Goal: Task Accomplishment & Management: Manage account settings

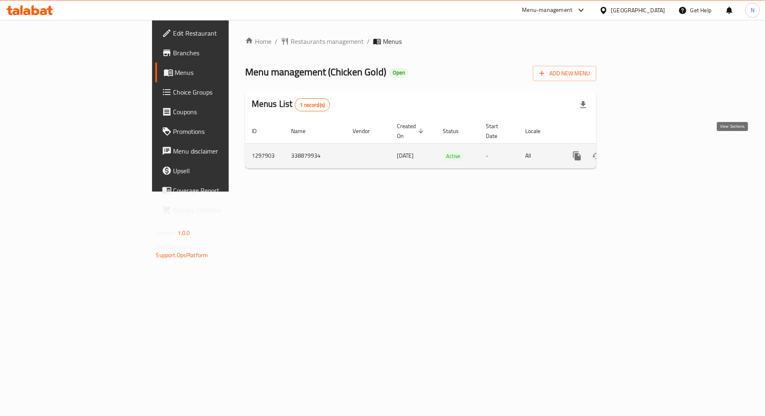
click at [641, 151] on icon "enhanced table" at bounding box center [636, 156] width 10 height 10
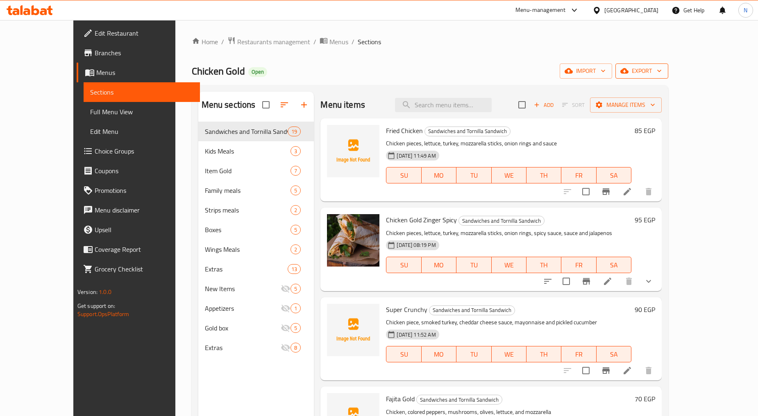
click at [662, 72] on span "export" at bounding box center [642, 71] width 40 height 10
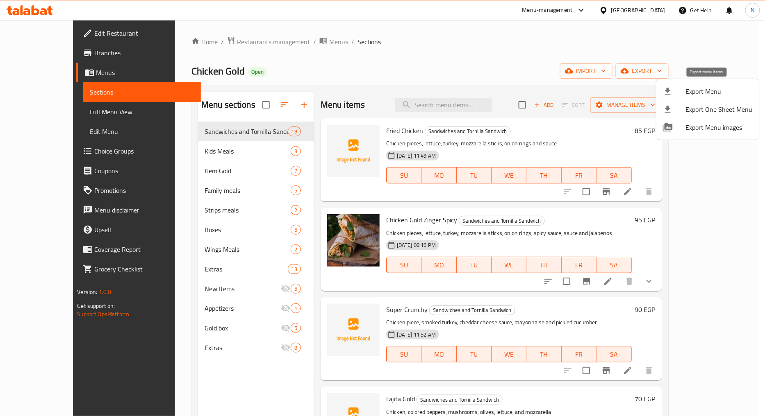
click at [705, 86] on span "Export Menu" at bounding box center [719, 91] width 67 height 10
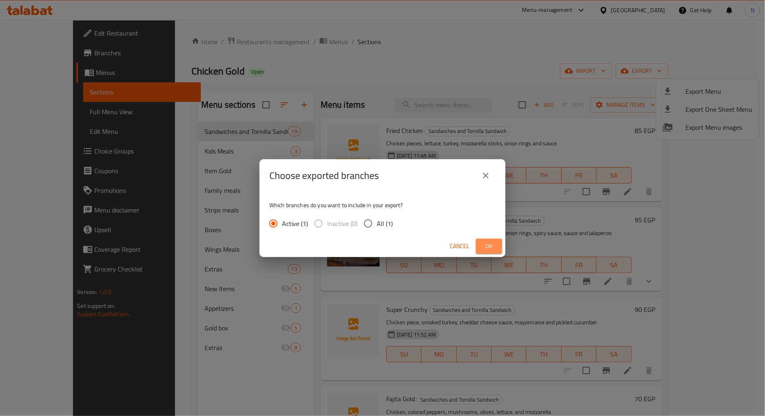
click at [489, 242] on span "Ok" at bounding box center [488, 246] width 13 height 10
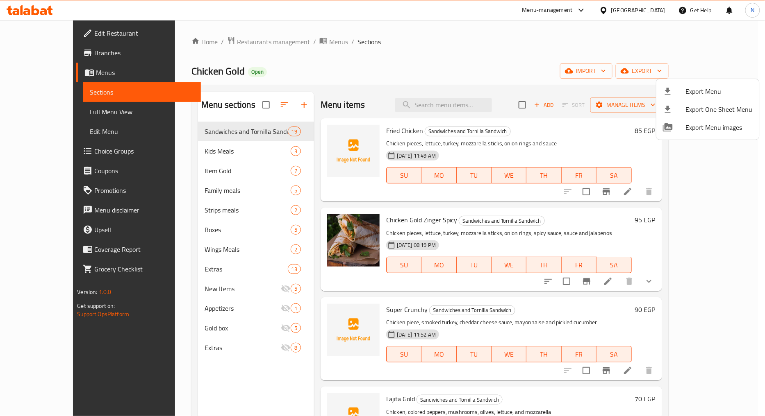
click at [531, 58] on div at bounding box center [382, 208] width 765 height 416
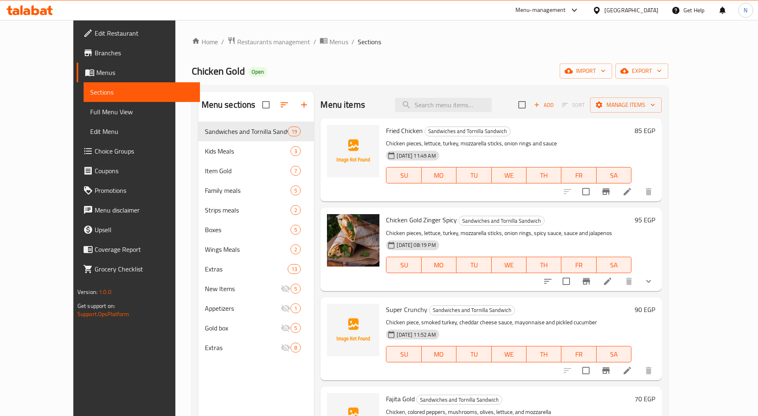
click at [96, 71] on span "Menus" at bounding box center [144, 73] width 97 height 10
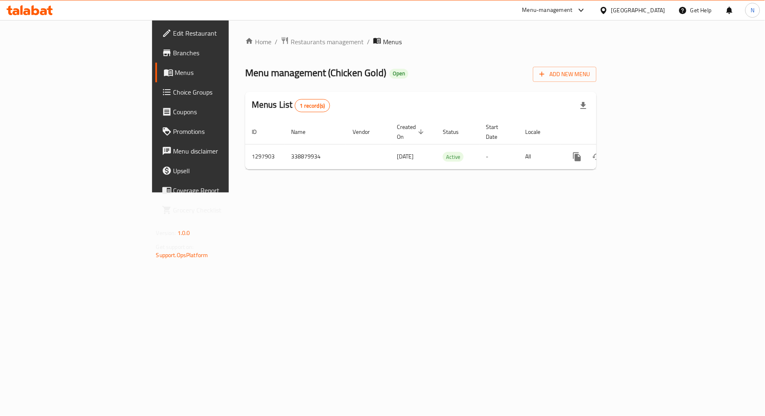
click at [173, 49] on span "Branches" at bounding box center [223, 53] width 100 height 10
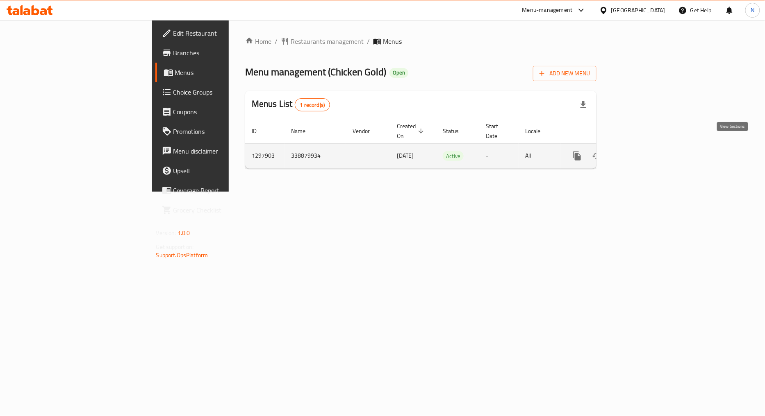
click at [641, 151] on icon "enhanced table" at bounding box center [636, 156] width 10 height 10
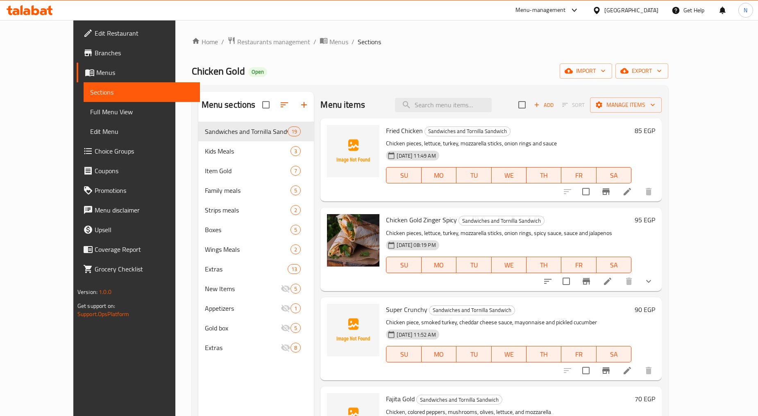
click at [90, 107] on span "Full Menu View" at bounding box center [141, 112] width 103 height 10
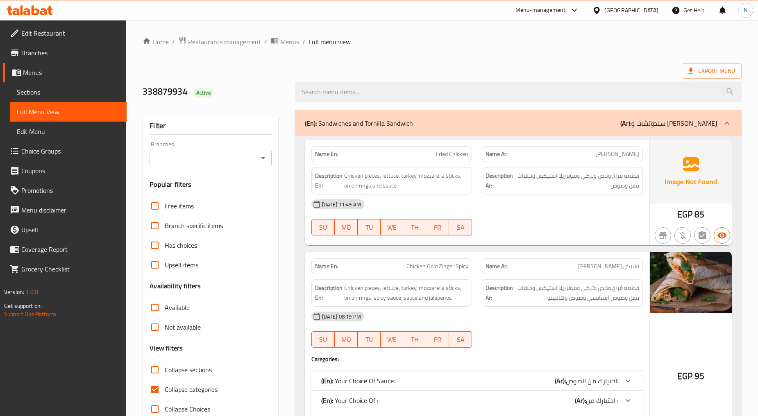
click at [267, 161] on icon "Open" at bounding box center [263, 158] width 10 height 10
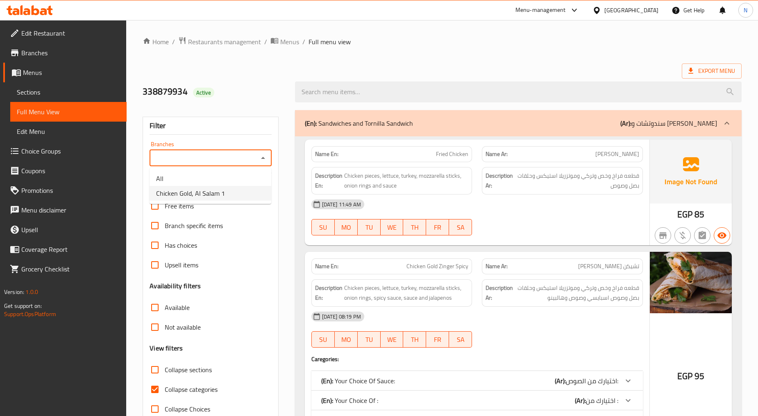
click at [208, 198] on span "Chicken Gold, Al Salam 1" at bounding box center [190, 194] width 69 height 10
type input "Chicken Gold, Al Salam 1"
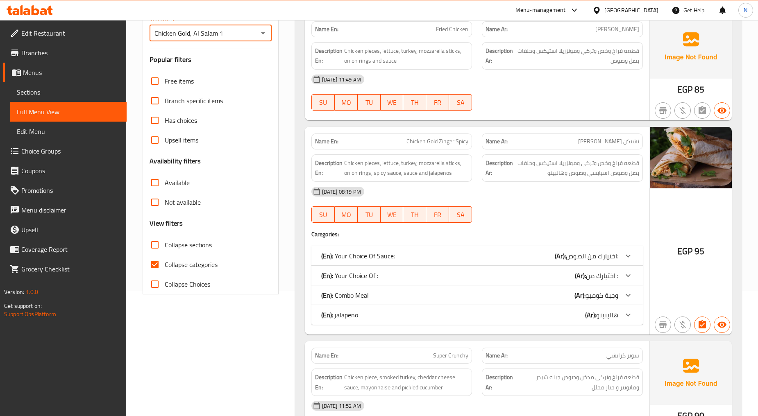
scroll to position [136, 0]
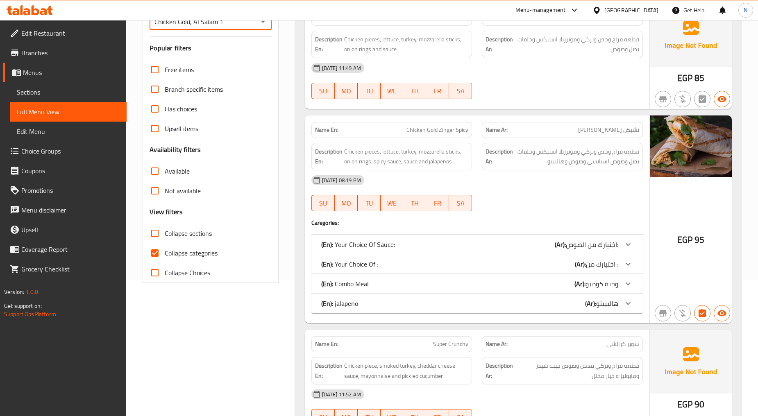
click at [158, 250] on input "Collapse categories" at bounding box center [155, 253] width 20 height 20
checkbox input "false"
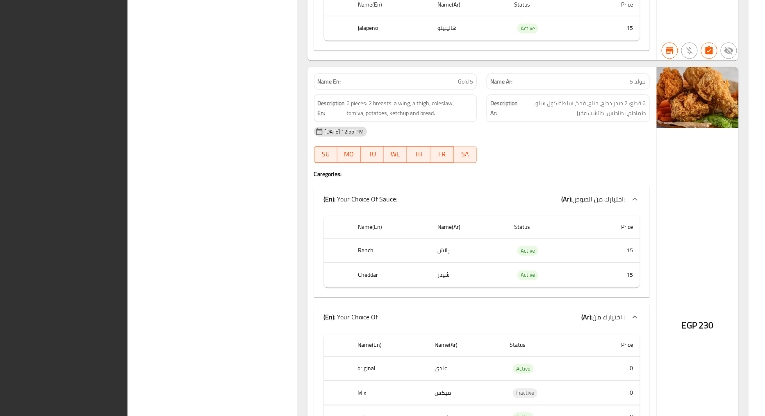
scroll to position [0, 0]
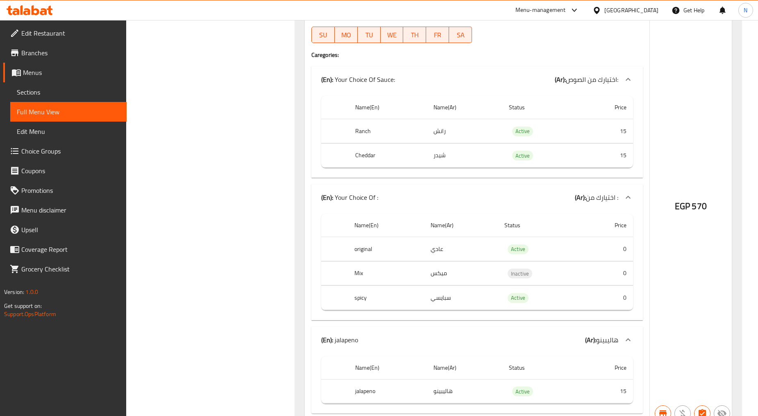
click at [40, 73] on span "Menus" at bounding box center [71, 73] width 97 height 10
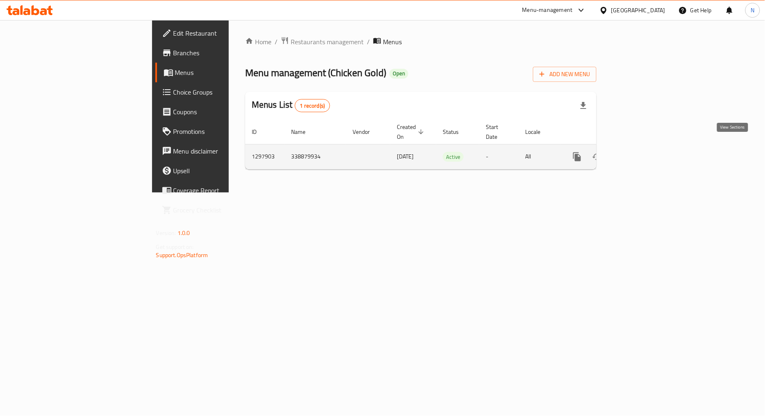
click at [641, 152] on icon "enhanced table" at bounding box center [636, 157] width 10 height 10
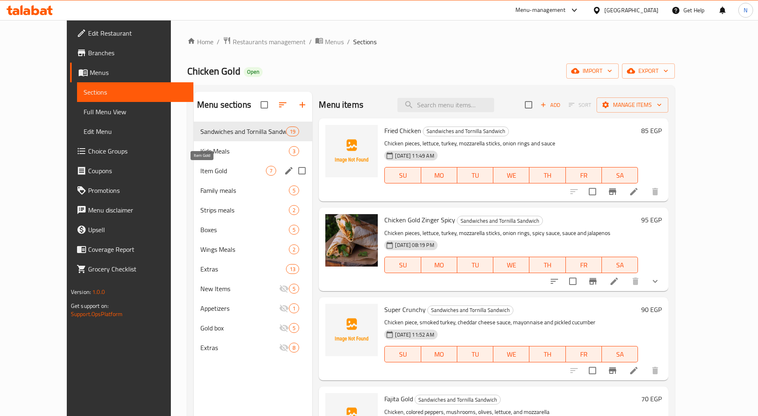
click at [200, 170] on span "Item Gold" at bounding box center [233, 171] width 66 height 10
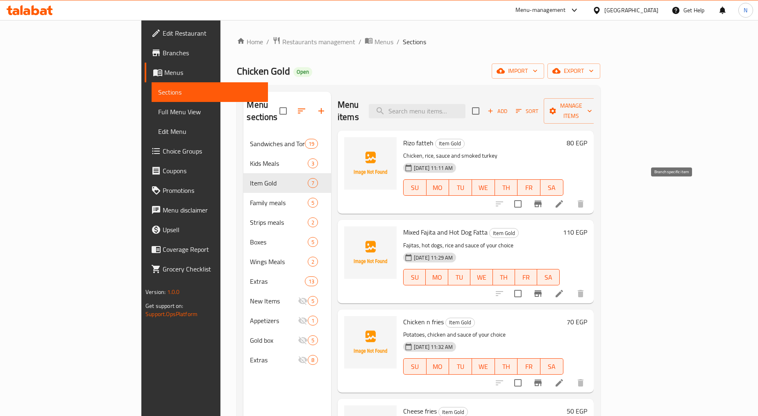
click at [548, 194] on button "Branch-specific-item" at bounding box center [538, 204] width 20 height 20
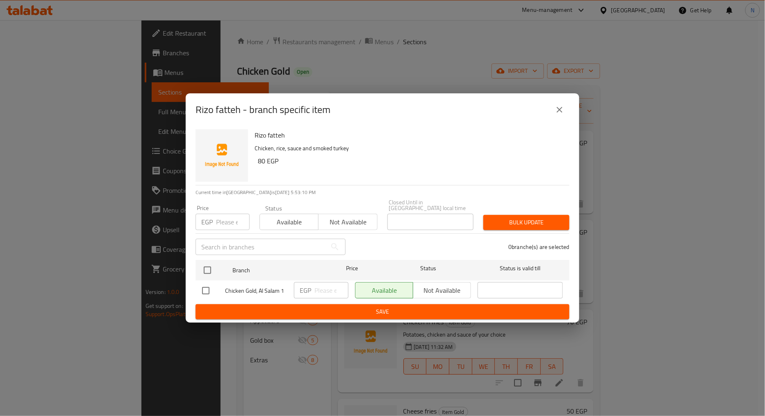
click at [231, 221] on input "number" at bounding box center [233, 222] width 34 height 16
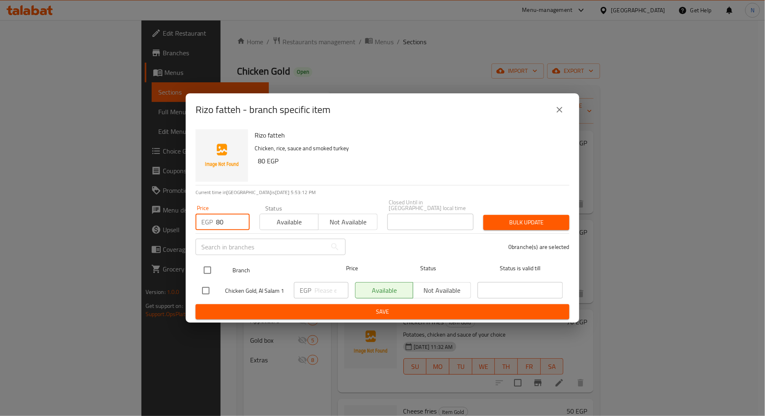
type input "80"
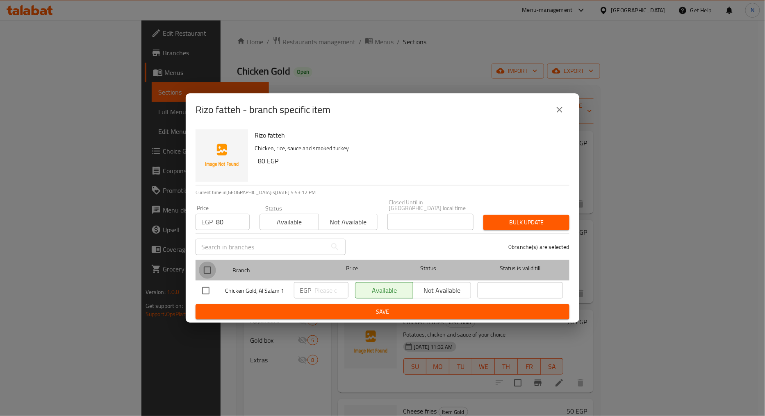
click at [206, 272] on input "checkbox" at bounding box center [207, 270] width 17 height 17
checkbox input "true"
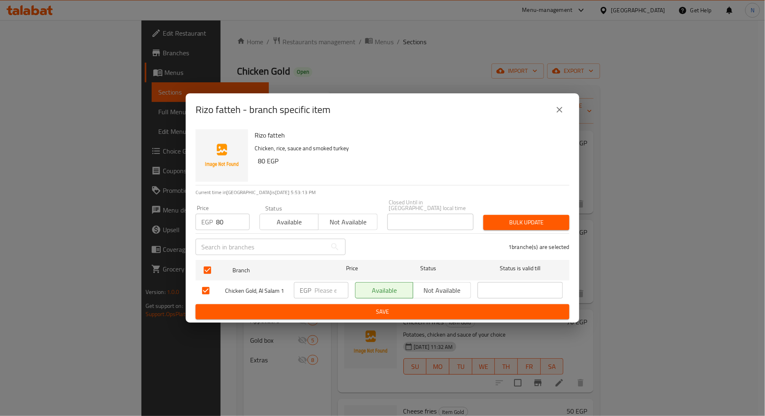
click at [503, 224] on span "Bulk update" at bounding box center [526, 223] width 73 height 10
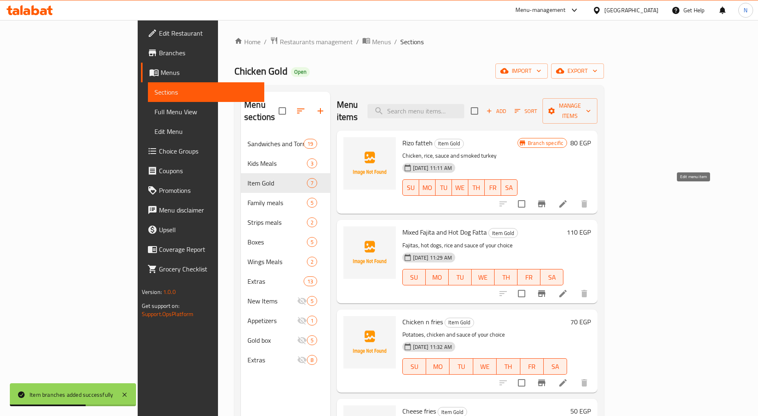
click at [568, 199] on icon at bounding box center [563, 204] width 10 height 10
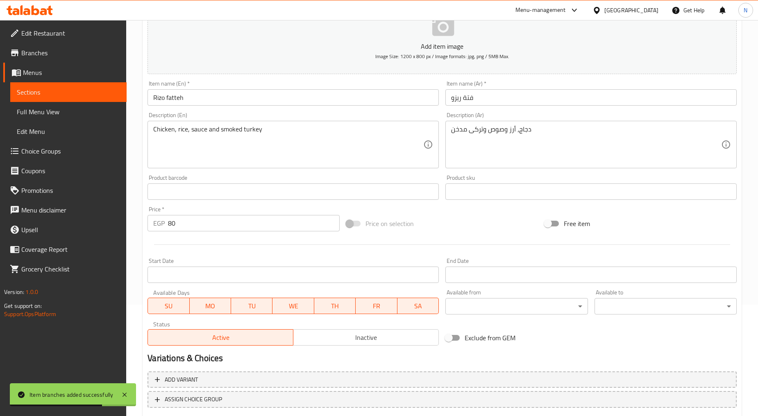
scroll to position [25, 0]
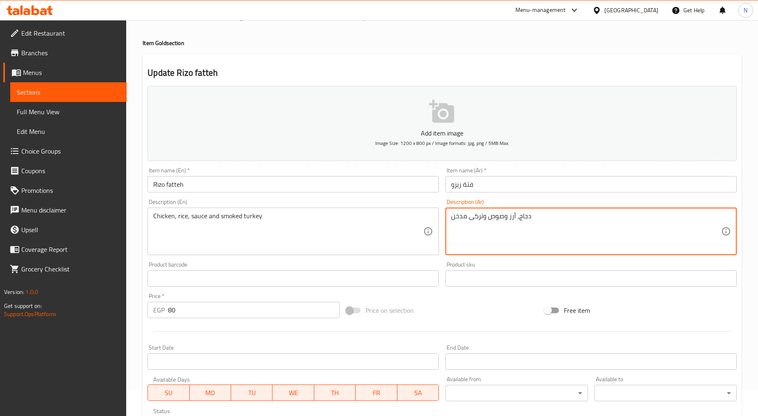
click at [527, 219] on textarea "دجاج، أرز وصوص وتركى مدخن" at bounding box center [586, 231] width 270 height 39
click at [505, 220] on textarea "فراخ، أرز وصوص وتركى مدخن" at bounding box center [586, 231] width 270 height 39
click at [530, 213] on textarea "فراخ، أرز، صوص وتركى مدخن" at bounding box center [586, 231] width 270 height 39
click at [528, 212] on textarea "فراخ، أرز، صوص وتركى مدخن" at bounding box center [586, 231] width 270 height 39
type textarea "فراخ، أرز، صوص وتركى مدخن."
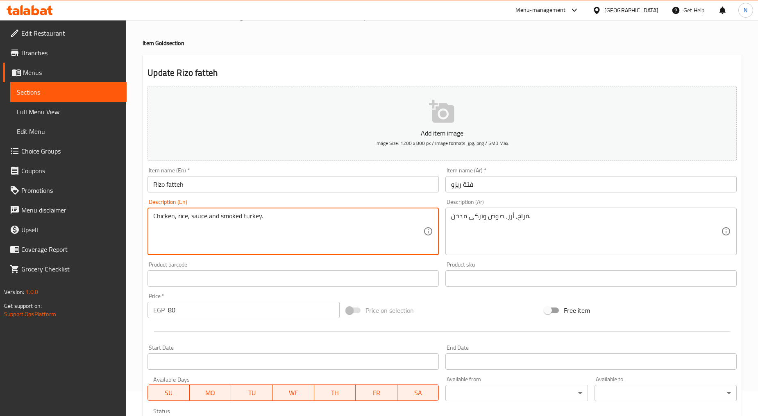
type textarea "Chicken, rice, sauce and smoked turkey."
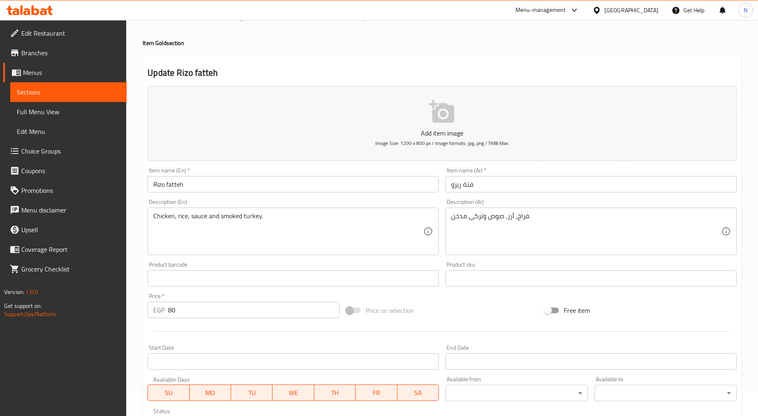
drag, startPoint x: 505, startPoint y: 320, endPoint x: 475, endPoint y: 300, distance: 35.5
click at [505, 319] on div "Price on selection" at bounding box center [442, 311] width 199 height 22
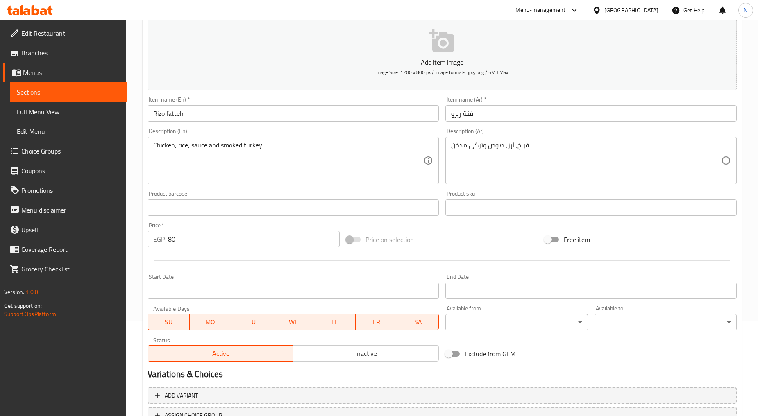
scroll to position [161, 0]
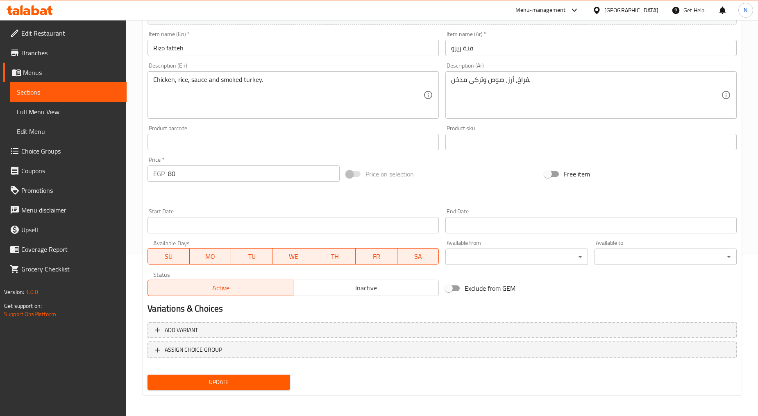
click at [267, 373] on div "Update" at bounding box center [218, 383] width 149 height 22
click at [267, 375] on button "Update" at bounding box center [219, 382] width 142 height 15
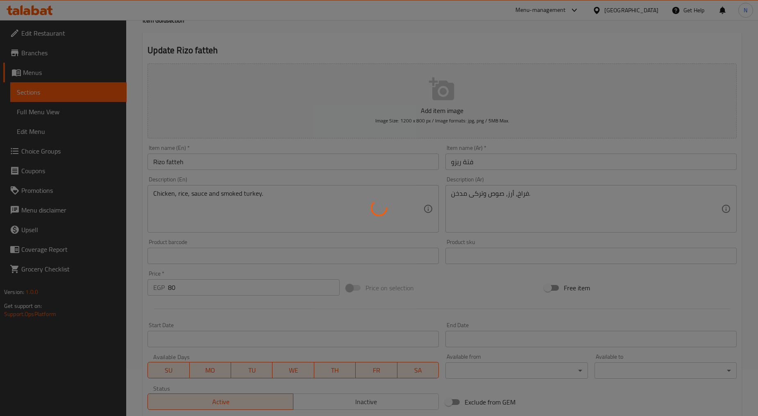
scroll to position [0, 0]
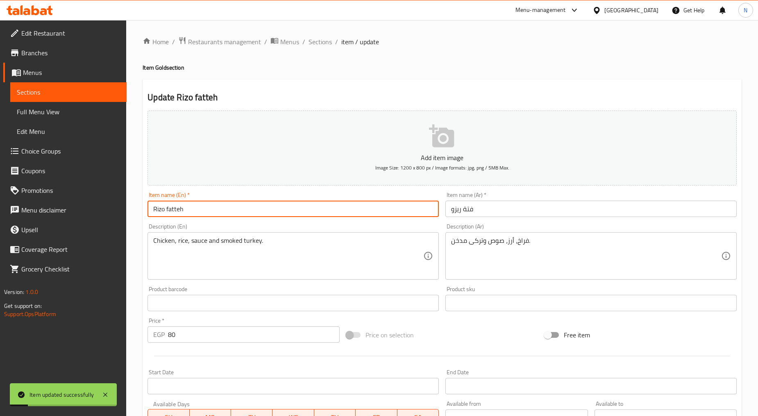
click at [168, 209] on input "Rizo fatteh" at bounding box center [293, 209] width 291 height 16
type input "Rizo Fatteh"
click at [462, 328] on div "Price on selection" at bounding box center [442, 335] width 199 height 22
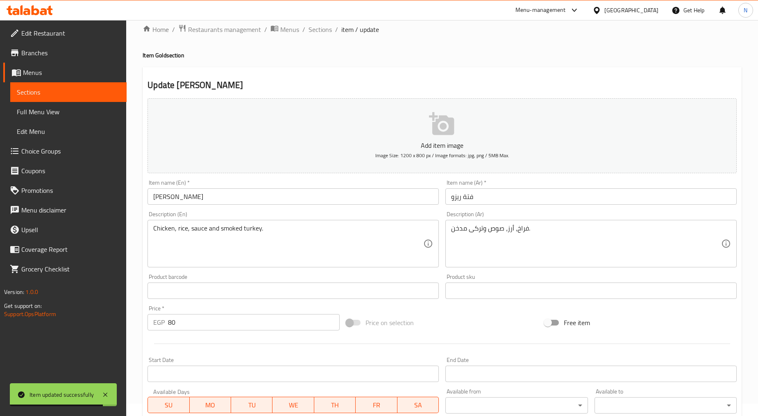
scroll to position [161, 0]
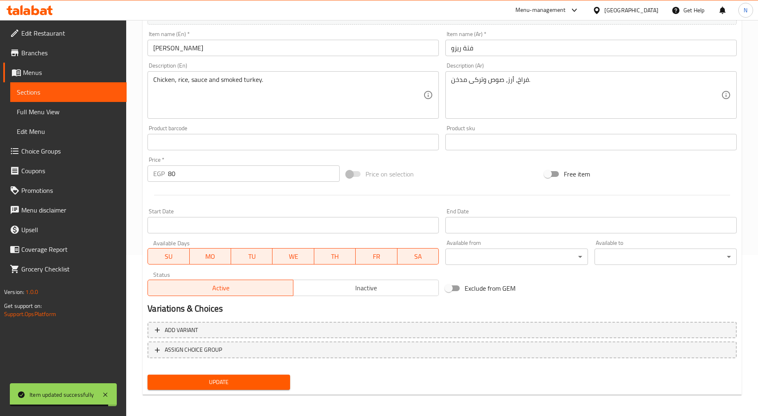
click at [240, 380] on span "Update" at bounding box center [218, 382] width 129 height 10
click at [230, 384] on span "Update" at bounding box center [218, 382] width 129 height 10
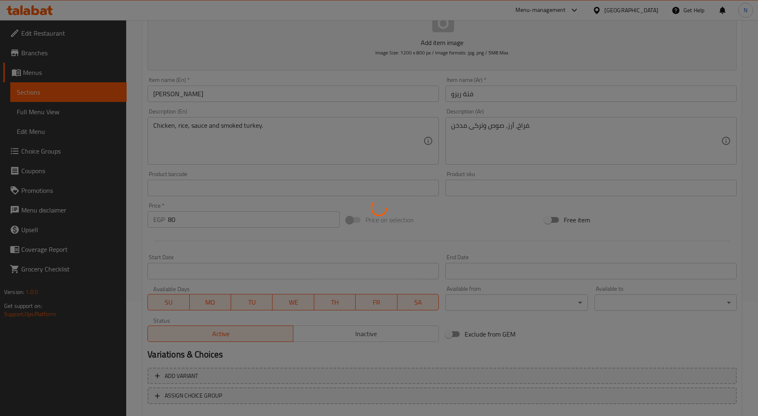
scroll to position [0, 0]
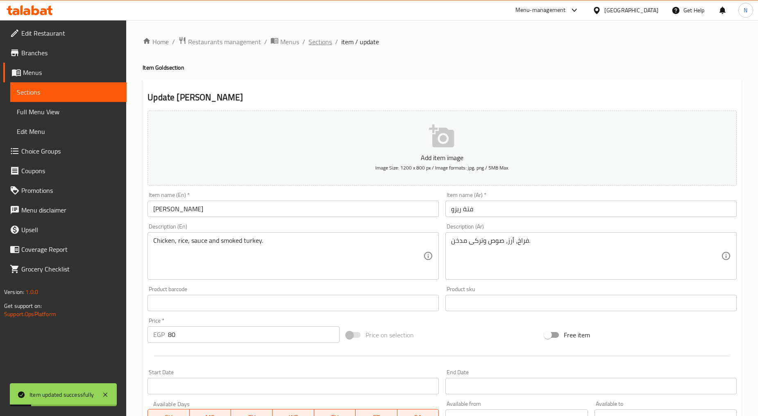
click at [325, 44] on span "Sections" at bounding box center [320, 42] width 23 height 10
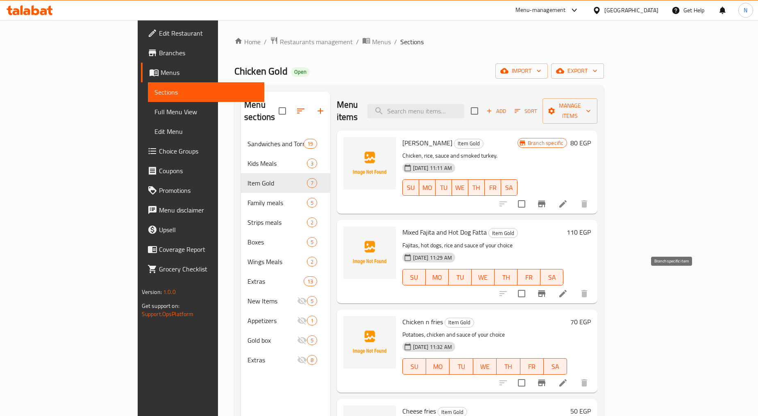
click at [545, 291] on icon "Branch-specific-item" at bounding box center [541, 294] width 7 height 7
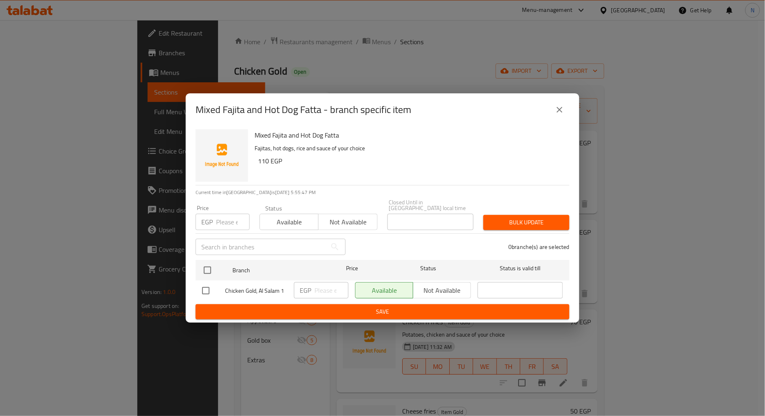
click at [221, 214] on input "number" at bounding box center [233, 222] width 34 height 16
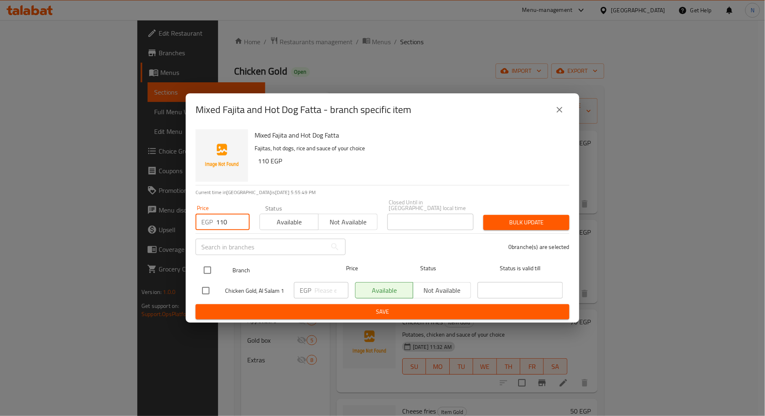
type input "110"
click at [209, 263] on input "checkbox" at bounding box center [207, 270] width 17 height 17
checkbox input "true"
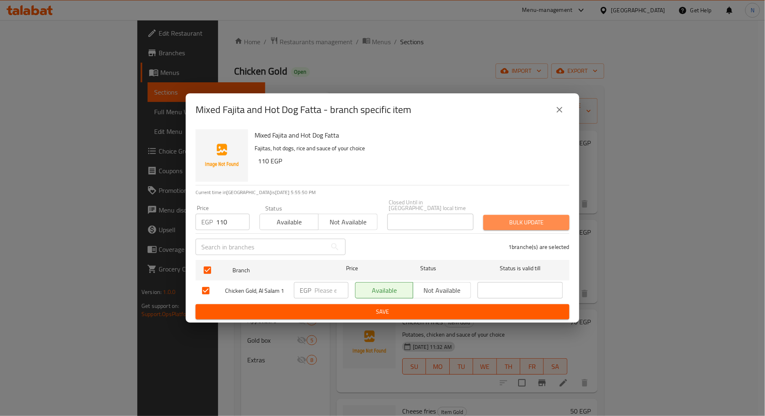
click at [542, 222] on span "Bulk update" at bounding box center [526, 223] width 73 height 10
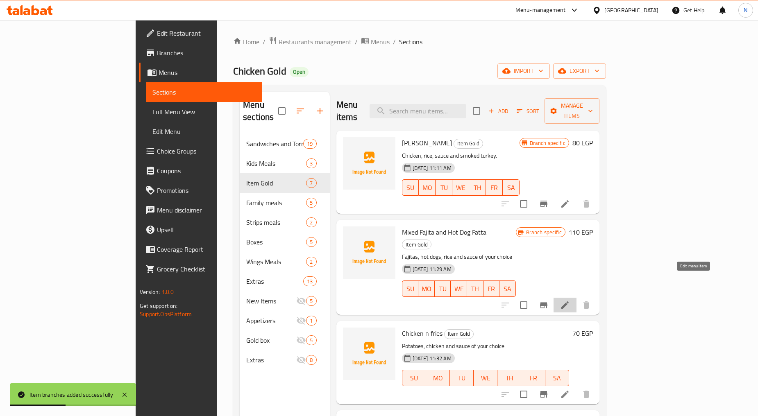
click at [570, 300] on icon at bounding box center [565, 305] width 10 height 10
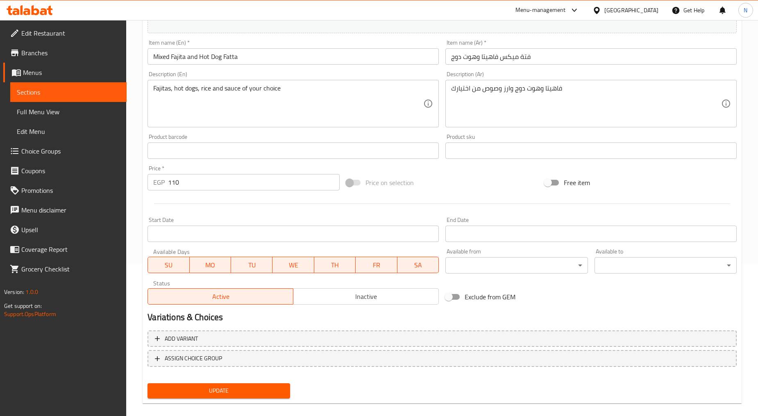
scroll to position [161, 0]
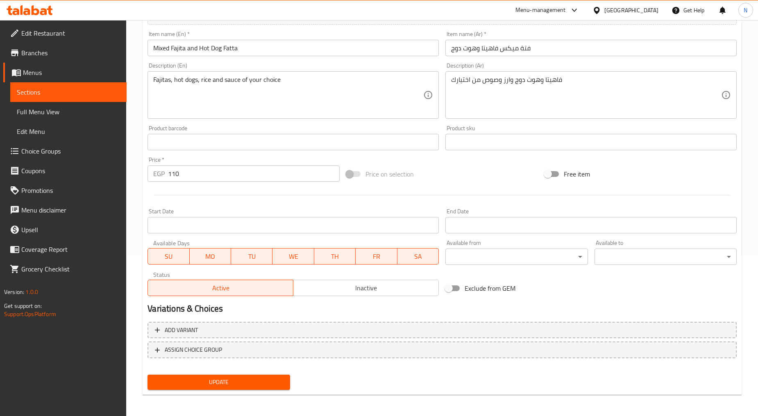
click at [371, 289] on span "Inactive" at bounding box center [366, 288] width 139 height 12
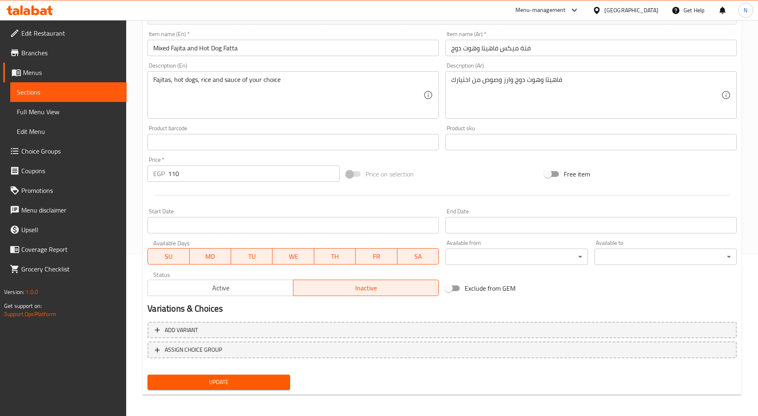
click at [282, 375] on button "Update" at bounding box center [219, 382] width 142 height 15
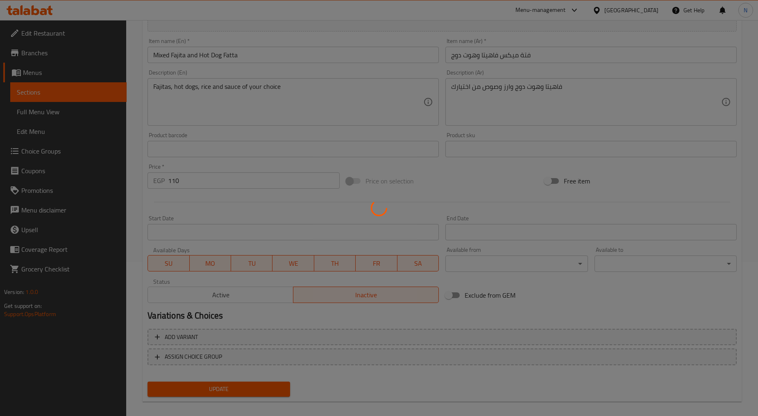
scroll to position [25, 0]
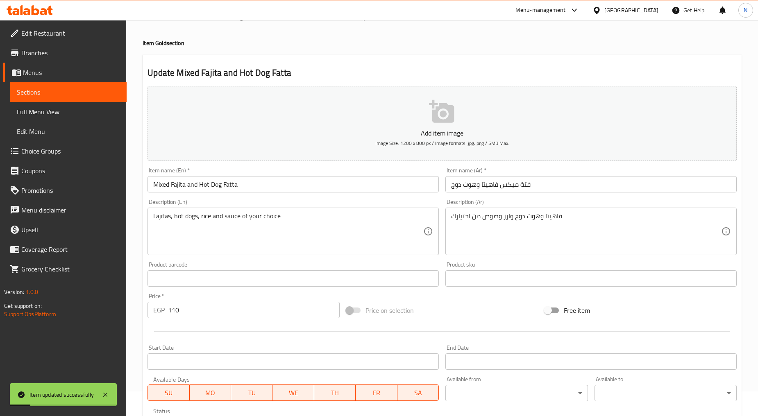
click at [216, 190] on input "Mixed Fajita and Hot Dog Fatta" at bounding box center [293, 184] width 291 height 16
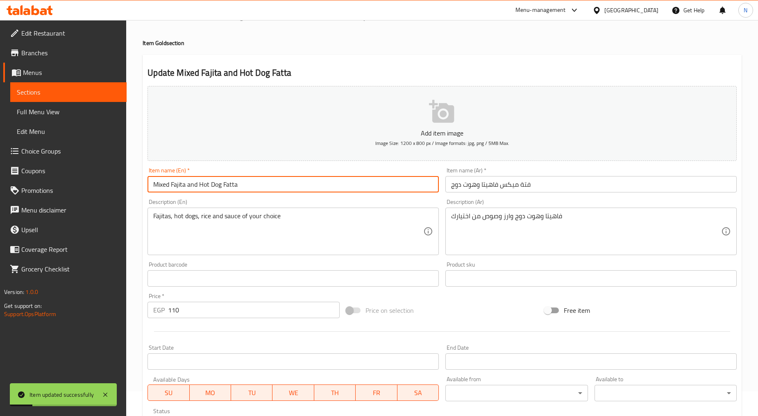
click at [216, 190] on input "Mixed Fajita and Hot Dog Fatta" at bounding box center [293, 184] width 291 height 16
click at [203, 190] on input "Mixed Fajita and Hot Dog Fatta" at bounding box center [293, 184] width 291 height 16
click at [194, 186] on input "Mixed Fajita and Hot Dog Fatta" at bounding box center [293, 184] width 291 height 16
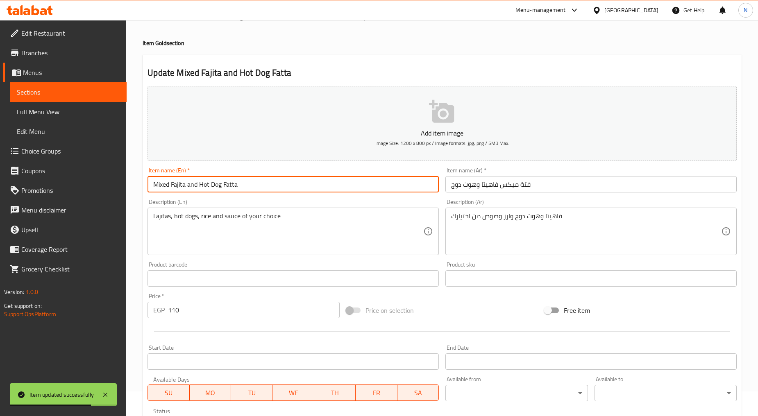
drag, startPoint x: 194, startPoint y: 186, endPoint x: 189, endPoint y: 183, distance: 5.9
click at [190, 182] on input "Mixed Fajita and Hot Dog Fatta" at bounding box center [293, 184] width 291 height 16
click at [190, 186] on input "Mixed Fajita and Hot Dog Fatta" at bounding box center [293, 184] width 291 height 16
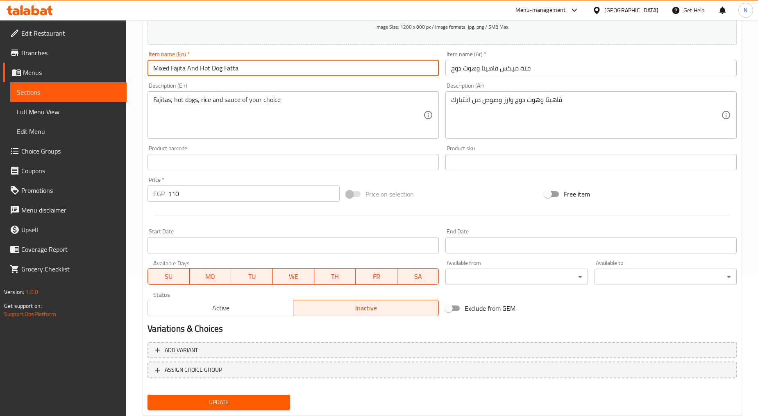
scroll to position [161, 0]
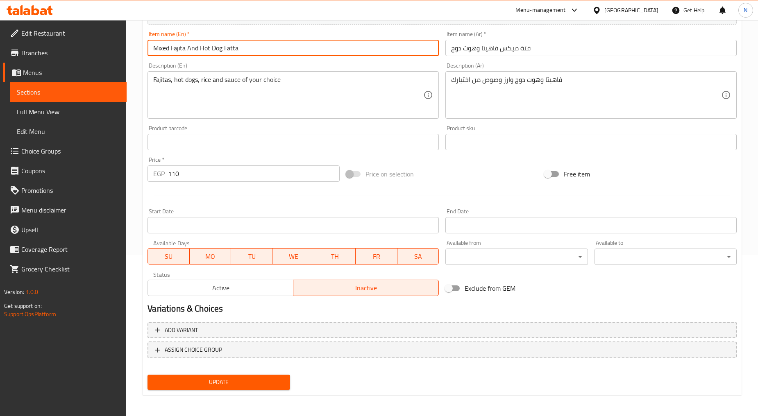
type input "Mixed Fajita And Hot Dog Fatta"
click at [215, 385] on span "Update" at bounding box center [218, 382] width 129 height 10
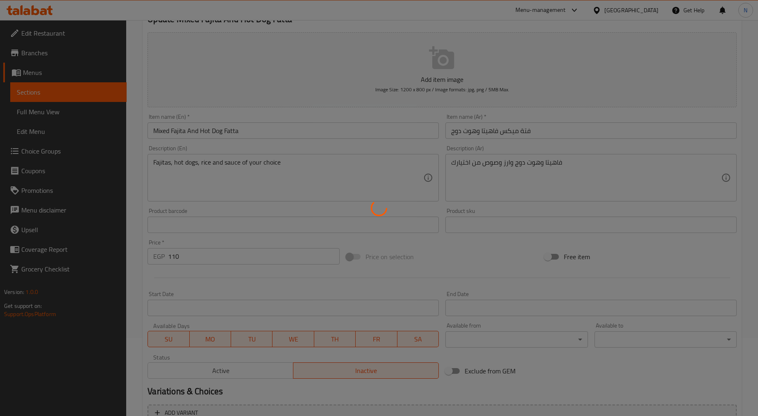
scroll to position [0, 0]
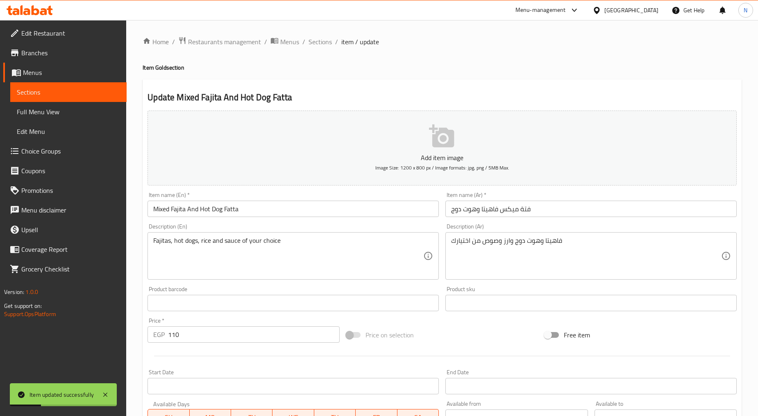
click at [183, 211] on input "Mixed Fajita And Hot Dog Fatta" at bounding box center [293, 209] width 291 height 16
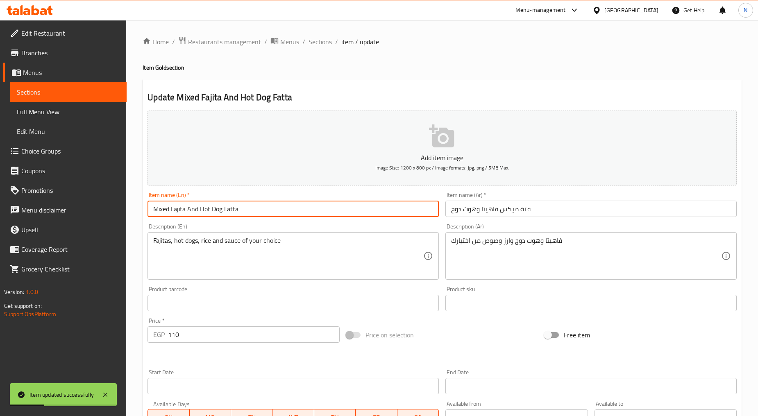
click at [183, 211] on input "Mixed Fajita And Hot Dog Fatta" at bounding box center [293, 209] width 291 height 16
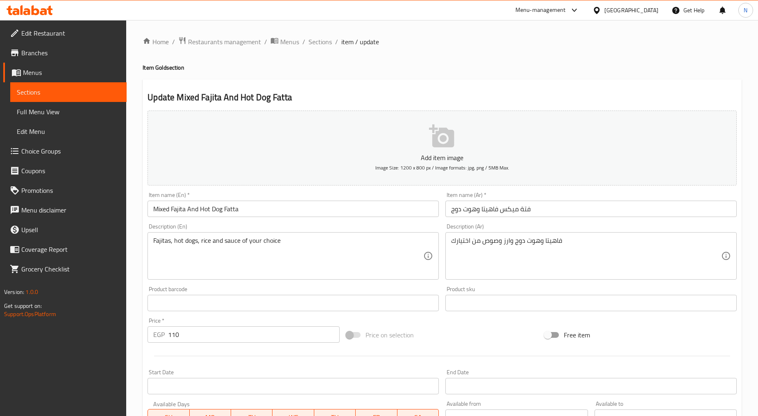
click at [202, 207] on input "Mixed Fajita And Hot Dog Fatta" at bounding box center [293, 209] width 291 height 16
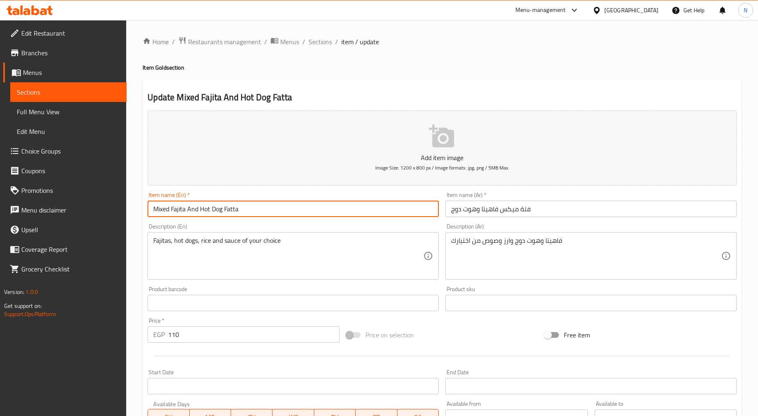
click at [202, 207] on input "Mixed Fajita And Hot Dog Fatta" at bounding box center [293, 209] width 291 height 16
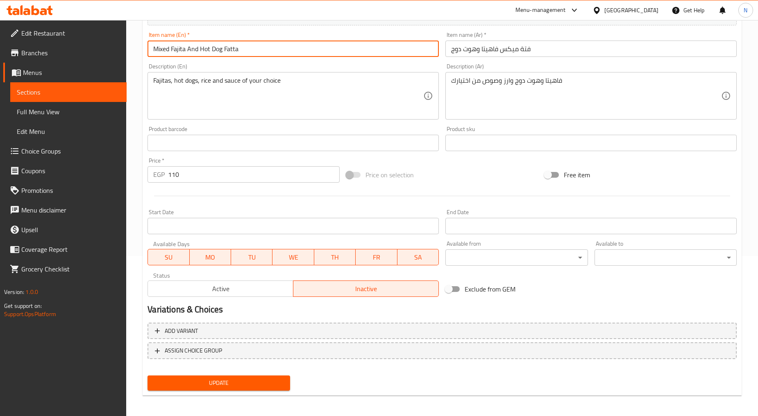
scroll to position [161, 0]
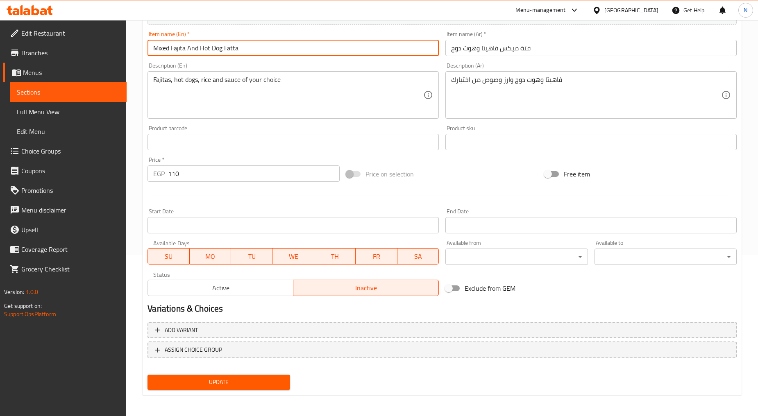
click at [228, 385] on span "Update" at bounding box center [218, 382] width 129 height 10
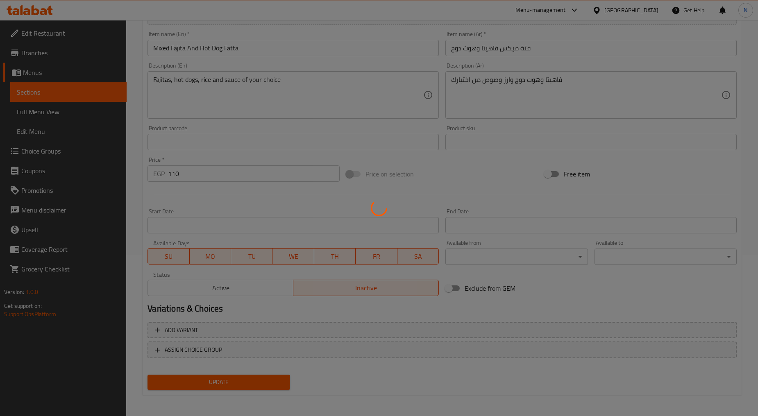
scroll to position [0, 0]
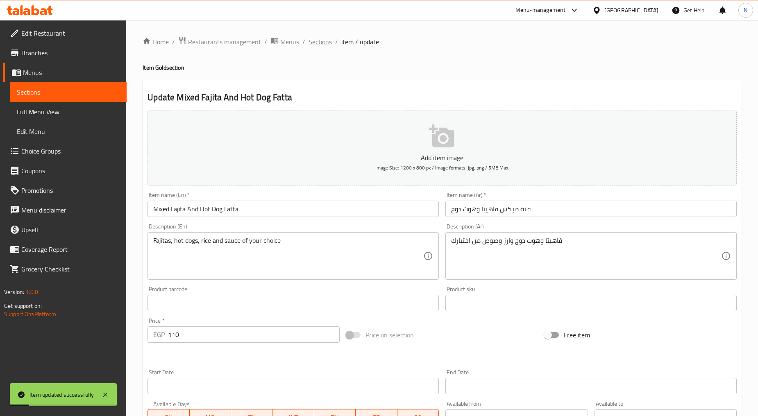
click at [322, 43] on span "Sections" at bounding box center [320, 42] width 23 height 10
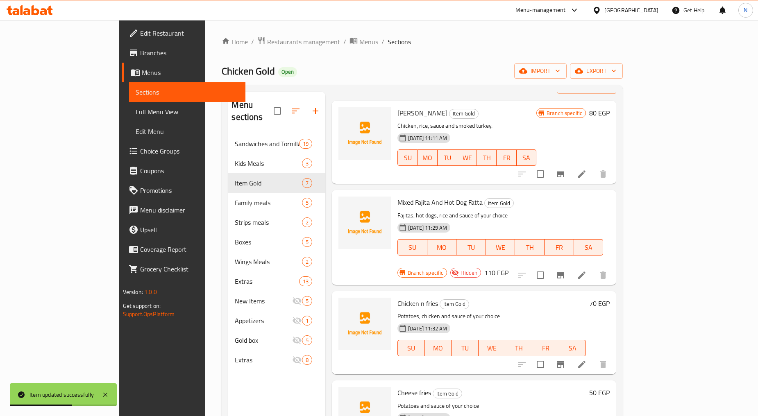
scroll to position [45, 0]
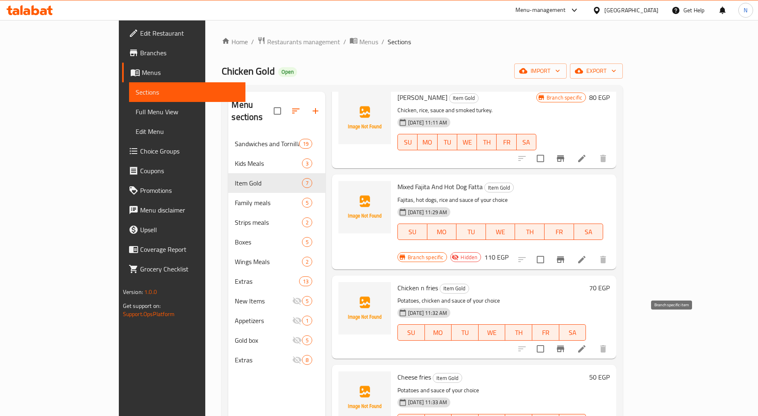
click at [564, 346] on icon "Branch-specific-item" at bounding box center [560, 349] width 7 height 7
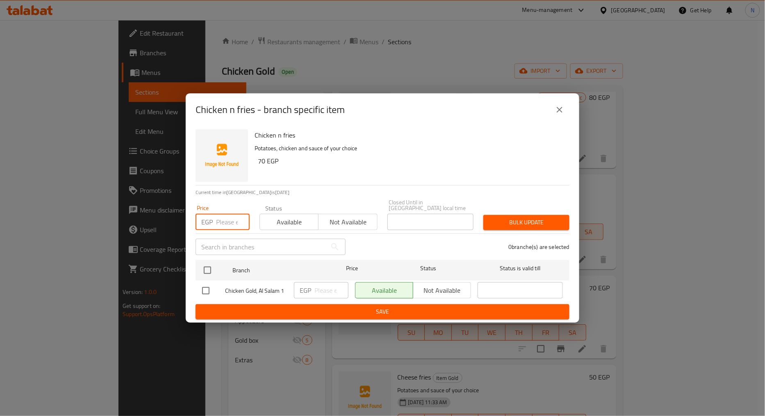
click at [231, 220] on input "number" at bounding box center [233, 222] width 34 height 16
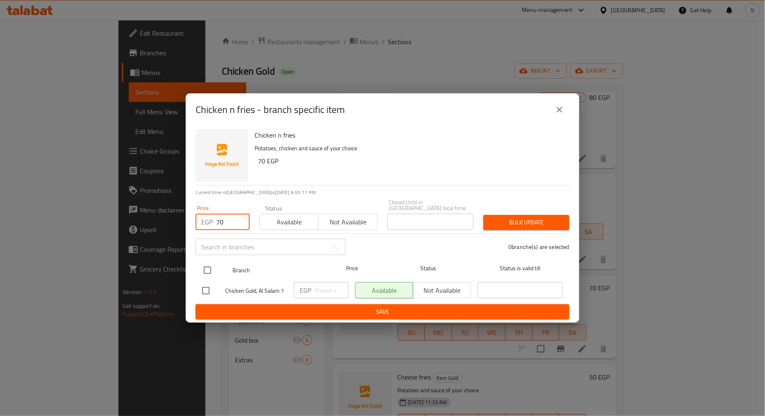
type input "70"
click at [206, 264] on input "checkbox" at bounding box center [207, 270] width 17 height 17
checkbox input "true"
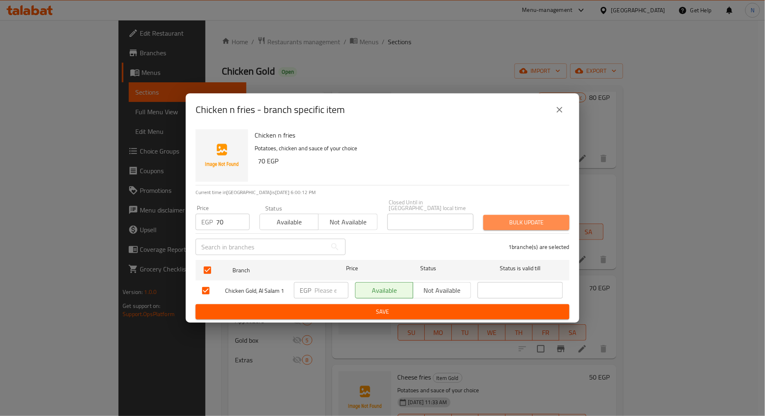
click at [526, 222] on span "Bulk update" at bounding box center [526, 223] width 73 height 10
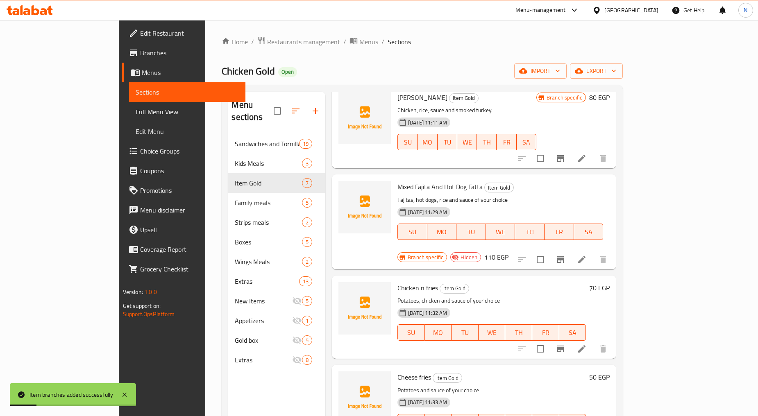
click at [587, 344] on icon at bounding box center [582, 349] width 10 height 10
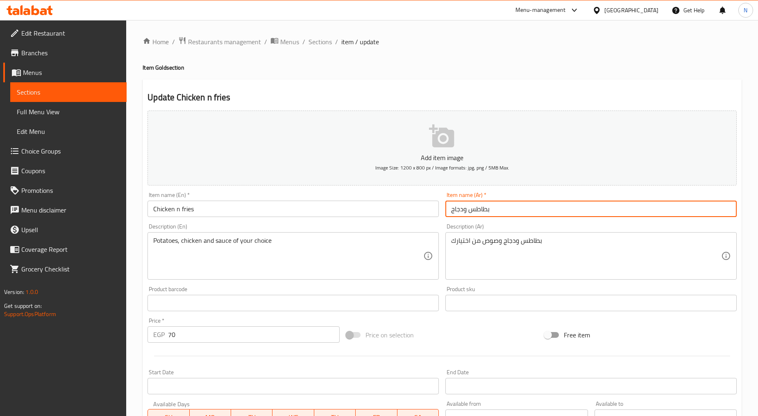
drag, startPoint x: 466, startPoint y: 210, endPoint x: 452, endPoint y: 211, distance: 13.6
click at [452, 211] on input "بطاطس ودجاج" at bounding box center [590, 209] width 291 height 16
type input "بطاطس بالفريز"
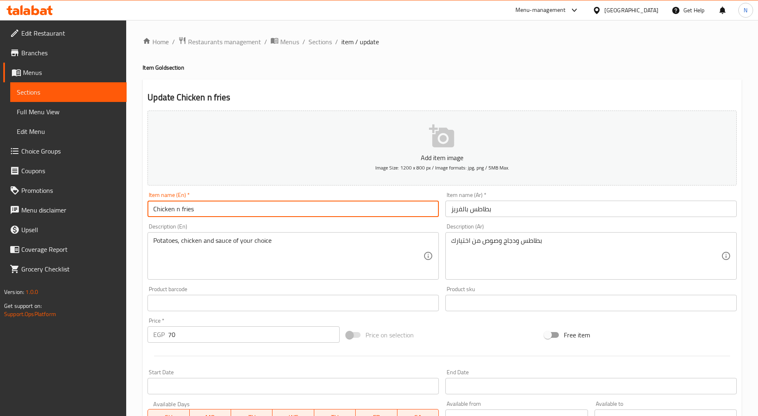
click at [177, 211] on input "Chicken n fries" at bounding box center [293, 209] width 291 height 16
click at [191, 210] on input "Chicken With fries" at bounding box center [293, 209] width 291 height 16
type input "Chicken With Fries"
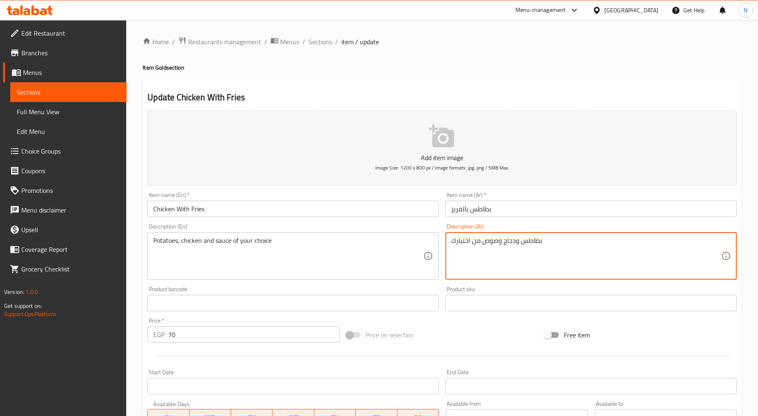
drag, startPoint x: 515, startPoint y: 241, endPoint x: 503, endPoint y: 241, distance: 11.9
type textarea "بطاطس وفراخ وصوص من اختيارك"
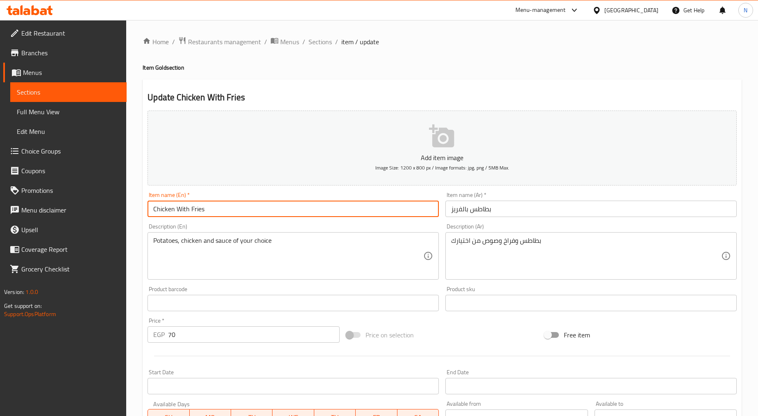
click at [182, 211] on input "Chicken With Fries" at bounding box center [293, 209] width 291 height 16
click at [449, 338] on div "Price on selection" at bounding box center [442, 335] width 199 height 22
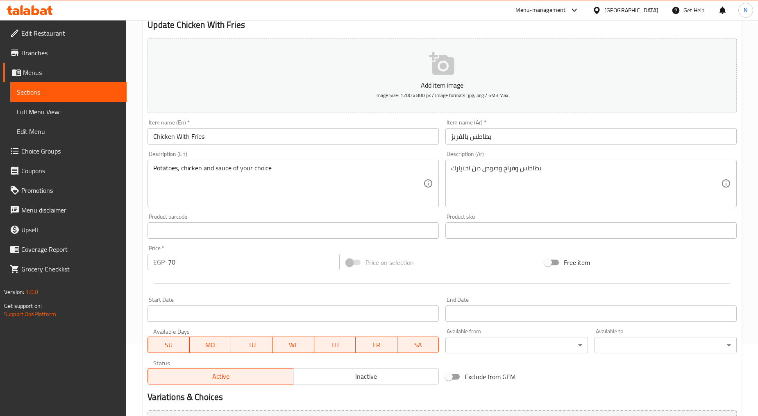
scroll to position [161, 0]
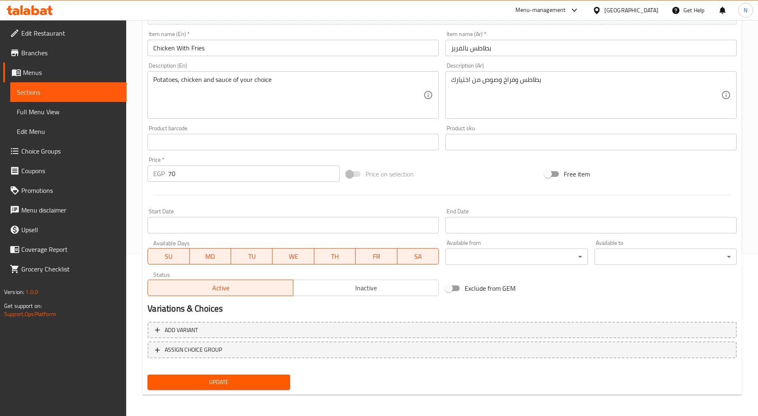
click at [222, 377] on span "Update" at bounding box center [218, 382] width 129 height 10
click at [343, 296] on button "Inactive" at bounding box center [366, 288] width 146 height 16
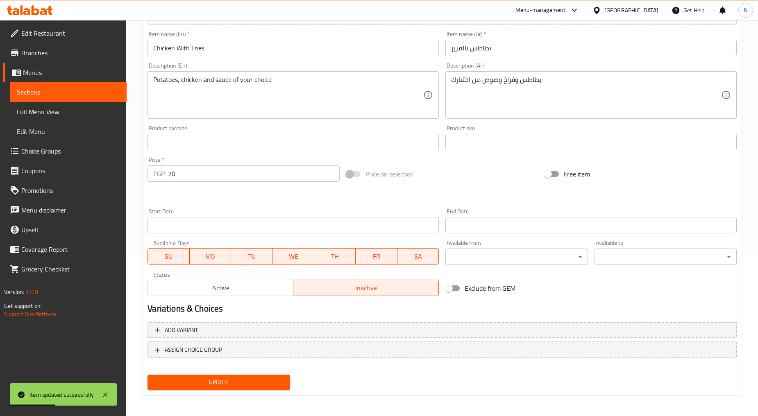
click at [259, 382] on span "Update" at bounding box center [218, 382] width 129 height 10
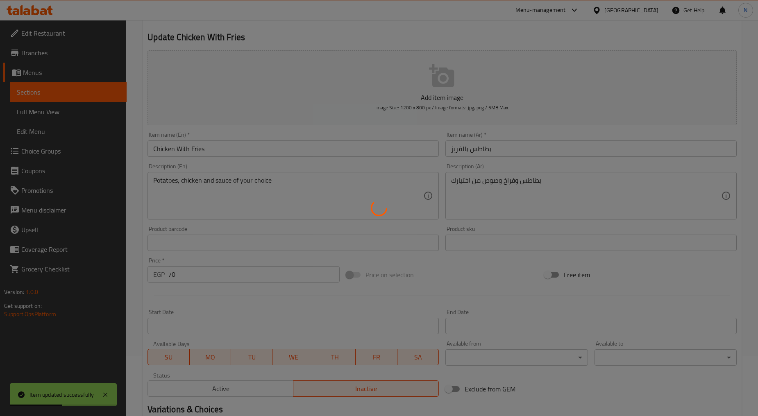
scroll to position [0, 0]
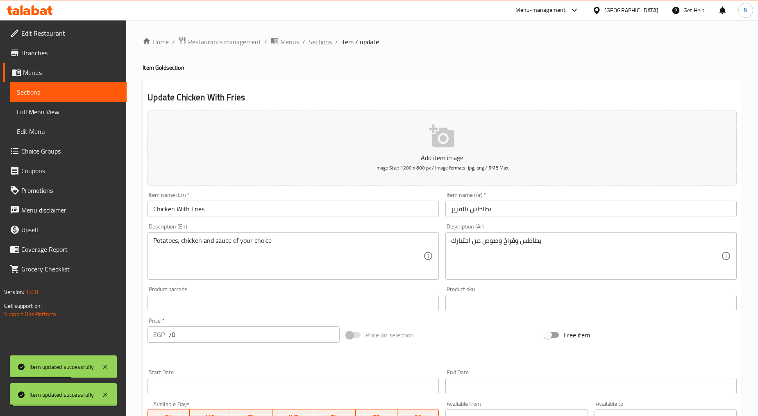
click at [319, 42] on span "Sections" at bounding box center [320, 42] width 23 height 10
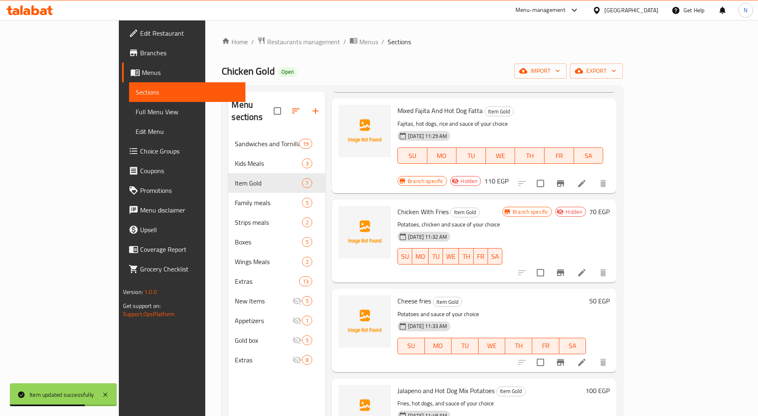
scroll to position [136, 0]
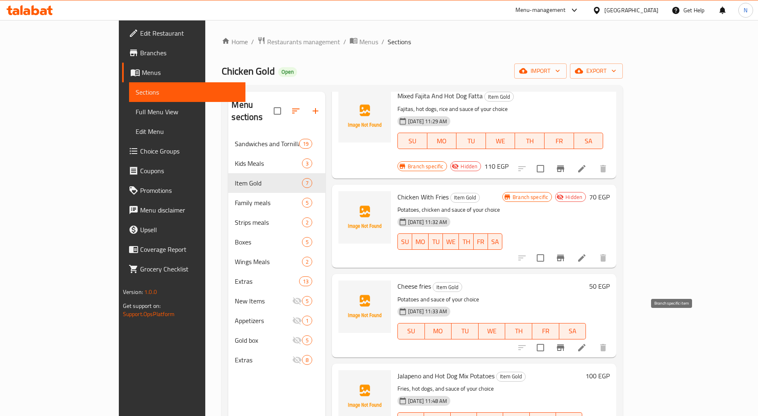
click at [566, 343] on icon "Branch-specific-item" at bounding box center [561, 348] width 10 height 10
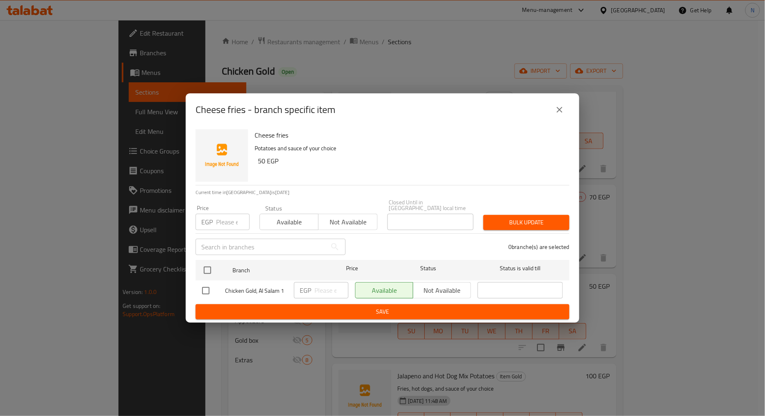
click at [224, 214] on input "number" at bounding box center [233, 222] width 34 height 16
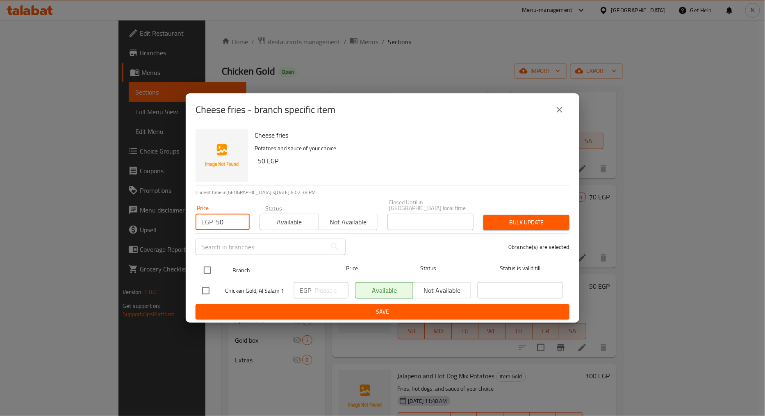
type input "50"
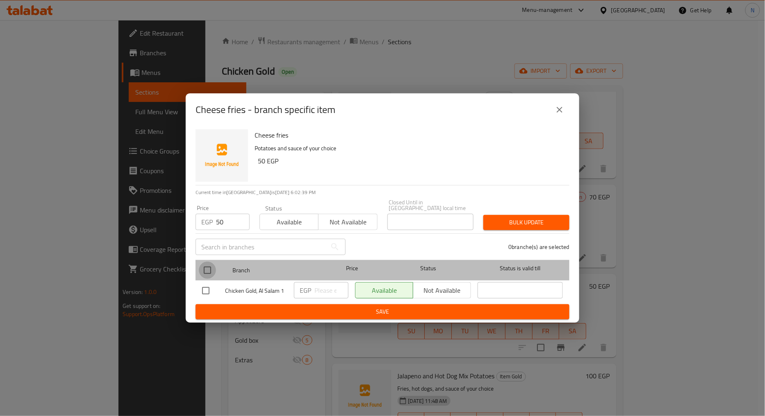
drag, startPoint x: 207, startPoint y: 262, endPoint x: 209, endPoint y: 270, distance: 7.8
click at [207, 263] on input "checkbox" at bounding box center [207, 270] width 17 height 17
checkbox input "true"
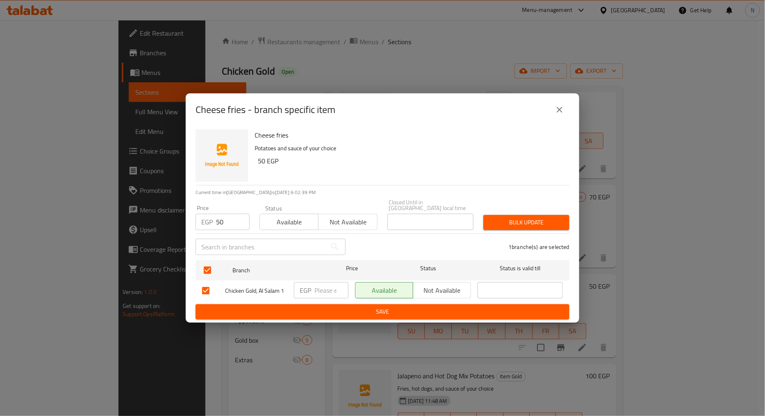
click at [496, 223] on span "Bulk update" at bounding box center [526, 223] width 73 height 10
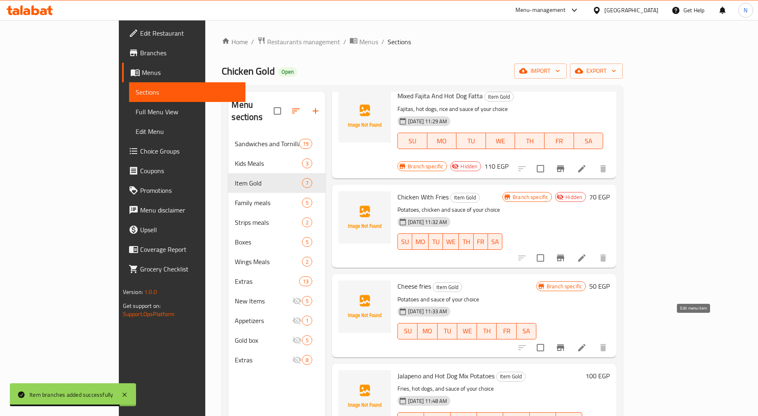
click at [587, 343] on icon at bounding box center [582, 348] width 10 height 10
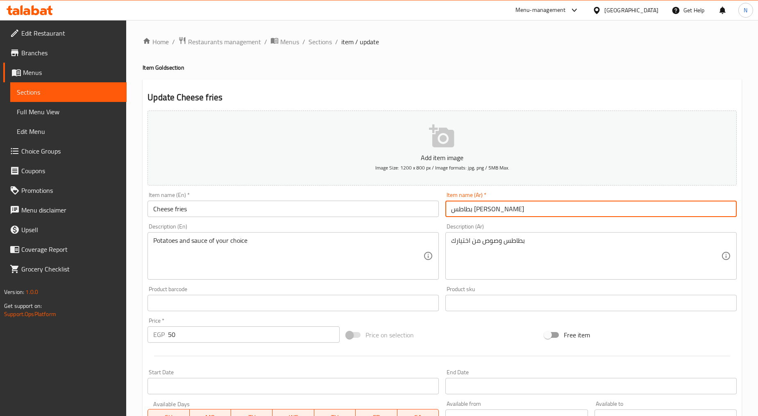
click at [481, 209] on input "بطاطس فرايز تشيز" at bounding box center [590, 209] width 291 height 16
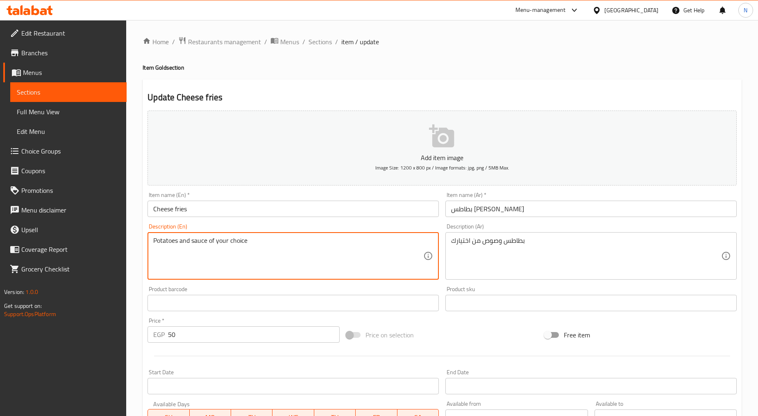
click at [173, 242] on textarea "Potatoes and sauce of your choice" at bounding box center [288, 256] width 270 height 39
click at [154, 204] on input "Cheese fries" at bounding box center [293, 209] width 291 height 16
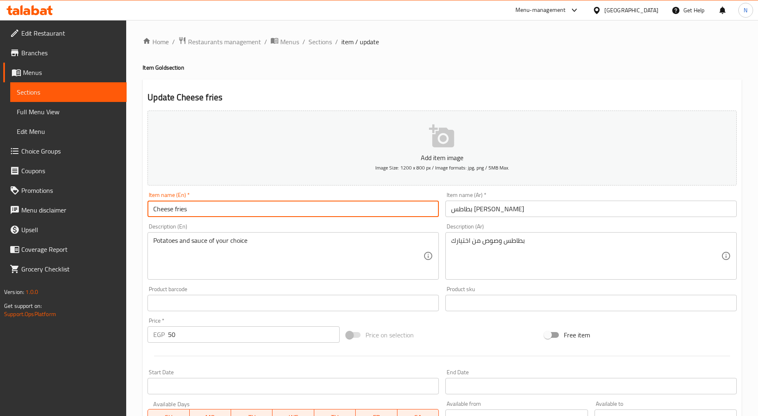
paste input "Potatoes"
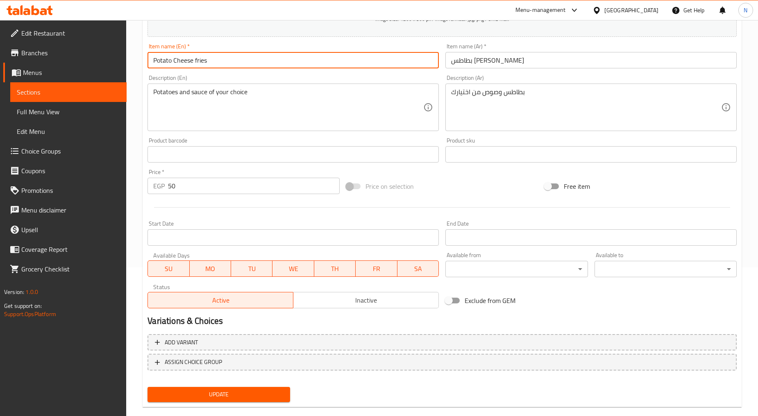
scroll to position [161, 0]
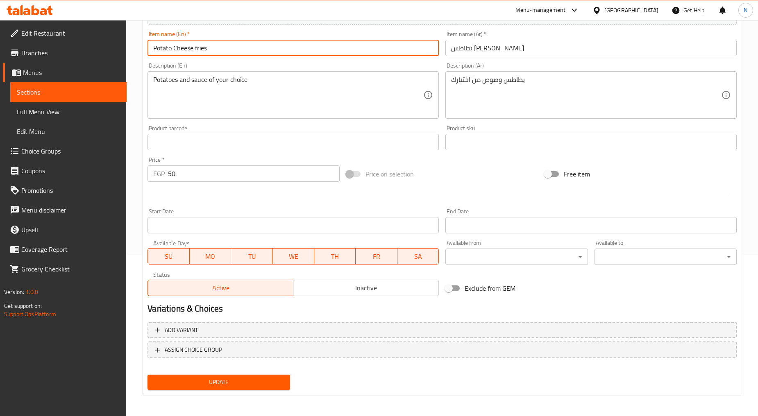
type input "Potato Cheese fries"
click at [351, 286] on span "Inactive" at bounding box center [366, 288] width 139 height 12
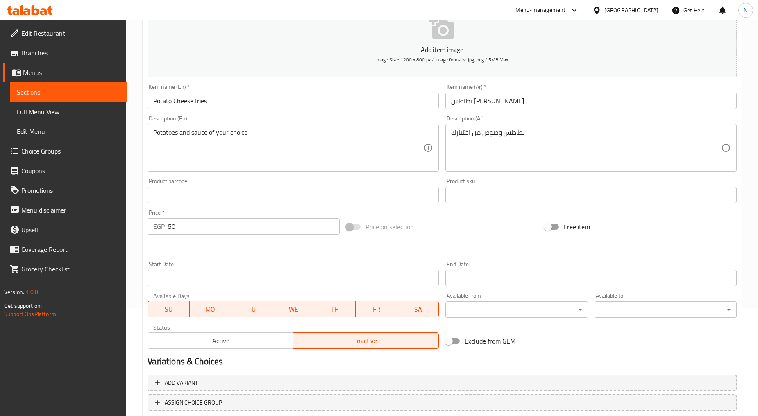
scroll to position [25, 0]
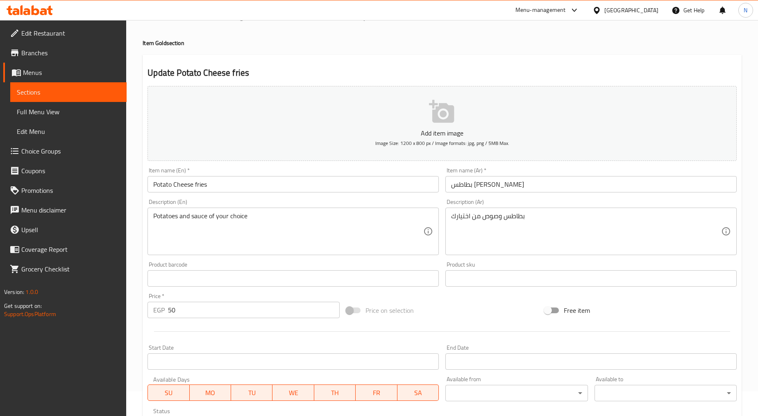
click at [184, 183] on input "Potato Cheese fries" at bounding box center [293, 184] width 291 height 16
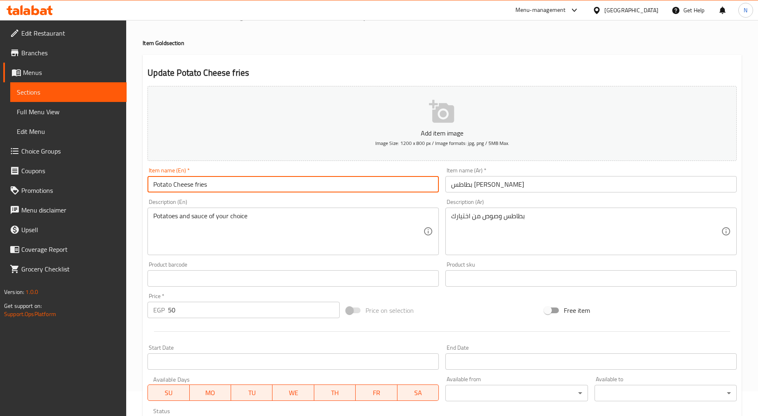
click at [184, 183] on input "Potato Cheese fries" at bounding box center [293, 184] width 291 height 16
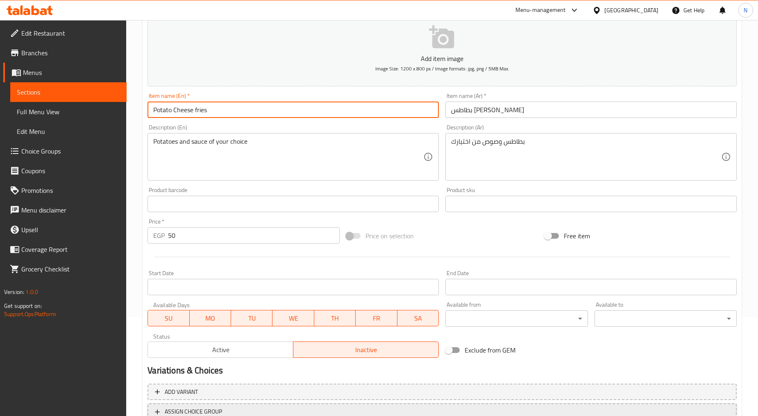
scroll to position [161, 0]
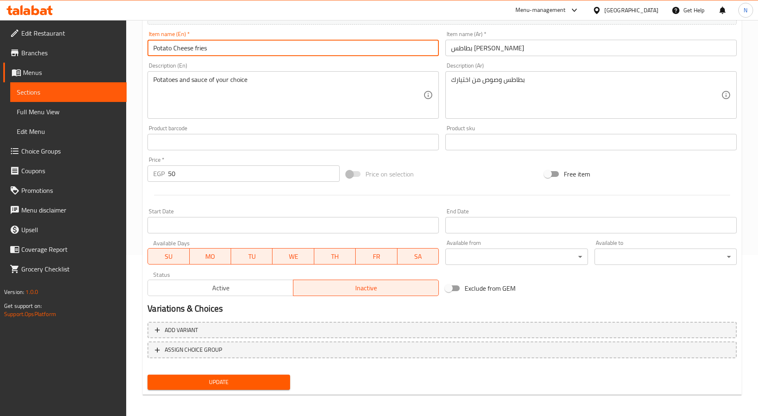
click at [228, 379] on span "Update" at bounding box center [218, 382] width 129 height 10
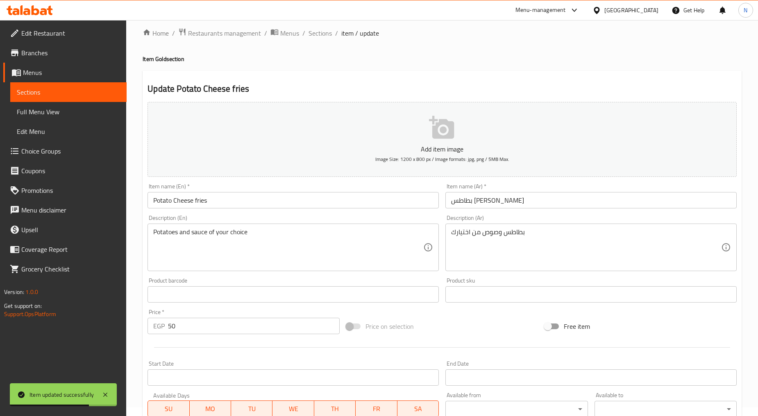
scroll to position [0, 0]
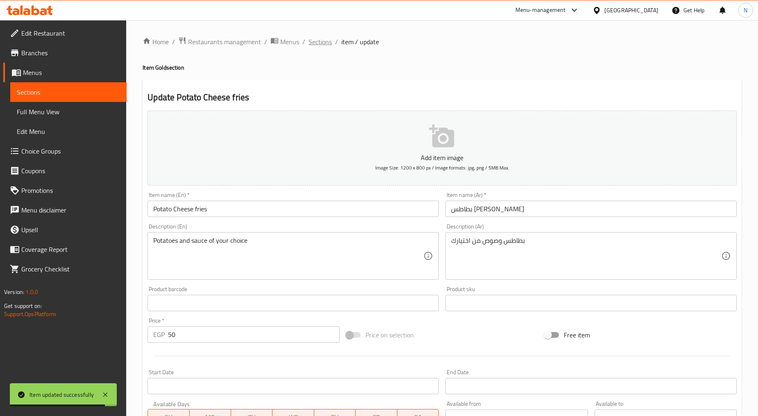
click at [323, 40] on span "Sections" at bounding box center [320, 42] width 23 height 10
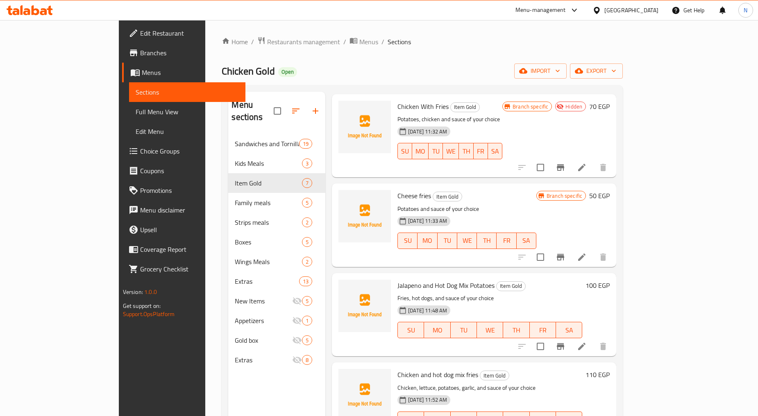
scroll to position [227, 0]
click at [587, 341] on icon at bounding box center [582, 346] width 10 height 10
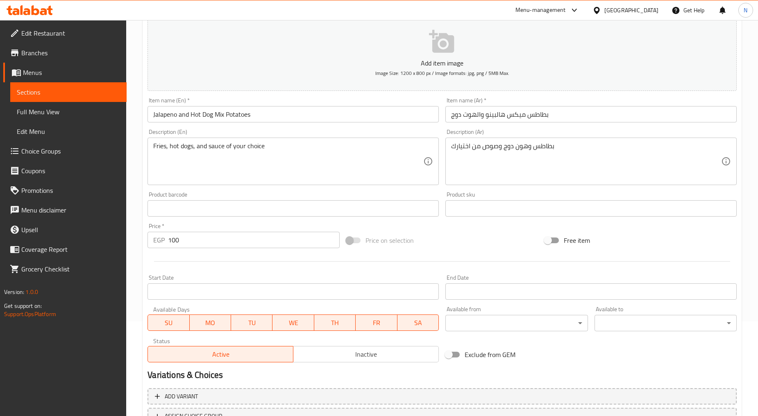
scroll to position [161, 0]
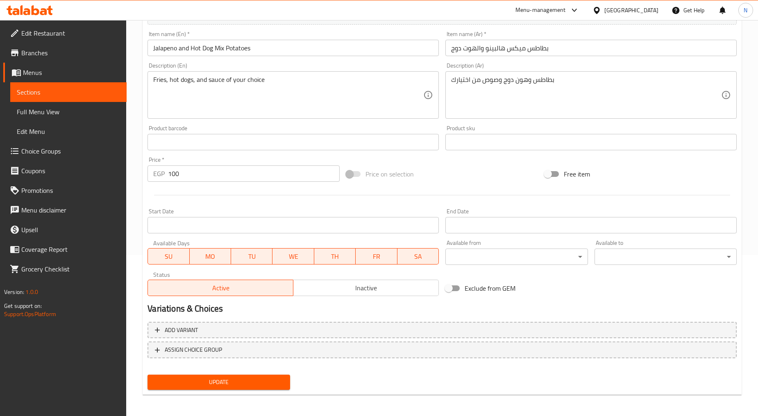
click at [359, 277] on div "Active Inactive" at bounding box center [293, 284] width 291 height 25
click at [357, 292] on span "Inactive" at bounding box center [366, 288] width 139 height 12
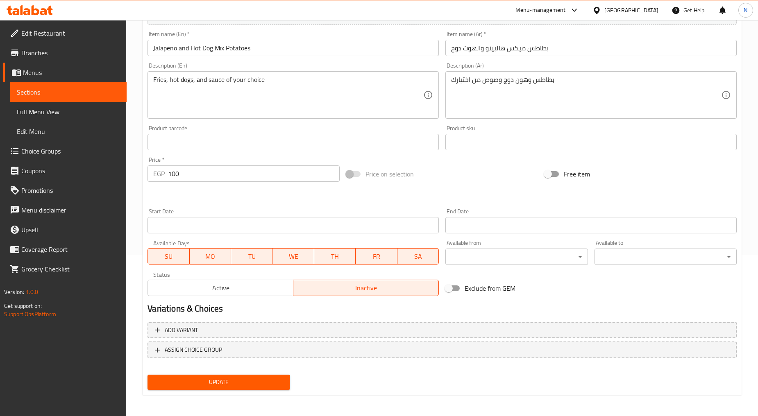
click at [231, 383] on span "Update" at bounding box center [218, 382] width 129 height 10
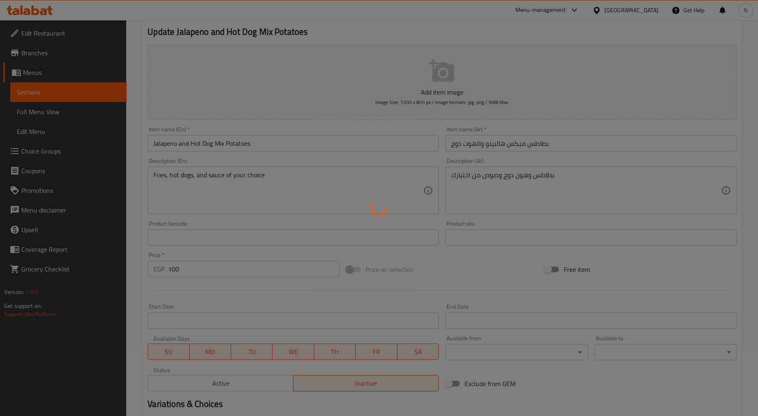
scroll to position [0, 0]
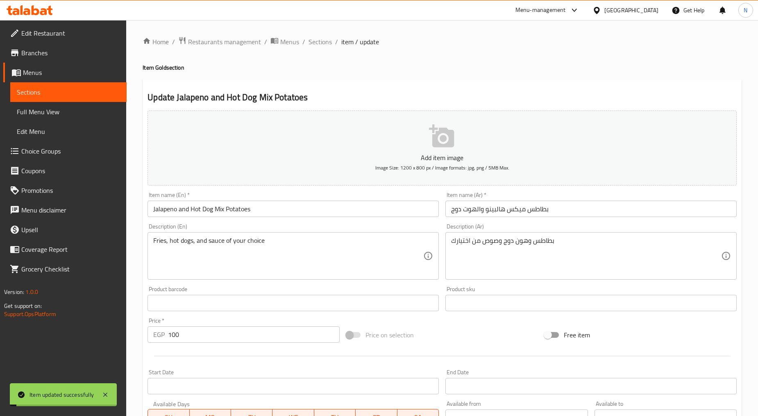
click at [307, 38] on ol "Home / Restaurants management / Menus / Sections / item / update" at bounding box center [442, 41] width 599 height 11
click at [311, 41] on span "Sections" at bounding box center [320, 42] width 23 height 10
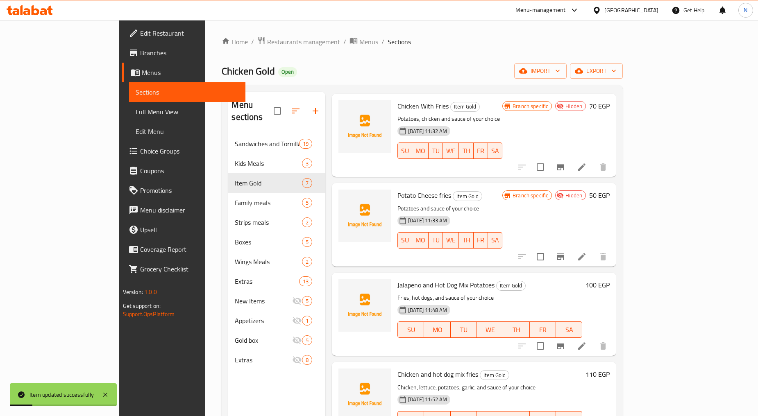
scroll to position [230, 0]
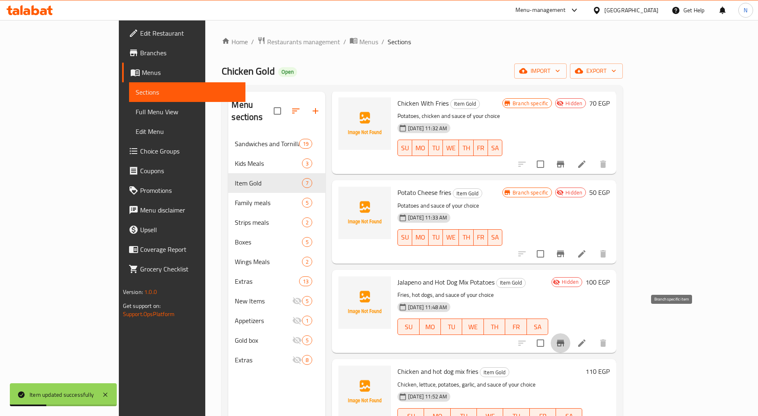
click at [566, 338] on icon "Branch-specific-item" at bounding box center [561, 343] width 10 height 10
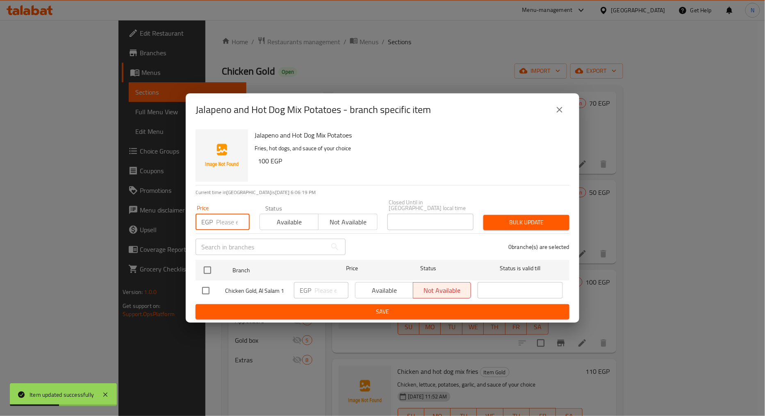
click at [220, 220] on input "number" at bounding box center [233, 222] width 34 height 16
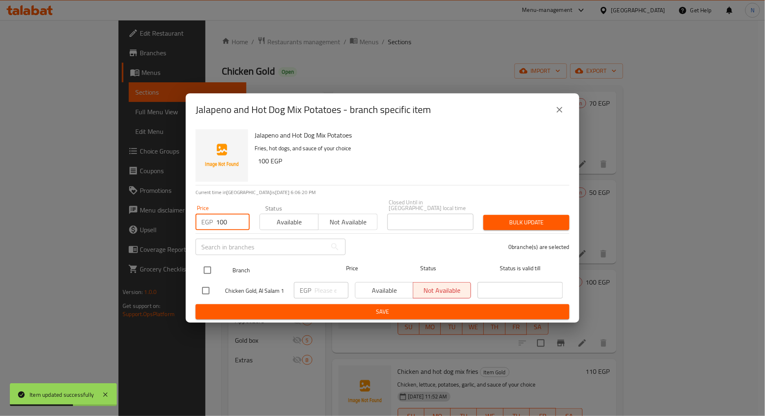
type input "100"
click at [206, 271] on input "checkbox" at bounding box center [207, 270] width 17 height 17
checkbox input "true"
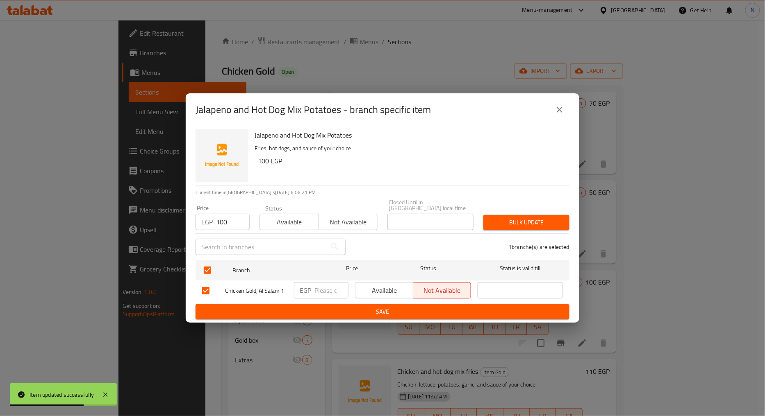
click at [504, 218] on span "Bulk update" at bounding box center [526, 223] width 73 height 10
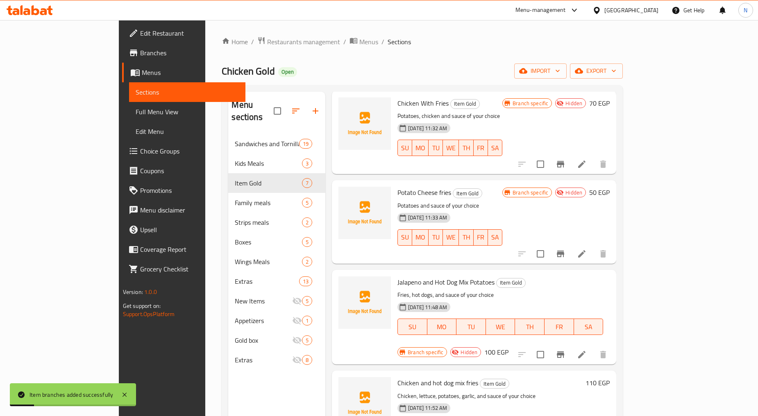
click at [414, 276] on span "Jalapeno and Hot Dog Mix Potatoes" at bounding box center [445, 282] width 97 height 12
copy h6 "Jalapeno and Hot Dog Mix Potatoes"
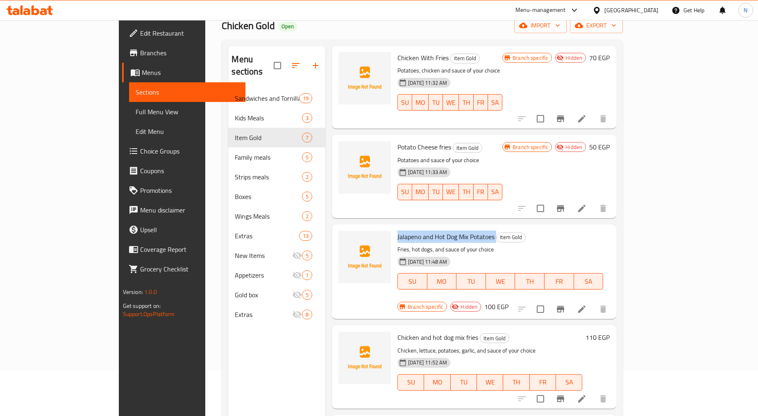
scroll to position [91, 0]
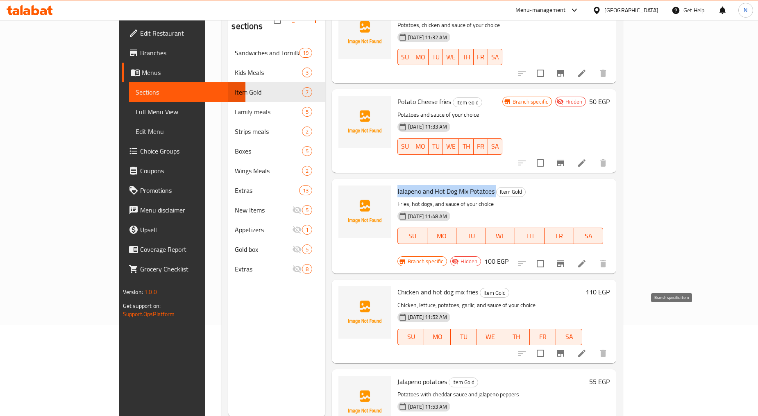
click at [564, 350] on icon "Branch-specific-item" at bounding box center [560, 353] width 7 height 7
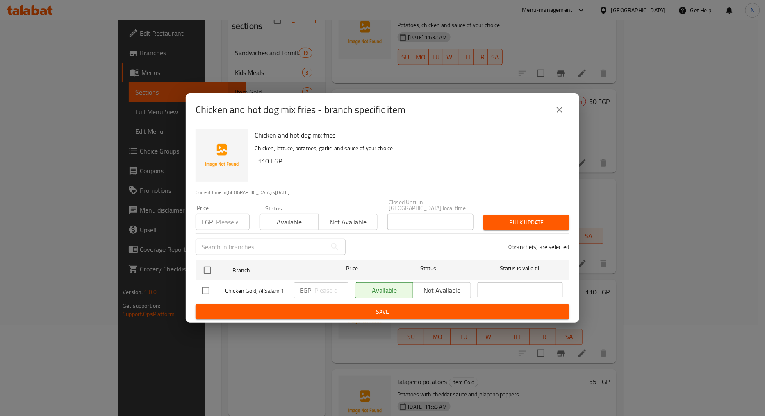
click at [220, 220] on input "number" at bounding box center [233, 222] width 34 height 16
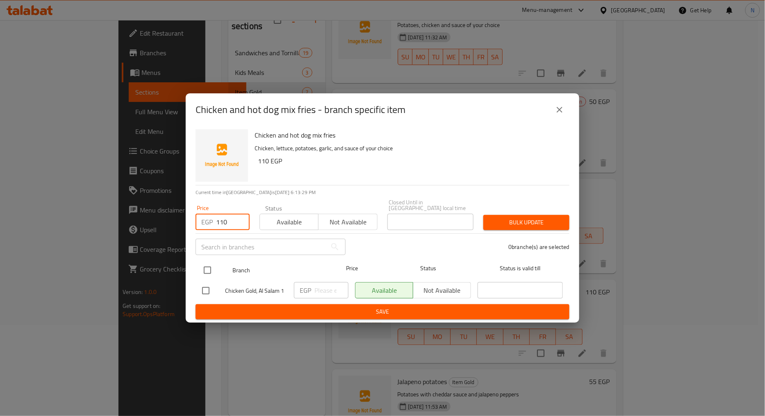
type input "110"
click at [206, 275] on input "checkbox" at bounding box center [207, 270] width 17 height 17
checkbox input "true"
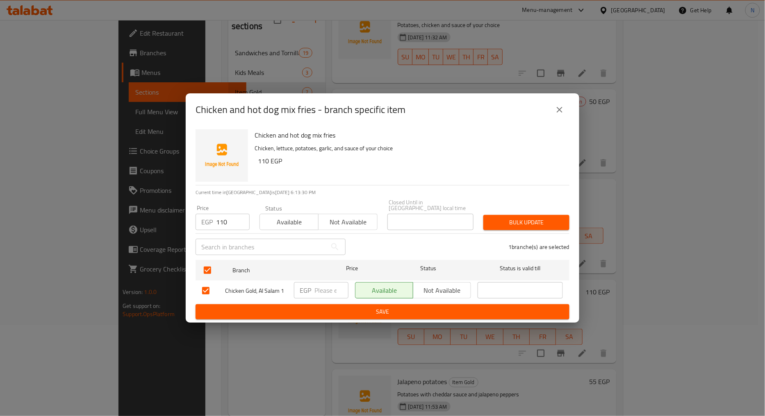
click at [558, 225] on button "Bulk update" at bounding box center [526, 222] width 86 height 15
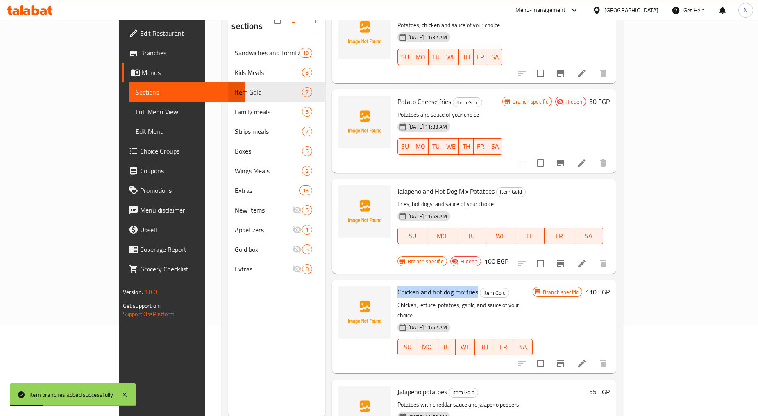
drag, startPoint x: 447, startPoint y: 257, endPoint x: 366, endPoint y: 259, distance: 82.0
click at [394, 283] on div "Chicken and hot dog mix fries Item Gold Chicken, lettuce, potatoes, garlic, and…" at bounding box center [465, 326] width 142 height 87
copy span "Chicken and hot dog mix fries"
click at [587, 359] on icon at bounding box center [582, 364] width 10 height 10
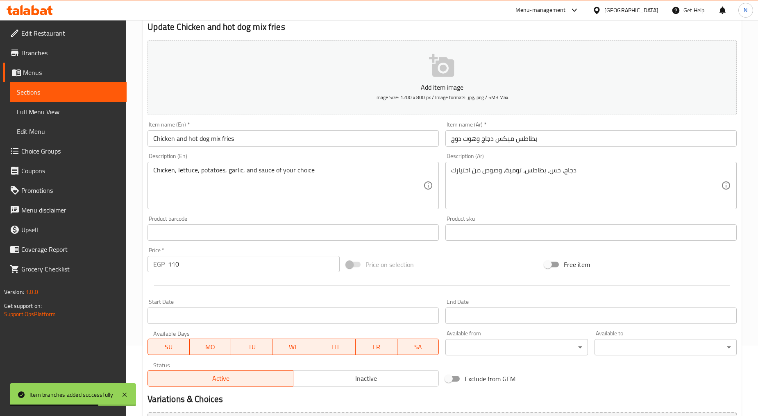
scroll to position [161, 0]
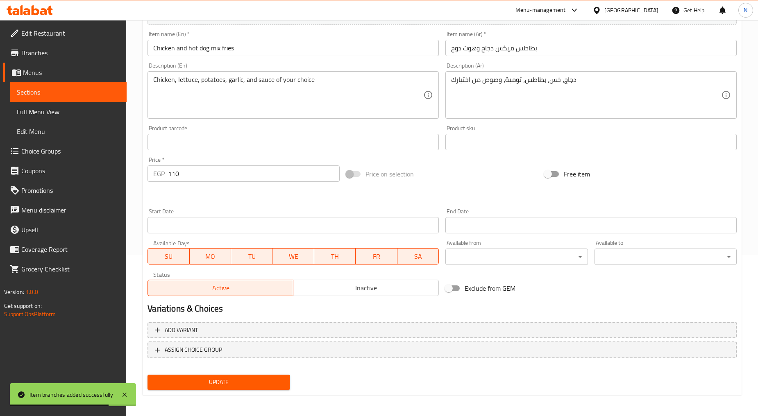
click at [377, 289] on span "Inactive" at bounding box center [366, 288] width 139 height 12
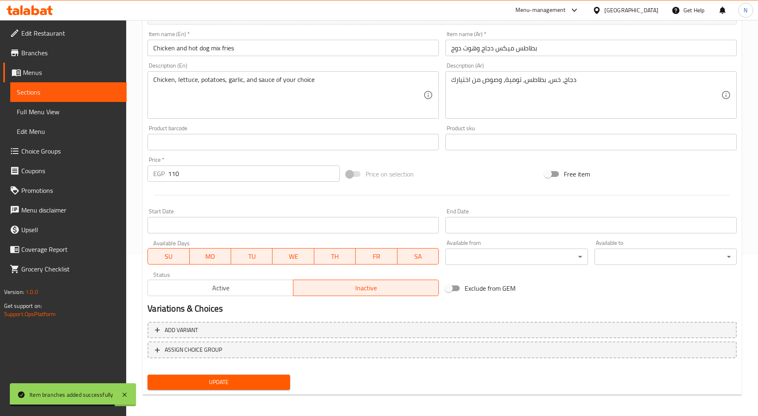
click at [253, 383] on span "Update" at bounding box center [218, 382] width 129 height 10
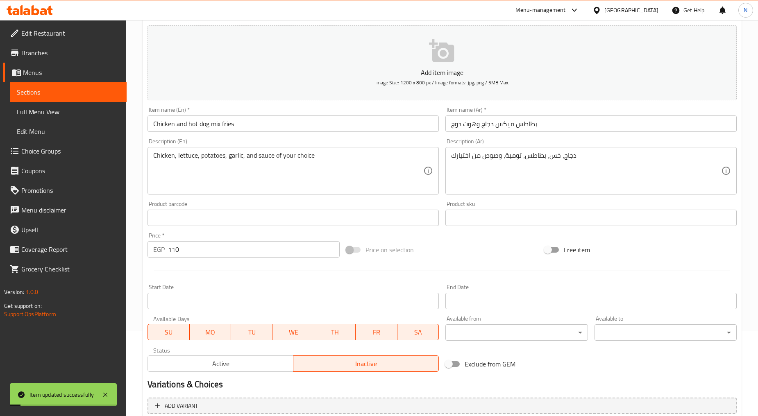
scroll to position [0, 0]
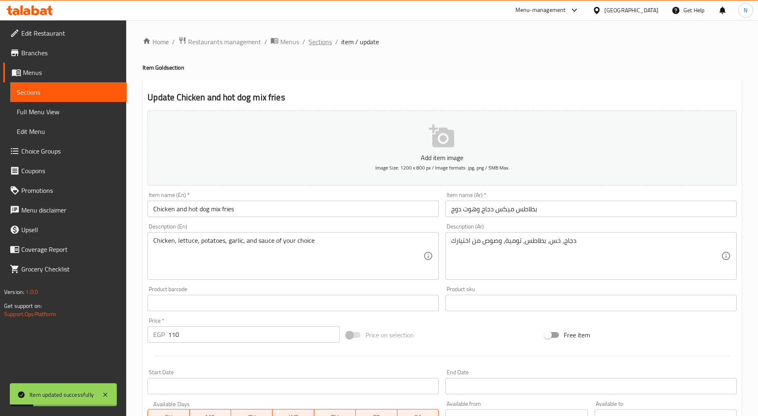
click at [321, 38] on span "Sections" at bounding box center [320, 42] width 23 height 10
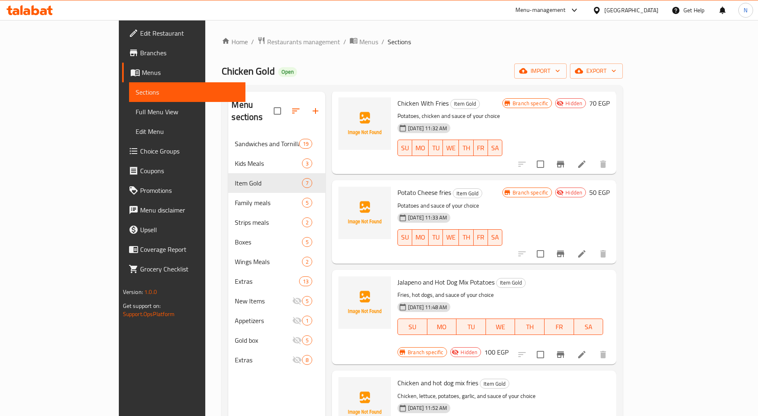
scroll to position [115, 0]
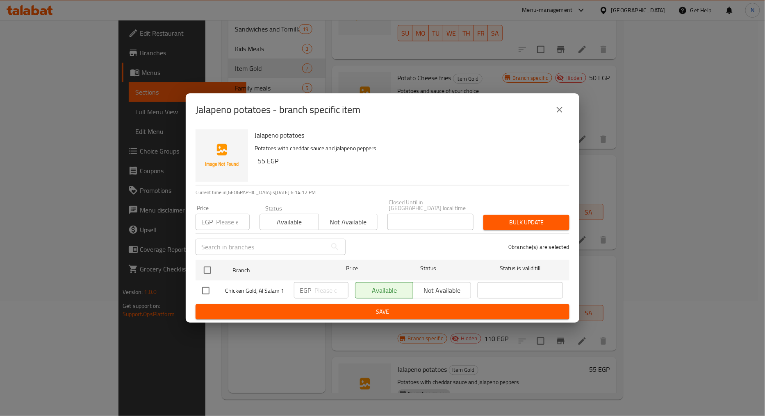
click at [231, 220] on input "number" at bounding box center [233, 222] width 34 height 16
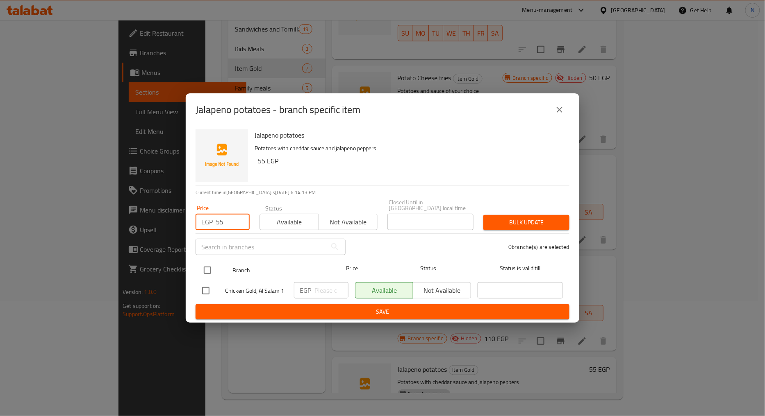
type input "55"
click at [208, 263] on input "checkbox" at bounding box center [207, 270] width 17 height 17
checkbox input "true"
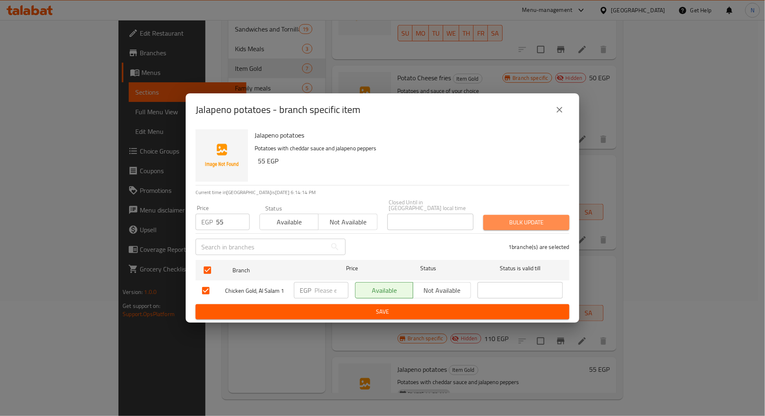
click at [550, 215] on button "Bulk update" at bounding box center [526, 222] width 86 height 15
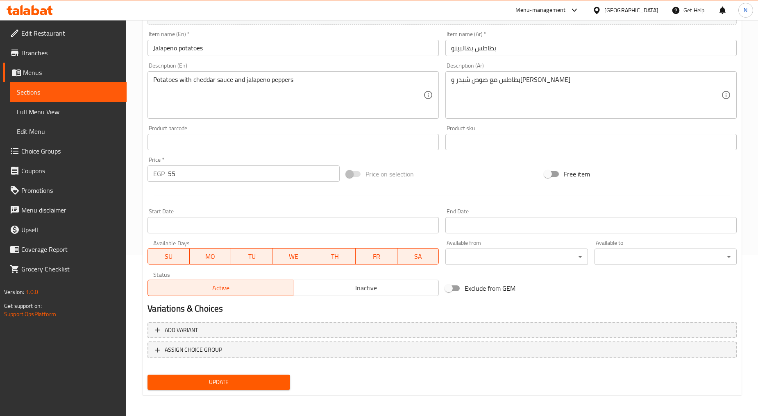
scroll to position [116, 0]
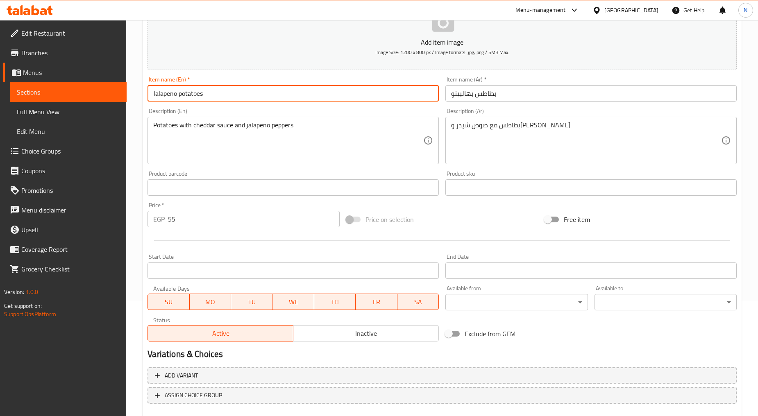
click at [189, 96] on input "Jalapeno potatoes" at bounding box center [293, 93] width 291 height 16
click at [183, 93] on input "Jalapeno potatoes" at bounding box center [293, 93] width 291 height 16
type input "Jalapeno Potatoes"
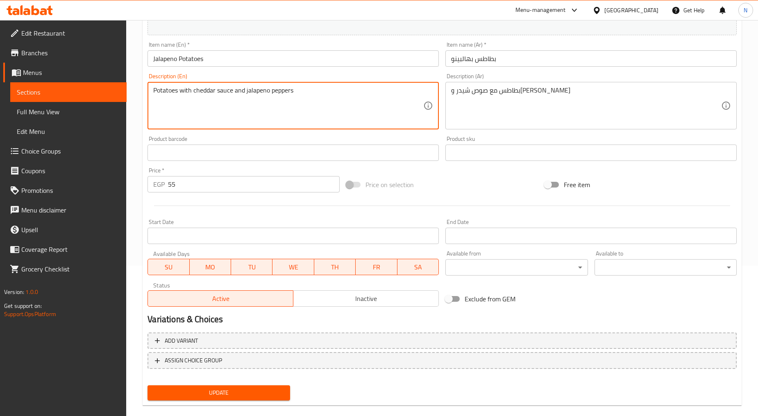
scroll to position [161, 0]
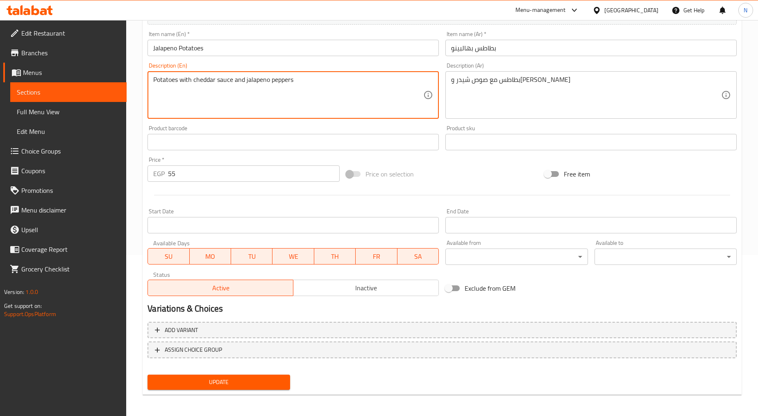
click at [230, 379] on span "Update" at bounding box center [218, 382] width 129 height 10
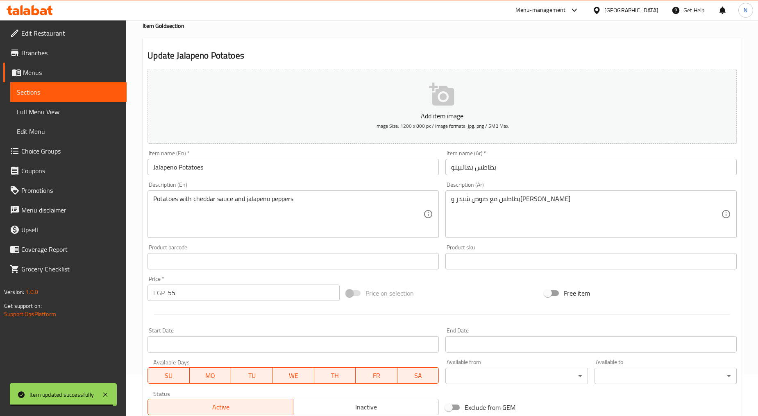
scroll to position [0, 0]
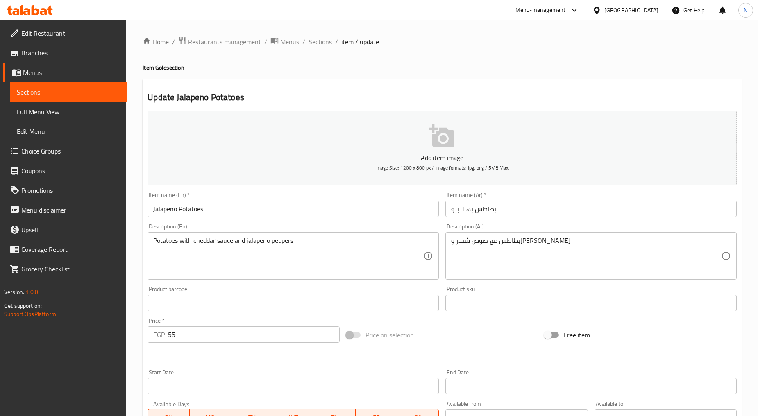
click at [320, 42] on span "Sections" at bounding box center [320, 42] width 23 height 10
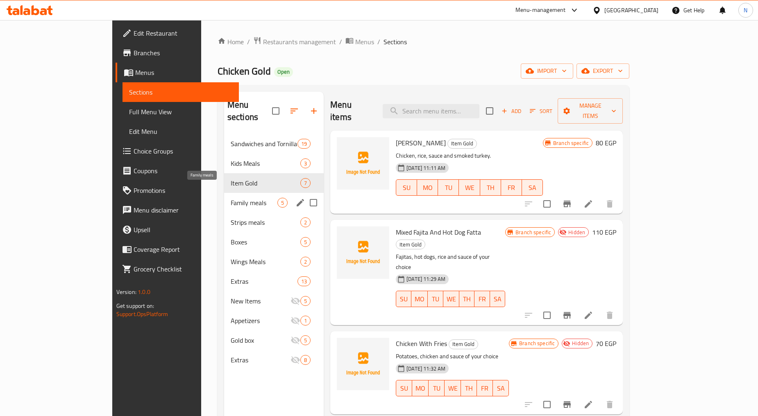
click at [231, 198] on span "Family meals" at bounding box center [254, 203] width 47 height 10
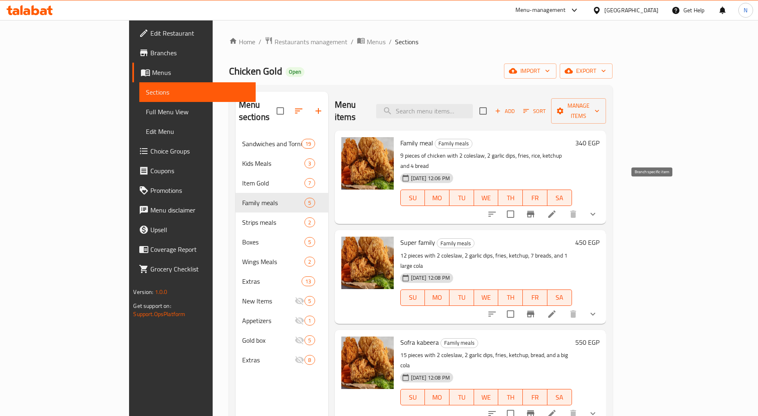
click at [536, 209] on icon "Branch-specific-item" at bounding box center [531, 214] width 10 height 10
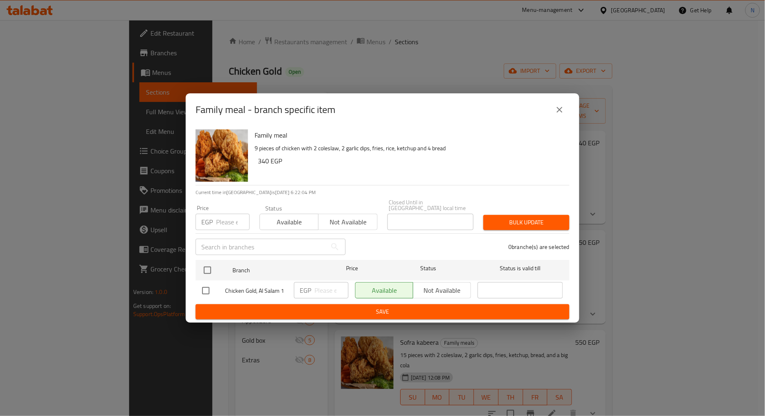
click at [222, 218] on input "number" at bounding box center [233, 222] width 34 height 16
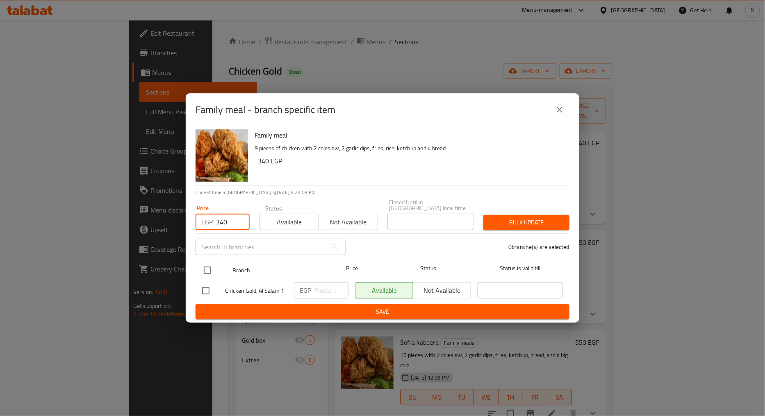
type input "340"
click at [208, 267] on input "checkbox" at bounding box center [207, 270] width 17 height 17
checkbox input "true"
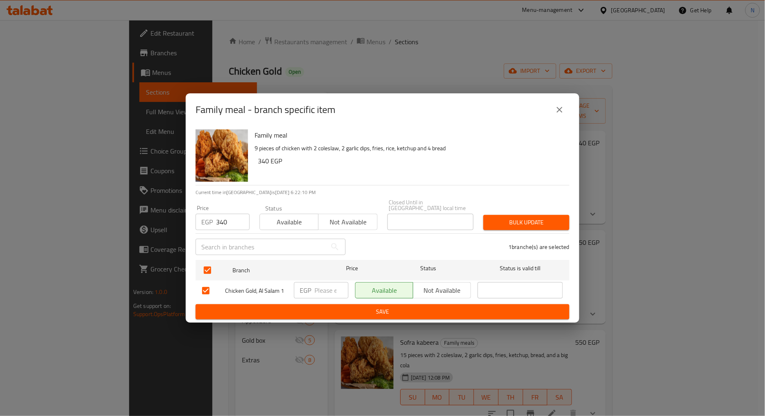
click at [514, 218] on span "Bulk update" at bounding box center [526, 223] width 73 height 10
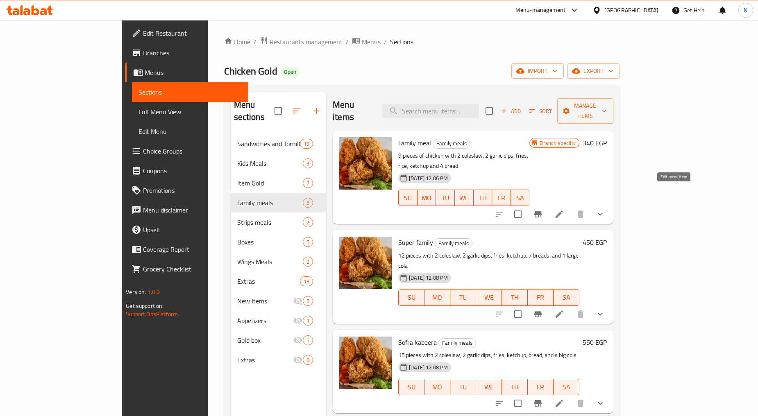
click at [563, 211] on icon at bounding box center [559, 214] width 7 height 7
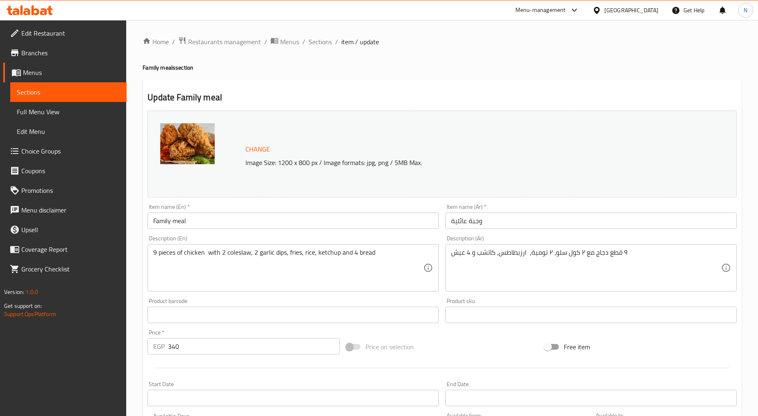
click at [484, 330] on div "Change Image Size: 1200 x 800 px / Image formats: jpg, png / 5MB Max. Item name…" at bounding box center [442, 289] width 596 height 365
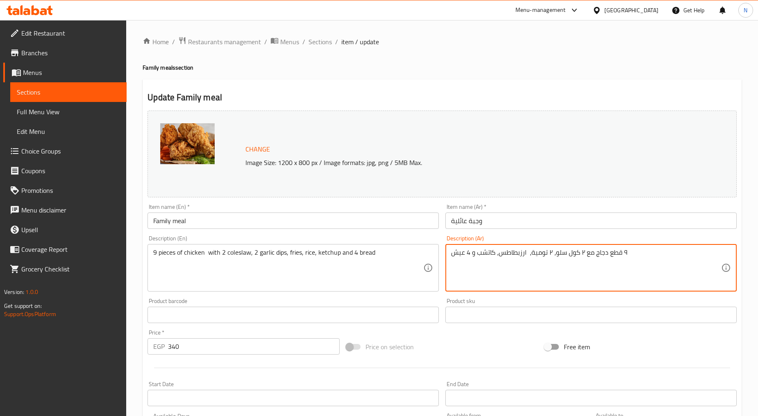
click at [603, 254] on textarea "٩ قطع دجاج مع ٢ كول سلو، ٢ تومية، ارزبطاطس، كاتشب و 4 عيش" at bounding box center [586, 268] width 270 height 39
click at [586, 256] on textarea "٩ قطع مع ٢ كول سلو، ٢ تومية، ارزبطاطس، كاتشب و 4 عيش" at bounding box center [586, 268] width 270 height 39
type textarea "٩ قطع مع رز ٢ كول سلو، ٢ تومية، ارزبطاطس، كاتشب و 4 عيش"
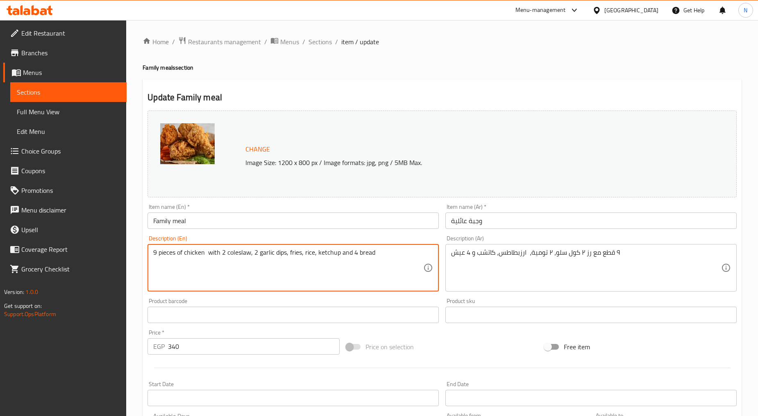
click at [198, 252] on textarea "9 pieces of chicken with 2 coleslaw, 2 garlic dips, fries, rice, ketchup and 4 …" at bounding box center [288, 268] width 270 height 39
click at [162, 253] on textarea "9 pieces with 2 coleslaw, 2 garlic dips, fries, rice, ketchup and 4 bread" at bounding box center [288, 268] width 270 height 39
click at [191, 254] on textarea "9 Pieces with 2 coleslaw, 2 garlic dips, fries, rice, ketchup and 4 bread" at bounding box center [288, 268] width 270 height 39
click at [194, 256] on textarea "9 Pieces with 2 coleslaw, 2 garlic dips, fries, rice, ketchup and 4 bread" at bounding box center [288, 268] width 270 height 39
click at [280, 257] on textarea "9 Pieces with 2 coleslaw, 2 garlic dips, fries, rice, ketchup and 4 bread" at bounding box center [288, 268] width 270 height 39
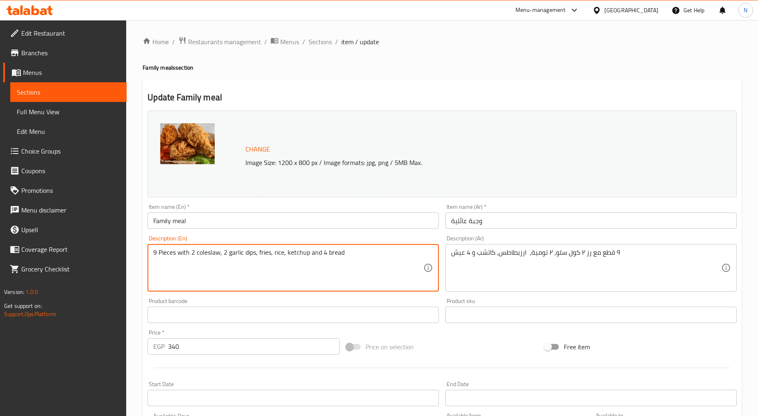
click at [280, 257] on textarea "9 Pieces with 2 coleslaw, 2 garlic dips, fries, rice, ketchup and 4 bread" at bounding box center [288, 268] width 270 height 39
click at [193, 253] on textarea "9 Pieces with 2 coleslaw, 2 garlic dips, fries, ketchup and 4 bread" at bounding box center [288, 268] width 270 height 39
paste textarea "rice"
click at [271, 250] on textarea "9 Pieces with rice 2 coleslaw, 2 garlic dips, fries, ketchup and 4 bread" at bounding box center [288, 268] width 270 height 39
type textarea "9 Pieces with rice 2 coleslaw, 2 garlic dips, 1 fries, ketchup and 4 bread"
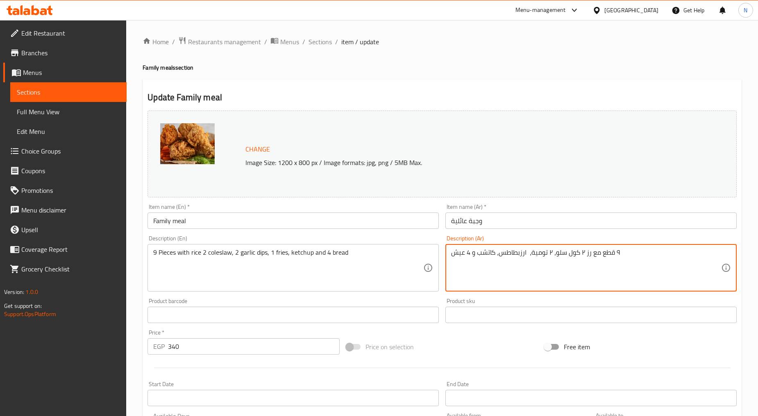
drag, startPoint x: 521, startPoint y: 254, endPoint x: 527, endPoint y: 252, distance: 6.9
type textarea "٩ قطع مع رز ٢ كول سلو، ٢ تومية، 1 بطاطس، كاتشب و 4 عيش"
click at [482, 338] on div "Price on selection" at bounding box center [442, 347] width 199 height 22
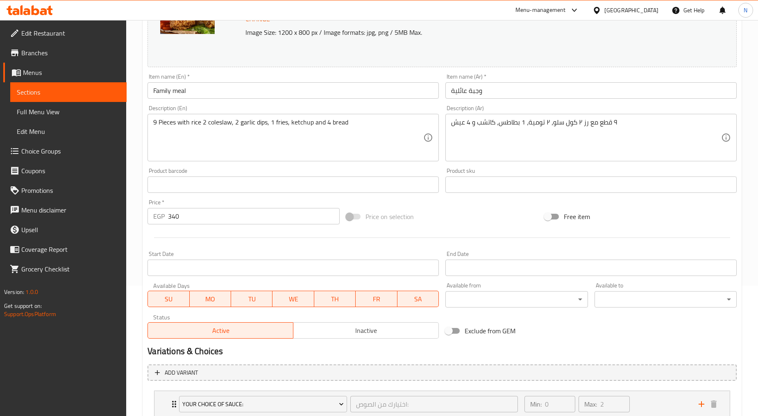
scroll to position [136, 0]
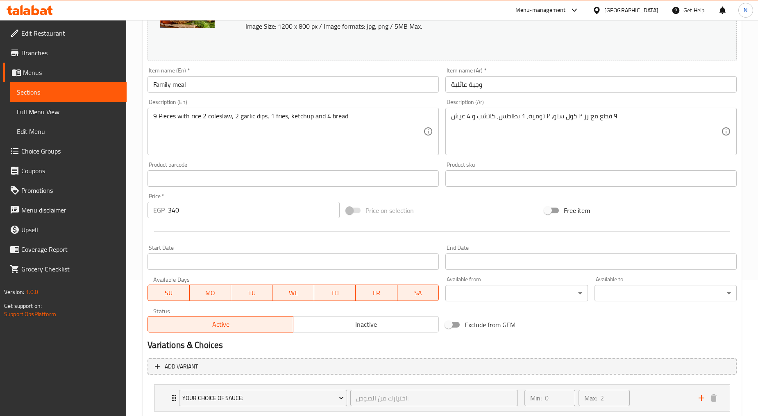
click at [177, 85] on input "Family meal" at bounding box center [293, 84] width 291 height 16
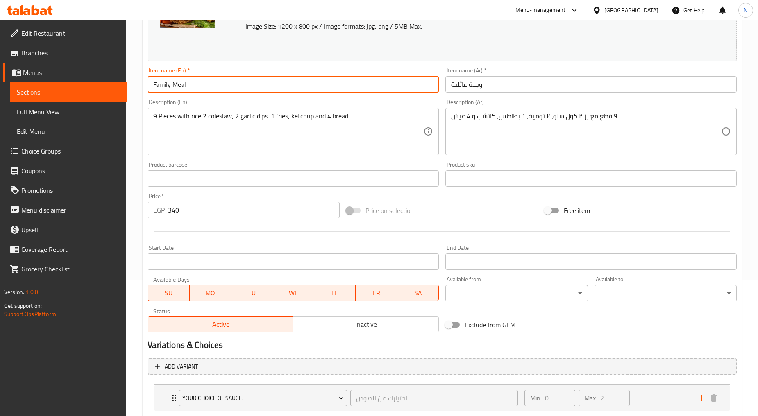
type input "Family Meal"
click at [481, 218] on div "Price on selection" at bounding box center [442, 211] width 199 height 22
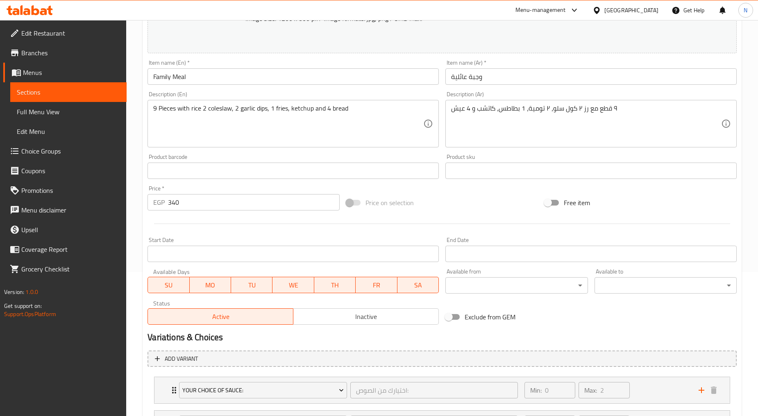
scroll to position [254, 0]
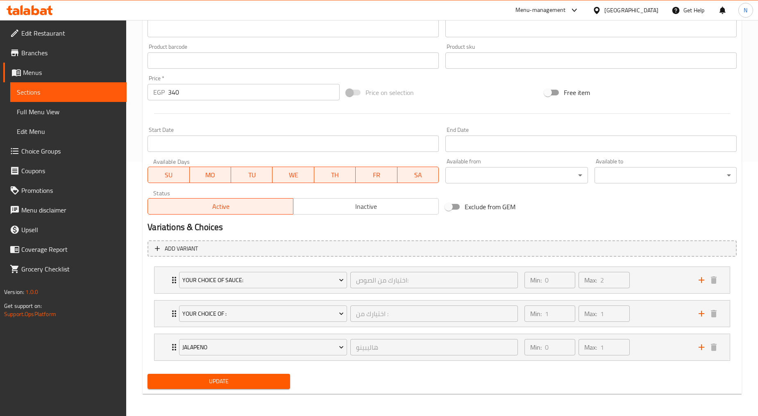
click at [203, 385] on span "Update" at bounding box center [218, 382] width 129 height 10
click at [229, 382] on span "Update" at bounding box center [218, 382] width 129 height 10
click at [653, 275] on div "Min: 0 ​ Max: 2 ​" at bounding box center [607, 280] width 174 height 26
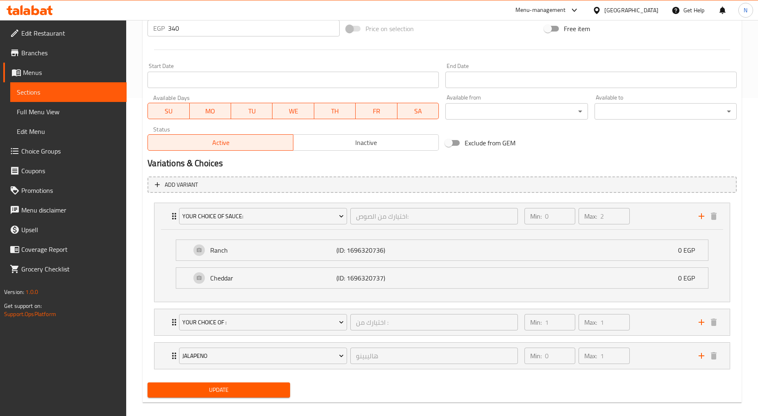
scroll to position [327, 0]
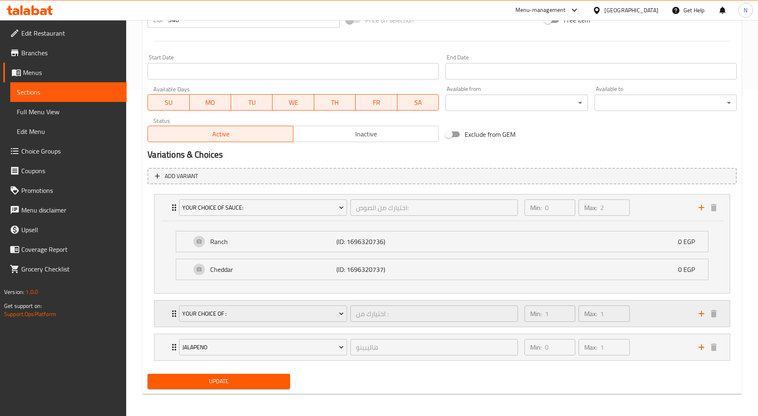
click at [659, 326] on div "Min: 1 ​ Max: 1 ​" at bounding box center [607, 314] width 174 height 26
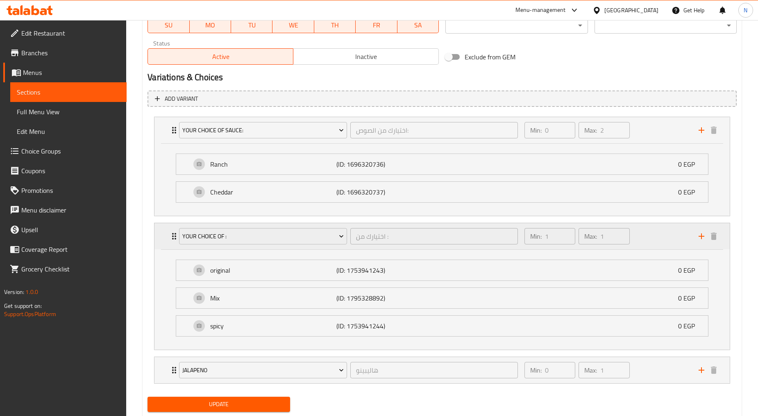
scroll to position [428, 0]
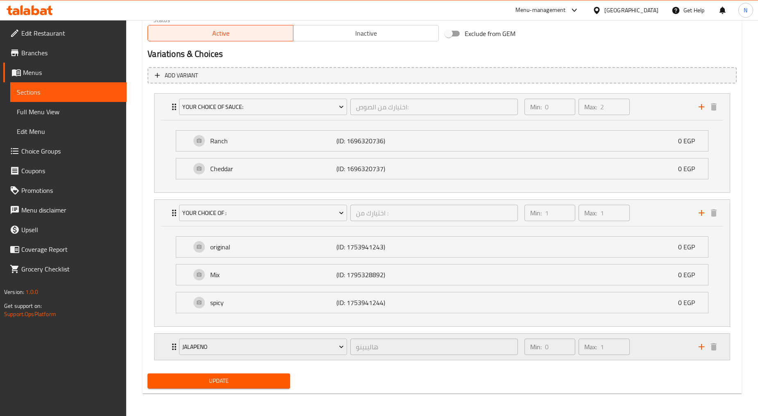
click at [668, 350] on div "Min: 0 ​ Max: 1 ​" at bounding box center [607, 347] width 174 height 26
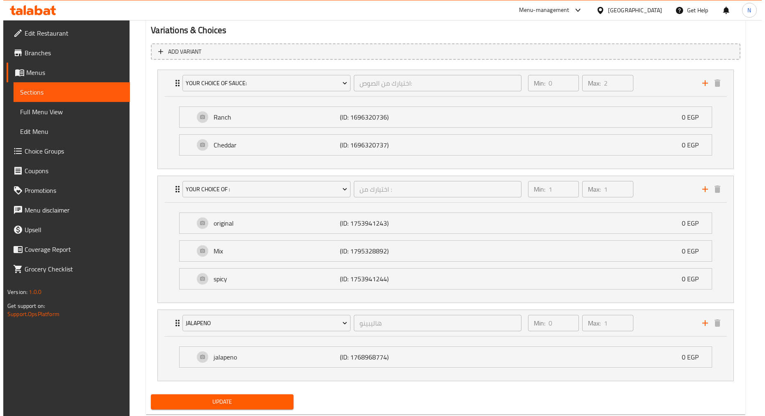
scroll to position [472, 0]
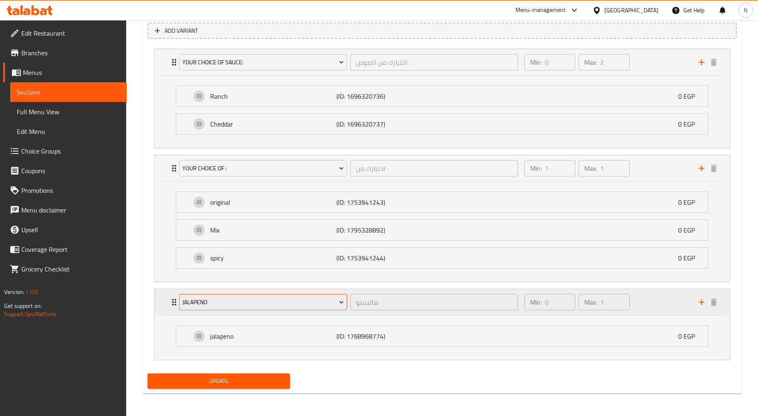
click at [329, 298] on span "jalapeno" at bounding box center [262, 303] width 161 height 10
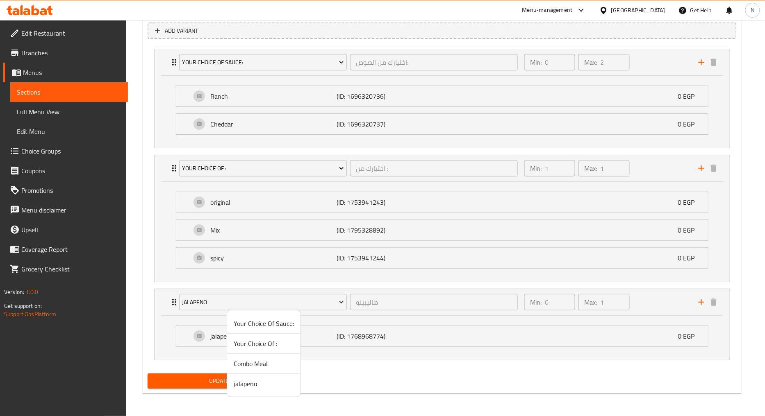
click at [260, 342] on span "Your Choice Of :" at bounding box center [264, 344] width 60 height 10
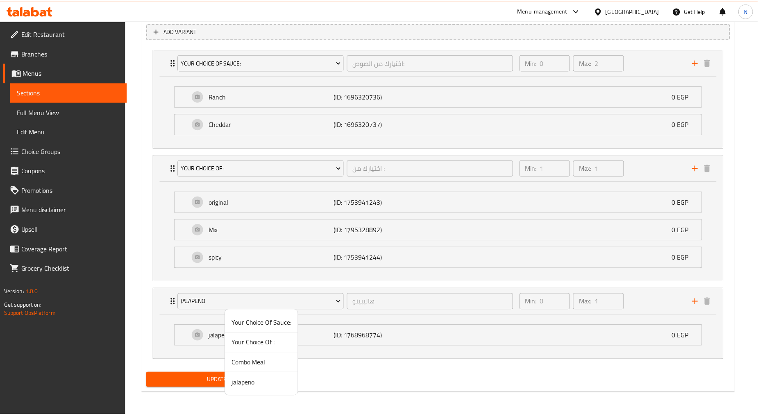
scroll to position [428, 0]
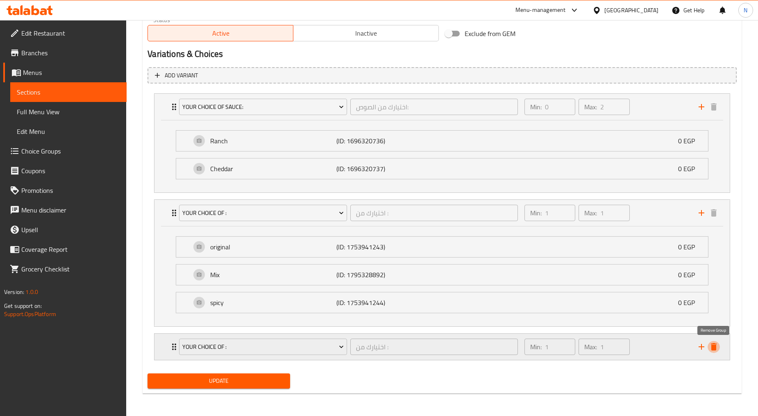
click at [714, 348] on icon "delete" at bounding box center [714, 346] width 6 height 7
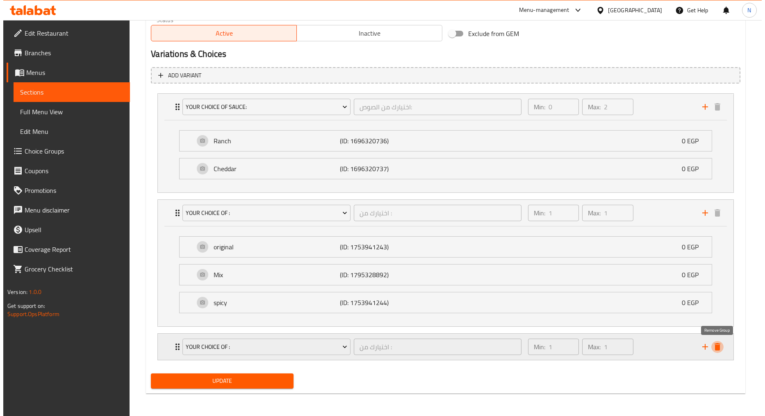
scroll to position [394, 0]
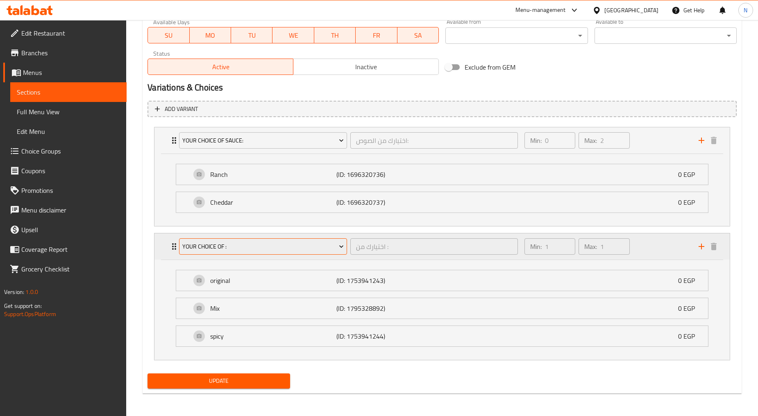
click at [303, 245] on span "Your Choice Of :" at bounding box center [262, 247] width 161 height 10
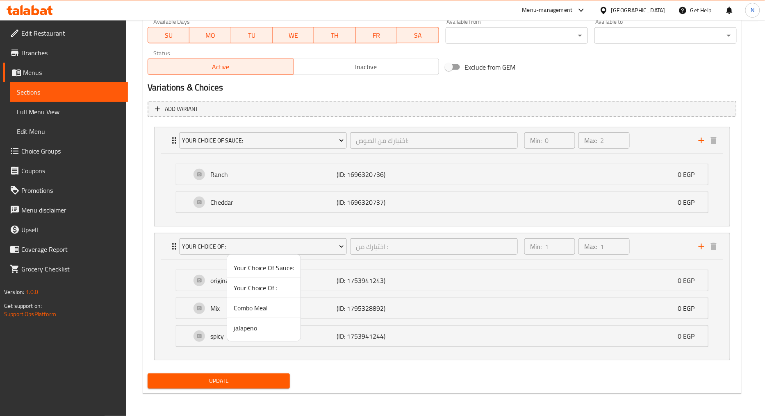
click at [267, 271] on span "Your Choice Of Sauce:" at bounding box center [264, 268] width 60 height 10
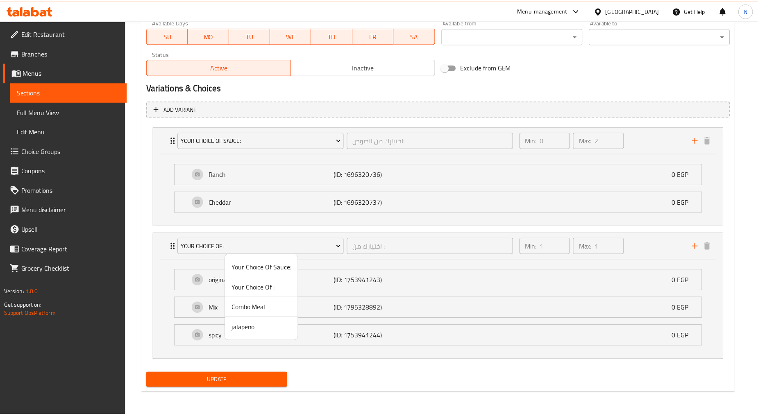
scroll to position [293, 0]
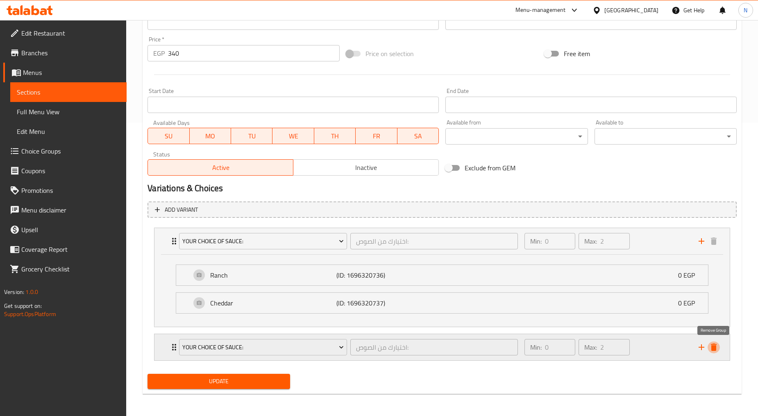
click at [718, 349] on icon "delete" at bounding box center [714, 348] width 10 height 10
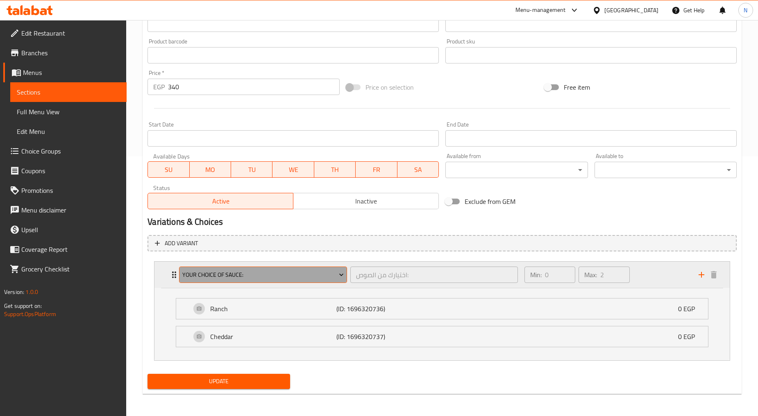
click at [337, 274] on icon "Expand" at bounding box center [341, 275] width 8 height 8
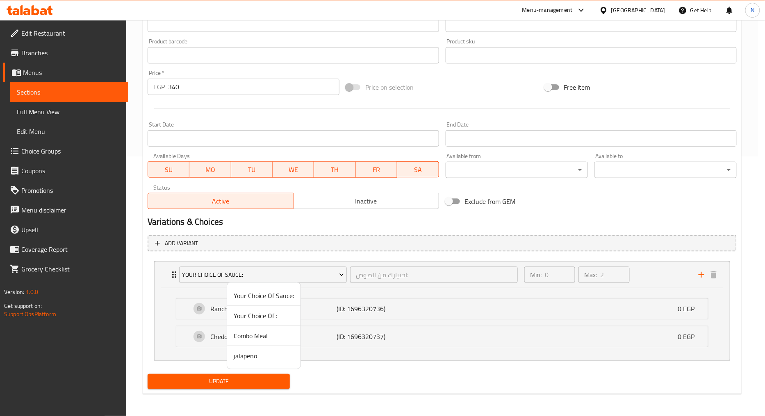
click at [281, 298] on span "Your Choice Of Sauce:" at bounding box center [264, 296] width 60 height 10
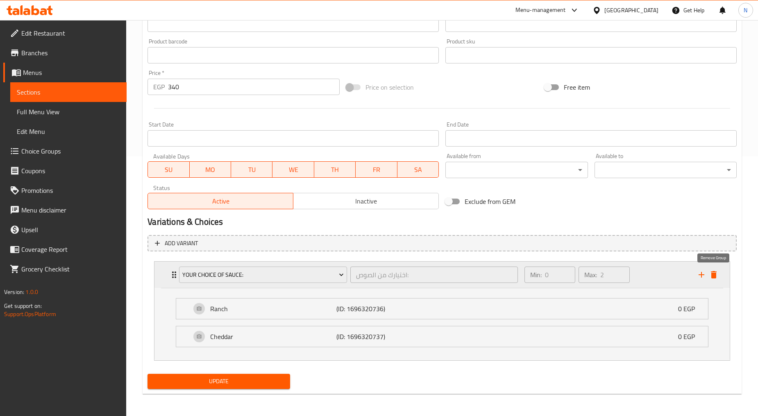
click at [711, 277] on icon "delete" at bounding box center [714, 275] width 10 height 10
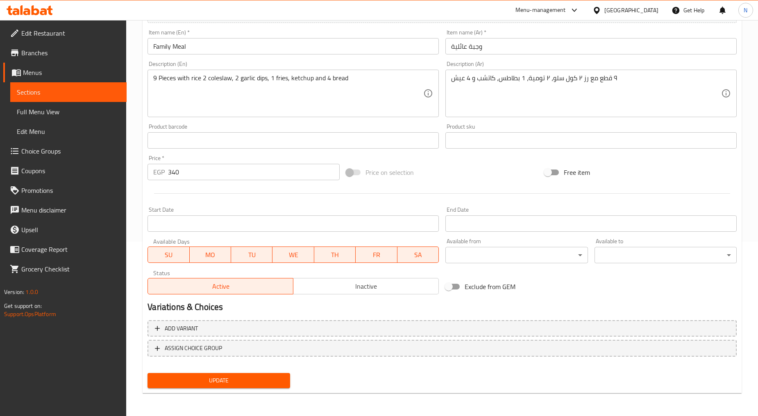
scroll to position [173, 0]
click at [230, 379] on span "Update" at bounding box center [218, 382] width 129 height 10
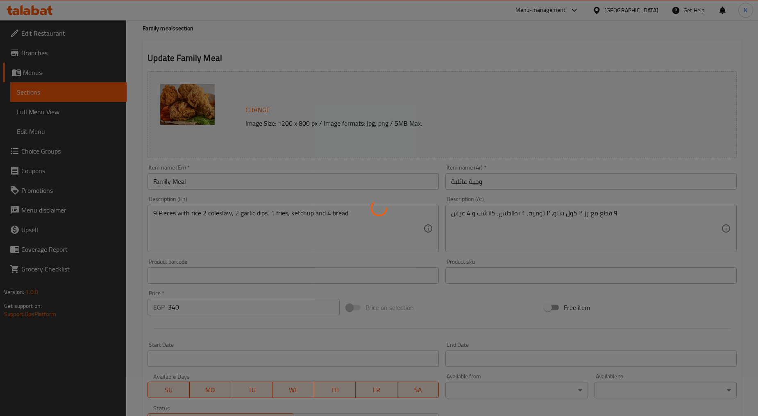
scroll to position [0, 0]
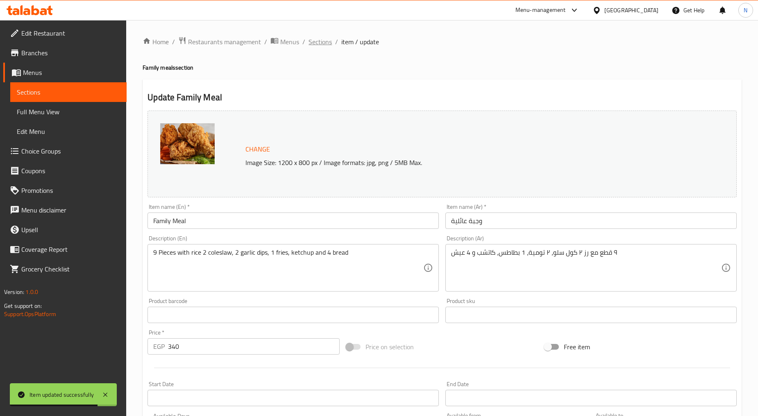
click at [319, 41] on span "Sections" at bounding box center [320, 42] width 23 height 10
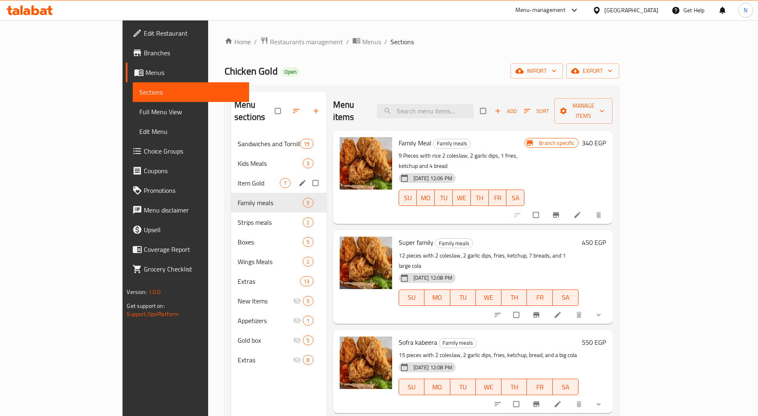
click at [238, 178] on span "Item Gold" at bounding box center [259, 183] width 43 height 10
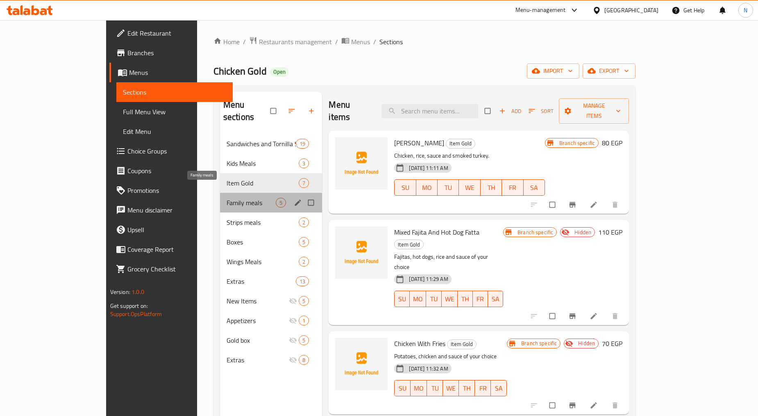
click at [227, 198] on span "Family meals" at bounding box center [251, 203] width 49 height 10
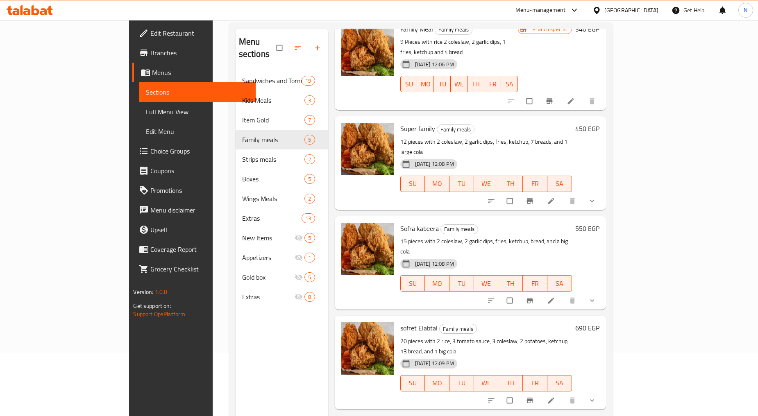
scroll to position [115, 0]
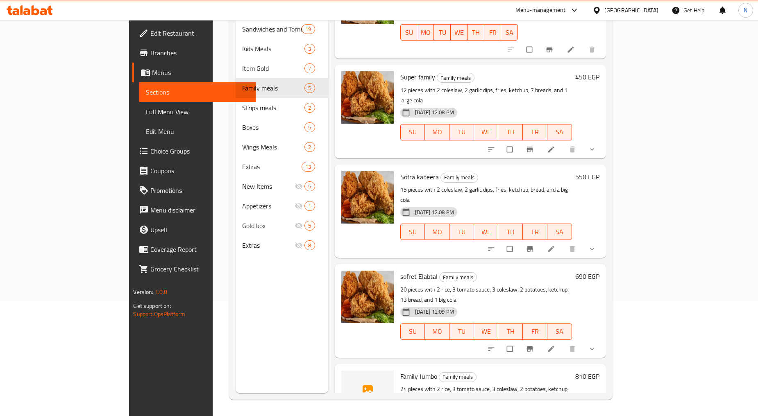
click at [563, 343] on li at bounding box center [552, 349] width 23 height 13
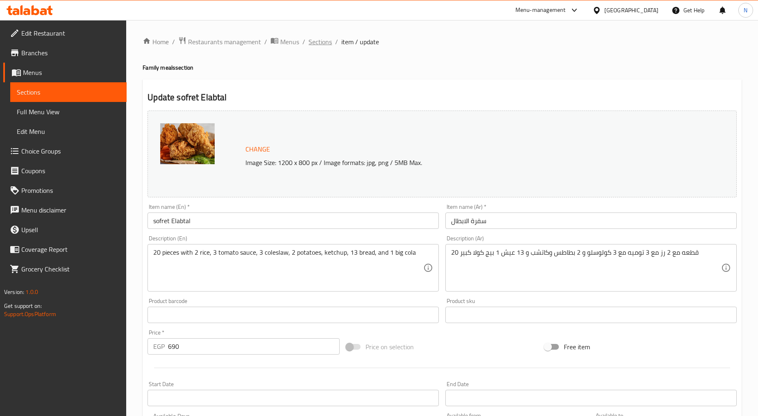
click at [327, 41] on span "Sections" at bounding box center [320, 42] width 23 height 10
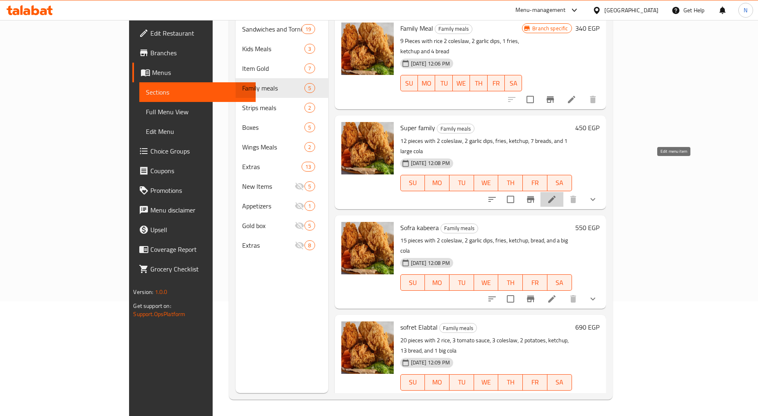
click at [557, 195] on icon at bounding box center [552, 200] width 10 height 10
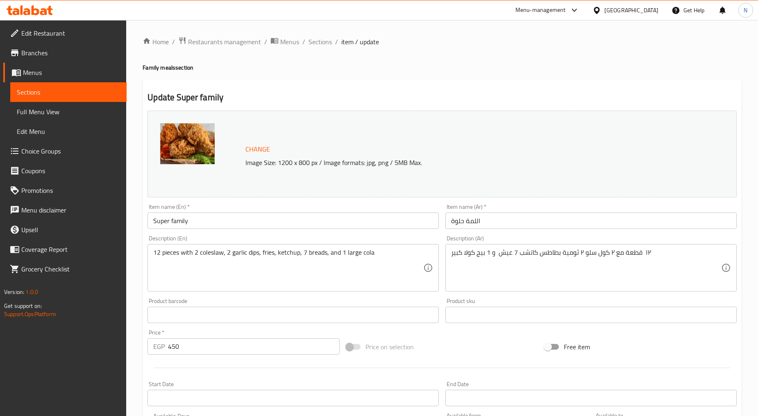
click at [466, 219] on input "اللمة حلوة" at bounding box center [590, 221] width 291 height 16
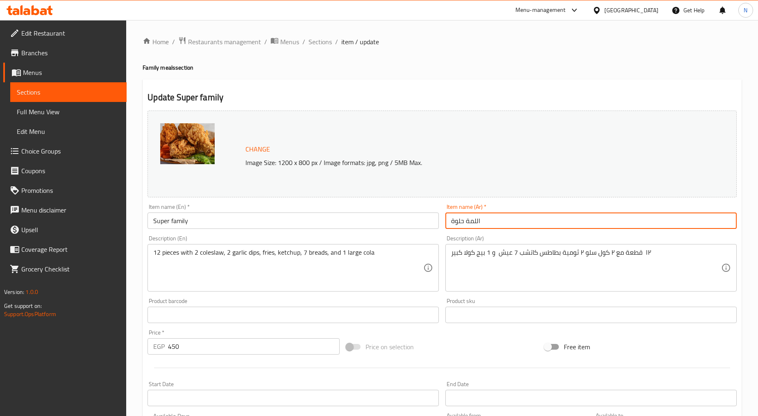
click at [466, 219] on input "اللمة حلوة" at bounding box center [590, 221] width 291 height 16
click at [468, 216] on input "اللمة حلوة" at bounding box center [590, 221] width 291 height 16
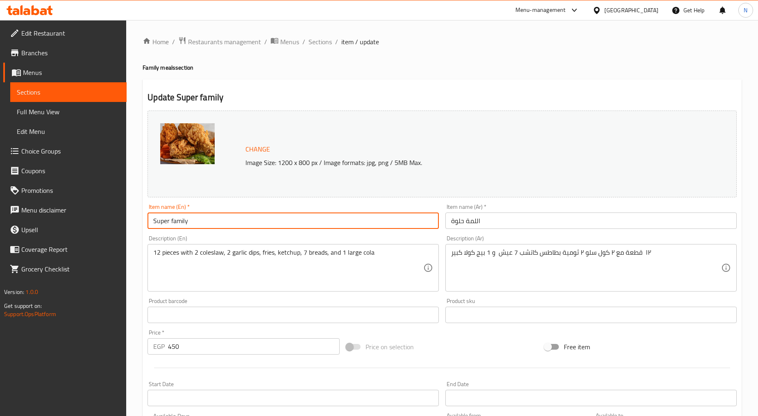
click at [214, 221] on input "Super family" at bounding box center [293, 221] width 291 height 16
paste input "allimat hulwa"
click at [159, 221] on input "allimat hulwa" at bounding box center [293, 221] width 291 height 16
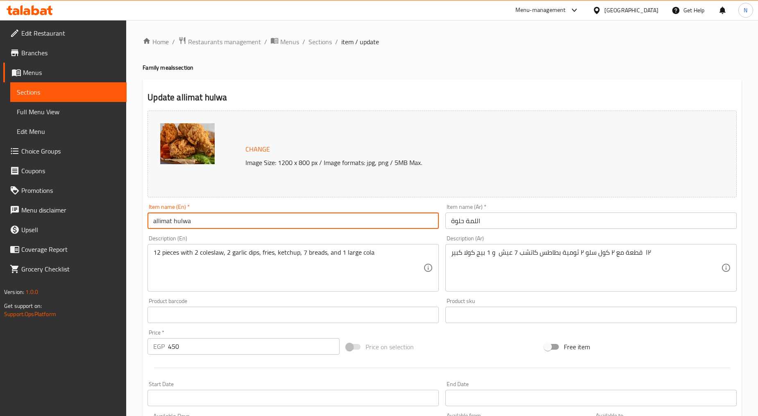
click at [154, 222] on input "allimat hulwa" at bounding box center [293, 221] width 291 height 16
click at [157, 222] on input "allimat hulwa" at bounding box center [293, 221] width 291 height 16
click at [158, 223] on input "Allimat hulwa" at bounding box center [293, 221] width 291 height 16
click at [161, 223] on input "Al limat hulwa" at bounding box center [293, 221] width 291 height 16
click at [179, 221] on input "Al Limat hulwa" at bounding box center [293, 221] width 291 height 16
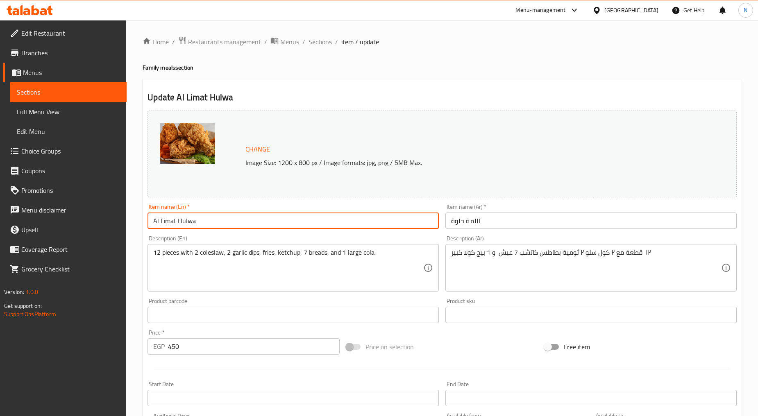
type input "Al Limat Hulwa"
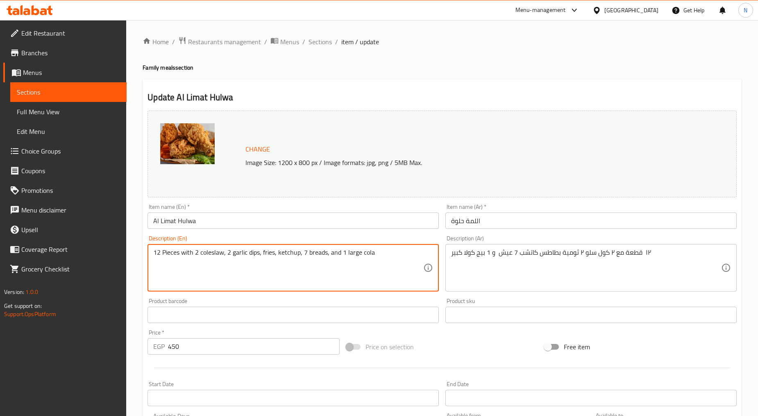
type textarea "12 Pieces with 2 coleslaw, 2 garlic dips, fries, ketchup, 7 breads, and 1 large…"
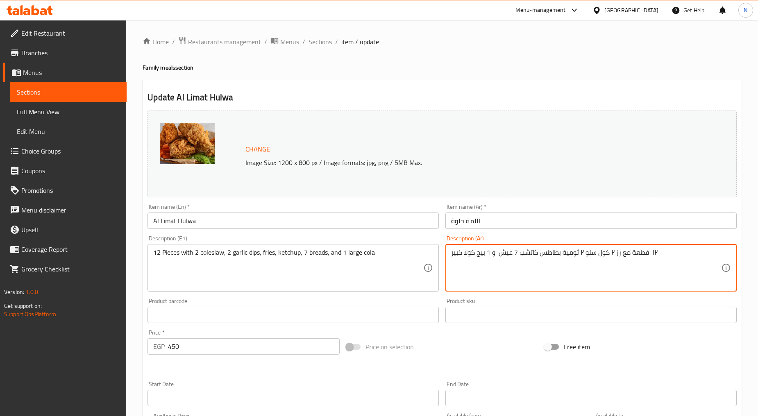
click at [560, 256] on textarea "١٢ قطعة مع رز ٢ كول سلو ٢ ثومية بطاطس كاتشب 7 عيش و 1 بيج كولا كبير" at bounding box center [586, 268] width 270 height 39
click at [485, 256] on textarea "١٢ قطعة مع رز ٢ كول سلو ٢ ثومية 1 بطاطس كاتشب 7 عيش و 1 بيج كولا كبير" at bounding box center [586, 268] width 270 height 39
type textarea "١٢ قطعة مع رز ٢ كول سلو ٢ ثومية 1 بطاطس كاتشب 7 عيش و 1بيج كولا كبير"
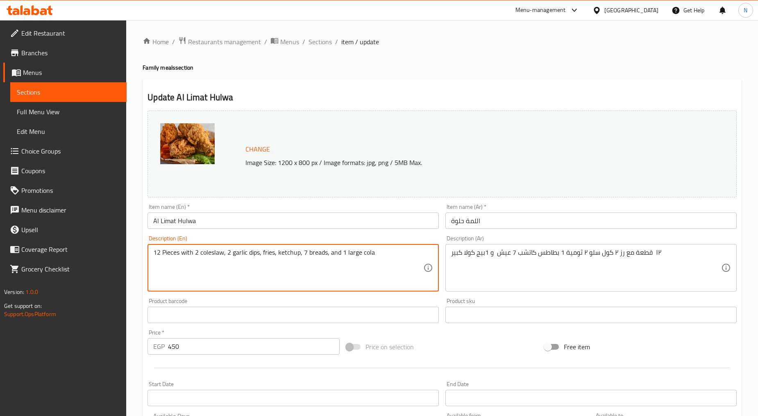
click at [262, 253] on textarea "12 Pieces with 2 coleslaw, 2 garlic dips, fries, ketchup, 7 breads, and 1 large…" at bounding box center [288, 268] width 270 height 39
click at [181, 255] on textarea "12 Pieces with 2 coleslaw, 2 garlic dips, 1 fries, ketchup, 7 breads, and 1 lar…" at bounding box center [288, 268] width 270 height 39
click at [194, 253] on textarea "12 Pieces with 2 coleslaw, 2 garlic dips, 1 fries, ketchup, 7 breads, and 1 lar…" at bounding box center [288, 268] width 270 height 39
paste textarea "rice"
click at [462, 346] on div "Price on selection" at bounding box center [442, 347] width 199 height 22
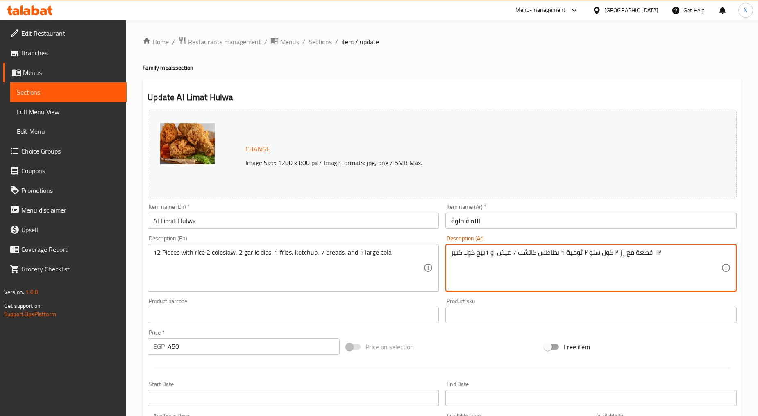
click at [473, 255] on textarea "١٢ قطعة مع رز ٢ كول سلو ٢ ثومية 1 بطاطس كاتشب 7 عيش و 1بيج كولا كبير" at bounding box center [586, 268] width 270 height 39
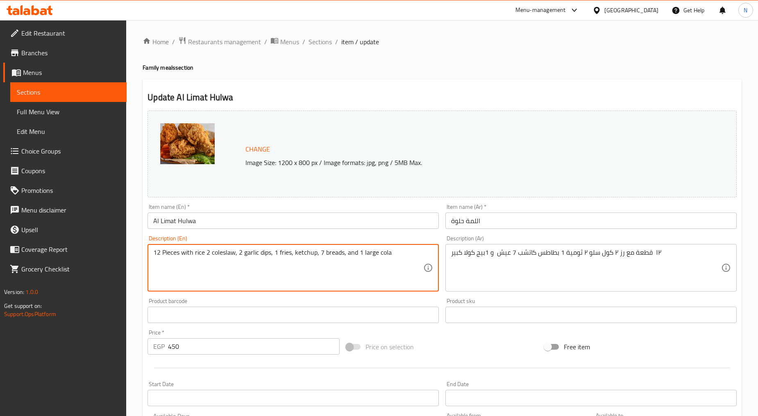
click at [382, 252] on textarea "12 Pieces with rice 2 coleslaw, 2 garlic dips, 1 fries, ketchup, 7 breads, and …" at bounding box center [288, 268] width 270 height 39
paste textarea "big"
type textarea "12 Pieces with rice 2 coleslaw, 2 garlic dips, 1 fries, ketchup, 7 breads, and …"
click at [477, 354] on div "Price on selection" at bounding box center [442, 347] width 199 height 22
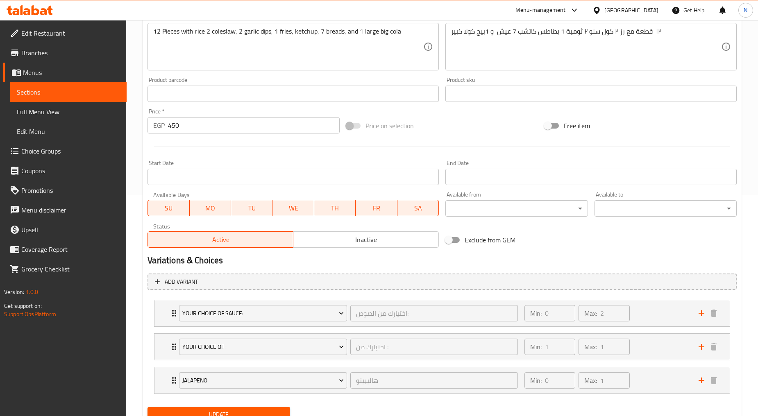
scroll to position [227, 0]
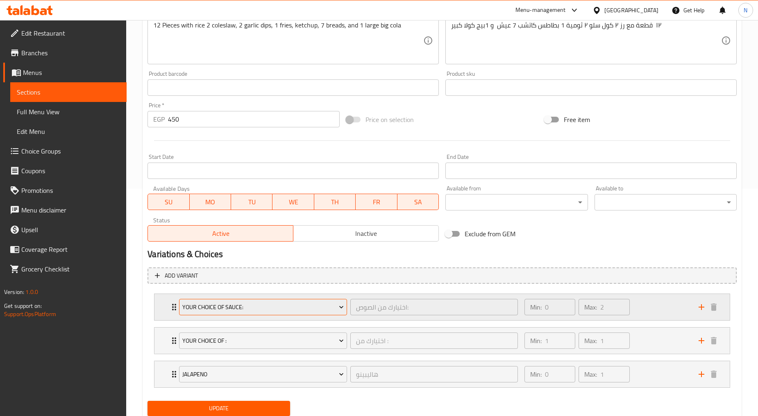
click at [300, 311] on span "Your Choice Of Sauce:" at bounding box center [262, 307] width 161 height 10
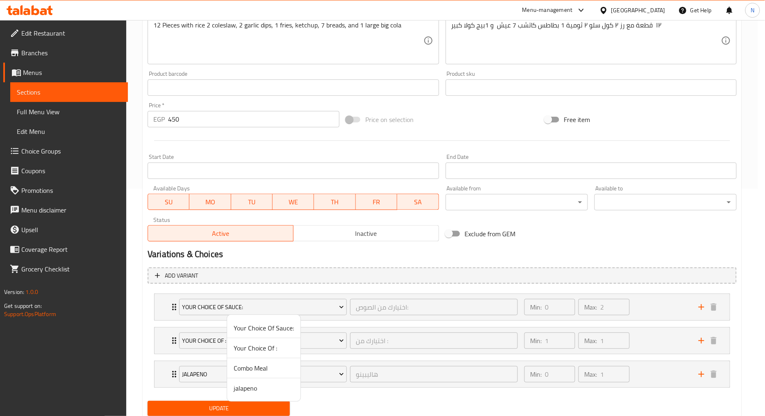
click at [256, 347] on span "Your Choice Of :" at bounding box center [264, 348] width 60 height 10
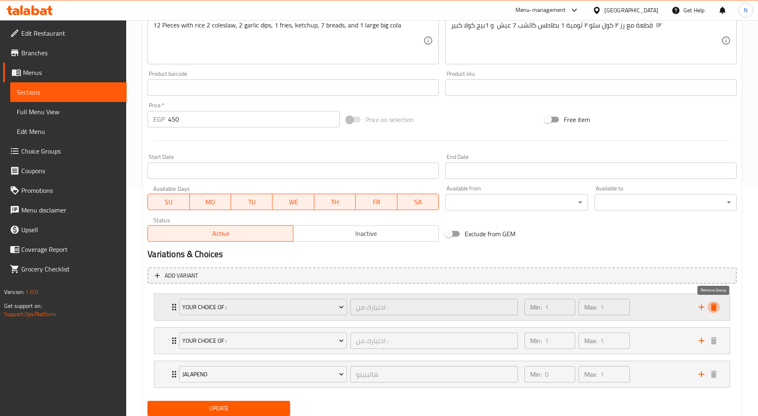
click at [711, 304] on icon "delete" at bounding box center [714, 307] width 10 height 10
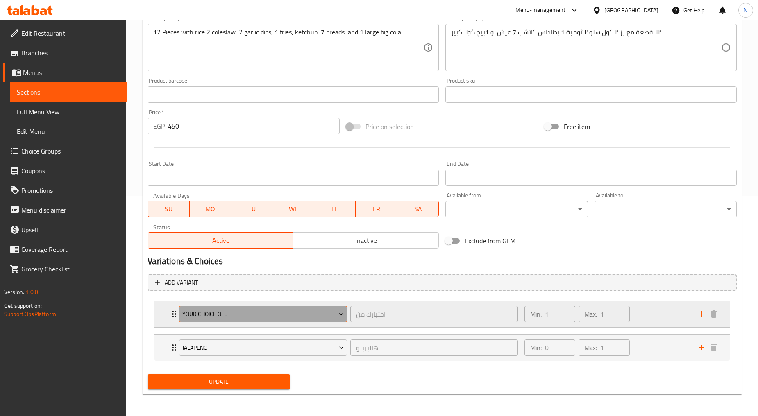
click at [304, 310] on span "Your Choice Of :" at bounding box center [262, 314] width 161 height 10
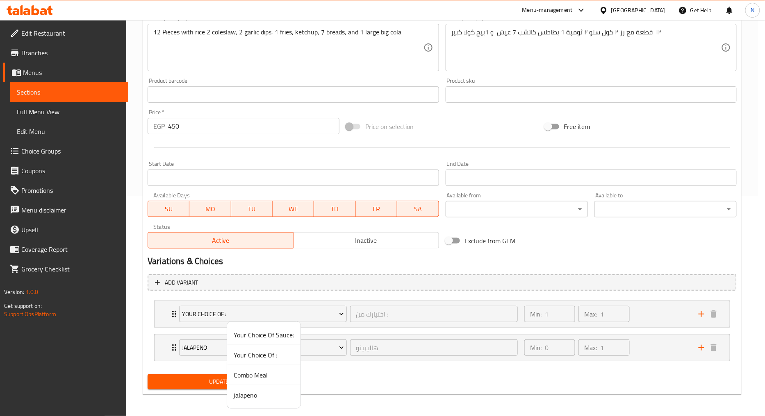
click at [259, 355] on span "Your Choice Of :" at bounding box center [264, 355] width 60 height 10
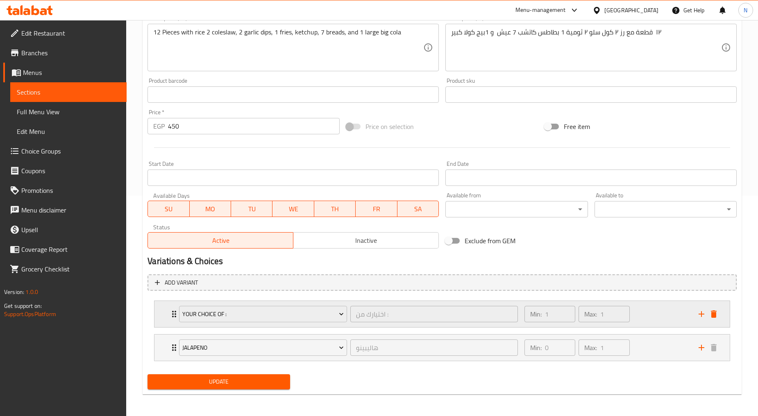
click at [720, 314] on div "Expand" at bounding box center [707, 314] width 25 height 12
click at [714, 313] on icon "delete" at bounding box center [714, 314] width 6 height 7
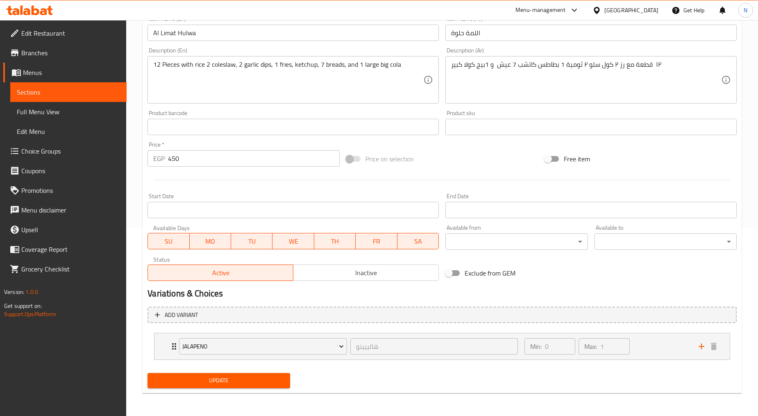
scroll to position [187, 0]
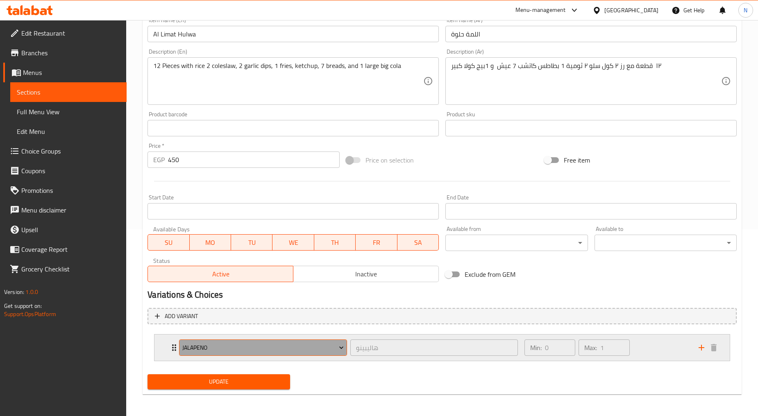
click at [332, 350] on span "jalapeno" at bounding box center [262, 348] width 161 height 10
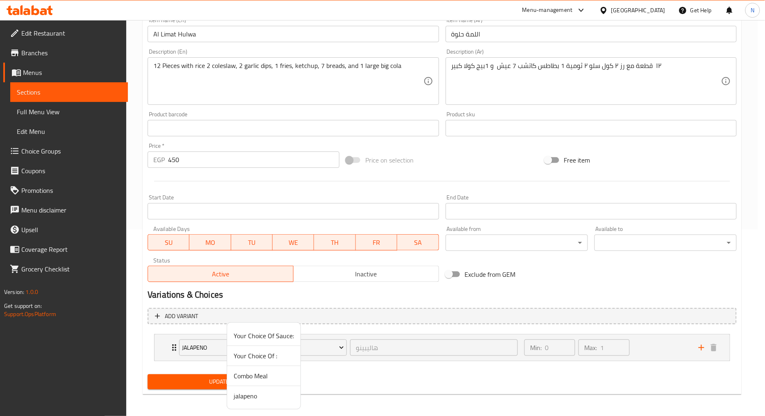
click at [656, 342] on div at bounding box center [382, 208] width 765 height 416
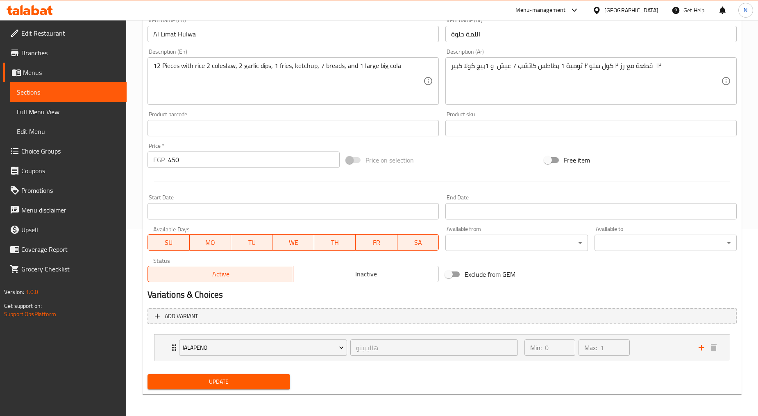
click at [656, 342] on div "Min: 0 ​ Max: 1 ​" at bounding box center [607, 348] width 174 height 26
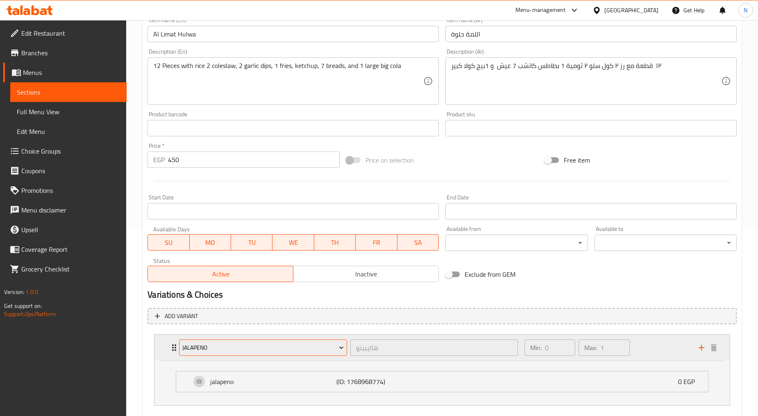
click at [272, 353] on button "jalapeno" at bounding box center [263, 348] width 168 height 16
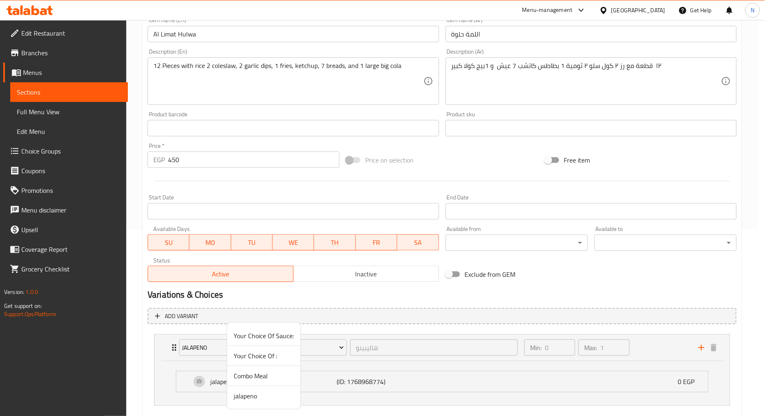
click at [257, 369] on li "Combo Meal" at bounding box center [263, 376] width 73 height 20
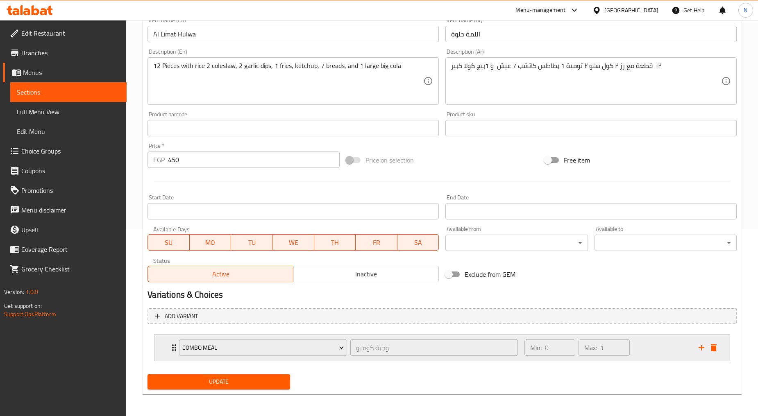
click at [716, 352] on button "delete" at bounding box center [714, 348] width 12 height 12
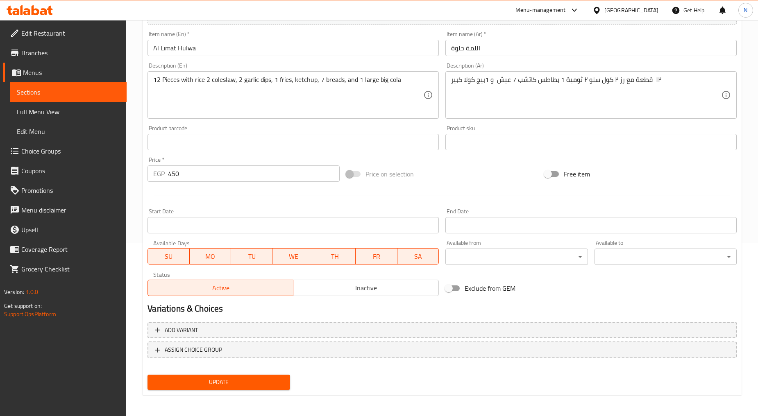
click at [263, 383] on span "Update" at bounding box center [218, 382] width 129 height 10
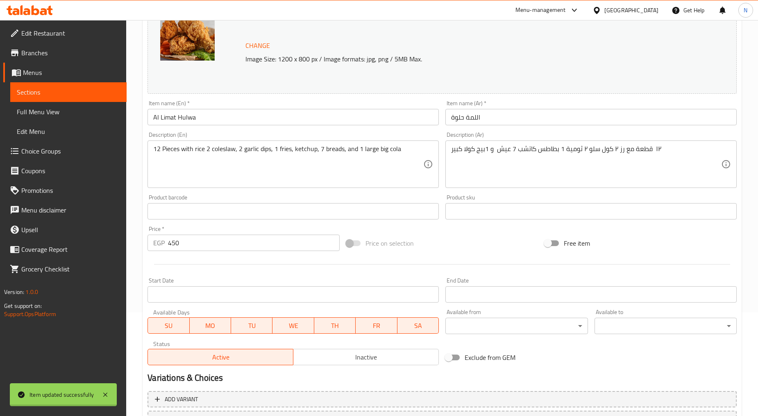
scroll to position [0, 0]
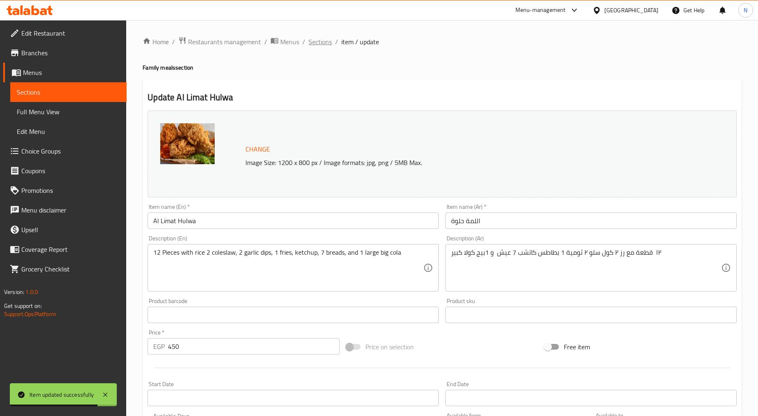
click at [315, 45] on span "Sections" at bounding box center [320, 42] width 23 height 10
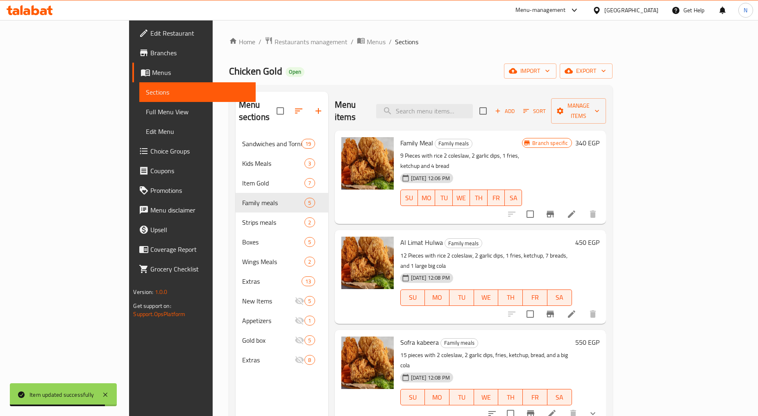
scroll to position [45, 0]
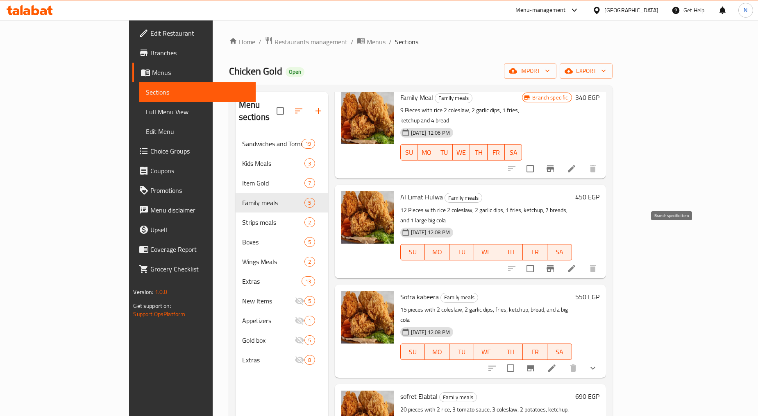
click at [554, 266] on icon "Branch-specific-item" at bounding box center [550, 269] width 7 height 7
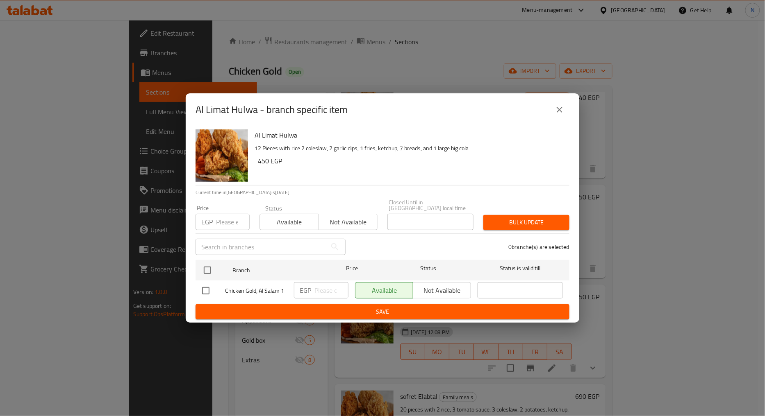
click at [225, 215] on input "number" at bounding box center [233, 222] width 34 height 16
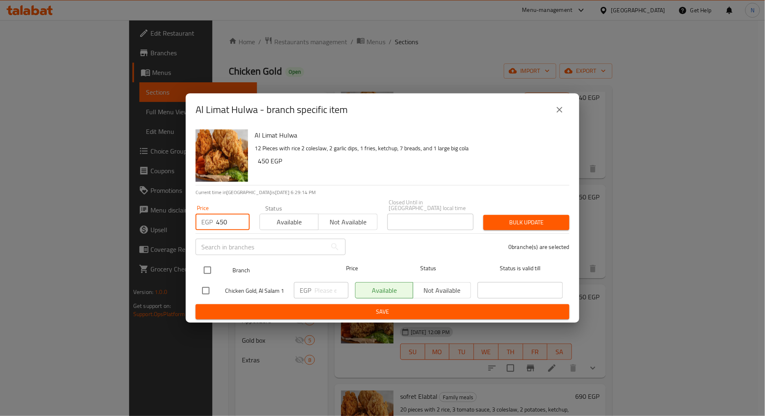
type input "450"
click at [212, 268] on input "checkbox" at bounding box center [207, 270] width 17 height 17
checkbox input "true"
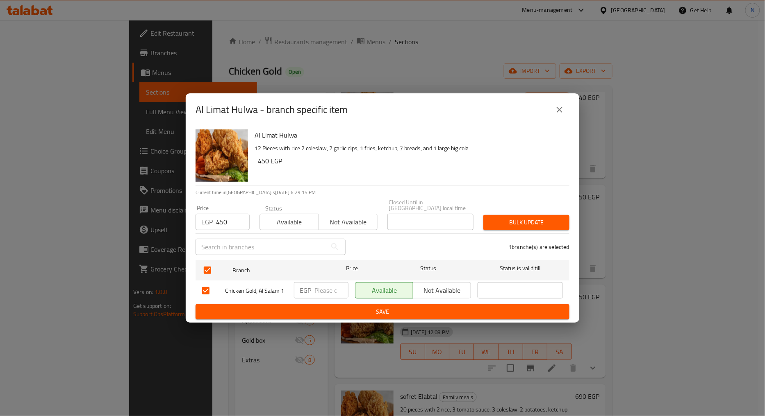
click at [540, 218] on span "Bulk update" at bounding box center [526, 223] width 73 height 10
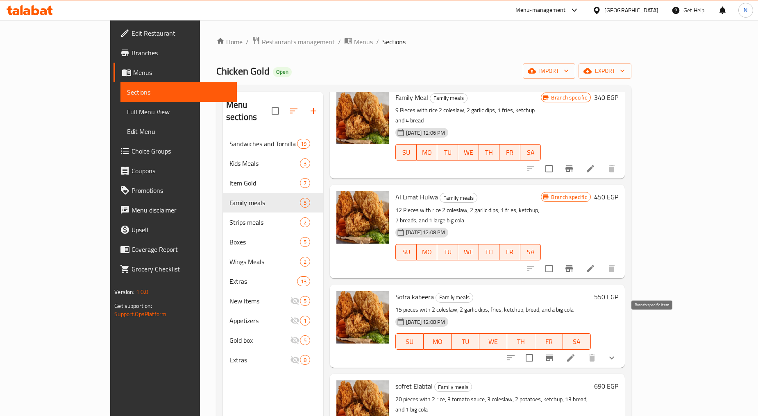
click at [554, 353] on icon "Branch-specific-item" at bounding box center [550, 358] width 10 height 10
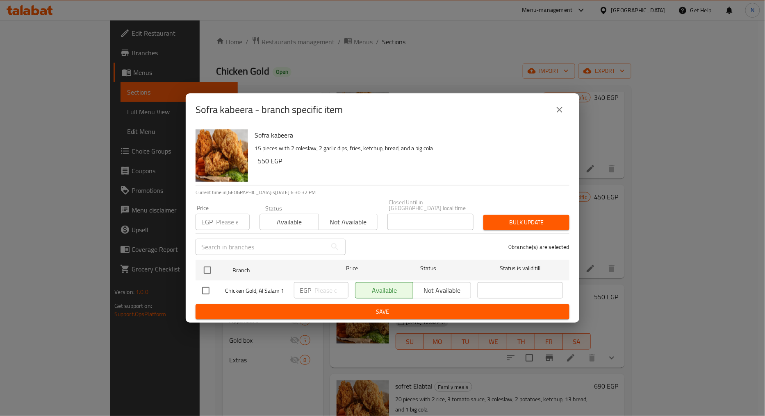
click at [215, 223] on div "EGP Price" at bounding box center [222, 222] width 54 height 16
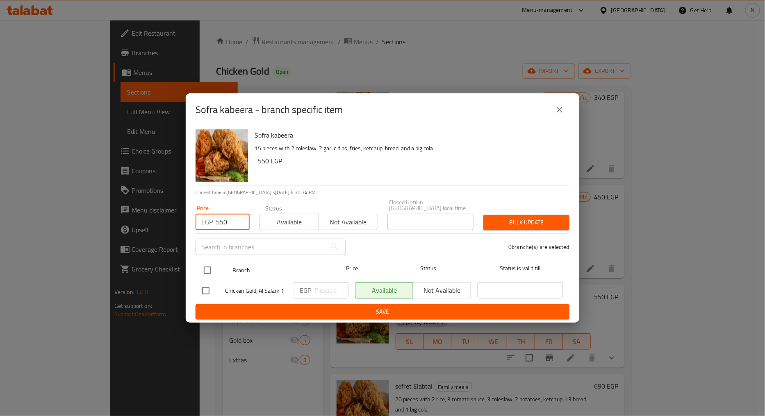
type input "550"
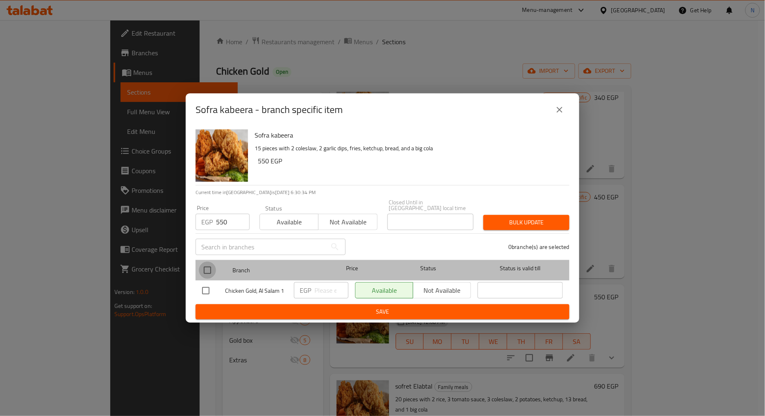
drag, startPoint x: 208, startPoint y: 268, endPoint x: 266, endPoint y: 264, distance: 58.7
click at [207, 268] on input "checkbox" at bounding box center [207, 270] width 17 height 17
checkbox input "true"
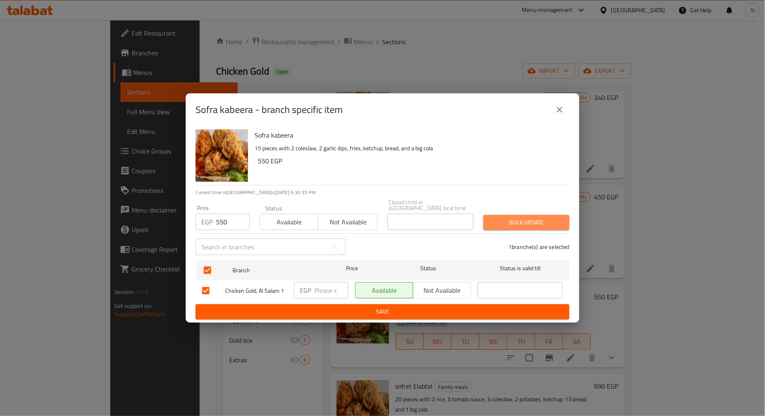
click at [546, 221] on span "Bulk update" at bounding box center [526, 223] width 73 height 10
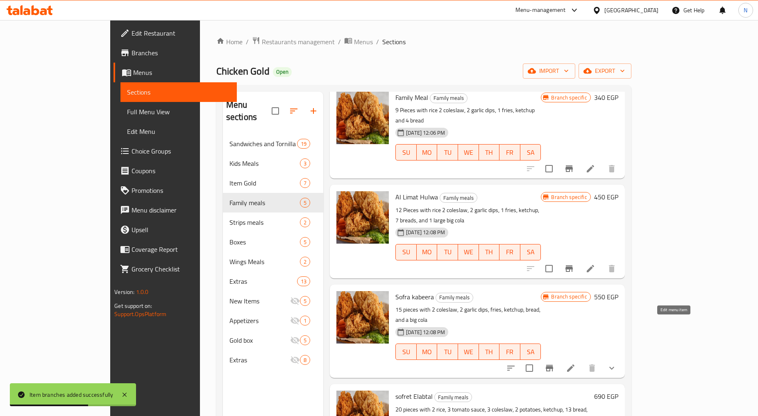
click at [576, 363] on icon at bounding box center [571, 368] width 10 height 10
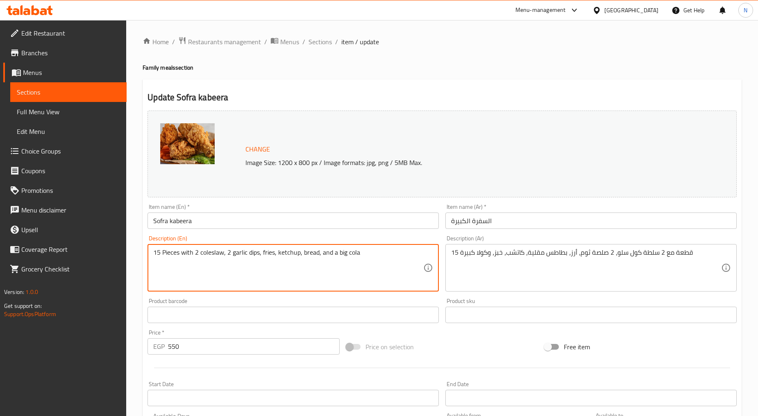
click at [196, 252] on textarea "15 Pieces with 2 coleslaw, 2 garlic dips, fries, ketchup, bread, and a big cola" at bounding box center [288, 268] width 270 height 39
type textarea "15 Pieces with rice 2 coleslaw, 2 garlic dips, fries, ketchup, bread, and a big…"
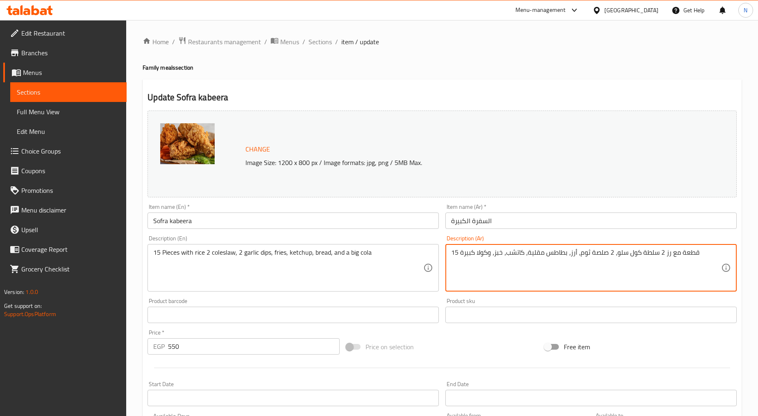
click at [594, 255] on textarea "15 قطعة مع رز 2 سلطة كول سلو، 2 صلصة ثوم، أرز، بطاطس مقلية، كاتشب، خبز، وكولا ك…" at bounding box center [586, 268] width 270 height 39
click at [585, 255] on textarea "15 قطعة مع رز 2 سلطة كول سلو، 2 ثوم، أرز، بطاطس مقلية، كاتشب، خبز، وكولا كبيرة" at bounding box center [586, 268] width 270 height 39
click at [572, 251] on textarea "15 قطعة مع رز 2 سلطة كول سلو، 2 ثومية، أرز، بطاطس مقلية، كاتشب، خبز، وكولا كبيرة" at bounding box center [586, 268] width 270 height 39
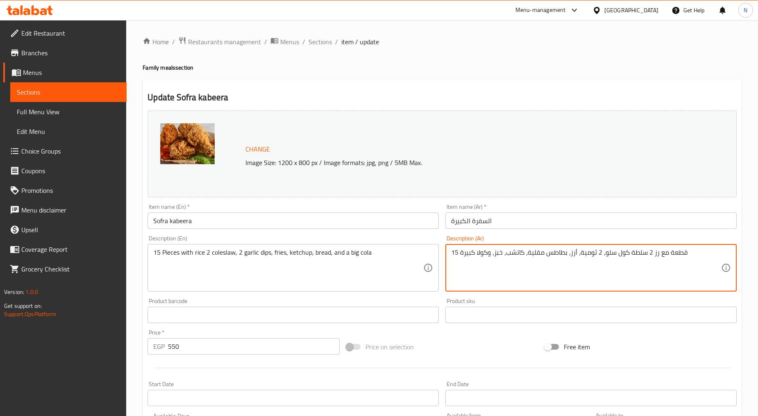
click at [572, 251] on textarea "15 قطعة مع رز 2 سلطة كول سلو، 2 ثومية، أرز، بطاطس مقلية، كاتشب، خبز، وكولا كبيرة" at bounding box center [586, 268] width 270 height 39
click at [566, 255] on textarea "15 قطعة مع رز 2 سلطة كول سلو، 2 ثومية، بطاطس مقلية، كاتشب، خبز، وكولا كبيرة" at bounding box center [586, 268] width 270 height 39
click at [567, 255] on textarea "15 قطعة مع رز 2 سلطة كول سلو، 2 ثومية، بطاطس مقلية، كاتشب، خبز، وكولا كبيرة" at bounding box center [586, 268] width 270 height 39
click at [541, 252] on textarea "15 قطعة مع رز 2 سلطة كول سلو، 2 ثومية، 2 بطاطس مقلية، كاتشب، خبز، وكولا كبيرة" at bounding box center [586, 268] width 270 height 39
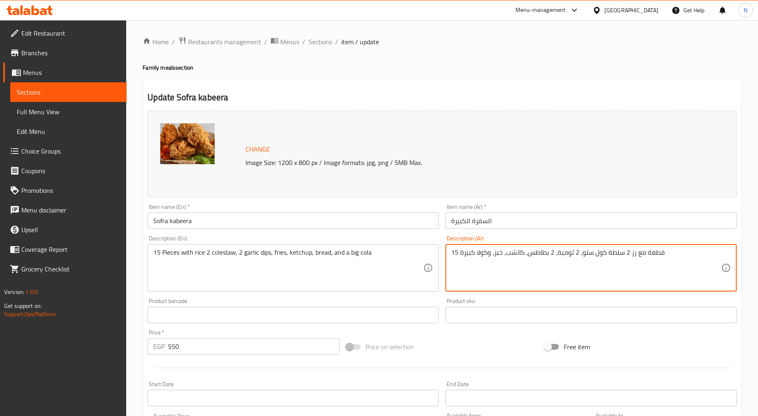
click at [503, 252] on textarea "15 قطعة مع رز 2 سلطة كول سلو، 2 ثومية، 2 بطاطس، كاتشب، خبز، وكولا كبيرة" at bounding box center [586, 268] width 270 height 39
click at [502, 253] on textarea "15 قطعة مع رز 2 سلطة كول سلو، 2 ثومية، 2 بطاطس، كاتشب، خبز، وكولا كبيرة" at bounding box center [586, 268] width 270 height 39
click at [497, 252] on textarea "15 قطعة مع رز 2 سلطة كول سلو، 2 ثومية، 2 بطاطس، كاتشب، 18 خبز، وكولا كبيرة" at bounding box center [586, 268] width 270 height 39
click at [488, 255] on textarea "15 قطعة مع رز 2 سلطة كول سلو، 2 ثومية، 2 بطاطس، كاتشب، 18 عيش، وكولا كبيرة" at bounding box center [586, 268] width 270 height 39
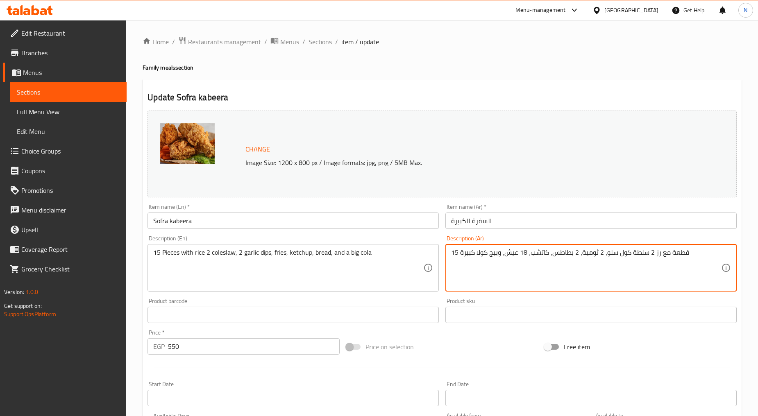
click at [511, 254] on textarea "15 قطعة مع رز 2 سلطة كول سلو، 2 ثومية، 2 بطاطس، كاتشب، 18 عيش، وبيج كولا كبيرة" at bounding box center [586, 268] width 270 height 39
type textarea "15 قطعة مع رز 2 سلطة كول سلو، 2 ثومية، 2 بطاطس، كاتشب، 18 عيش، وبيج كولا كبيرة"
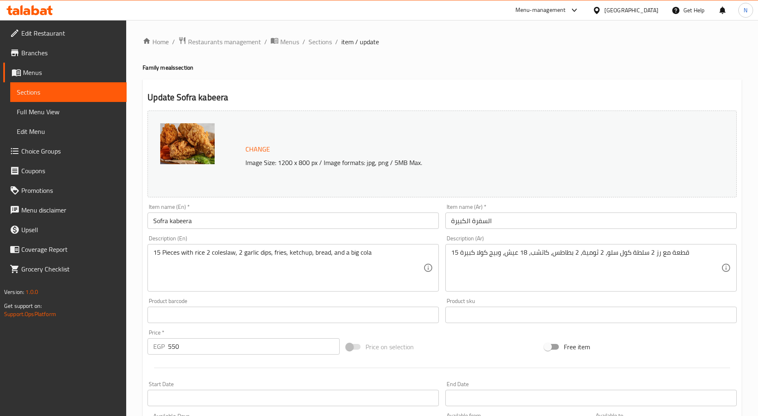
click at [223, 245] on div "15 Pieces with rice 2 coleslaw, 2 garlic dips, fries, ketchup, bread, and a big…" at bounding box center [293, 268] width 291 height 48
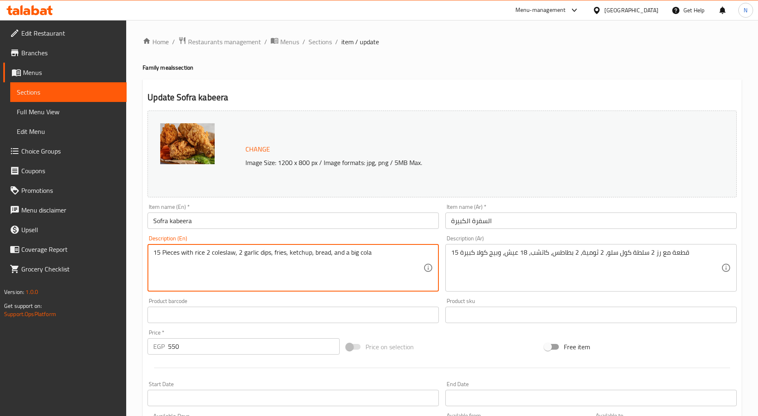
click at [219, 251] on textarea "15 Pieces with rice 2 coleslaw, 2 garlic dips, fries, ketchup, bread, and a big…" at bounding box center [288, 268] width 270 height 39
paste textarea "pieces with rice, 2 coleslaw salads, 2 garlic dips, 2 fries, ketchup, 18 bread,…"
click at [398, 256] on textarea "15 pieces with rice, 2 coleslaw salads, 2 garlic dips, 2 fries, ketchup, 18 bre…" at bounding box center [288, 268] width 270 height 39
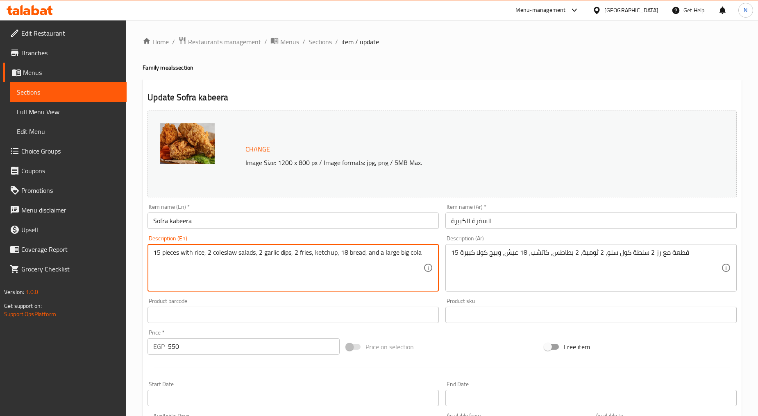
click at [165, 252] on textarea "15 pieces with rice, 2 coleslaw salads, 2 garlic dips, 2 fries, ketchup, 18 bre…" at bounding box center [288, 268] width 270 height 39
type textarea "15 Pieces with rice, 2 coleslaw salads, 2 garlic dips, 2 fries, ketchup, 18 bre…"
click at [454, 336] on div "Price on selection" at bounding box center [442, 347] width 199 height 22
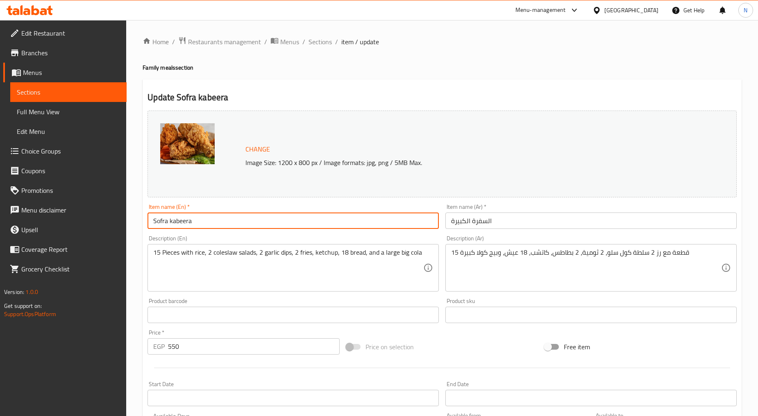
click at [172, 222] on input "Sofra kabeera" at bounding box center [293, 221] width 291 height 16
type input "Sofra Kabeera"
click at [475, 340] on div "Price on selection" at bounding box center [442, 347] width 199 height 22
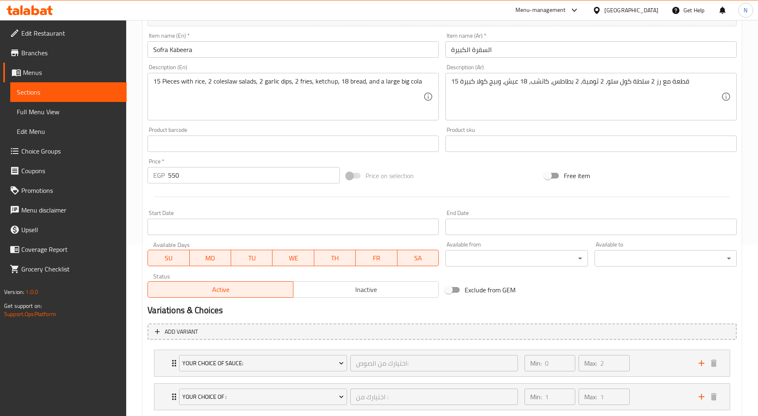
scroll to position [254, 0]
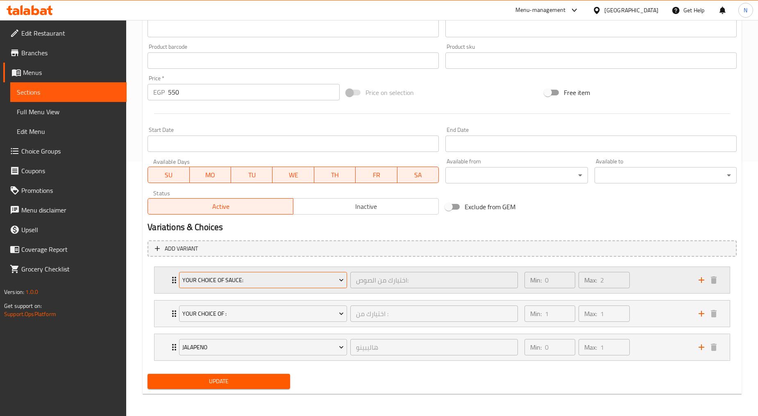
click at [278, 283] on span "Your Choice Of Sauce:" at bounding box center [262, 280] width 161 height 10
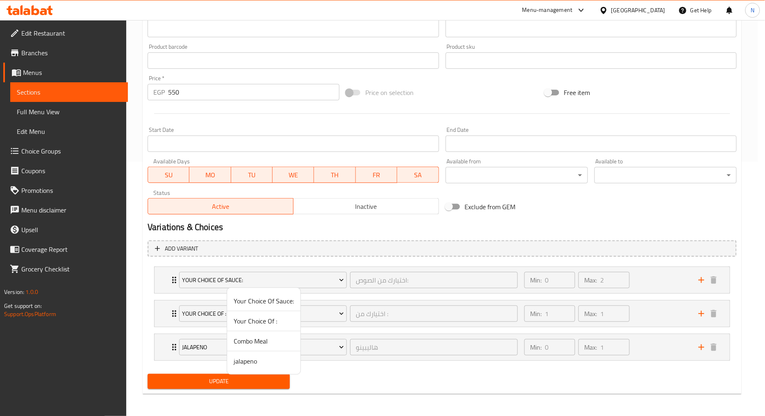
click at [257, 320] on span "Your Choice Of :" at bounding box center [264, 321] width 60 height 10
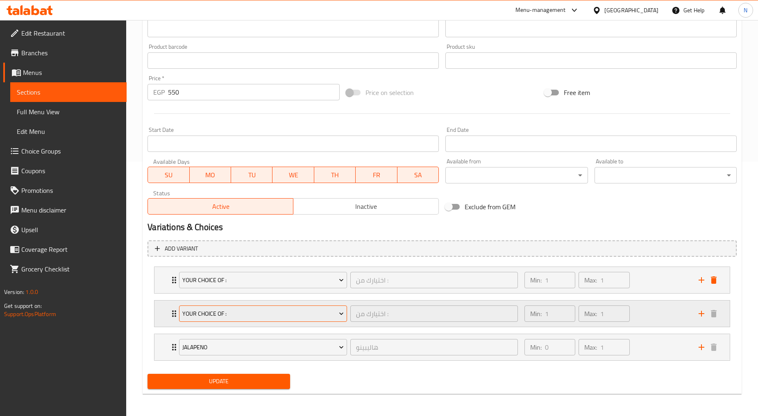
click at [254, 313] on span "Your Choice Of :" at bounding box center [262, 314] width 161 height 10
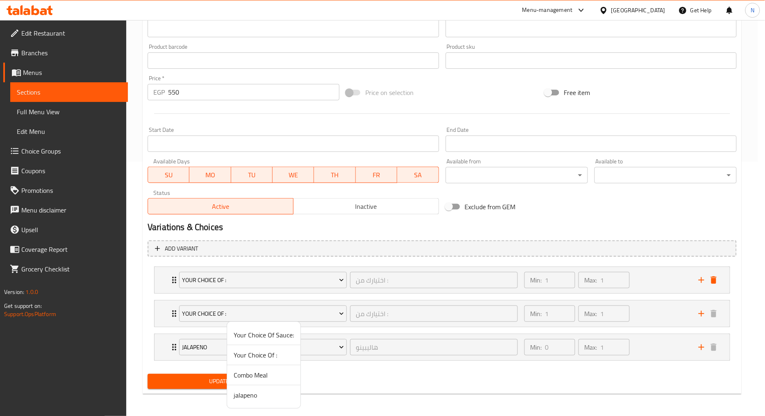
click at [257, 337] on span "Your Choice Of Sauce:" at bounding box center [264, 335] width 60 height 10
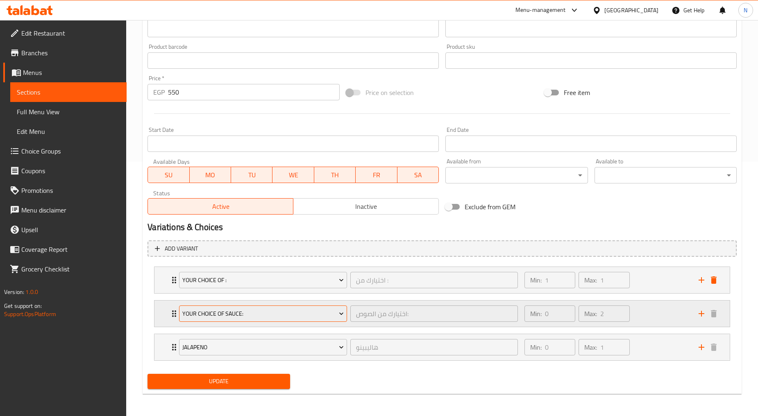
click at [257, 313] on span "Your Choice Of Sauce:" at bounding box center [262, 314] width 161 height 10
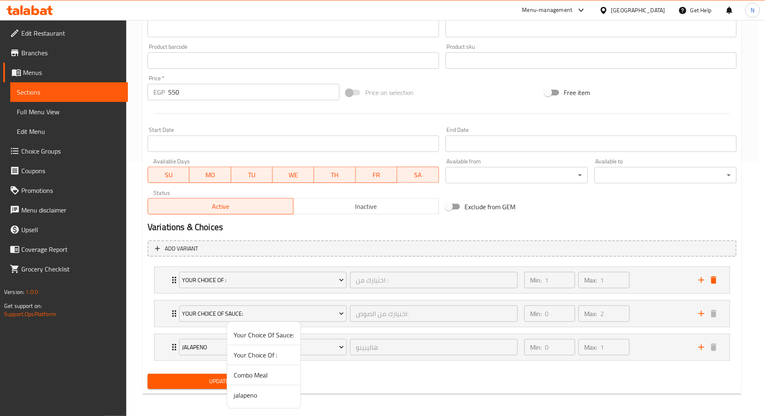
click at [252, 334] on span "Your Choice Of Sauce:" at bounding box center [264, 335] width 60 height 10
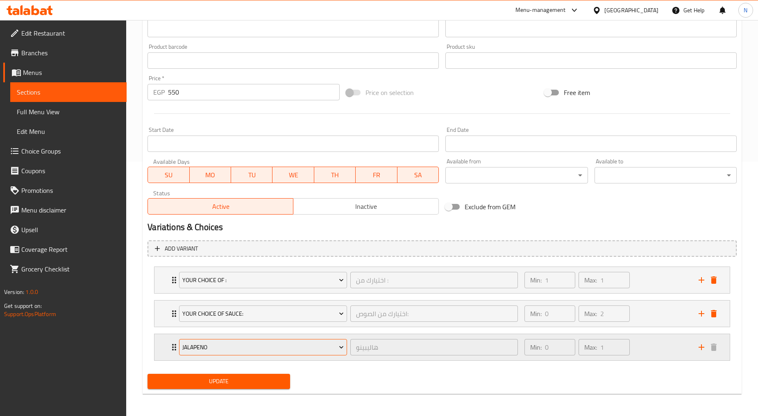
click at [267, 348] on span "jalapeno" at bounding box center [262, 348] width 161 height 10
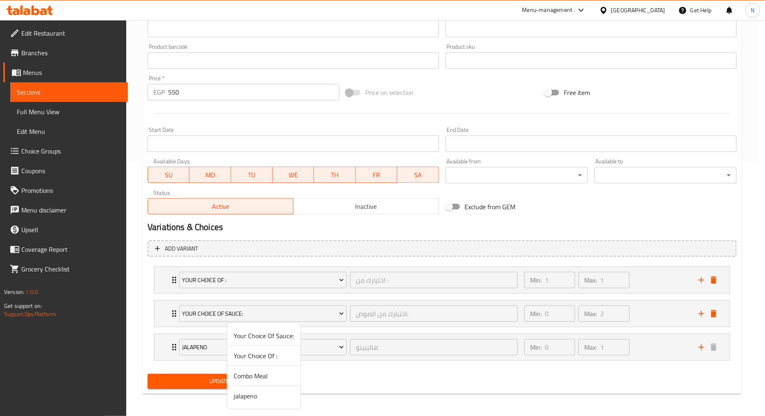
click at [257, 397] on span "jalapeno" at bounding box center [264, 396] width 60 height 10
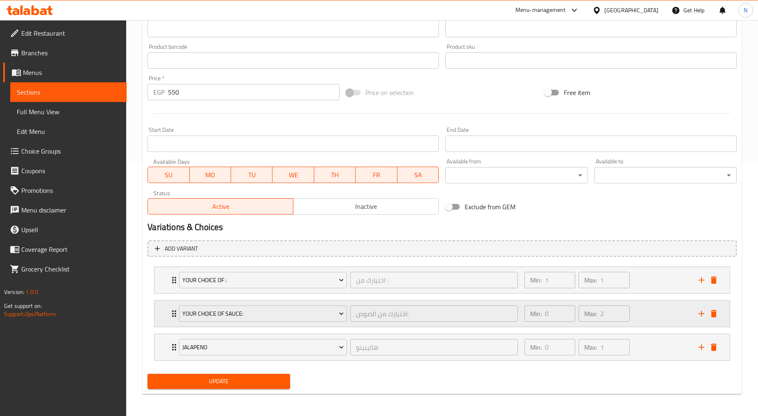
click at [713, 345] on icon "delete" at bounding box center [714, 348] width 10 height 10
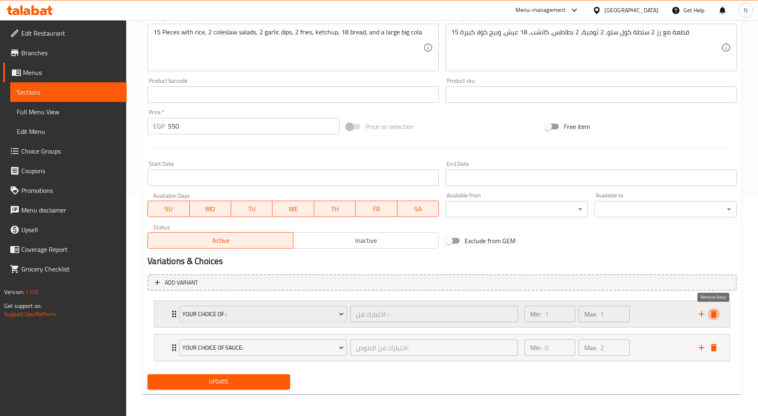
click at [711, 315] on icon "delete" at bounding box center [714, 314] width 10 height 10
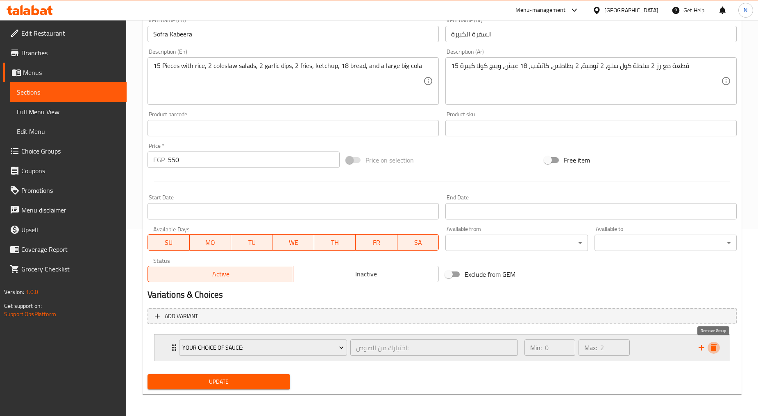
click at [712, 343] on icon "delete" at bounding box center [714, 348] width 10 height 10
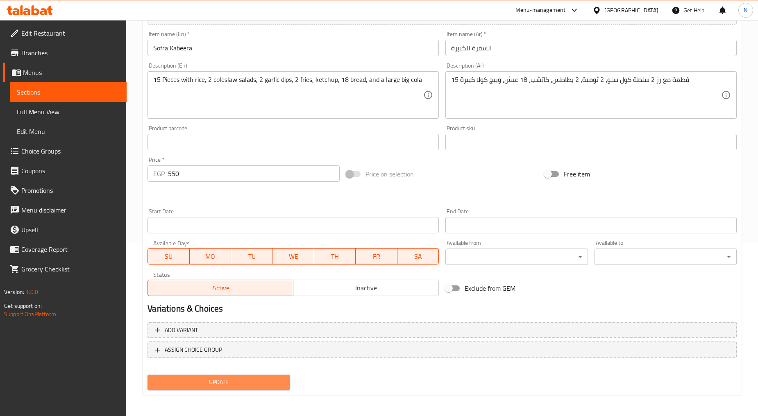
click at [260, 382] on span "Update" at bounding box center [218, 382] width 129 height 10
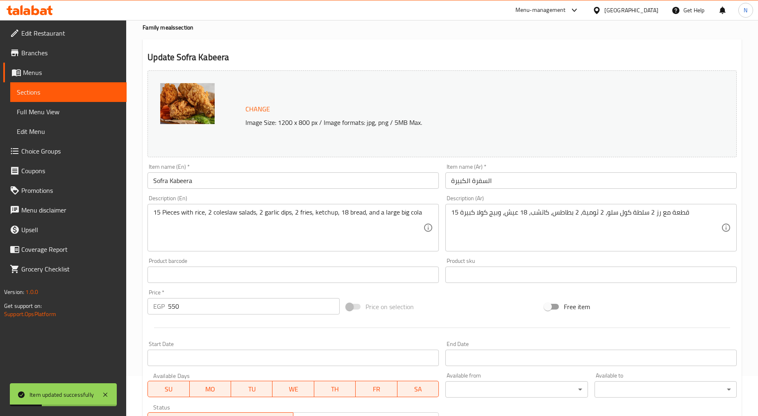
scroll to position [0, 0]
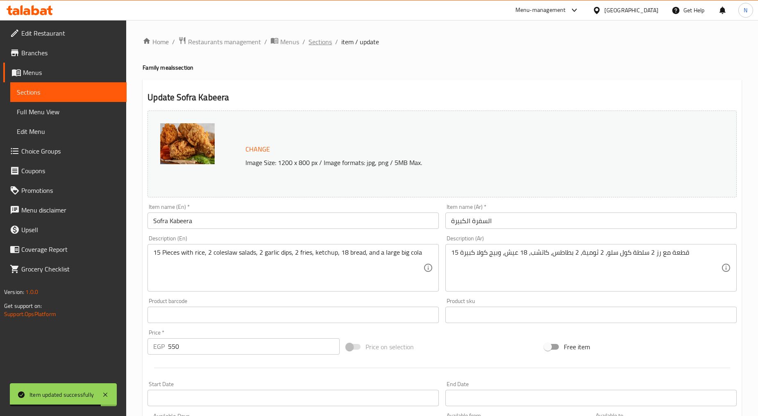
click at [313, 39] on span "Sections" at bounding box center [320, 42] width 23 height 10
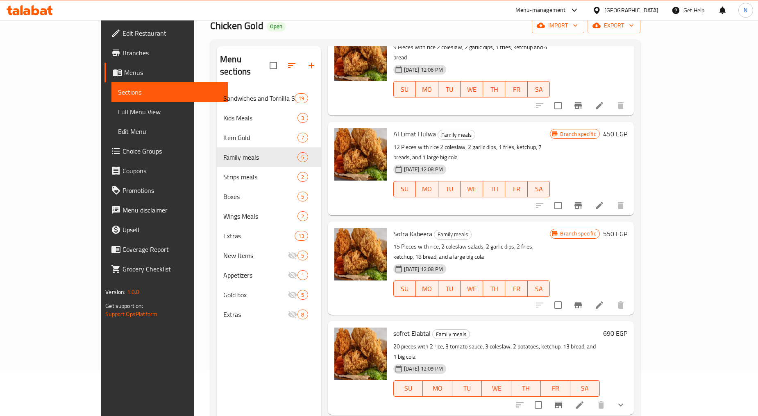
scroll to position [91, 0]
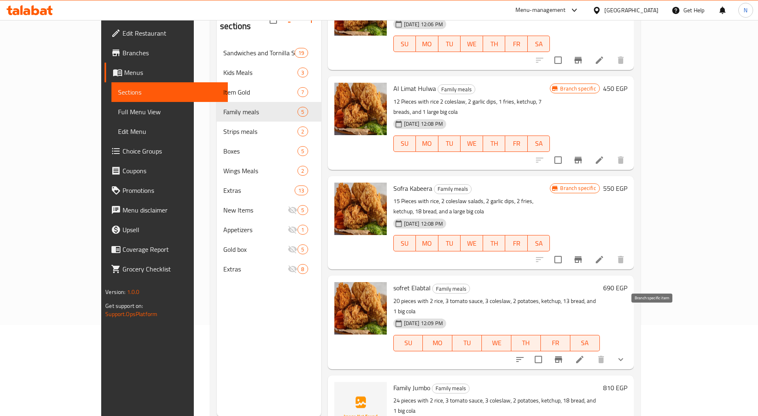
click at [562, 357] on icon "Branch-specific-item" at bounding box center [558, 360] width 7 height 7
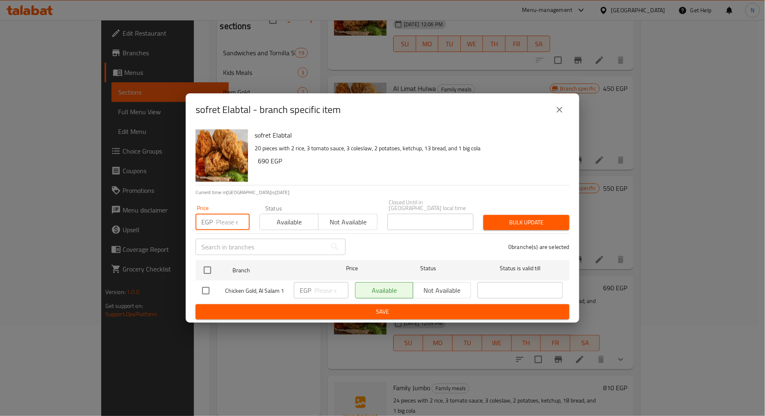
click at [225, 224] on input "number" at bounding box center [233, 222] width 34 height 16
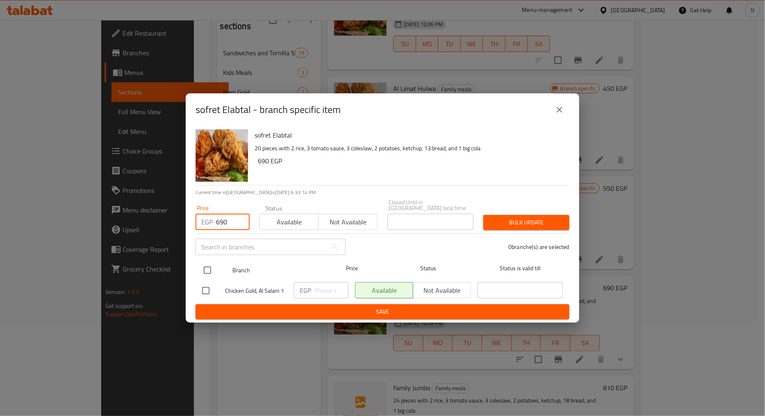
type input "690"
click at [206, 273] on input "checkbox" at bounding box center [207, 270] width 17 height 17
checkbox input "true"
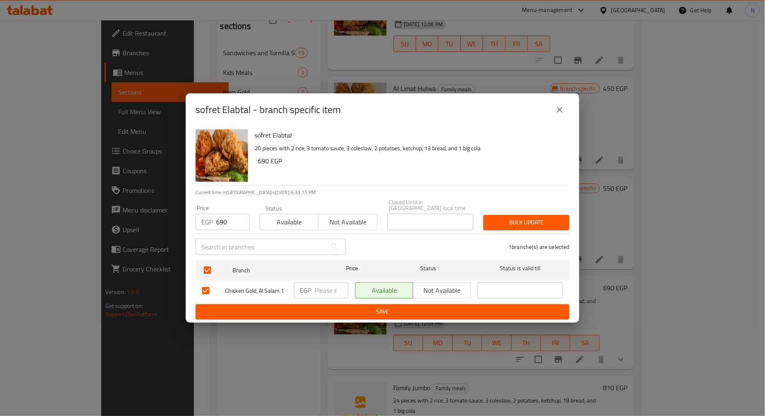
click at [527, 218] on span "Bulk update" at bounding box center [526, 223] width 73 height 10
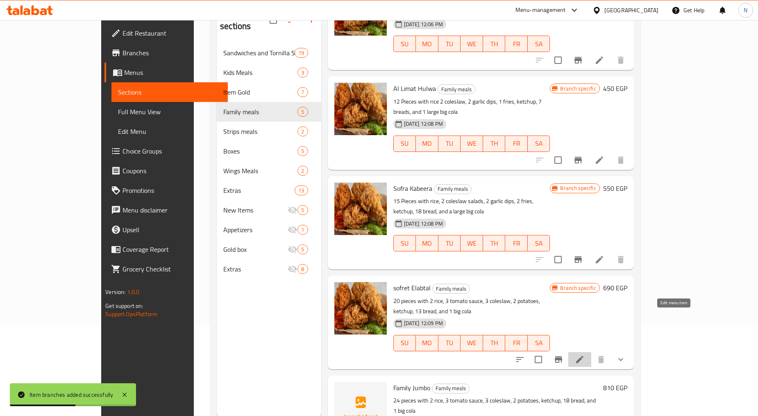
click at [584, 356] on icon at bounding box center [579, 359] width 7 height 7
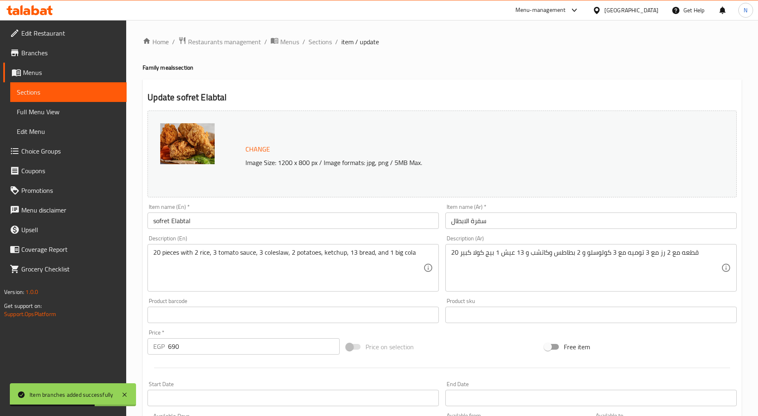
click at [155, 221] on input "sofret Elabtal" at bounding box center [293, 221] width 291 height 16
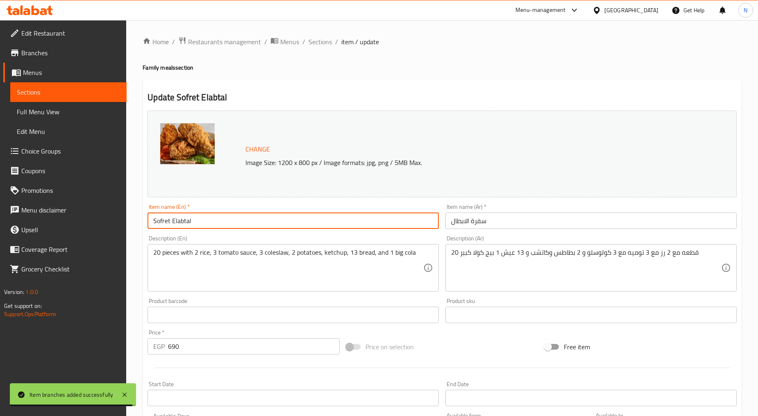
type input "Sofret Elabtal"
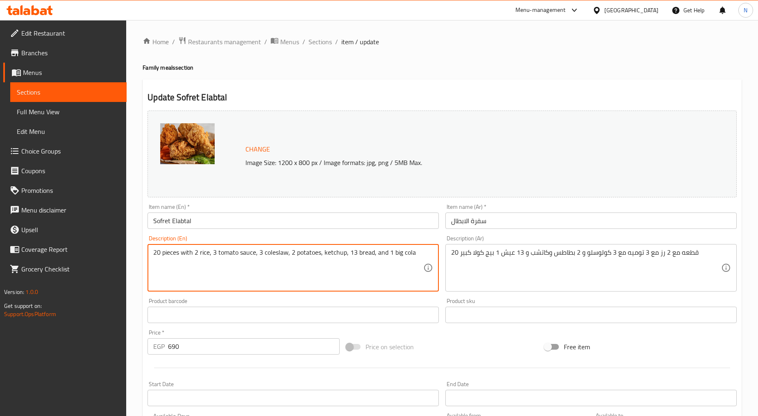
click at [392, 254] on textarea "20 pieces with 2 rice, 3 tomato sauce, 3 coleslaw, 2 potatoes, ketchup, 13 brea…" at bounding box center [288, 268] width 270 height 39
click at [165, 252] on textarea "20 pieces with 2 rice, 3 tomato sauce, 3 coleslaw, 2 potatoes, ketchup, 13 brea…" at bounding box center [288, 268] width 270 height 39
click at [181, 268] on textarea "20 Pieces with 2 rice, 3 tomato sauce, 3 coleslaw, 2 potatoes, ketchup, 13 brea…" at bounding box center [288, 268] width 270 height 39
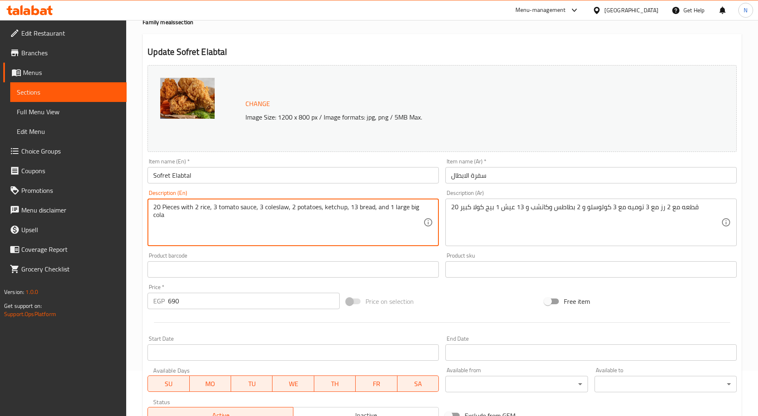
scroll to position [254, 0]
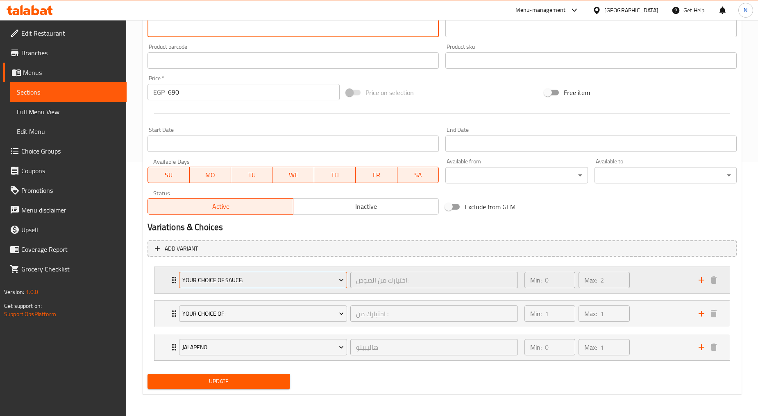
type textarea "20 Pieces with 2 rice, 3 tomato sauce, 3 coleslaw, 2 potatoes, ketchup, 13 brea…"
click at [287, 280] on span "Your Choice Of Sauce:" at bounding box center [262, 280] width 161 height 10
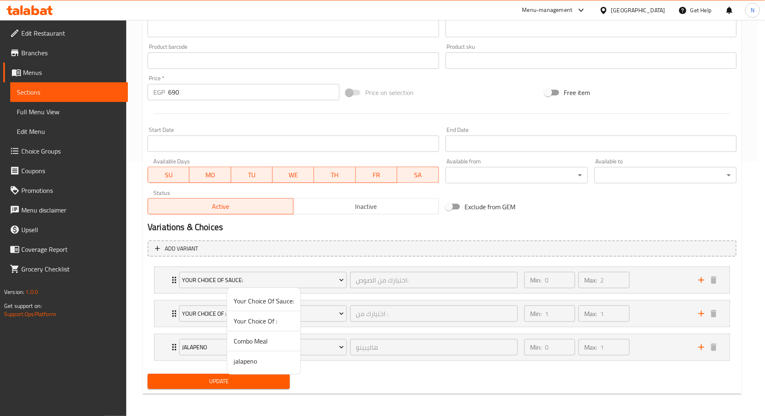
click at [257, 321] on span "Your Choice Of :" at bounding box center [264, 321] width 60 height 10
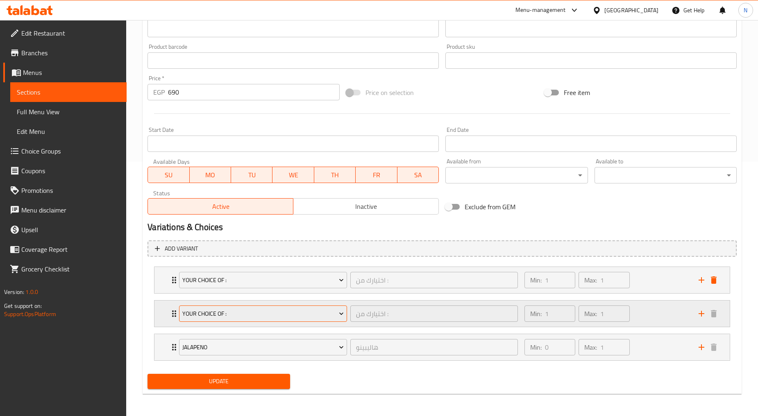
click at [286, 311] on span "Your Choice Of :" at bounding box center [262, 314] width 161 height 10
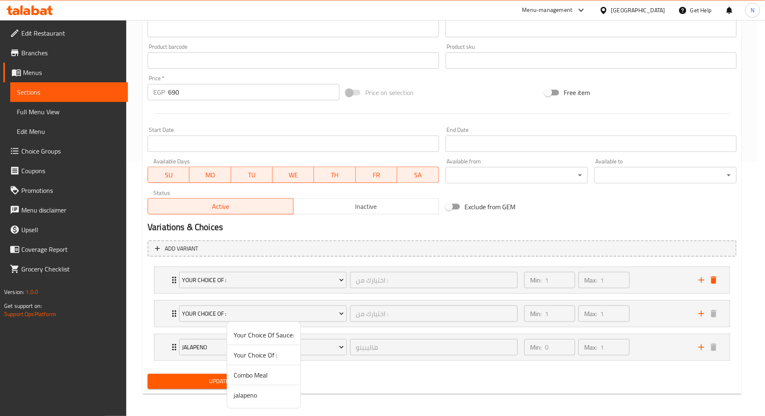
click at [268, 357] on span "Your Choice Of :" at bounding box center [264, 355] width 60 height 10
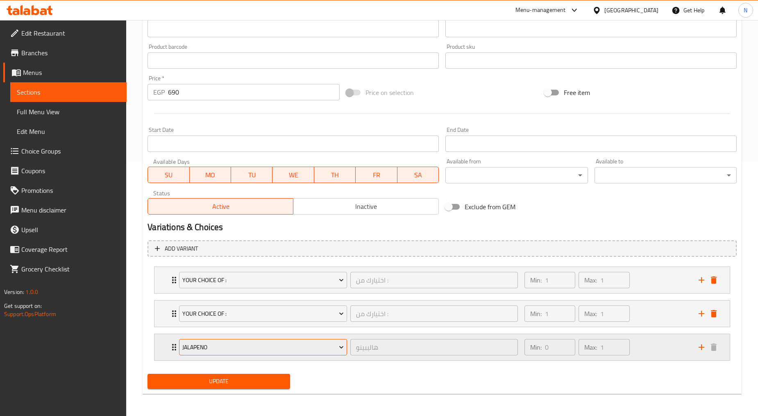
click at [266, 347] on span "jalapeno" at bounding box center [262, 348] width 161 height 10
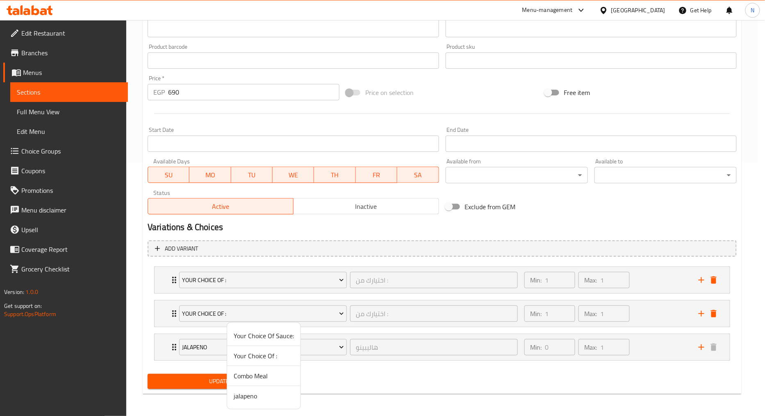
click at [266, 372] on span "Combo Meal" at bounding box center [264, 376] width 60 height 10
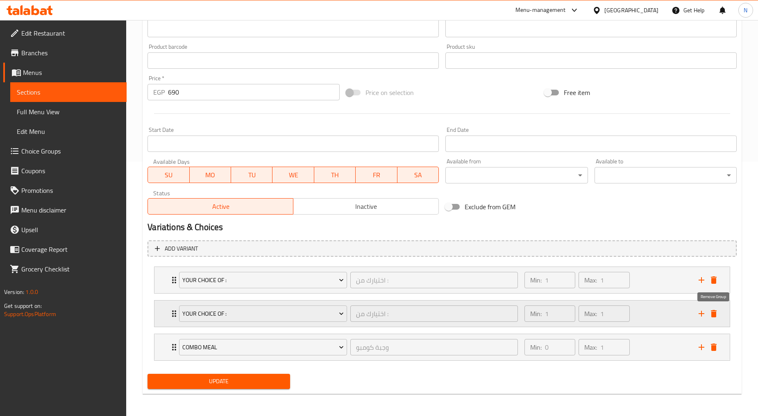
click at [717, 314] on icon "delete" at bounding box center [714, 314] width 10 height 10
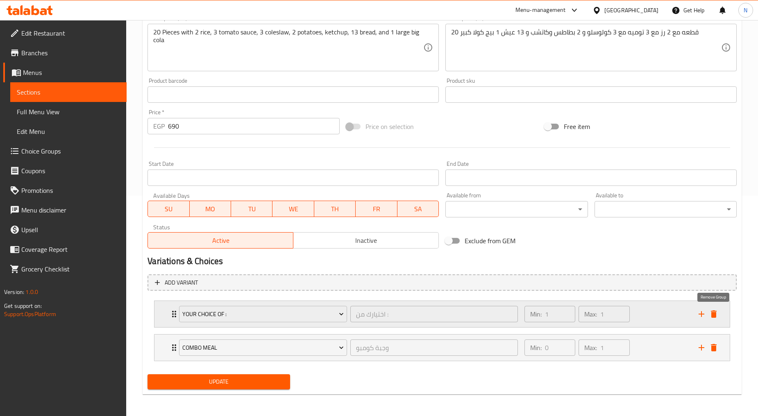
click at [715, 311] on icon "delete" at bounding box center [714, 314] width 10 height 10
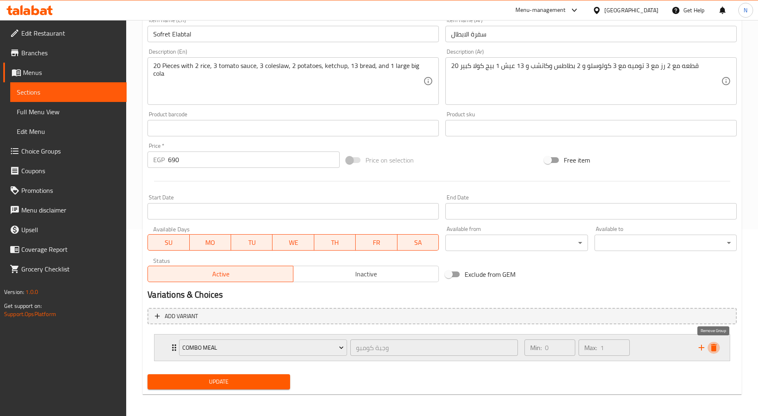
click at [715, 348] on icon "delete" at bounding box center [714, 347] width 6 height 7
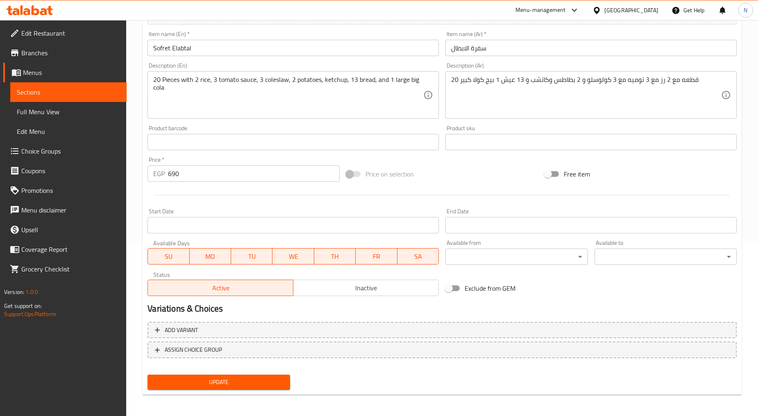
click at [232, 369] on div "Add variant ASSIGN CHOICE GROUP" at bounding box center [442, 345] width 596 height 53
click at [231, 377] on span "Update" at bounding box center [218, 382] width 129 height 10
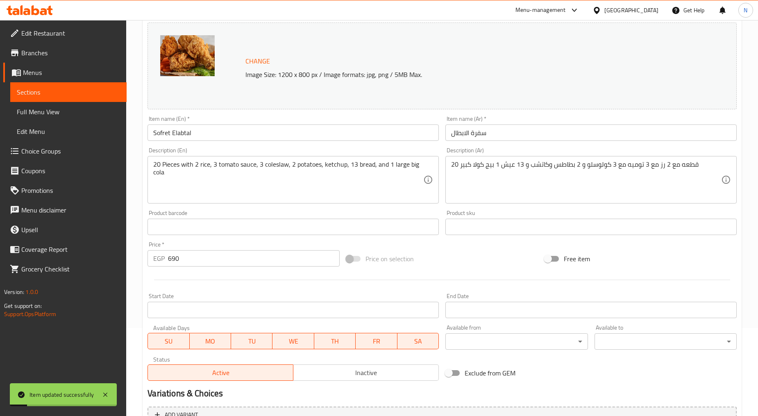
scroll to position [0, 0]
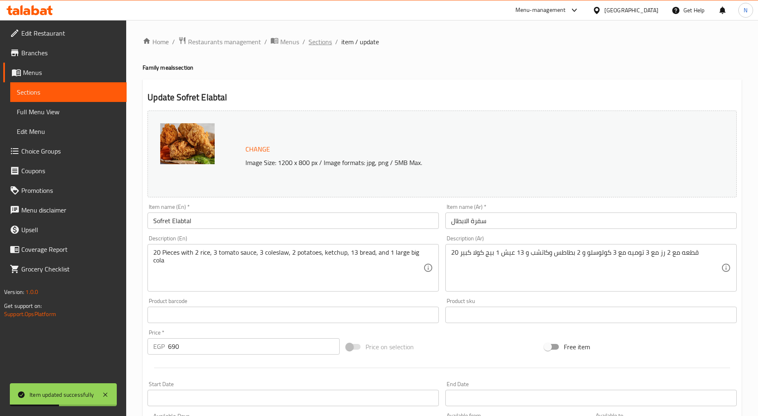
click at [320, 45] on span "Sections" at bounding box center [320, 42] width 23 height 10
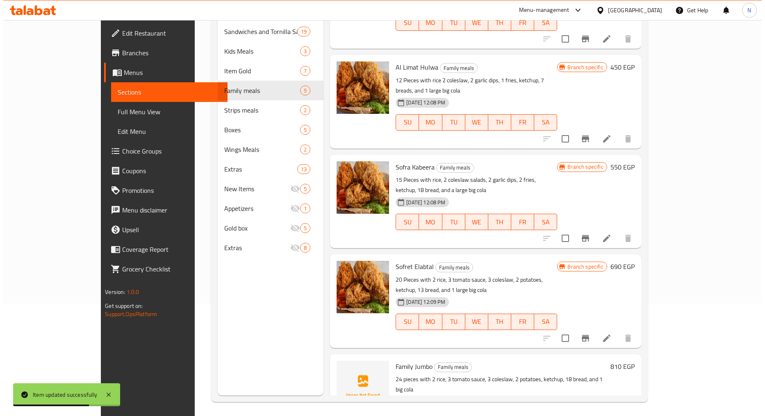
scroll to position [115, 0]
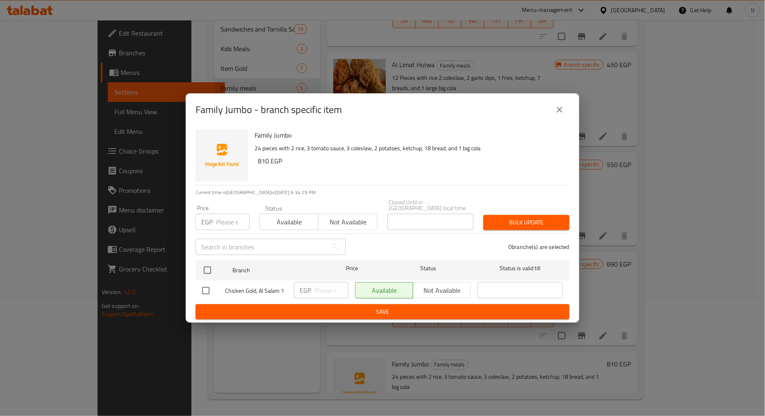
click at [216, 216] on input "number" at bounding box center [233, 222] width 34 height 16
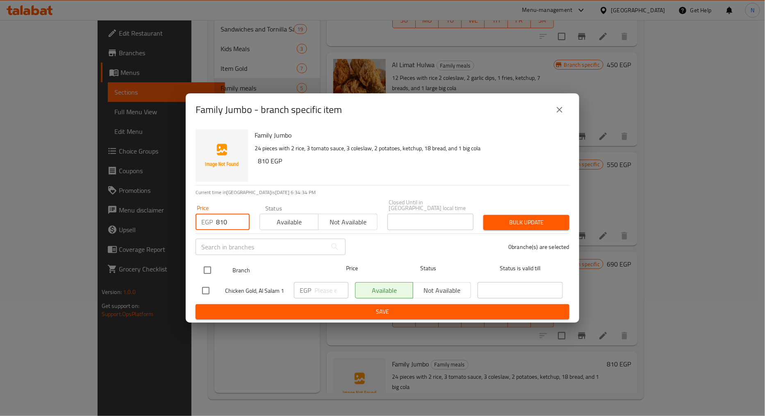
type input "810"
click at [208, 267] on input "checkbox" at bounding box center [207, 270] width 17 height 17
checkbox input "true"
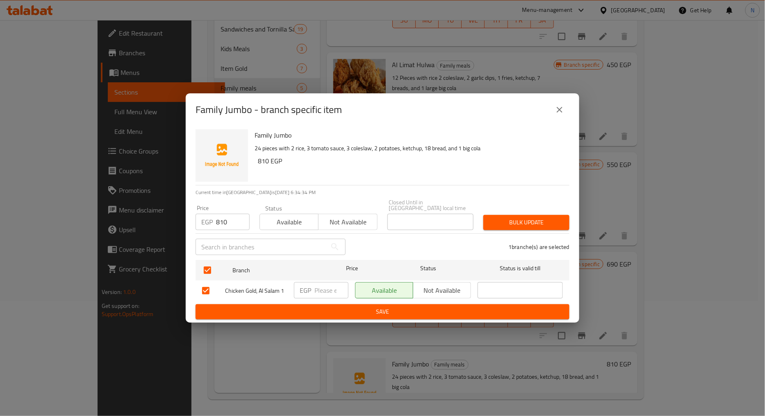
click at [525, 218] on span "Bulk update" at bounding box center [526, 223] width 73 height 10
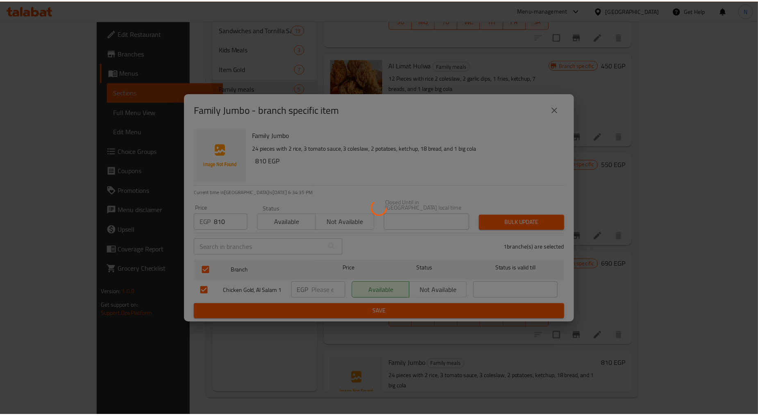
scroll to position [51, 0]
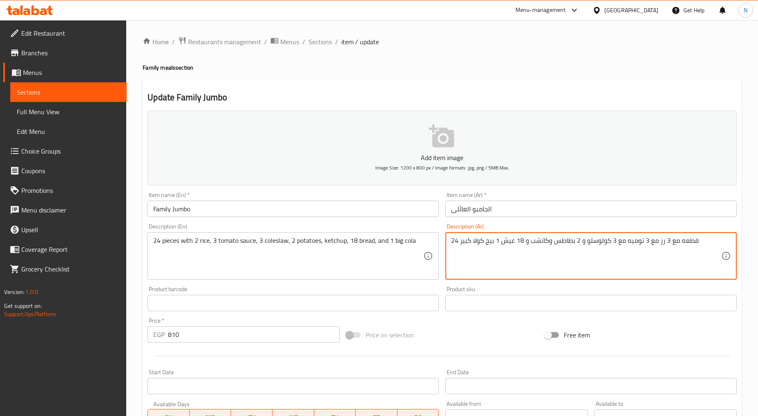
click at [576, 243] on textarea "24 قطعه مع 3 رز مع 3 توميه مع 3 كولوسلو و 2 بطاطس وكاتشب و 18 عيش 1 بيج كولا كب…" at bounding box center [586, 256] width 270 height 39
click at [479, 244] on textarea "24 قطعه مع 3 رز مع 3 توميه مع 3 كولوسلو و 3 بطاطس وكاتشب و 18 عيش 1 بيج كولا كب…" at bounding box center [586, 256] width 270 height 39
type textarea "24 قطعه مع 3 رز مع 3 توميه مع 3 كولوسلو و 3 بطاطس وكاتشب و 18 عيش 1 بيج كولا كب…"
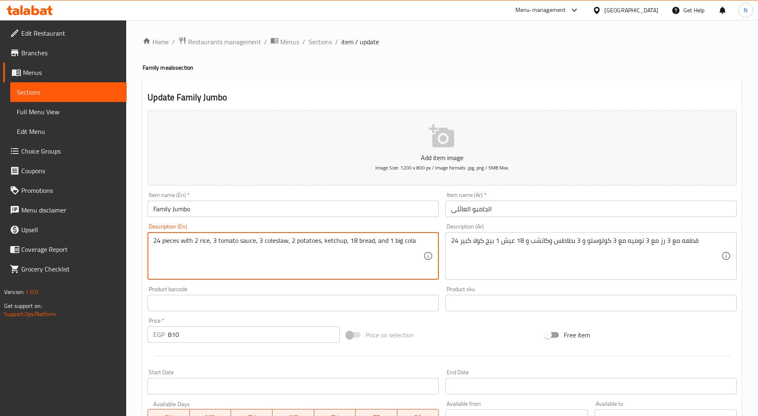
click at [223, 241] on textarea "24 pieces with 2 rice, 3 tomato sauce, 3 coleslaw, 2 potatoes, ketchup, 18 brea…" at bounding box center [288, 256] width 270 height 39
paste textarea "3 rice, 3 tomato sauce, 3 coleslaw, 3 potatoes, ketchup, 18 bread, and 1 big co…"
click at [165, 242] on textarea "24 pieces with 3 rice, 3 tomato sauce, 3 coleslaw, 3 potatoes, ketchup, 18 brea…" at bounding box center [288, 256] width 270 height 39
type textarea "24 Pieces with 3 rice, 3 tomato sauce, 3 coleslaw, 3 potatoes, ketchup, 18 brea…"
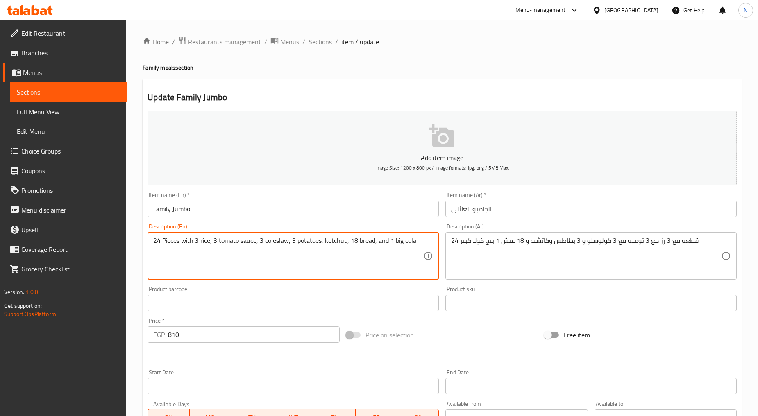
click at [479, 337] on div "Price on selection" at bounding box center [442, 335] width 199 height 22
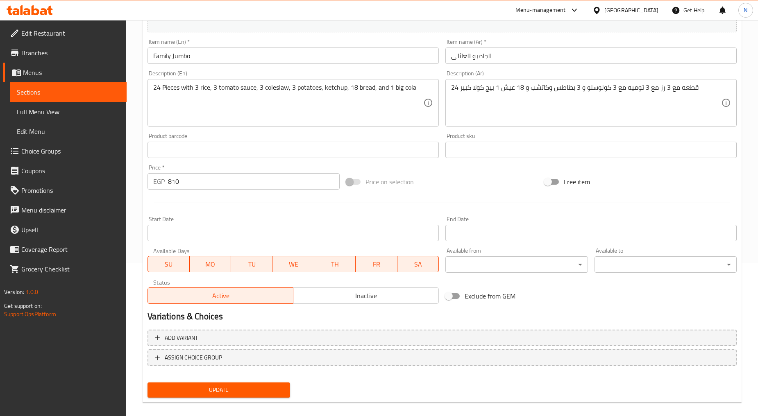
scroll to position [161, 0]
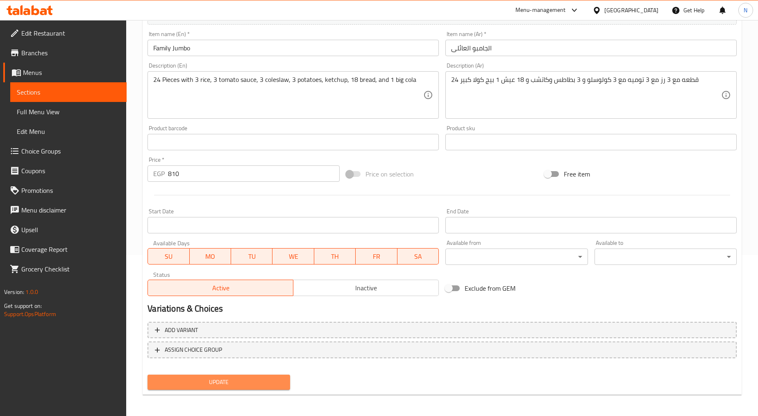
click at [225, 380] on span "Update" at bounding box center [218, 382] width 129 height 10
click at [224, 379] on span "Update" at bounding box center [218, 382] width 129 height 10
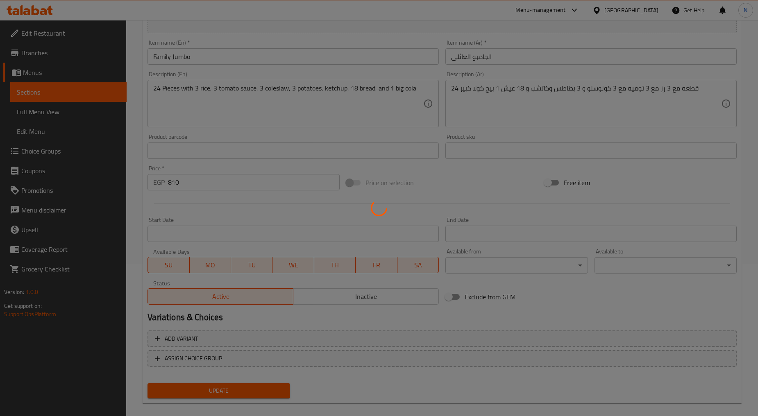
scroll to position [0, 0]
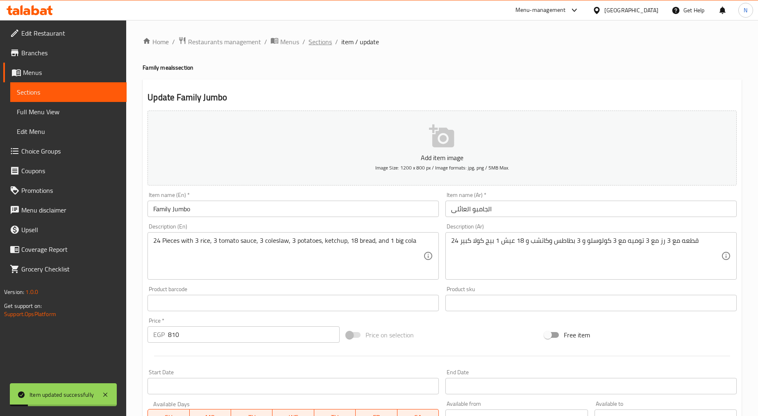
click at [316, 39] on span "Sections" at bounding box center [320, 42] width 23 height 10
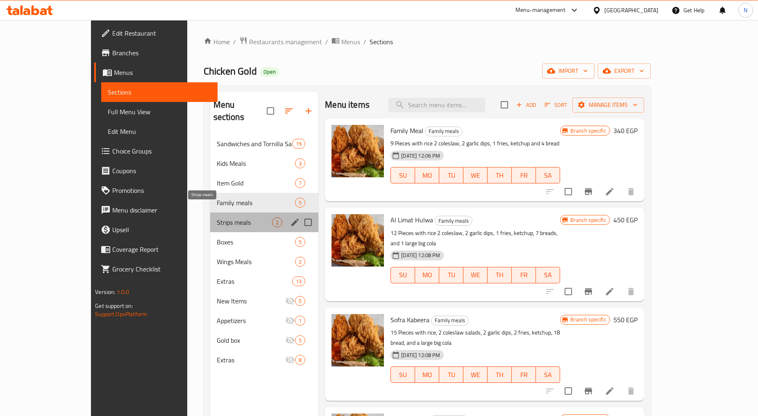
click at [217, 218] on span "Strips meals" at bounding box center [245, 223] width 56 height 10
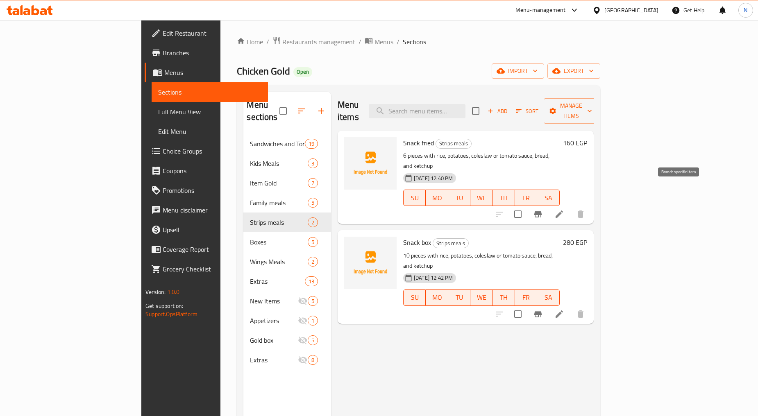
click at [543, 209] on icon "Branch-specific-item" at bounding box center [538, 214] width 10 height 10
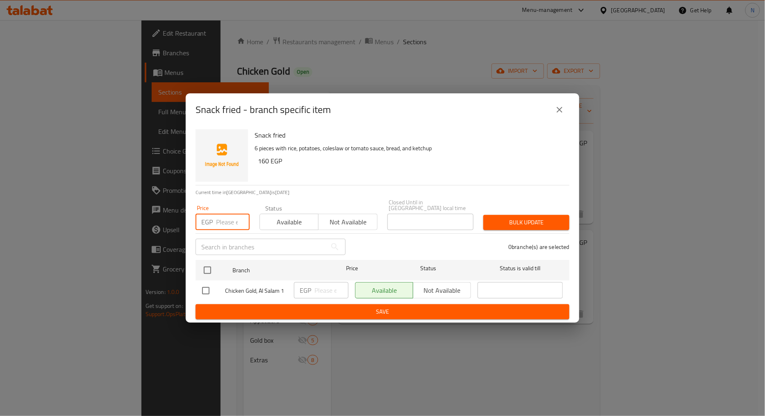
click at [227, 222] on input "number" at bounding box center [233, 222] width 34 height 16
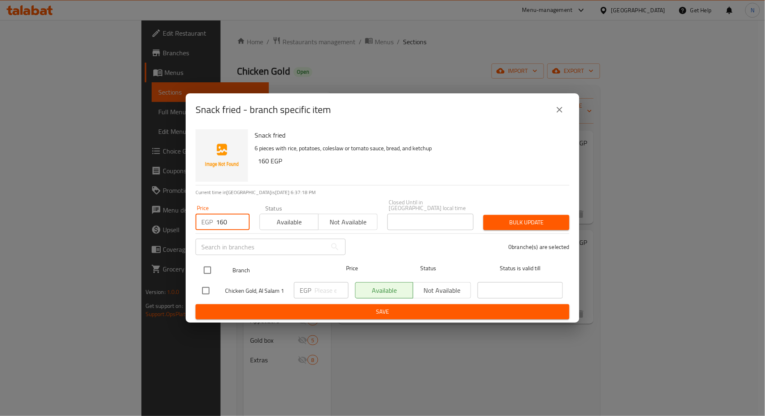
type input "160"
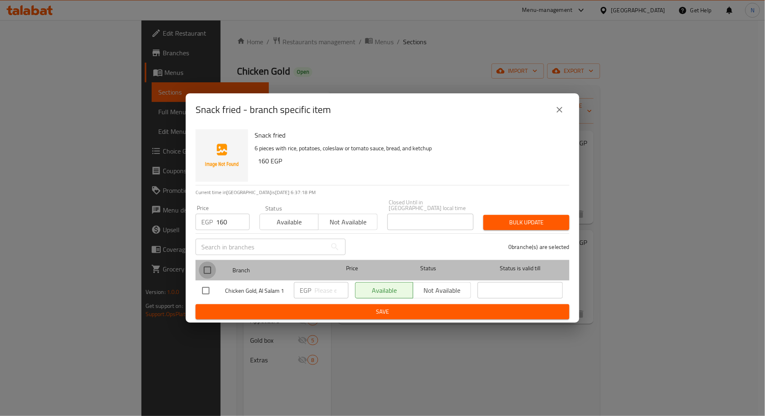
click at [201, 268] on input "checkbox" at bounding box center [207, 270] width 17 height 17
checkbox input "true"
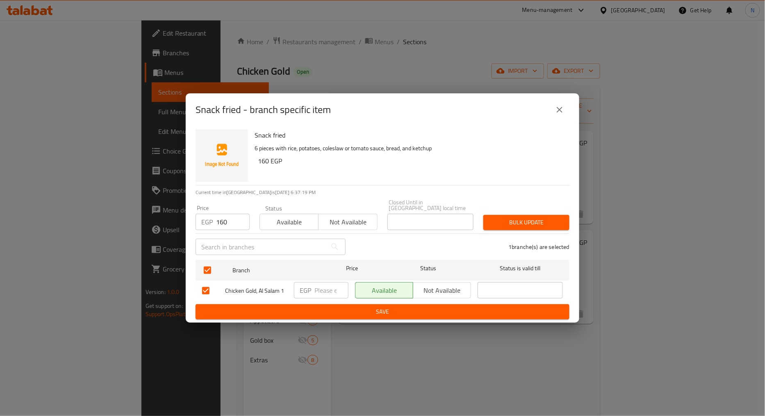
click at [510, 220] on span "Bulk update" at bounding box center [526, 223] width 73 height 10
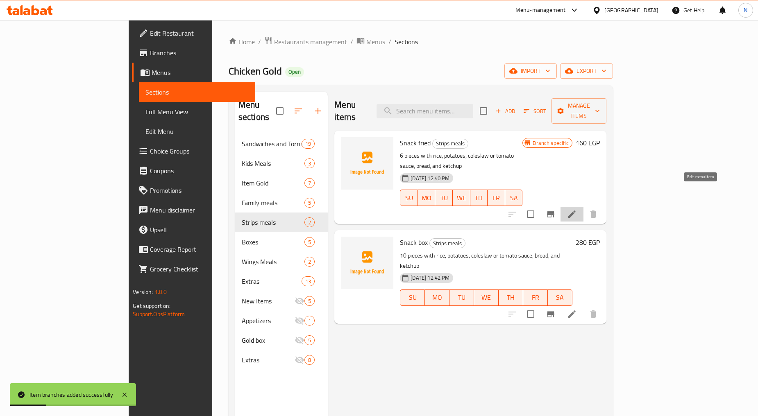
click at [577, 209] on icon at bounding box center [572, 214] width 10 height 10
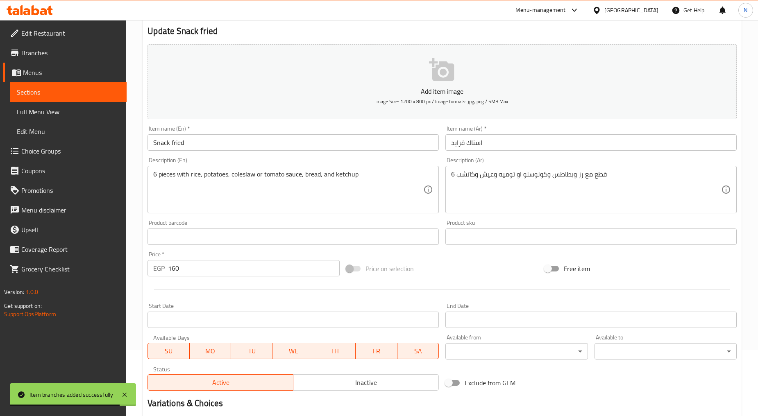
scroll to position [161, 0]
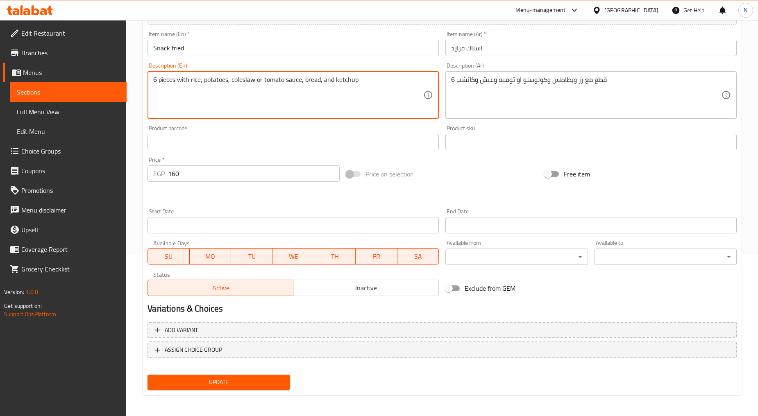
click at [162, 83] on textarea "6 pieces with rice, potatoes, coleslaw or tomato sauce, bread, and ketchup" at bounding box center [288, 95] width 270 height 39
type textarea "6 Pieces with rice, potatoes, coleslaw or tomato sauce, bread, and ketchup"
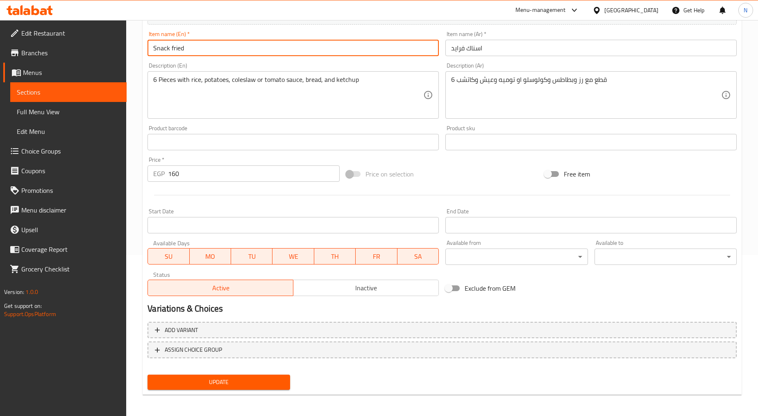
click at [172, 48] on input "Snack fried" at bounding box center [293, 48] width 291 height 16
click at [174, 51] on input "Snack fried" at bounding box center [293, 48] width 291 height 16
type input "Snack Fried"
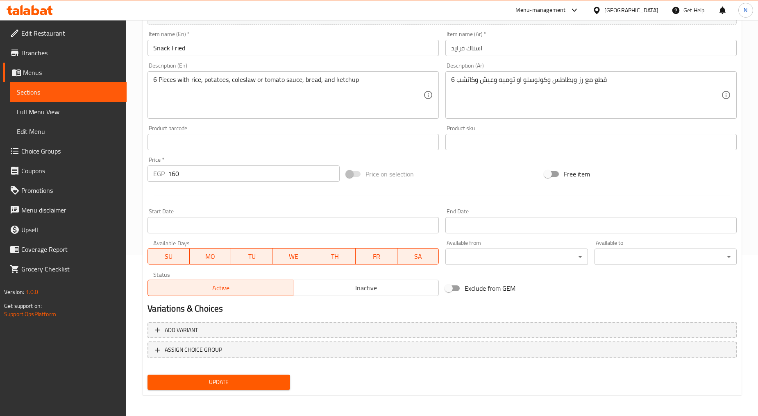
click at [407, 186] on div at bounding box center [442, 195] width 596 height 20
click at [216, 377] on span "Update" at bounding box center [218, 382] width 129 height 10
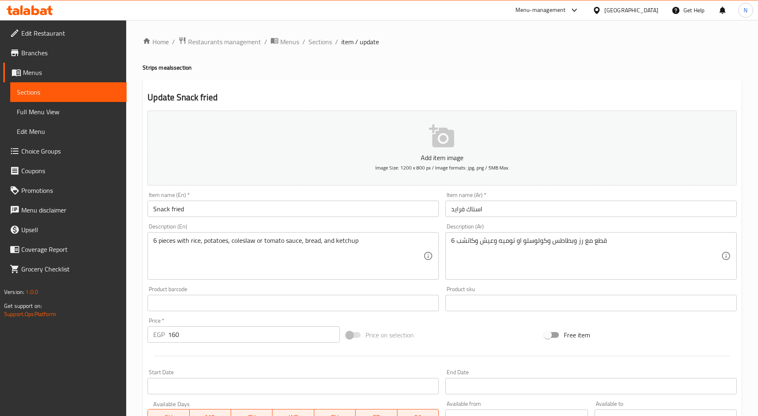
click at [36, 153] on span "Choice Groups" at bounding box center [70, 151] width 99 height 10
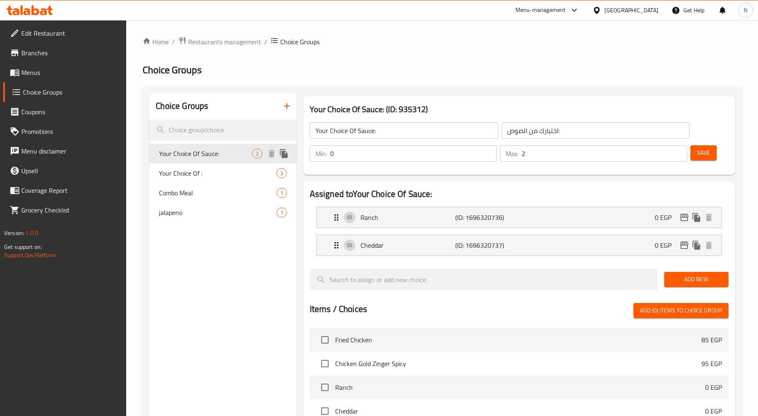
click at [215, 156] on span "Your Choice Of Sauce:" at bounding box center [205, 154] width 93 height 10
click at [288, 107] on icon "button" at bounding box center [287, 106] width 10 height 10
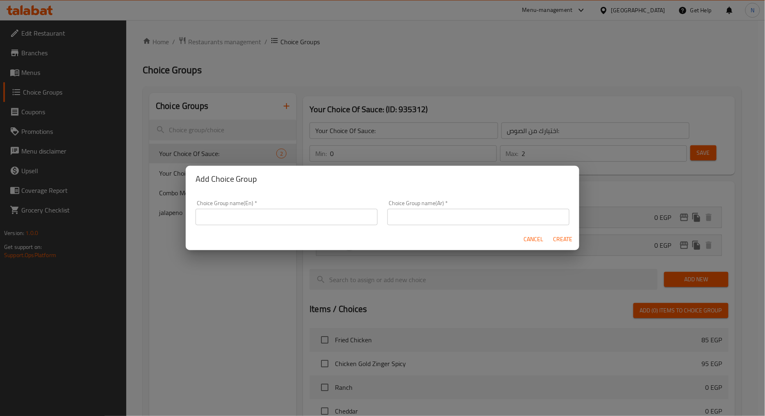
click at [297, 215] on input "text" at bounding box center [286, 217] width 182 height 16
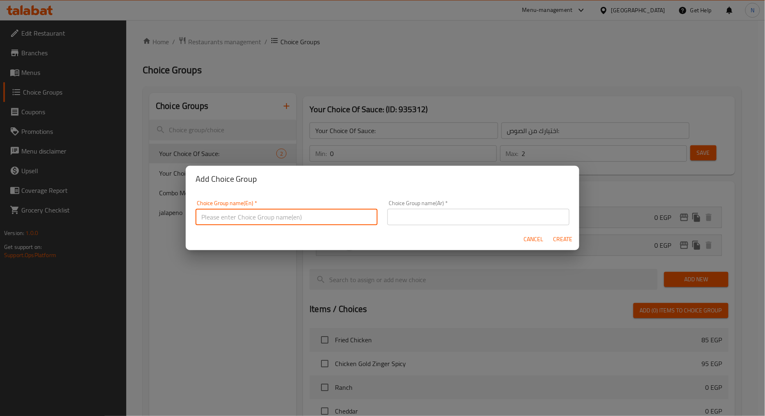
click at [251, 222] on input "text" at bounding box center [286, 217] width 182 height 16
click at [236, 219] on input "Your Choice from:" at bounding box center [286, 217] width 182 height 16
click at [236, 219] on input "Your Choice From:" at bounding box center [286, 217] width 182 height 16
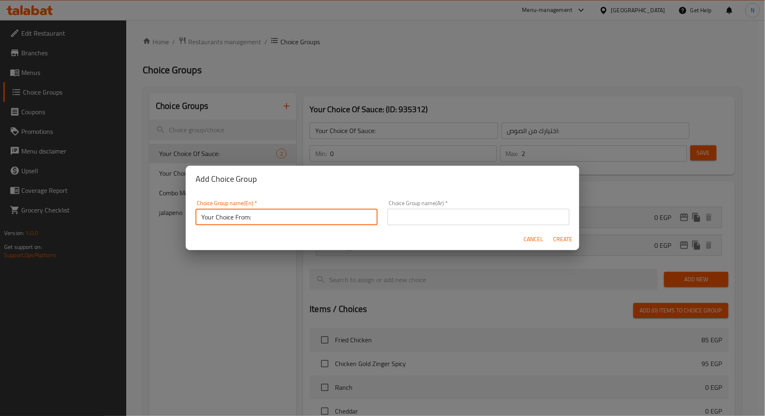
type input "Your Choice From:"
click at [431, 210] on div "Choice Group name(Ar)   * Choice Group name(Ar) *" at bounding box center [478, 212] width 182 height 25
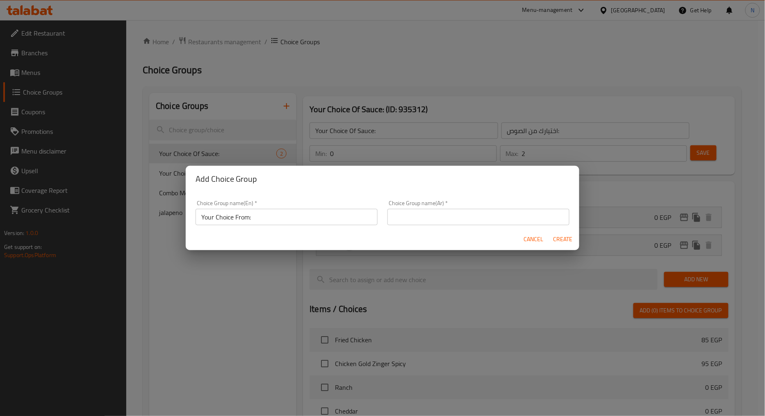
click at [429, 215] on input "text" at bounding box center [478, 217] width 182 height 16
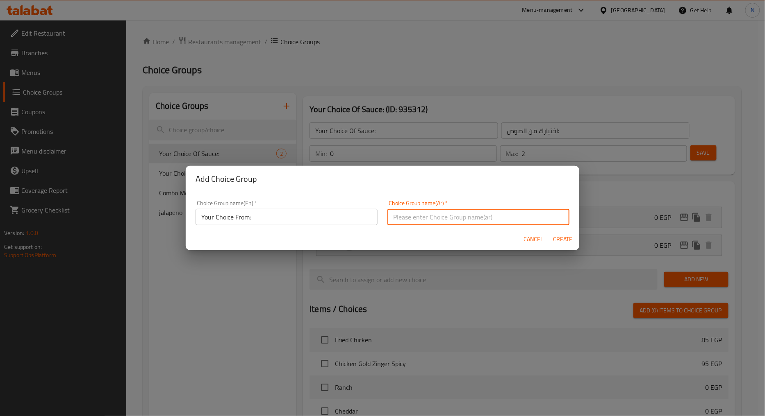
paste input "اختيارك من:"
type input "اختيارك من:"
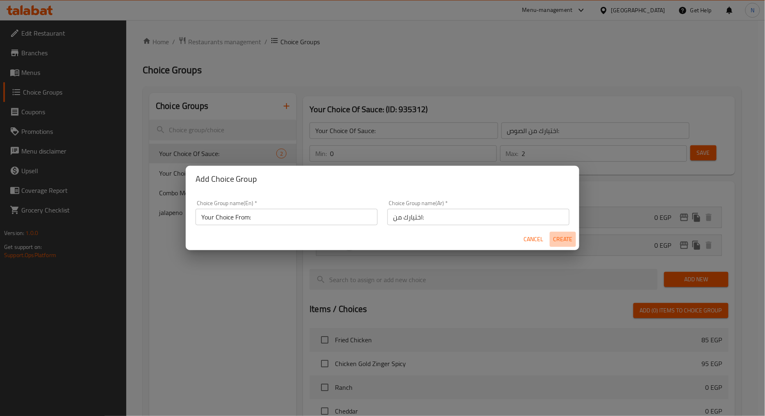
click at [564, 238] on span "Create" at bounding box center [563, 239] width 20 height 10
type input "Your Choice From:"
type input "اختيارك من:"
type input "0"
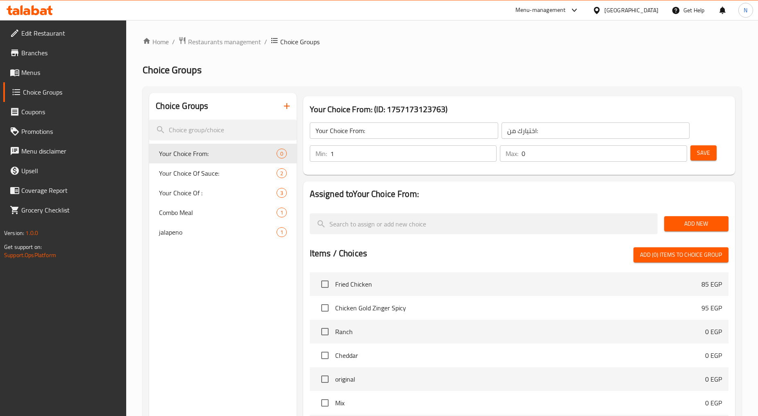
type input "1"
click at [488, 152] on input "1" at bounding box center [413, 153] width 167 height 16
type input "1"
click at [675, 150] on input "1" at bounding box center [605, 153] width 166 height 16
click at [685, 216] on button "Add New" at bounding box center [696, 223] width 64 height 15
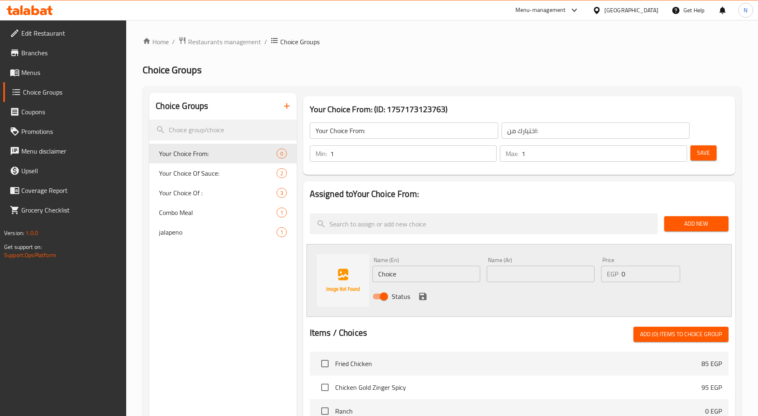
scroll to position [45, 0]
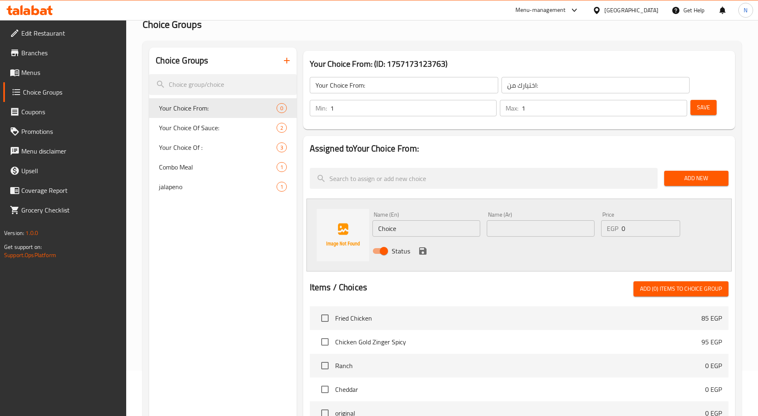
click at [550, 229] on input "text" at bounding box center [541, 228] width 108 height 16
type input ";"
type input "م"
click at [498, 226] on input "كول سلو" at bounding box center [541, 228] width 108 height 16
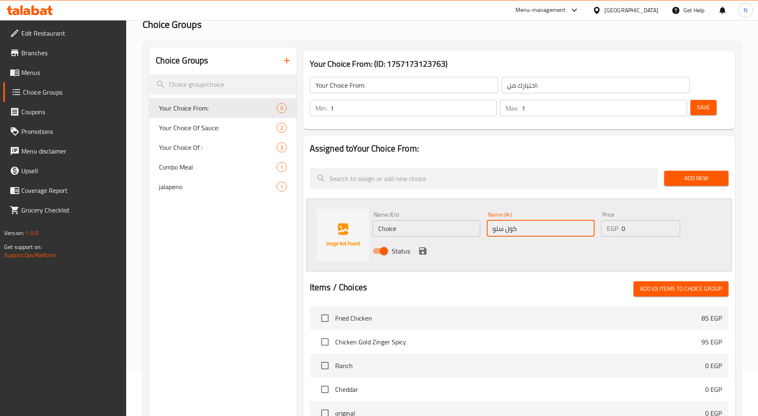
click at [498, 226] on input "كول سلو" at bounding box center [541, 228] width 108 height 16
type input "كول سلو"
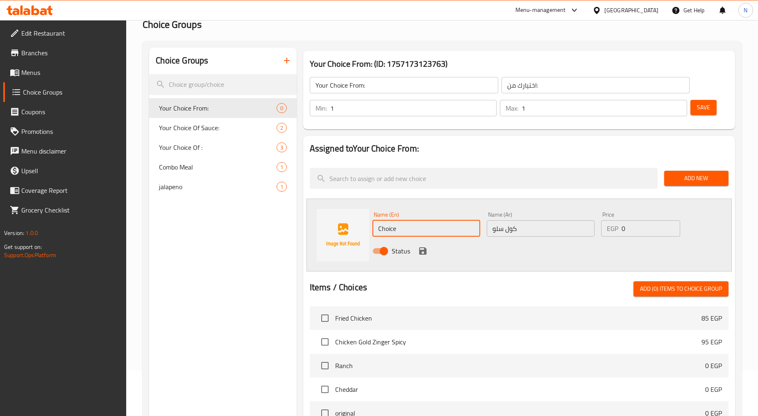
click at [396, 227] on input "Choice" at bounding box center [426, 228] width 108 height 16
paste input "oleslaw"
type input "Coleslaw"
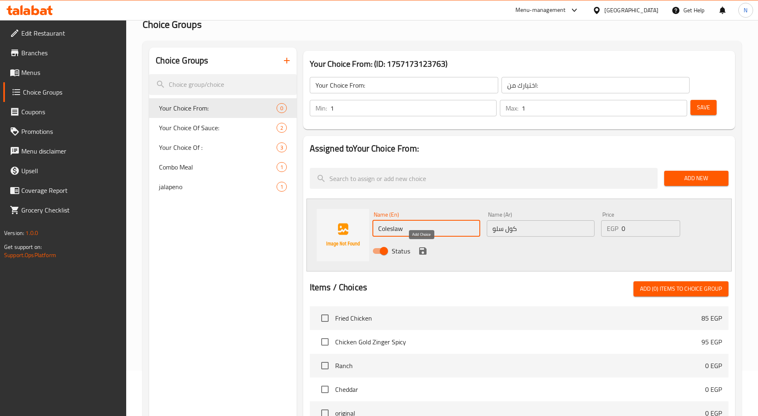
click at [424, 251] on icon "save" at bounding box center [422, 251] width 7 height 7
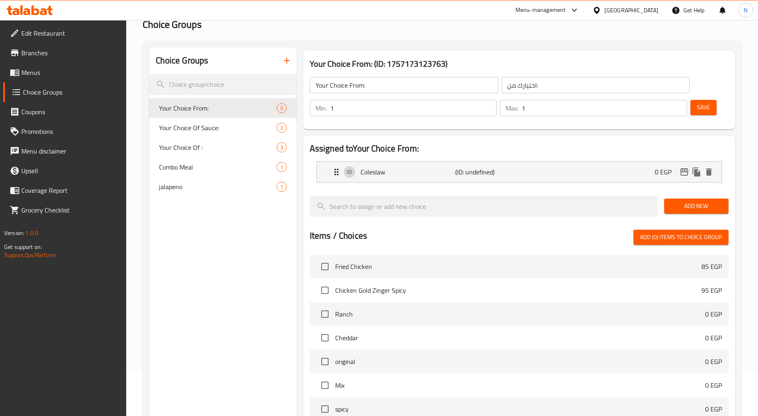
click at [681, 204] on span "Add New" at bounding box center [696, 206] width 51 height 10
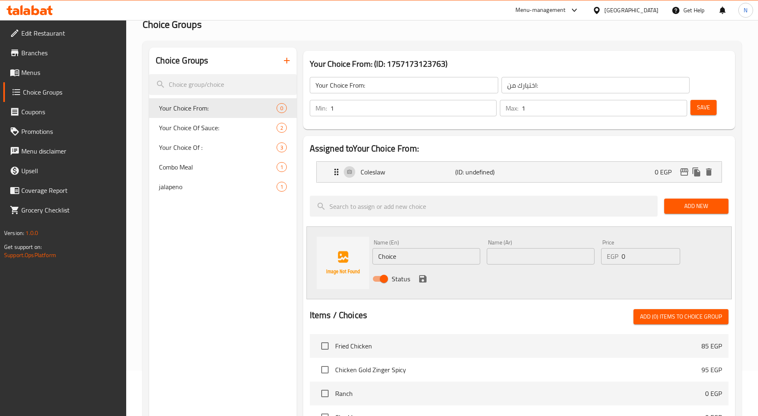
click at [502, 259] on input "text" at bounding box center [541, 256] width 108 height 16
click at [502, 259] on input "ثومية" at bounding box center [541, 256] width 108 height 16
type input "ثومية"
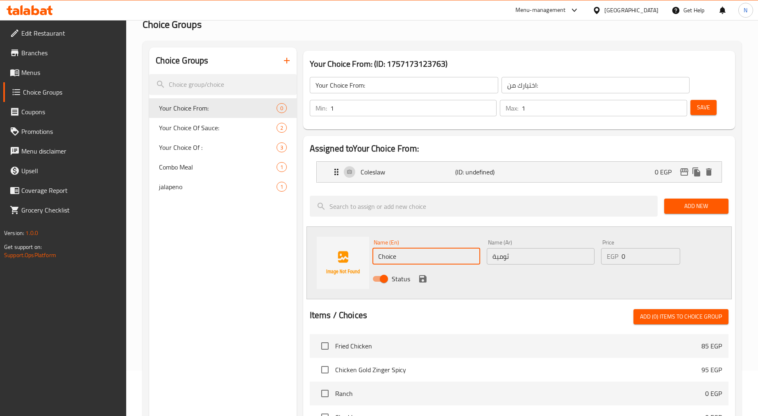
click at [386, 262] on input "Choice" at bounding box center [426, 256] width 108 height 16
paste input "Garlic"
click at [400, 264] on input "Garlic Dip" at bounding box center [426, 256] width 108 height 16
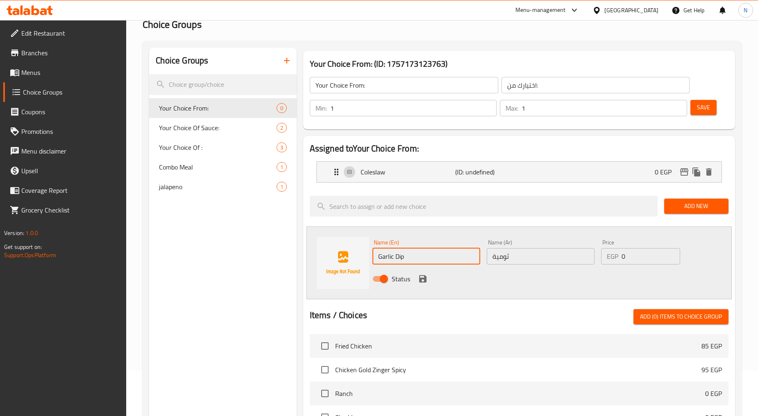
click at [400, 264] on input "Garlic Dip" at bounding box center [426, 256] width 108 height 16
type input "Garlic Dip"
click at [420, 282] on icon "save" at bounding box center [422, 278] width 7 height 7
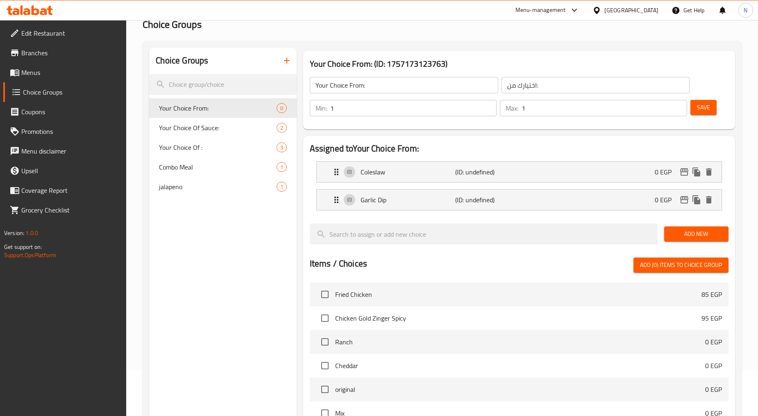
click at [702, 111] on span "Save" at bounding box center [703, 107] width 13 height 10
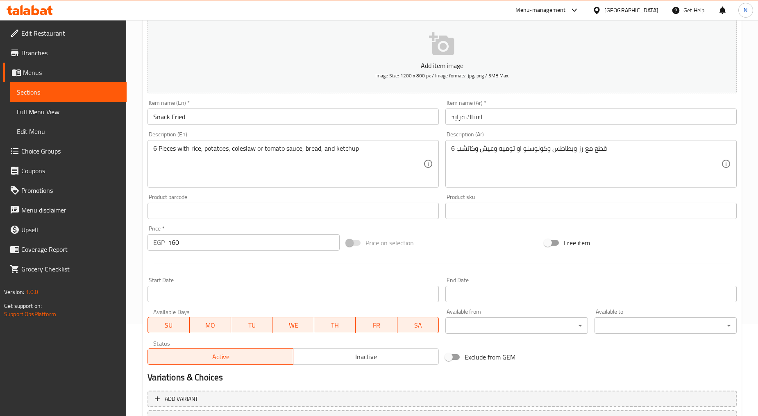
scroll to position [161, 0]
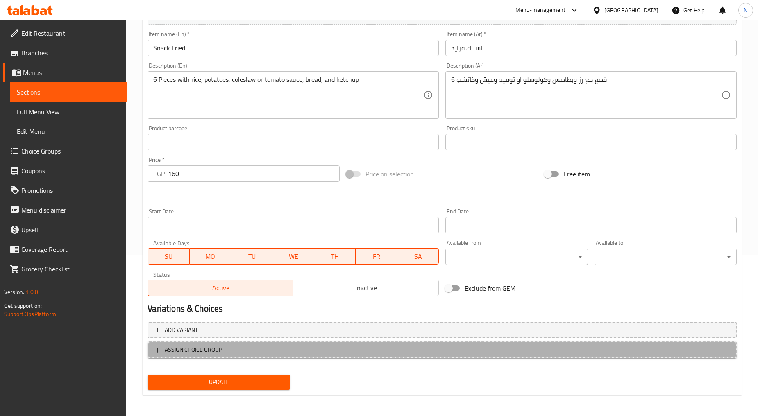
click at [256, 346] on span "ASSIGN CHOICE GROUP" at bounding box center [442, 350] width 575 height 10
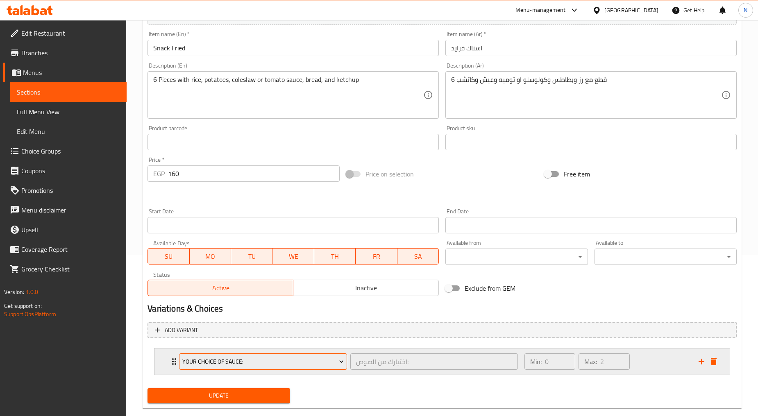
click at [255, 358] on span "Your Choice Of Sauce:" at bounding box center [262, 362] width 161 height 10
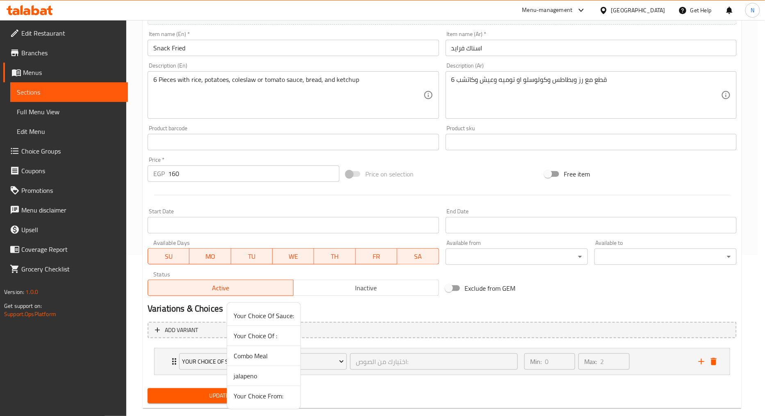
click at [240, 397] on span "Your Choice From:" at bounding box center [264, 396] width 60 height 10
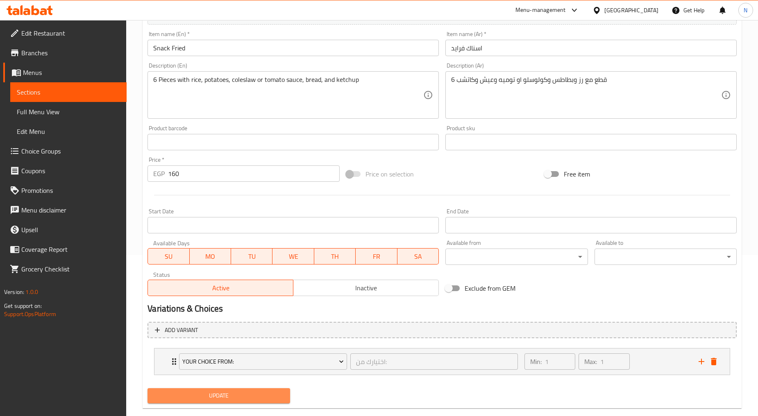
click at [228, 398] on span "Update" at bounding box center [218, 396] width 129 height 10
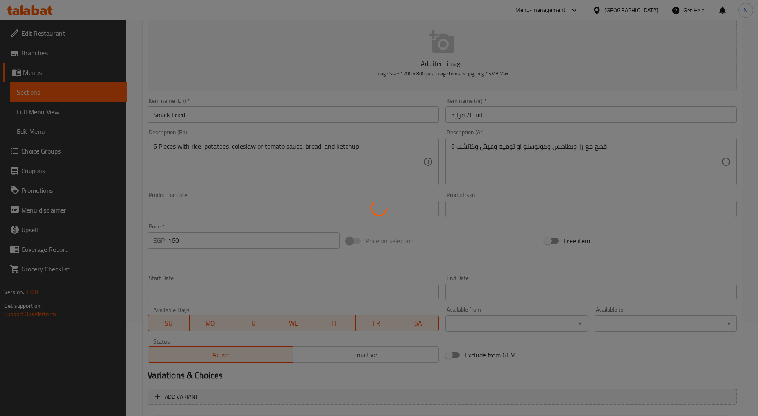
scroll to position [0, 0]
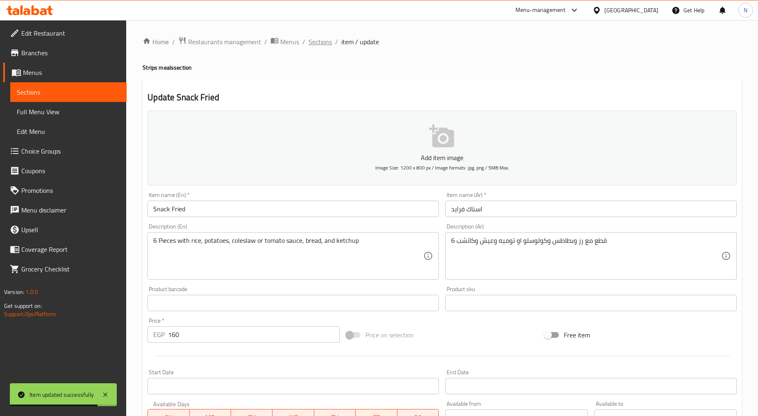
click at [322, 43] on span "Sections" at bounding box center [320, 42] width 23 height 10
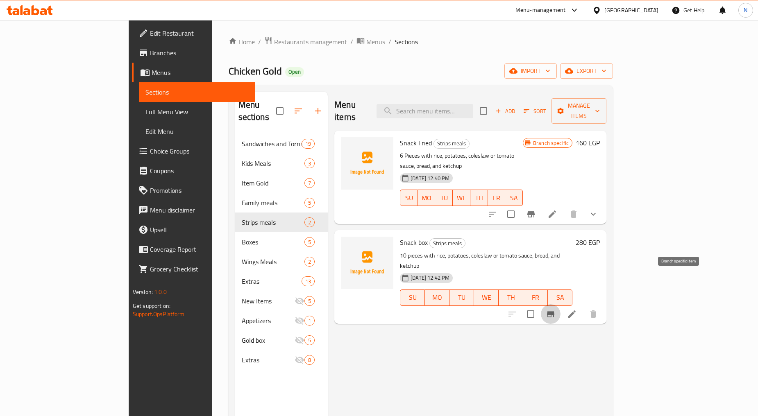
click at [554, 311] on icon "Branch-specific-item" at bounding box center [550, 314] width 7 height 7
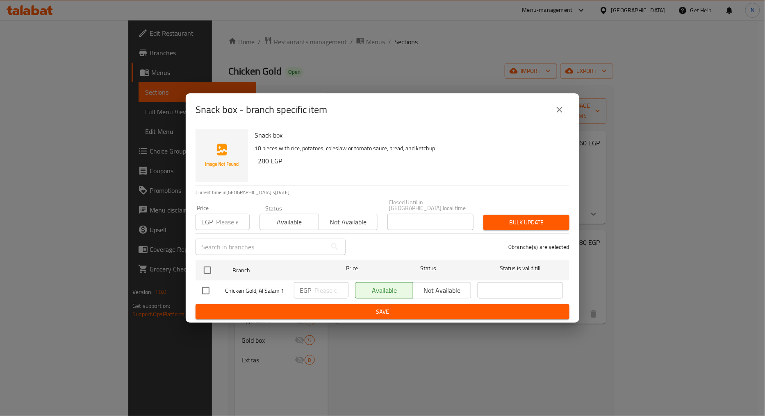
click at [218, 220] on input "number" at bounding box center [233, 222] width 34 height 16
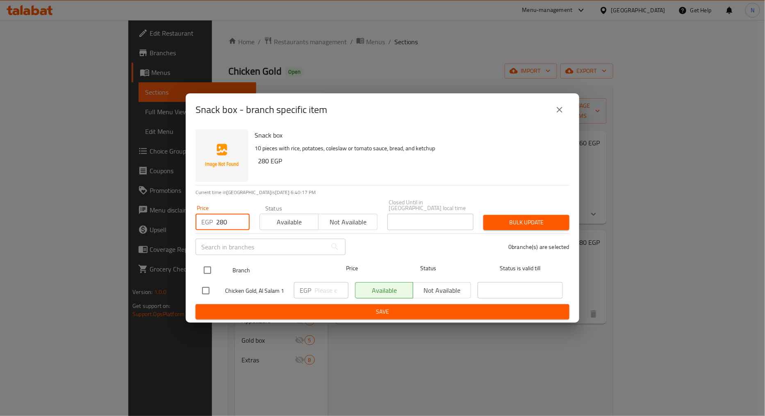
type input "280"
click at [209, 271] on input "checkbox" at bounding box center [207, 270] width 17 height 17
checkbox input "true"
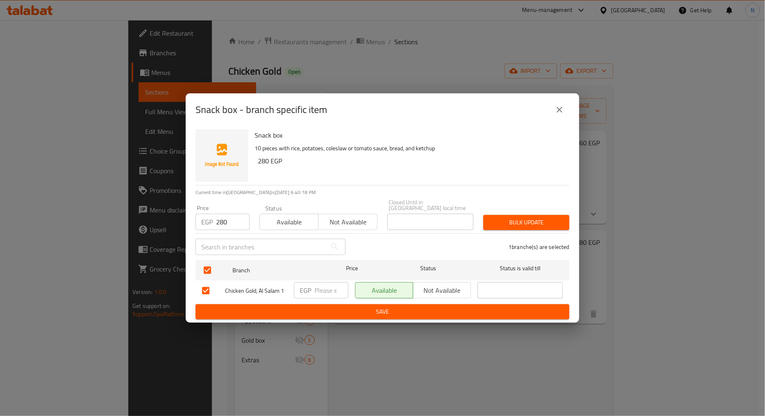
click at [534, 223] on span "Bulk update" at bounding box center [526, 223] width 73 height 10
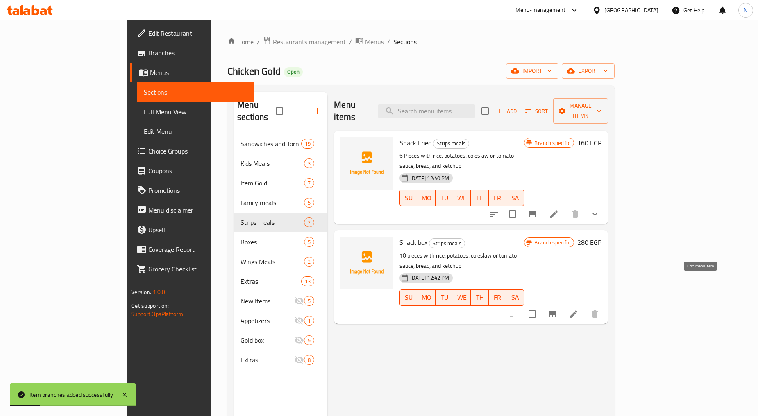
click at [579, 309] on icon at bounding box center [574, 314] width 10 height 10
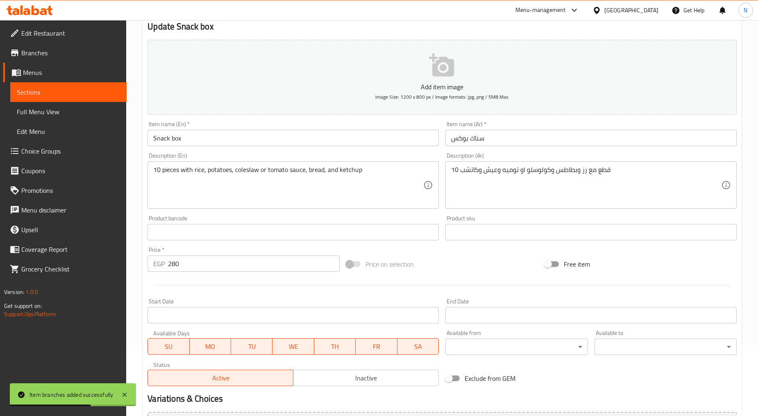
scroll to position [70, 0]
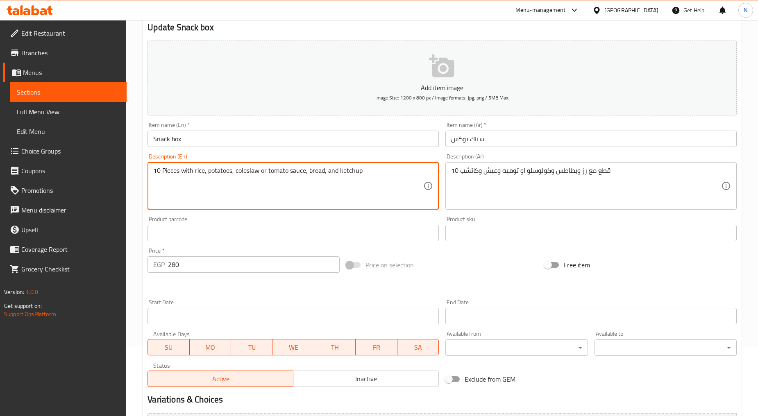
click at [358, 174] on textarea "10 Pieces with rice, potatoes, coleslaw or tomato sauce, bread, and ketchup" at bounding box center [288, 186] width 270 height 39
click at [359, 174] on textarea "10 Pieces with rice, potatoes, coleslaw or tomato sauce, bread, and ketchup" at bounding box center [288, 186] width 270 height 39
type textarea "10 Pieces with rice, potatoes, coleslaw or tomato sauce, bread, and ketchup."
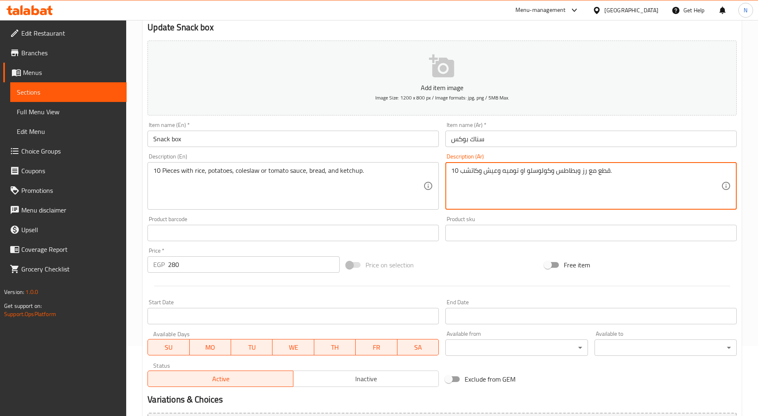
scroll to position [161, 0]
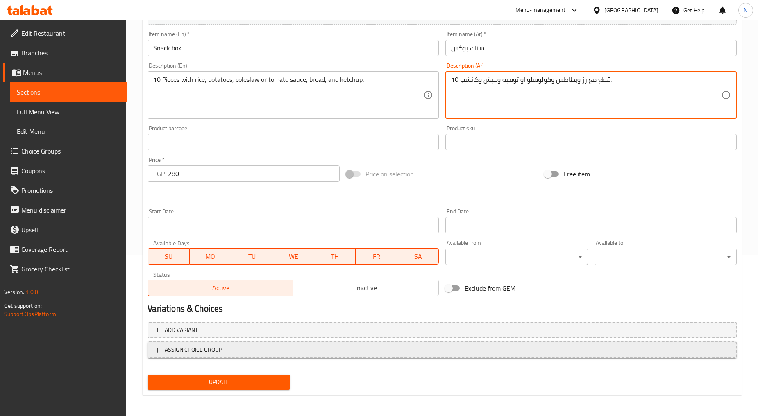
type textarea "10 قطع مع رز وبطاطس وكولوسلو او توميه وعيش وكاتشب."
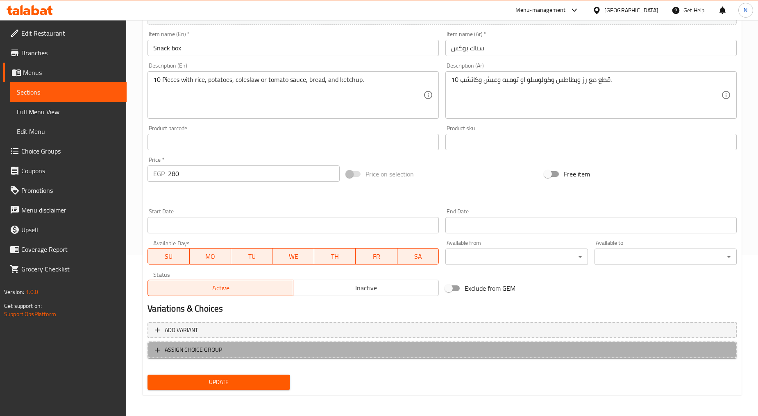
click at [283, 345] on span "ASSIGN CHOICE GROUP" at bounding box center [442, 350] width 575 height 10
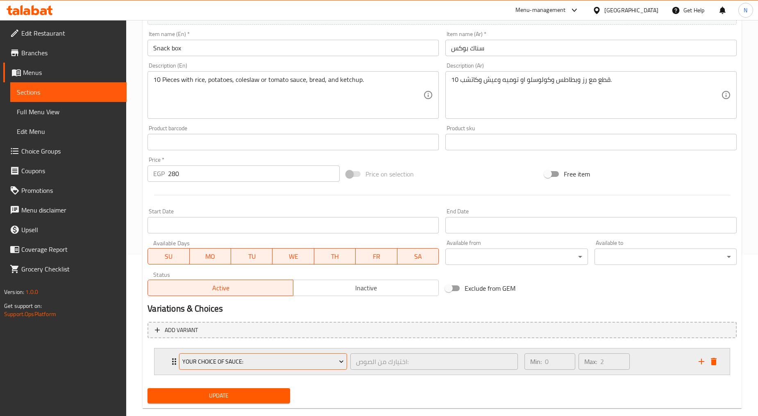
click at [241, 361] on span "Your Choice Of Sauce:" at bounding box center [262, 362] width 161 height 10
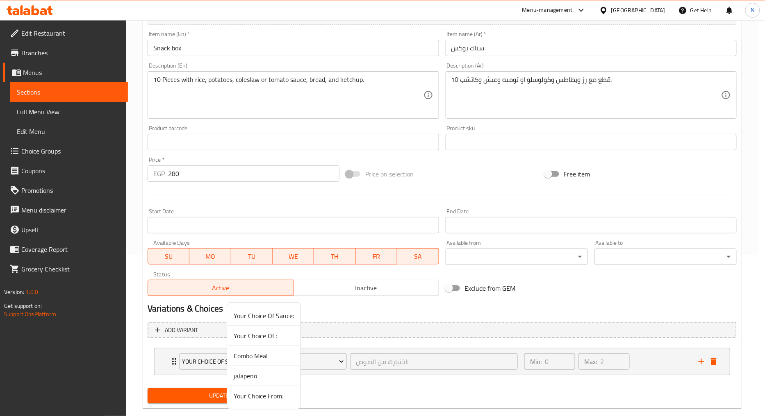
click at [261, 398] on span "Your Choice From:" at bounding box center [264, 396] width 60 height 10
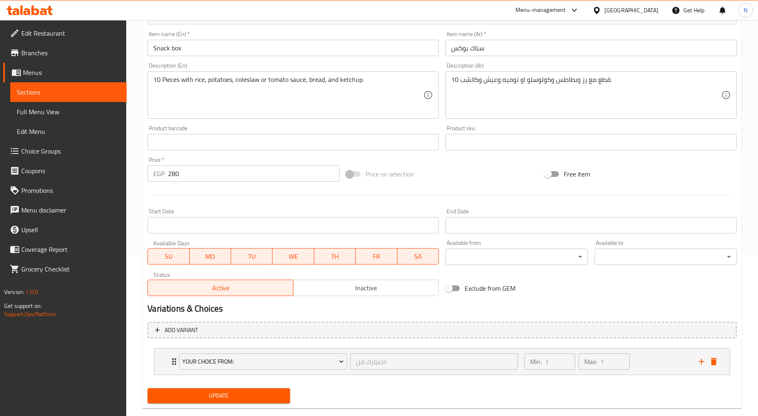
click at [236, 399] on span "Update" at bounding box center [218, 396] width 129 height 10
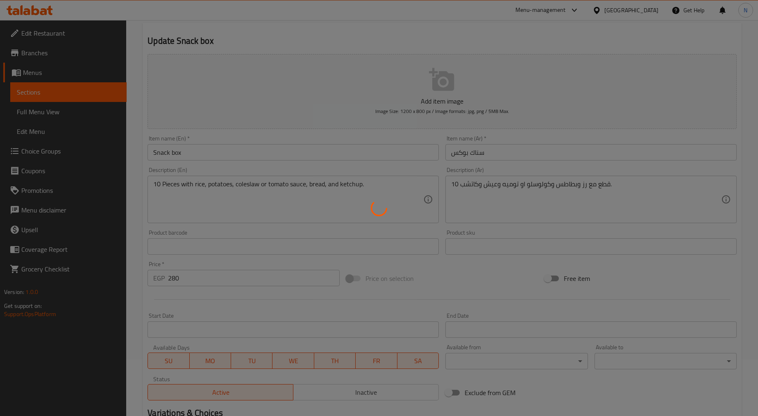
scroll to position [0, 0]
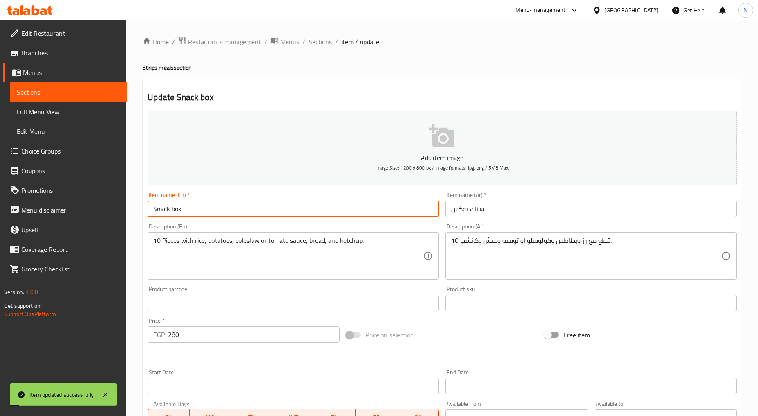
click at [175, 211] on input "Snack box" at bounding box center [293, 209] width 291 height 16
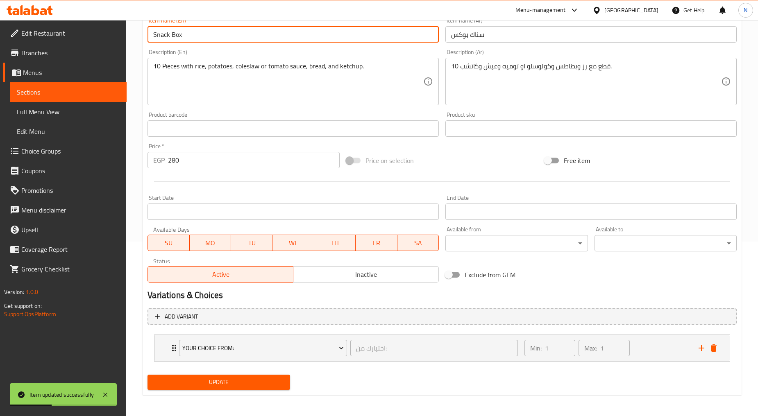
scroll to position [175, 0]
type input "Snack Box"
click at [211, 384] on span "Update" at bounding box center [218, 382] width 129 height 10
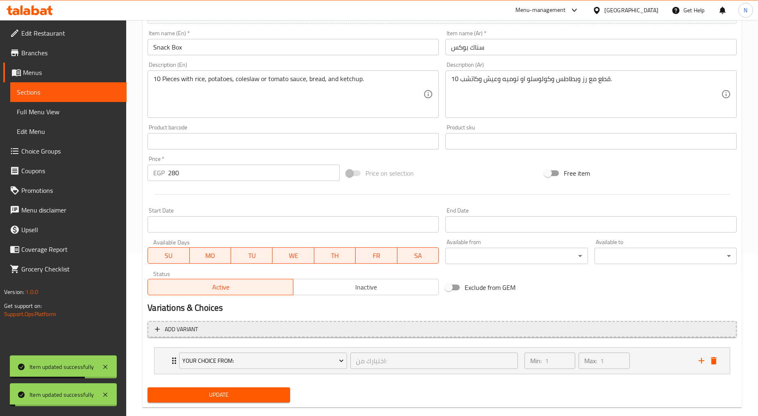
scroll to position [0, 0]
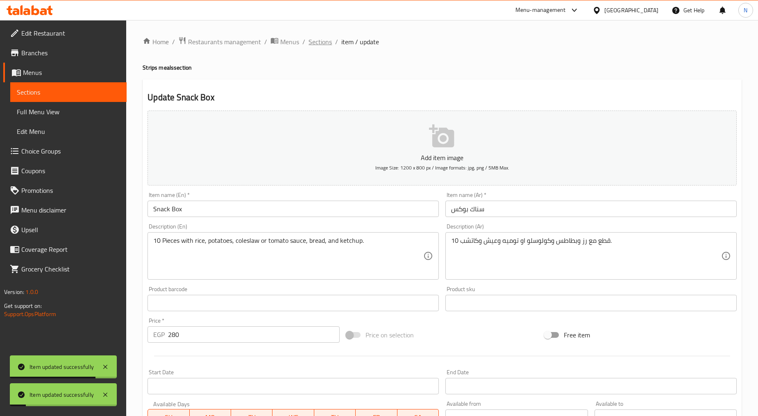
click at [320, 46] on span "Sections" at bounding box center [320, 42] width 23 height 10
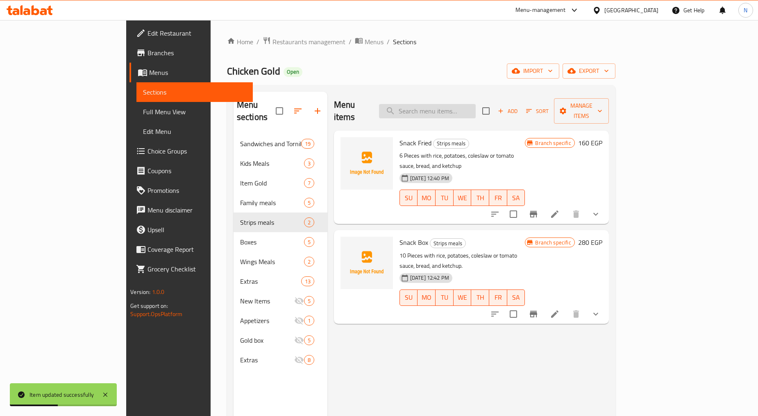
click at [448, 111] on input "search" at bounding box center [427, 111] width 97 height 14
click at [504, 107] on icon "button" at bounding box center [500, 110] width 7 height 7
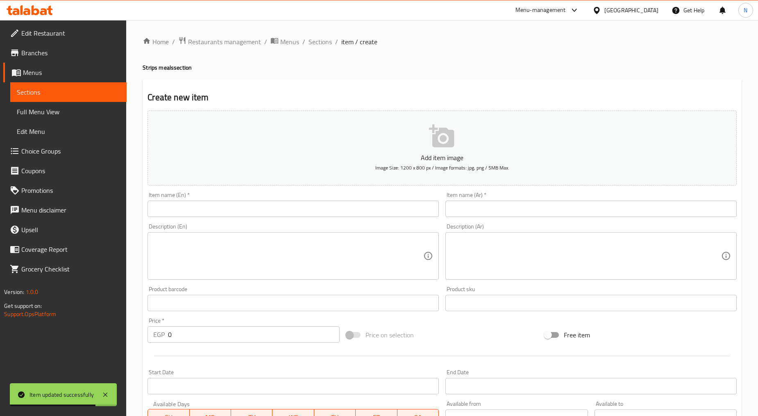
click at [542, 211] on input "text" at bounding box center [590, 209] width 291 height 16
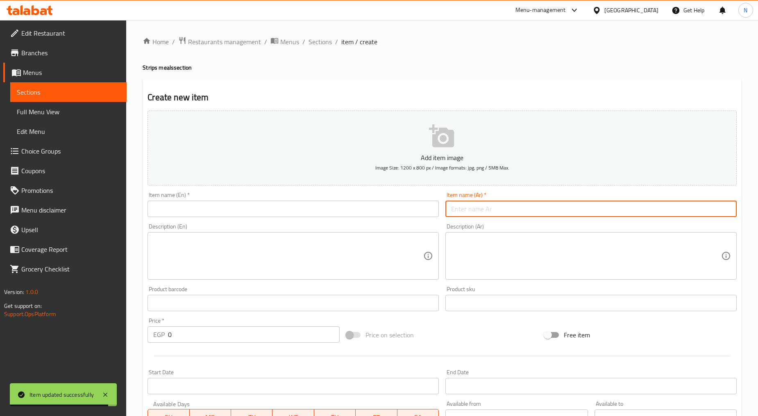
type input "S"
click at [481, 207] on input "سناك سوبر بوكس" at bounding box center [590, 209] width 291 height 16
type input "سناك سوبر بوكس"
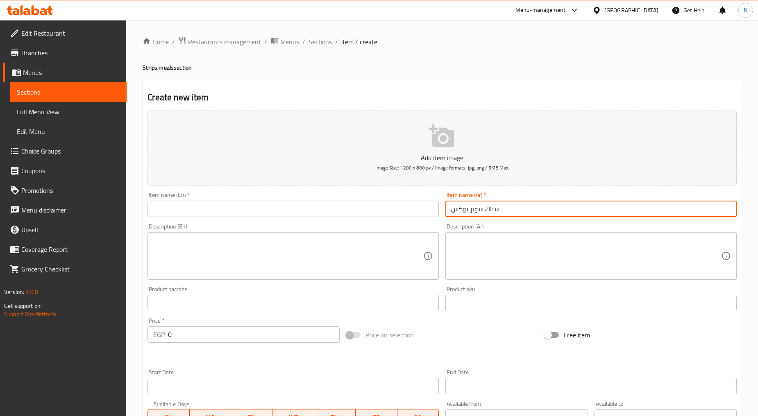
click at [330, 213] on input "text" at bounding box center [293, 209] width 291 height 16
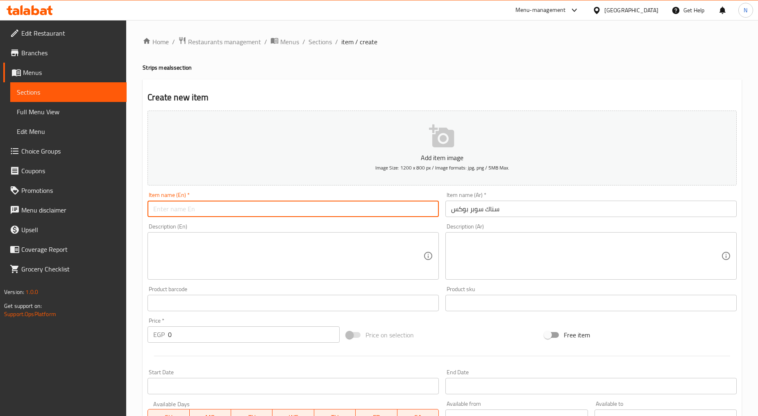
paste input "Super Box Snack"
type input "Super Box Snack"
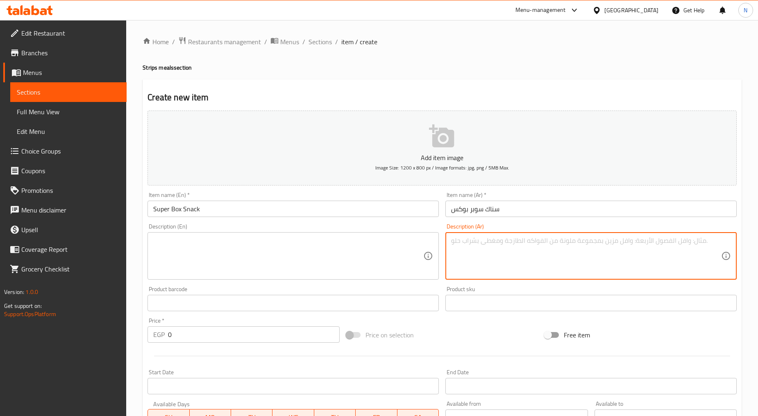
click at [580, 267] on textarea at bounding box center [586, 256] width 270 height 39
click at [524, 259] on textarea at bounding box center [586, 256] width 270 height 39
paste textarea "12 قطع مع 2 رز وبطاطس وكولوسلو او توميه وعيش وكاتشب"
type textarea "12 قطع مع 2 رز وبطاطس وكولوسلو او توميه وعيش وكاتشب"
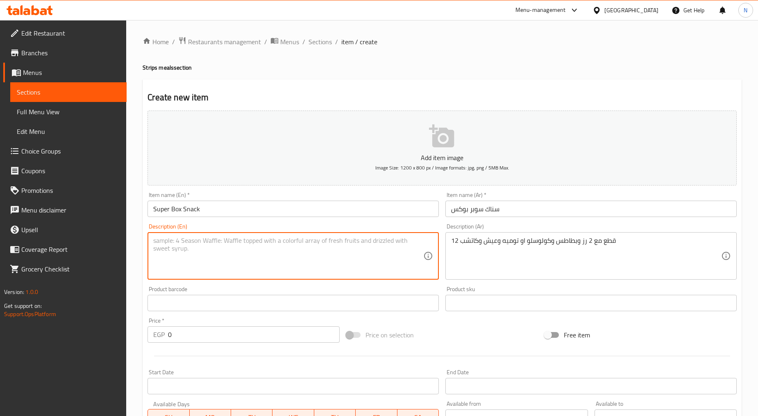
click at [184, 244] on textarea at bounding box center [288, 256] width 270 height 39
paste textarea "12 pieces with 2 rice, potatoes, coleslaw or tomato sauce, bread, and ketchup"
click at [164, 242] on textarea "12 pieces with 2 rice, potatoes, coleslaw or tomato sauce, bread, and ketchup" at bounding box center [288, 256] width 270 height 39
type textarea "12 Pieces with 2 rice, potatoes, coleslaw or tomato sauce, bread, and ketchup"
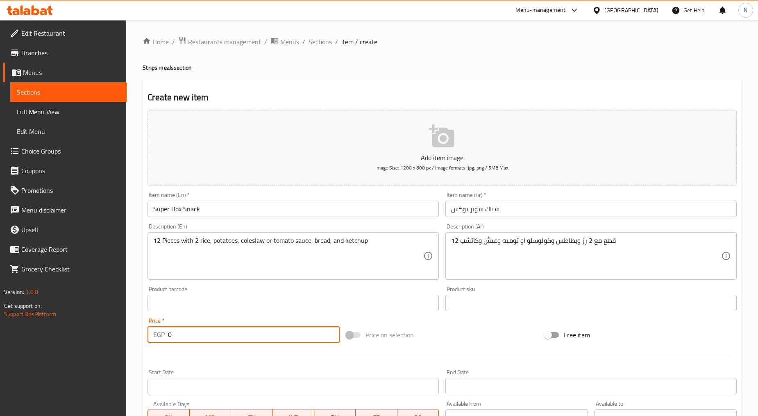
drag, startPoint x: 261, startPoint y: 340, endPoint x: 153, endPoint y: 335, distance: 107.5
click at [156, 336] on div "EGP 0 Price *" at bounding box center [244, 335] width 192 height 16
type input "360"
click at [469, 322] on div "Add item image Image Size: 1200 x 800 px / Image formats: jpg, png / 5MB Max. I…" at bounding box center [442, 283] width 596 height 353
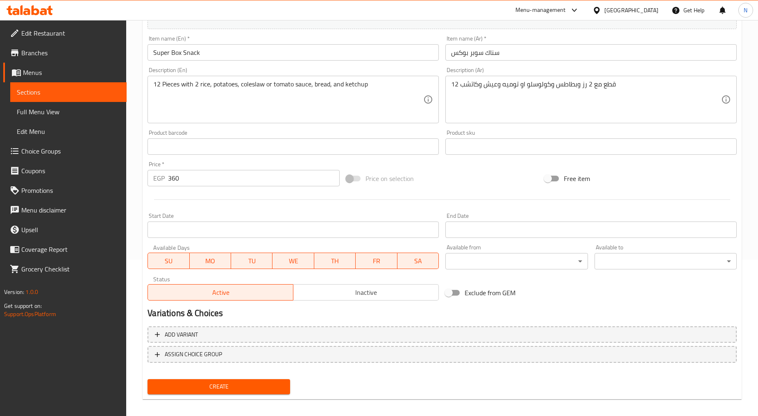
scroll to position [161, 0]
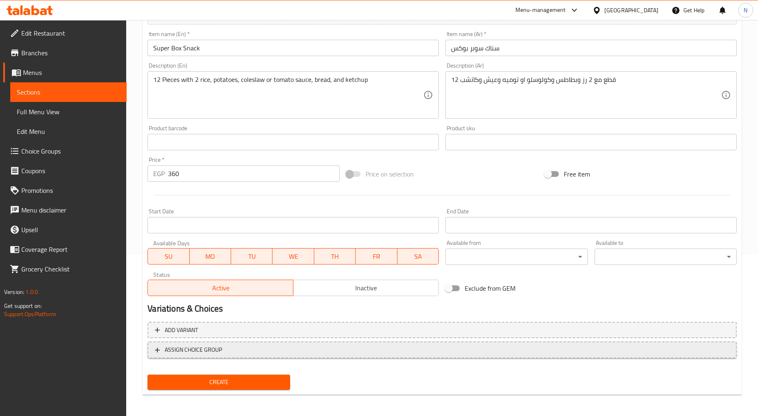
click at [325, 350] on span "ASSIGN CHOICE GROUP" at bounding box center [442, 350] width 575 height 10
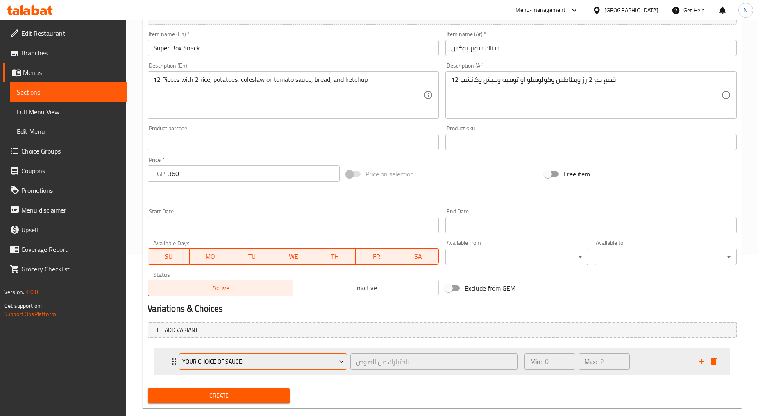
click at [284, 361] on span "Your Choice Of Sauce:" at bounding box center [262, 362] width 161 height 10
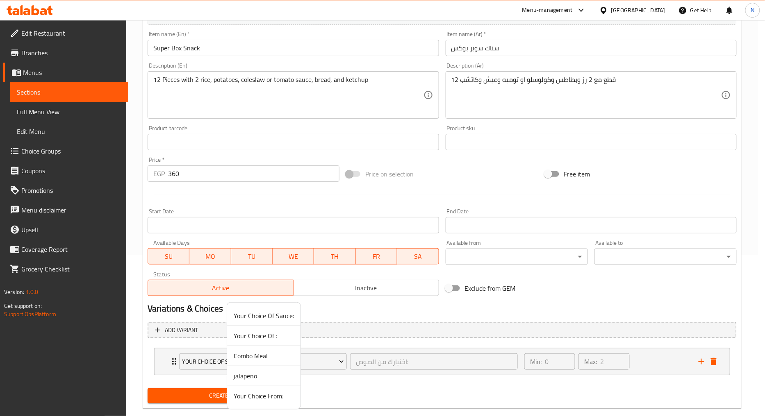
drag, startPoint x: 264, startPoint y: 395, endPoint x: 252, endPoint y: 401, distance: 13.4
click at [264, 395] on span "Your Choice From:" at bounding box center [264, 396] width 60 height 10
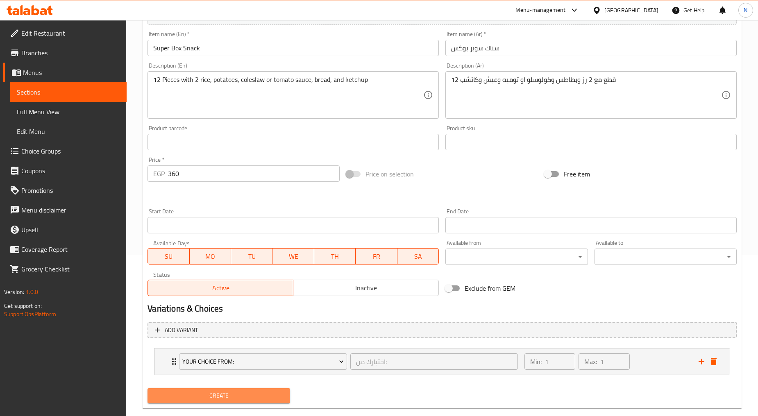
click at [251, 395] on span "Create" at bounding box center [218, 396] width 129 height 10
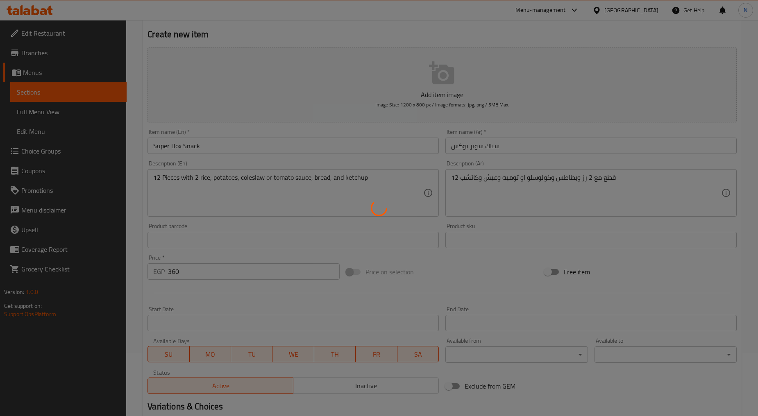
scroll to position [0, 0]
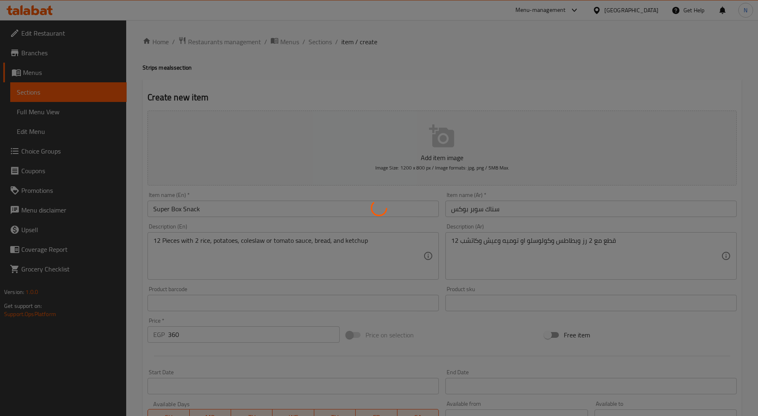
type input "0"
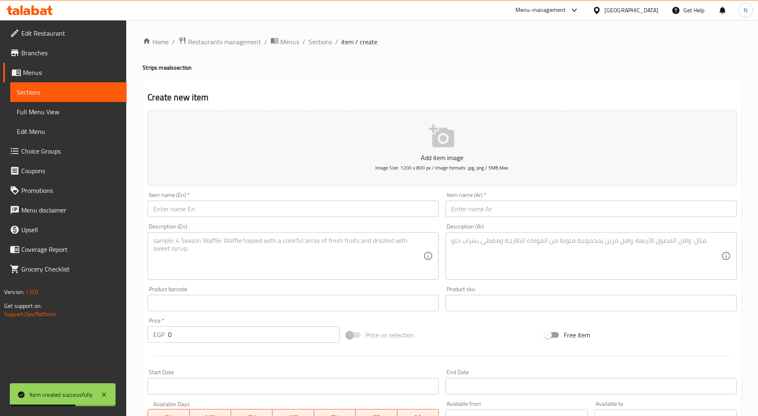
click at [514, 203] on input "text" at bounding box center [590, 209] width 291 height 16
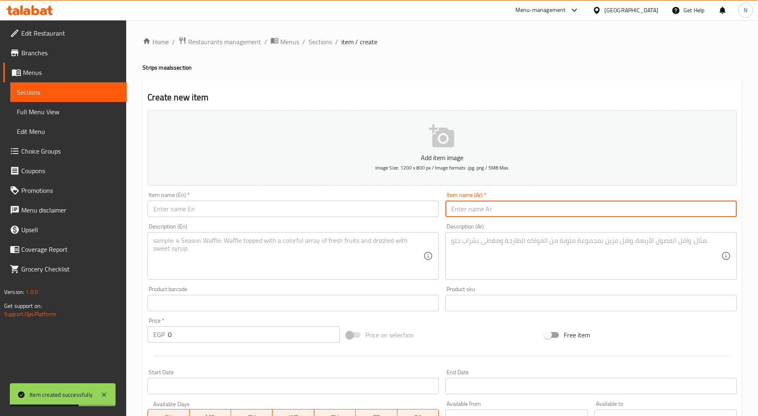
paste input "اسناك بوكس ديناميت"
click at [510, 206] on input "اسناك بوكس ديناميت" at bounding box center [590, 209] width 291 height 16
click at [483, 211] on input "سناك بوكس ديناميت" at bounding box center [590, 209] width 291 height 16
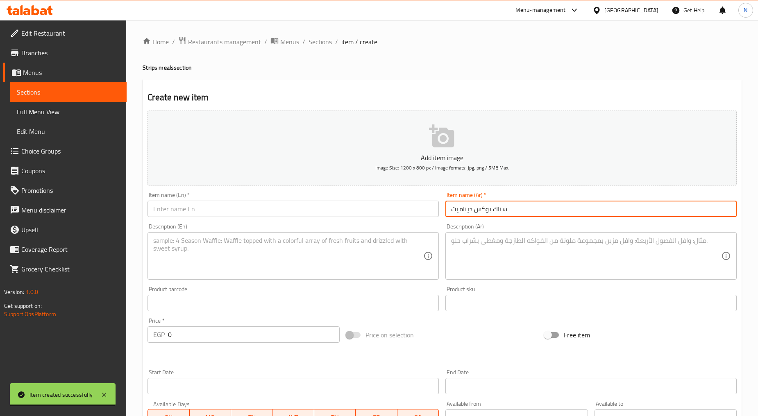
type input "سناك بوكس ديناميت"
click at [247, 207] on input "text" at bounding box center [293, 209] width 291 height 16
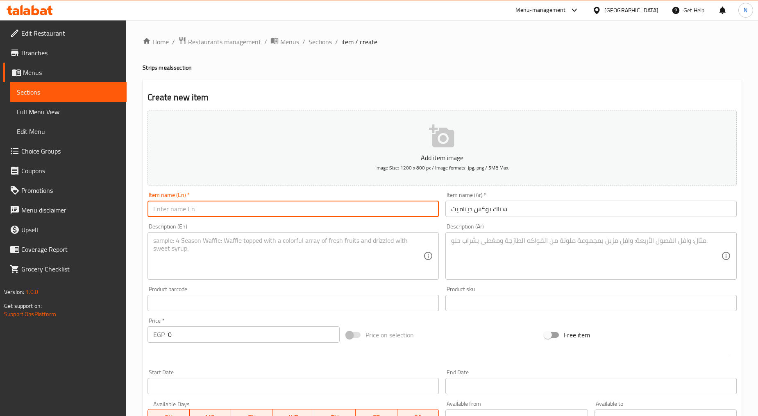
paste input "Snack Box Dynamite"
type input "Snack Box Dynamite"
click at [554, 265] on textarea at bounding box center [586, 256] width 270 height 39
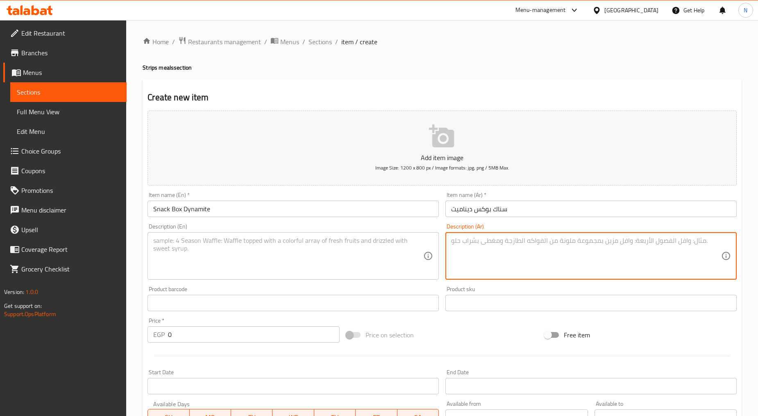
click at [576, 252] on textarea at bounding box center [586, 256] width 270 height 39
paste textarea "24 قطعه مع 3 رز وبطاطس وكولوسلو او توميه وعيش وكاتشب"
type textarea "24 قطعه مع 3 رز وبطاطس وكولوسلو او توميه وعيش وكاتشب"
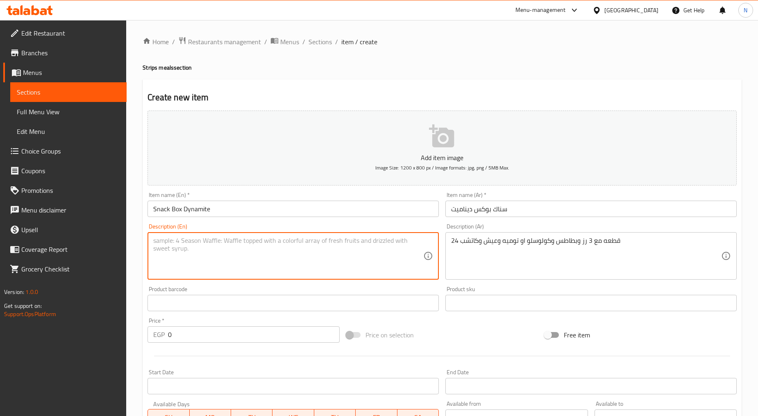
click at [232, 241] on textarea at bounding box center [288, 256] width 270 height 39
paste textarea "24 pieces with 3 rice, potatoes, coleslaw or tomato sauce, bread and ketchup"
click at [166, 240] on textarea "24 pieces with 3 rice, potatoes, coleslaw or tomato sauce, bread and ketchup" at bounding box center [288, 256] width 270 height 39
type textarea "24 Pieces with 3 rice, potatoes, coleslaw or tomato sauce, bread and ketchup"
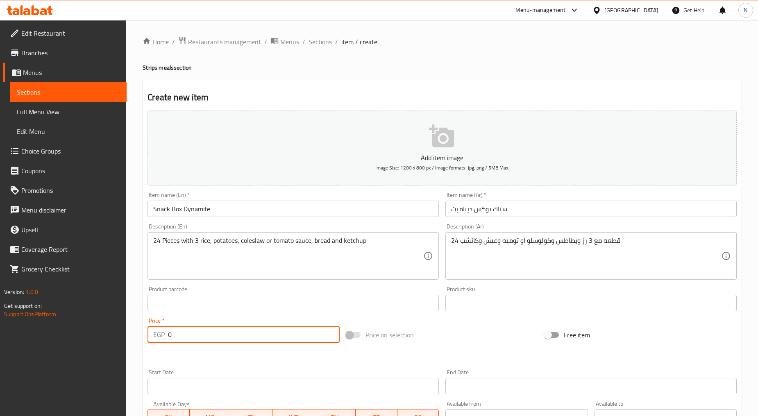
drag, startPoint x: 201, startPoint y: 338, endPoint x: 159, endPoint y: 339, distance: 42.2
click at [159, 339] on div "EGP 0 Price *" at bounding box center [244, 335] width 192 height 16
type input "680"
click at [472, 343] on div "Price on selection" at bounding box center [442, 335] width 199 height 22
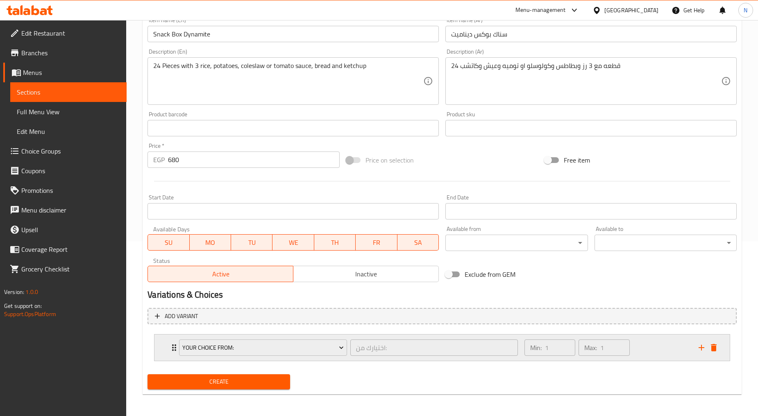
click at [670, 350] on div "Min: 1 ​ Max: 1 ​" at bounding box center [607, 348] width 174 height 26
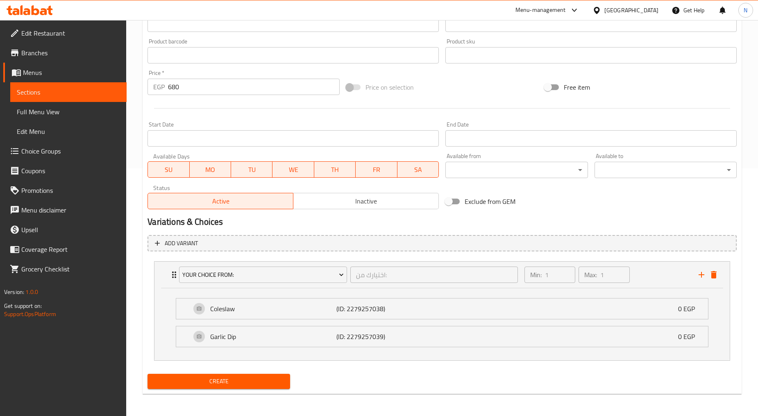
click at [253, 378] on span "Create" at bounding box center [218, 382] width 129 height 10
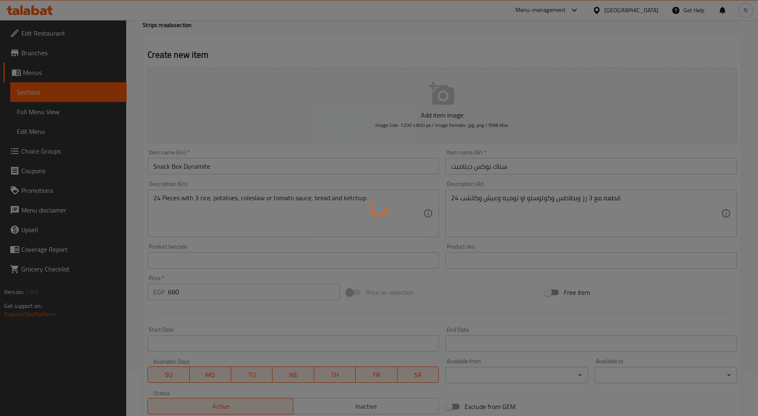
scroll to position [20, 0]
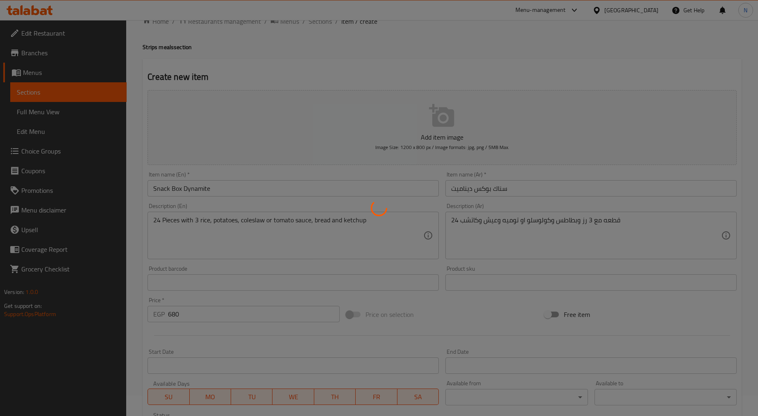
type input "0"
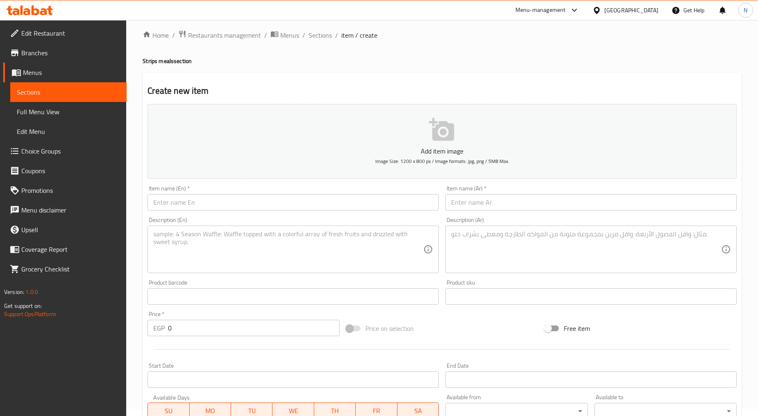
scroll to position [0, 0]
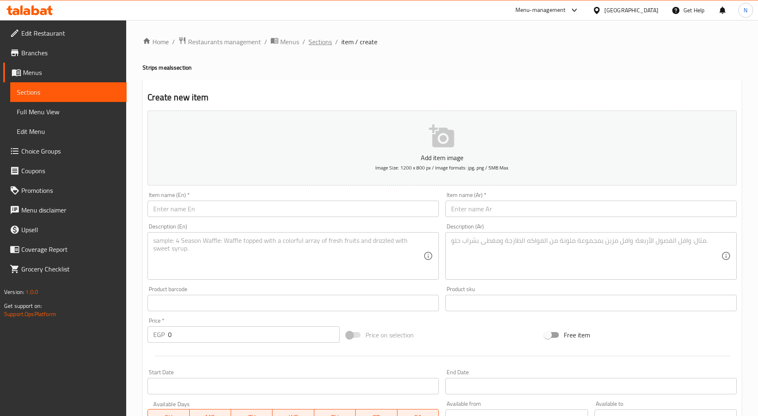
click at [321, 40] on span "Sections" at bounding box center [320, 42] width 23 height 10
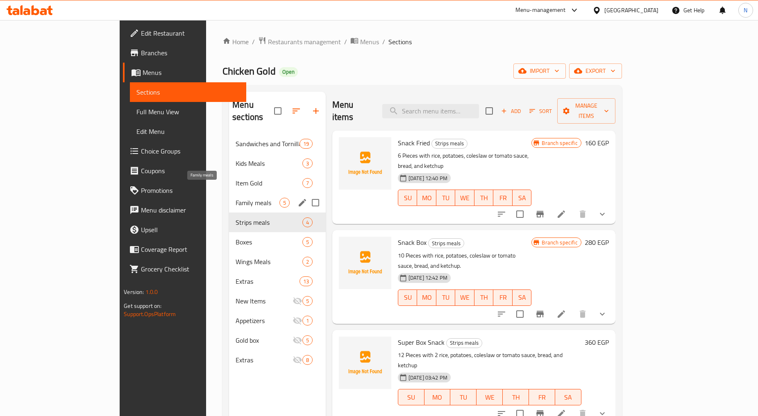
click at [236, 198] on span "Family meals" at bounding box center [257, 203] width 43 height 10
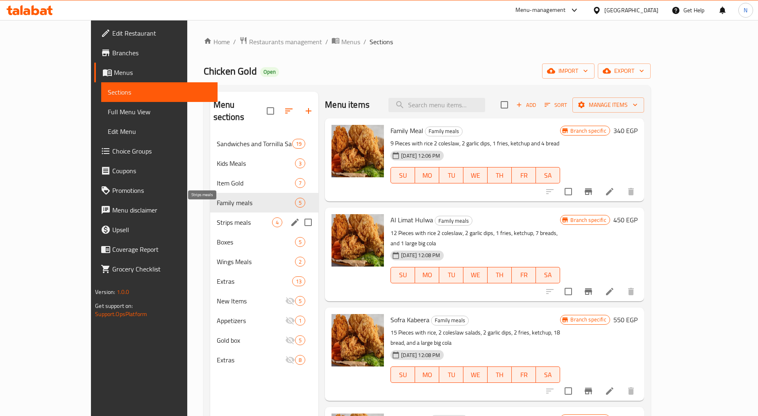
click at [217, 218] on span "Strips meals" at bounding box center [245, 223] width 56 height 10
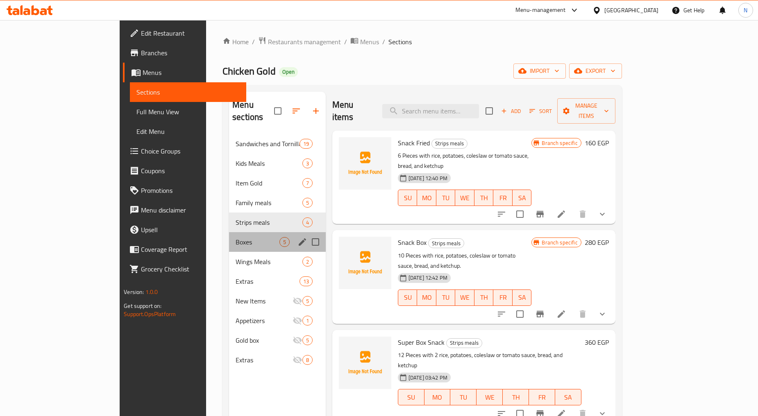
click at [229, 236] on div "Boxes 5" at bounding box center [277, 242] width 97 height 20
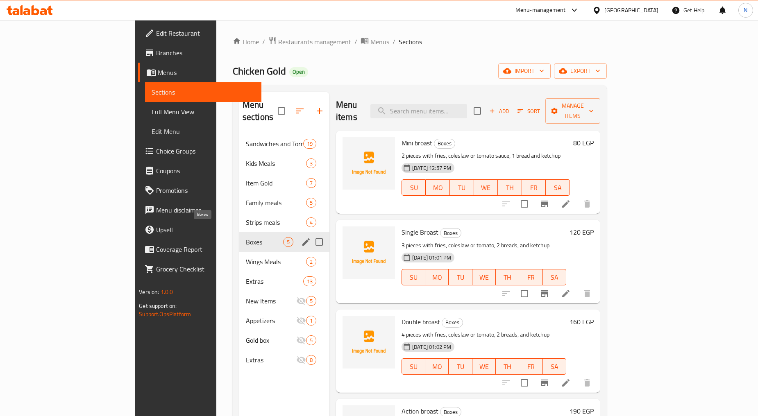
click at [246, 237] on span "Boxes" at bounding box center [264, 242] width 37 height 10
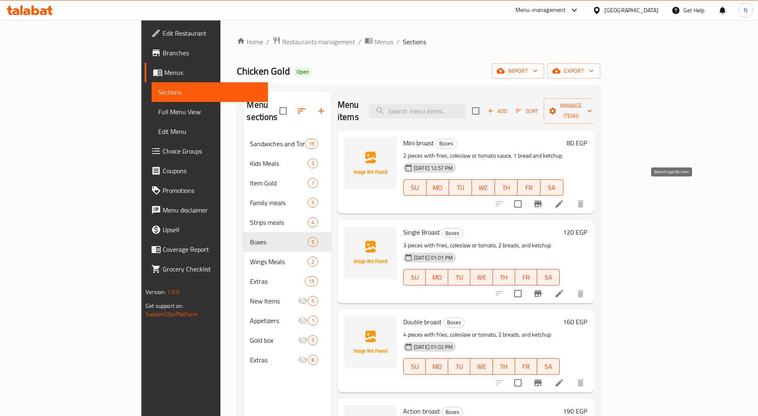
click at [542, 201] on icon "Branch-specific-item" at bounding box center [537, 204] width 7 height 7
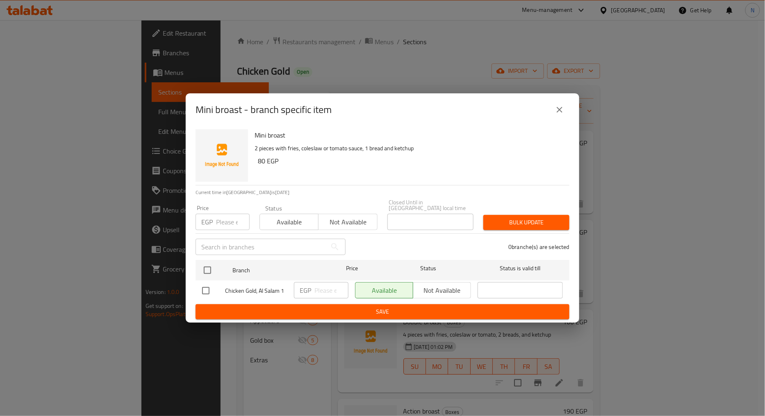
click at [228, 220] on input "number" at bounding box center [233, 222] width 34 height 16
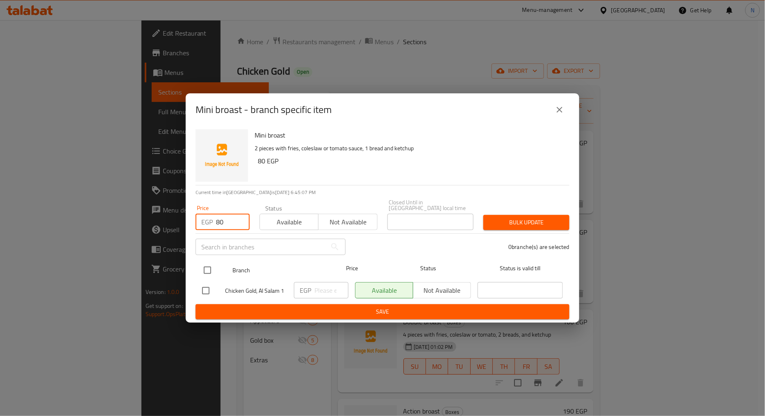
type input "80"
click at [209, 269] on input "checkbox" at bounding box center [207, 270] width 17 height 17
checkbox input "true"
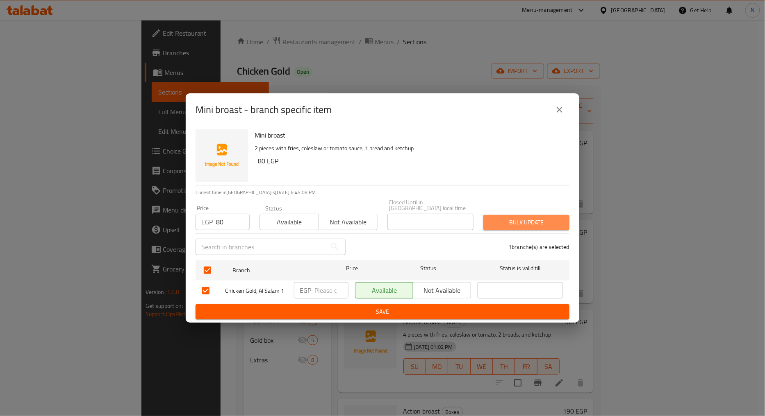
click at [515, 221] on span "Bulk update" at bounding box center [526, 223] width 73 height 10
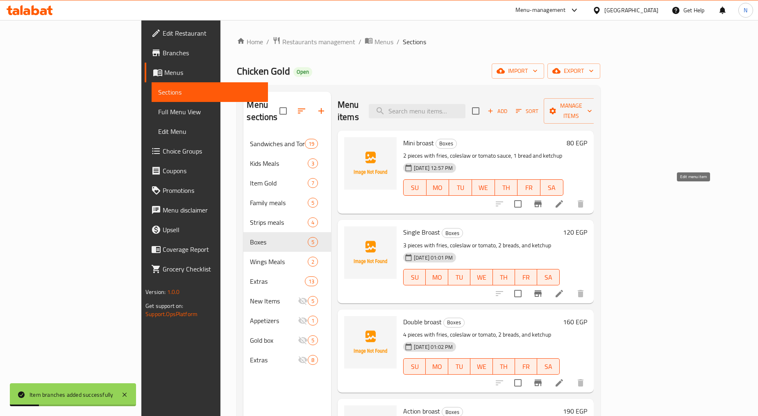
click at [564, 199] on icon at bounding box center [559, 204] width 10 height 10
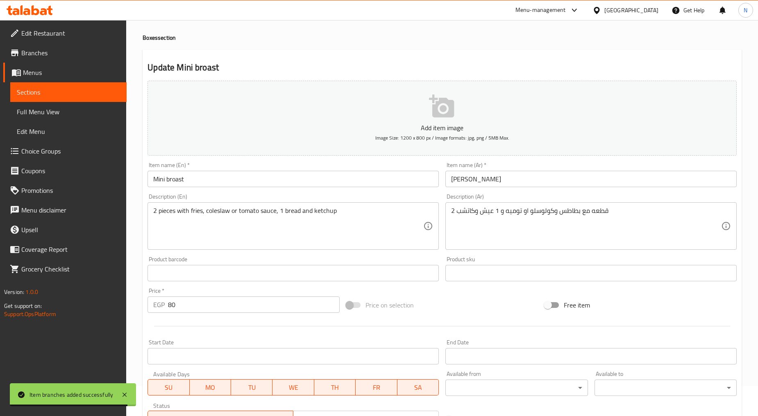
scroll to position [25, 0]
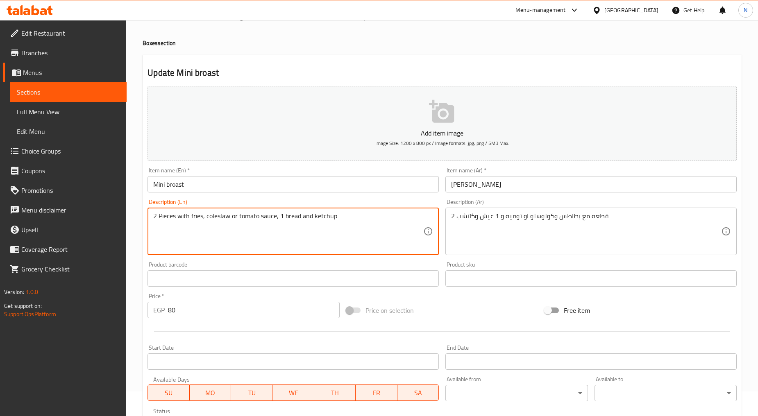
type textarea "2 Pieces with fries, coleslaw or tomato sauce, 1 bread and ketchup"
click at [468, 190] on input "[PERSON_NAME]" at bounding box center [590, 184] width 291 height 16
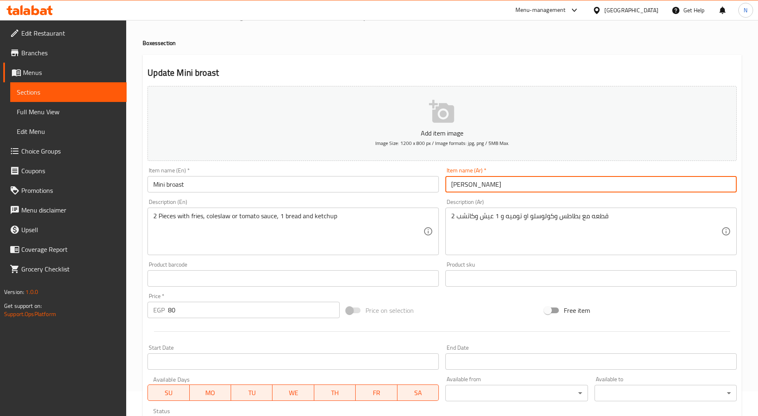
click at [468, 190] on input "[PERSON_NAME]" at bounding box center [590, 184] width 291 height 16
click at [170, 179] on input "Mini broast" at bounding box center [293, 184] width 291 height 16
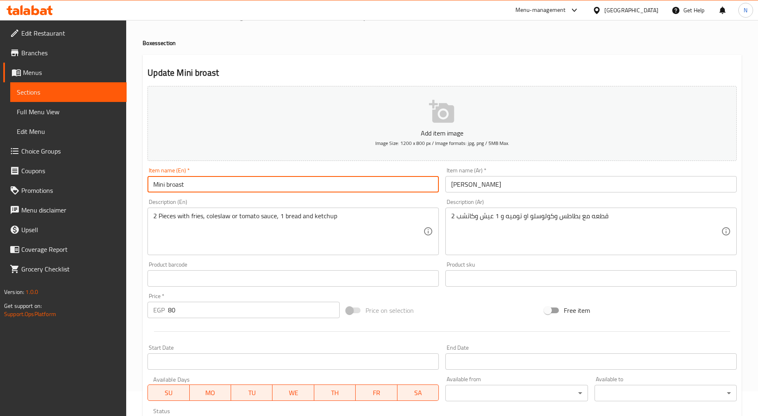
click at [170, 179] on input "Mini broast" at bounding box center [293, 184] width 291 height 16
paste input "B"
type input "Mini Broast"
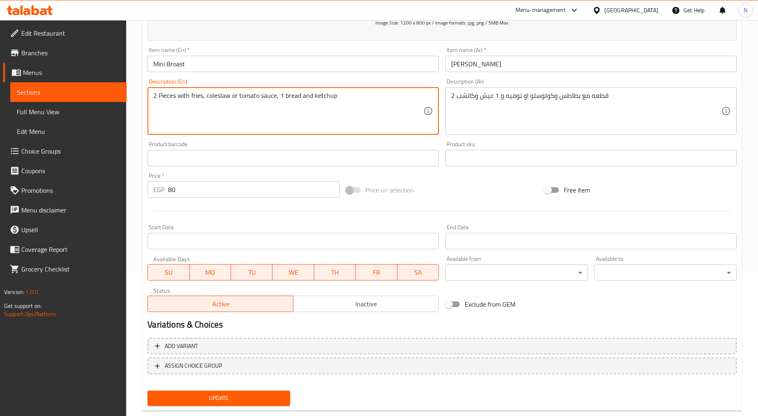
scroll to position [161, 0]
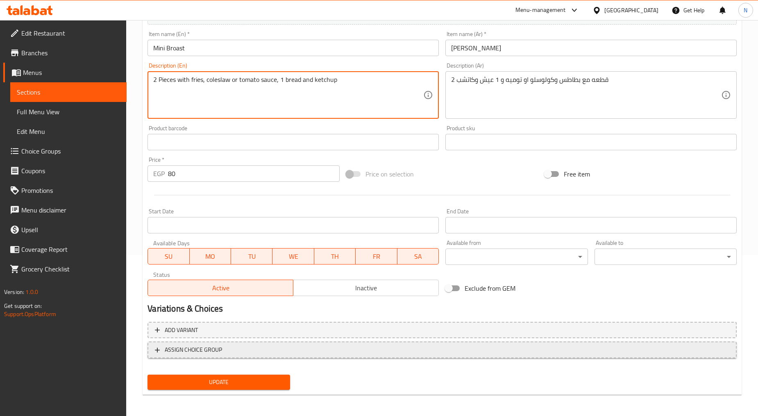
click at [235, 347] on span "ASSIGN CHOICE GROUP" at bounding box center [442, 350] width 575 height 10
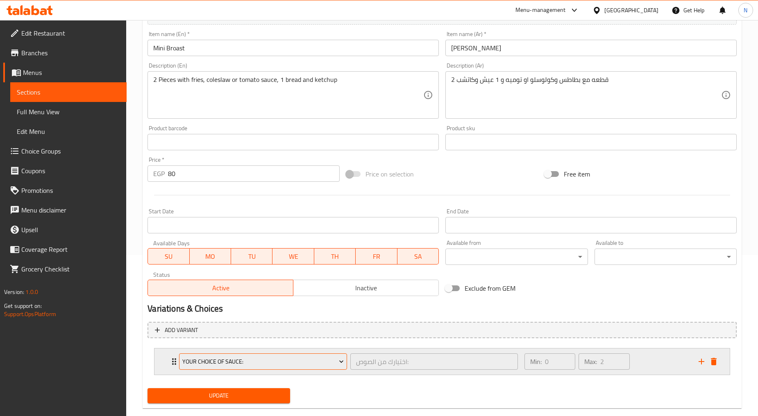
click at [234, 357] on span "Your Choice Of Sauce:" at bounding box center [262, 362] width 161 height 10
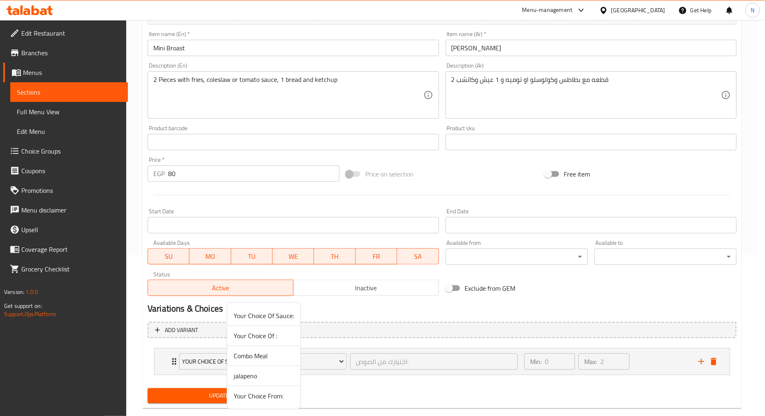
click at [252, 393] on span "Your Choice From:" at bounding box center [264, 396] width 60 height 10
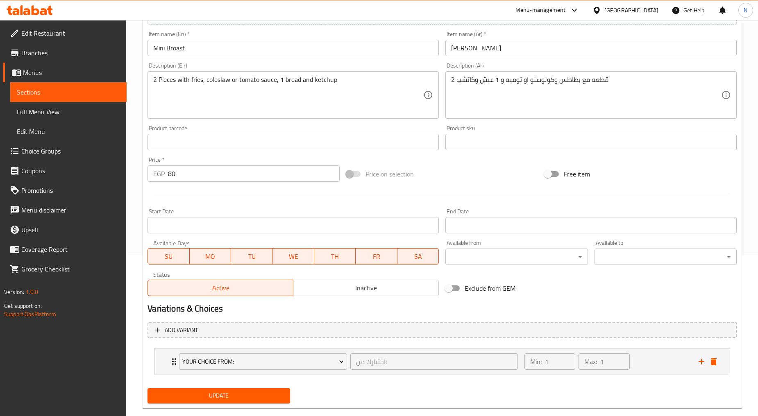
click at [241, 397] on span "Update" at bounding box center [218, 396] width 129 height 10
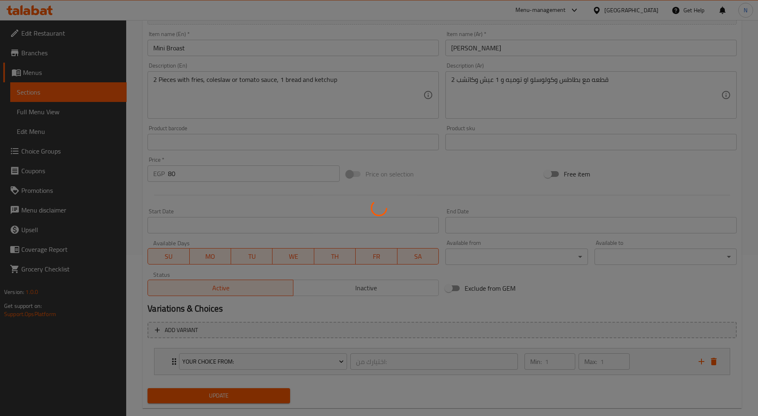
scroll to position [0, 0]
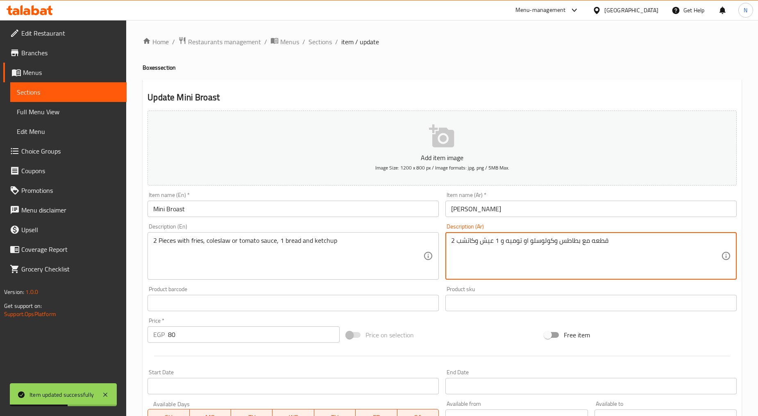
click at [514, 245] on textarea "2 قطعه مع بطاطس وكولوسلو او توميه و 1 عيش وكاتشب" at bounding box center [586, 256] width 270 height 39
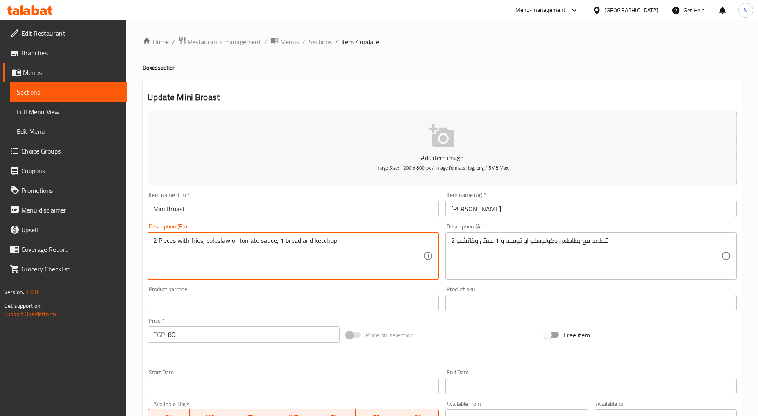
click at [251, 243] on textarea "2 Pieces with fries, coleslaw or tomato sauce, 1 bread and ketchup" at bounding box center [288, 256] width 270 height 39
click at [264, 241] on textarea "2 Pieces with fries, coleslaw or tomato sauce, 1 bread and ketchup" at bounding box center [288, 256] width 270 height 39
click at [268, 241] on textarea "2 Pieces with fries, coleslaw or tomato sauce, 1 bread and ketchup" at bounding box center [288, 256] width 270 height 39
drag, startPoint x: 268, startPoint y: 241, endPoint x: 248, endPoint y: 240, distance: 20.5
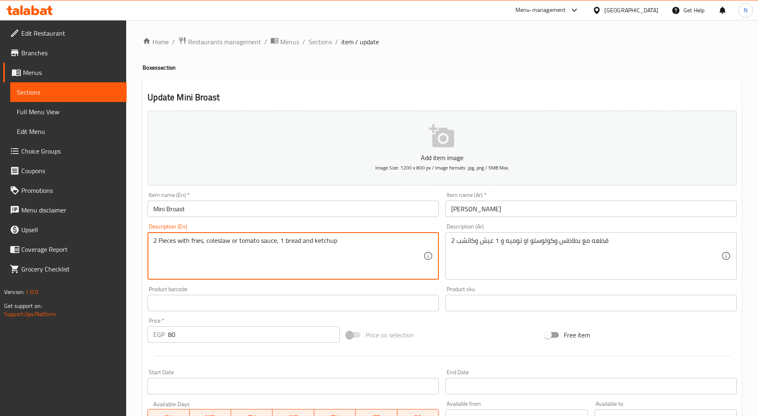
click at [248, 240] on textarea "2 Pieces with fries, coleslaw or tomato sauce, 1 bread and ketchup" at bounding box center [288, 256] width 270 height 39
paste textarea "garlic"
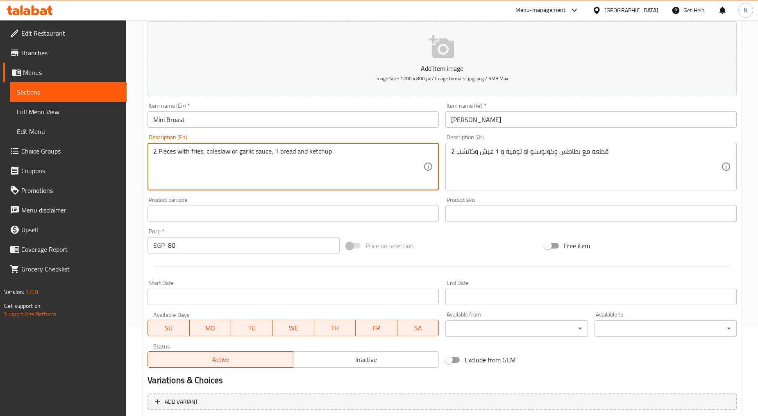
scroll to position [175, 0]
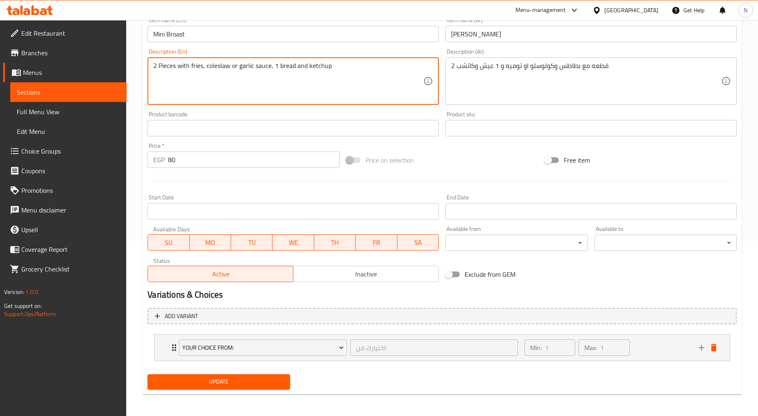
click at [262, 69] on textarea "2 Pieces with fries, coleslaw or garlic sauce, 1 bread and ketchup" at bounding box center [288, 81] width 270 height 39
type textarea "2 Pieces with fries, coleslaw or garlic dip, 1 bread and ketchup"
click at [450, 156] on div "Price on selection" at bounding box center [442, 160] width 199 height 22
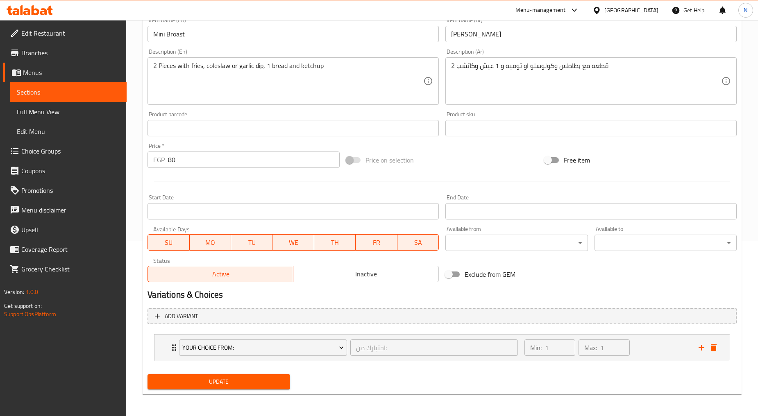
click at [222, 379] on span "Update" at bounding box center [218, 382] width 129 height 10
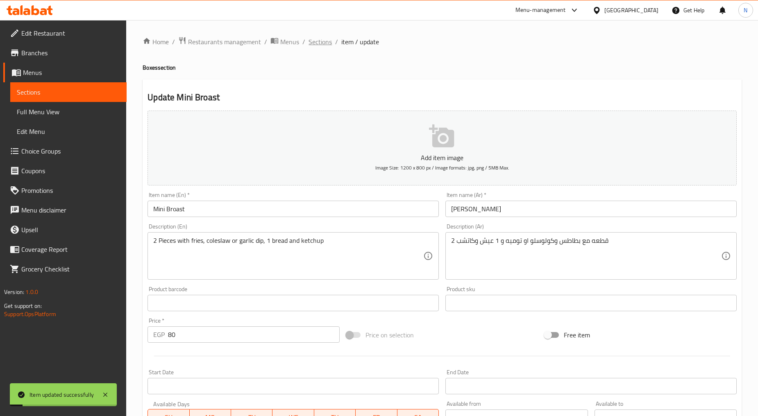
click at [321, 39] on span "Sections" at bounding box center [320, 42] width 23 height 10
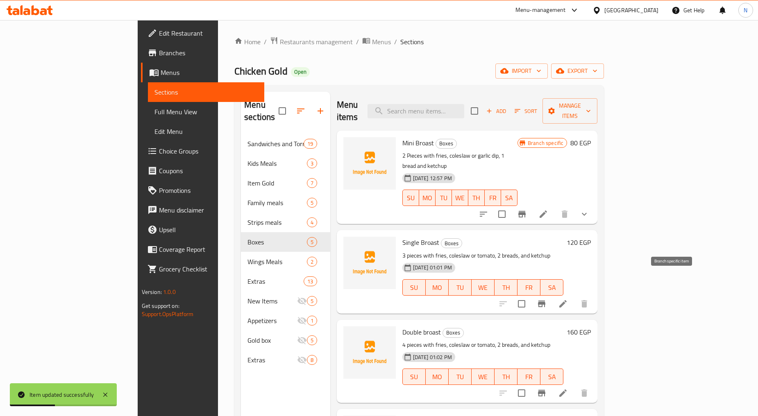
click at [545, 301] on icon "Branch-specific-item" at bounding box center [541, 304] width 7 height 7
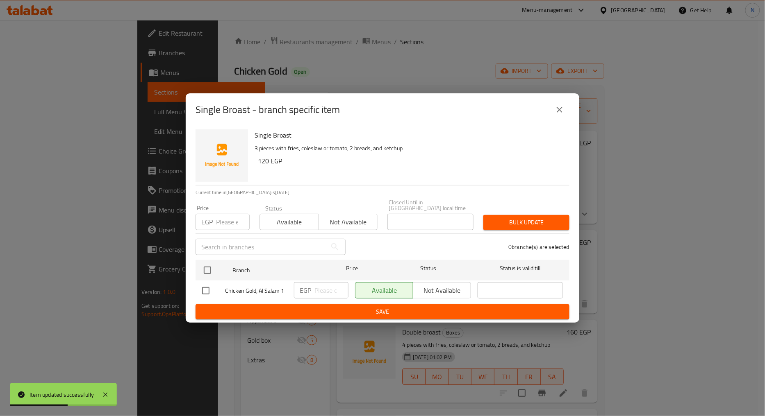
click at [216, 217] on div "EGP Price" at bounding box center [222, 222] width 54 height 16
click at [225, 225] on input "number" at bounding box center [233, 222] width 34 height 16
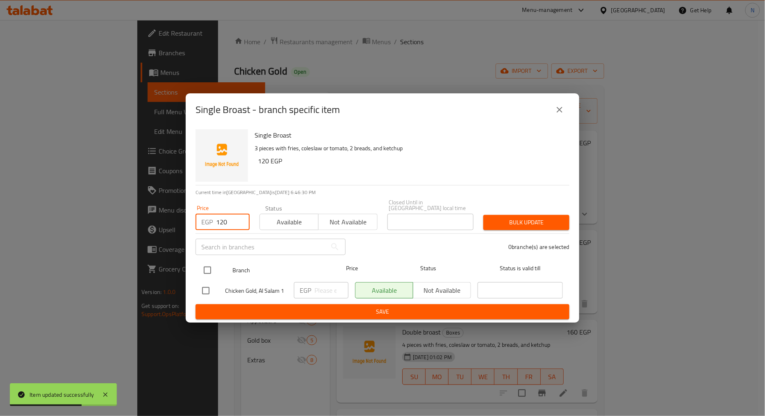
type input "120"
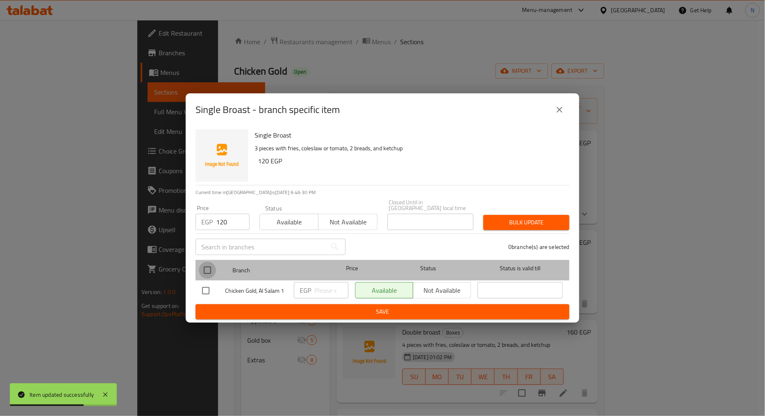
click at [207, 268] on input "checkbox" at bounding box center [207, 270] width 17 height 17
checkbox input "true"
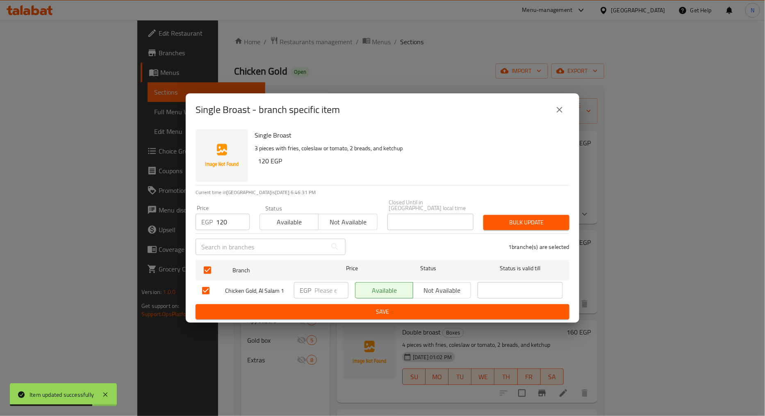
click at [543, 219] on span "Bulk update" at bounding box center [526, 223] width 73 height 10
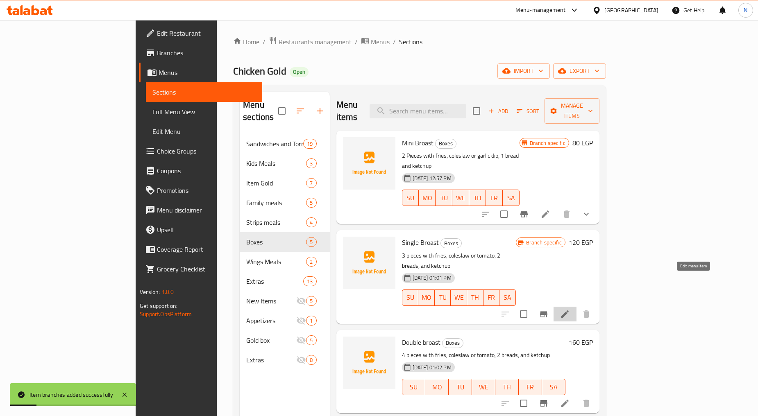
click at [570, 309] on icon at bounding box center [565, 314] width 10 height 10
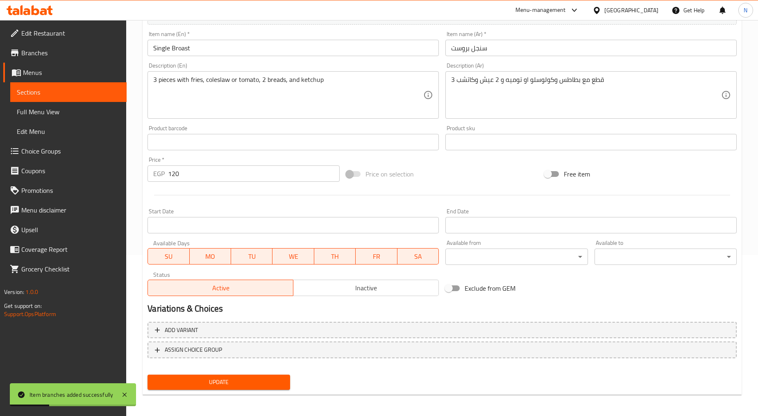
scroll to position [70, 0]
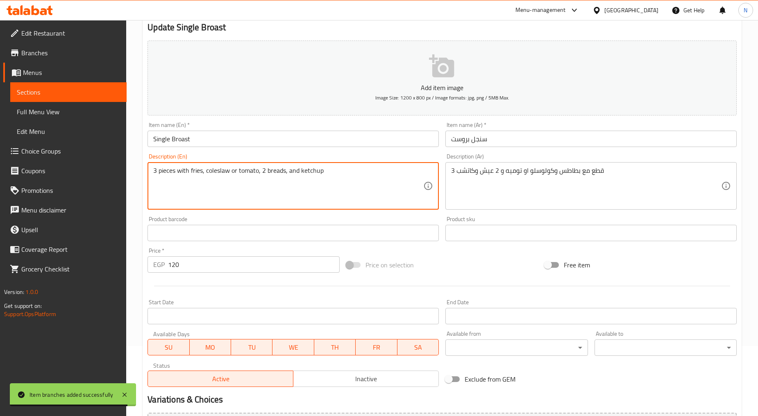
click at [242, 171] on textarea "3 pieces with fries, coleslaw or tomato, 2 breads, and ketchup" at bounding box center [288, 186] width 270 height 39
click at [250, 169] on textarea "3 pieces with fries, coleslaw or tomato, 2 breads, and ketchup" at bounding box center [288, 186] width 270 height 39
paste textarea "garlic sauce"
click at [263, 174] on textarea "3 pieces with fries, coleslaw or garlic sauce, 2 breads, and ketchup" at bounding box center [288, 186] width 270 height 39
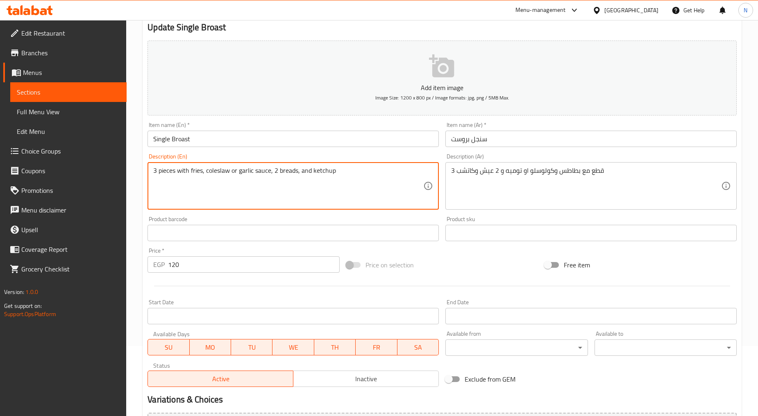
click at [263, 174] on textarea "3 pieces with fries, coleslaw or garlic sauce, 2 breads, and ketchup" at bounding box center [288, 186] width 270 height 39
click at [440, 253] on div "Add item image Image Size: 1200 x 800 px / Image formats: jpg, png / 5MB Max. I…" at bounding box center [442, 213] width 596 height 353
type textarea "3 Pieces with fries, coleslaw or garlic dip, 2 breads, and ketchup"
click at [475, 288] on div at bounding box center [442, 286] width 596 height 20
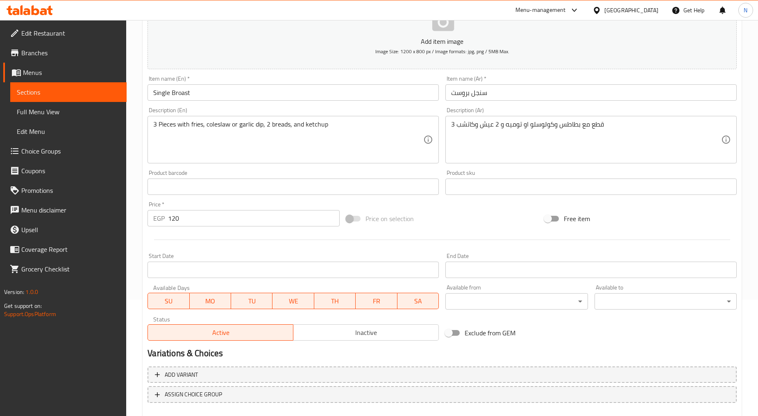
scroll to position [161, 0]
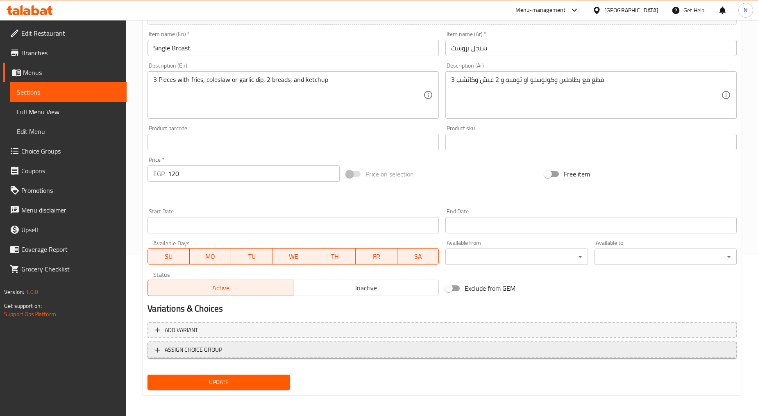
click at [223, 352] on span "ASSIGN CHOICE GROUP" at bounding box center [442, 350] width 575 height 10
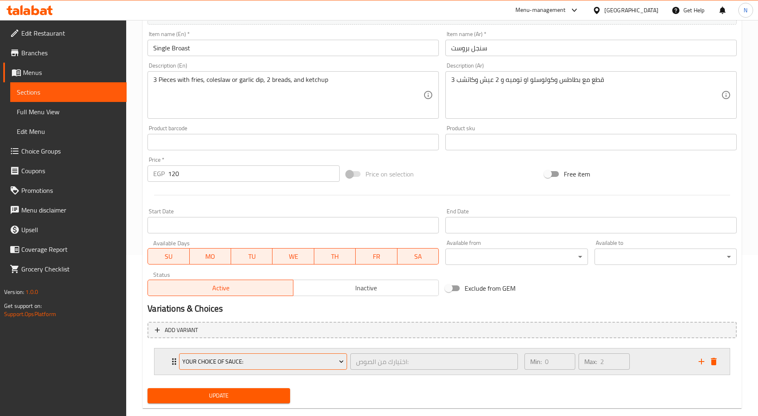
click at [230, 366] on span "Your Choice Of Sauce:" at bounding box center [262, 362] width 161 height 10
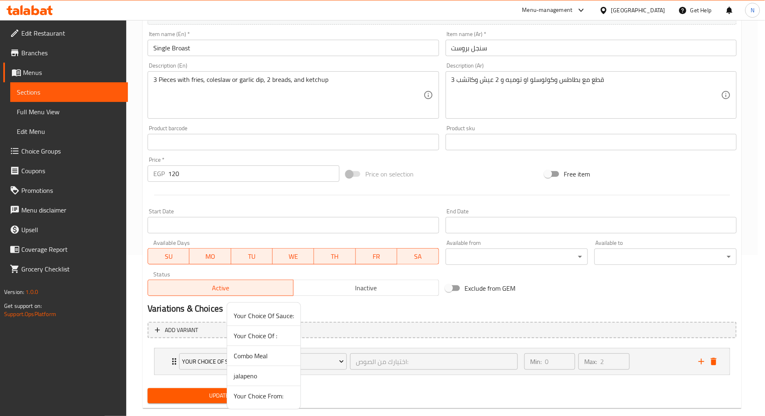
click at [247, 395] on span "Your Choice From:" at bounding box center [264, 396] width 60 height 10
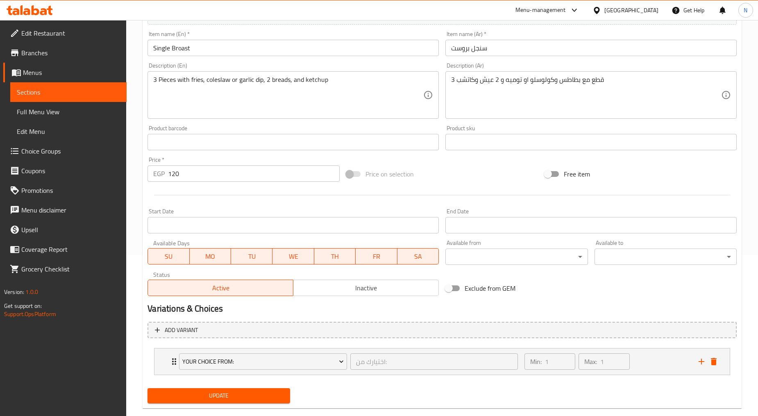
click at [239, 397] on span "Update" at bounding box center [218, 396] width 129 height 10
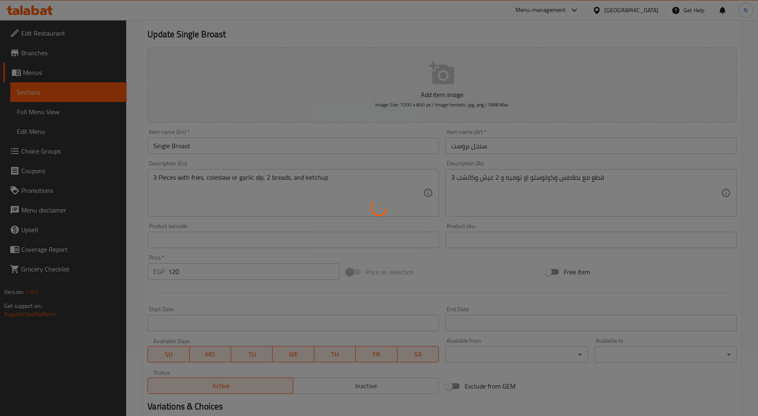
scroll to position [0, 0]
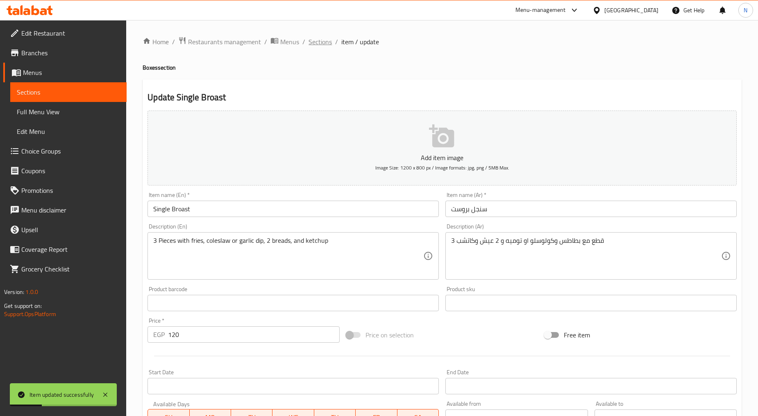
click at [318, 44] on span "Sections" at bounding box center [320, 42] width 23 height 10
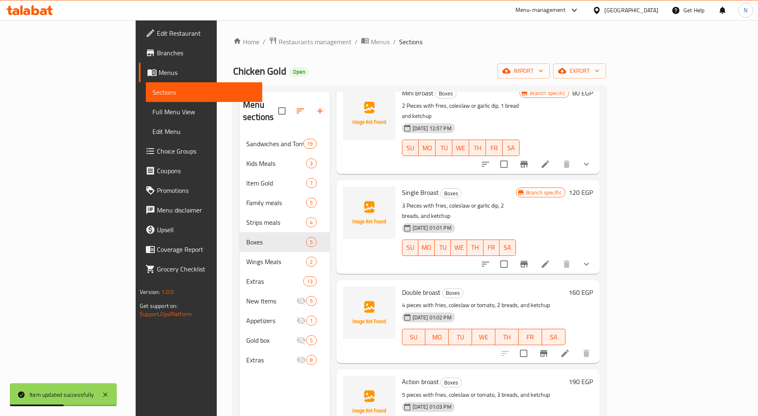
scroll to position [51, 0]
click at [549, 348] on icon "Branch-specific-item" at bounding box center [544, 353] width 10 height 10
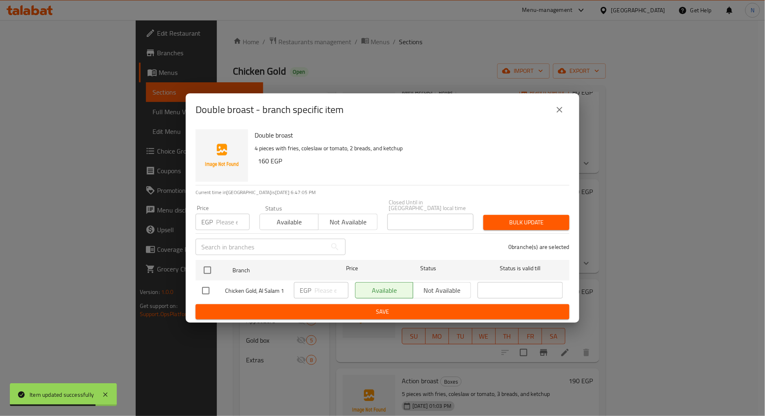
click at [224, 220] on input "number" at bounding box center [233, 222] width 34 height 16
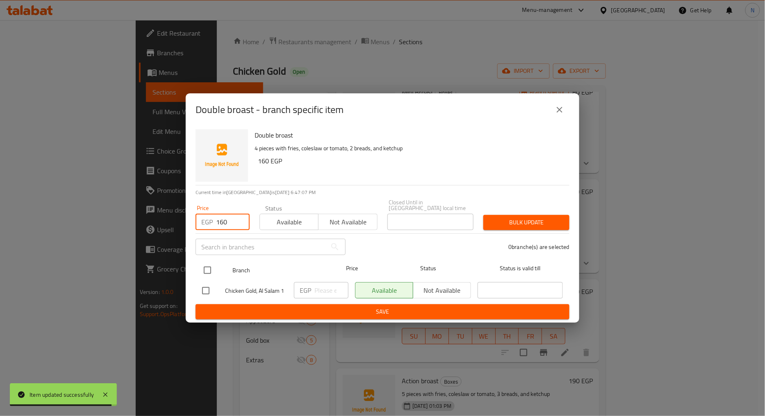
type input "160"
click at [205, 271] on input "checkbox" at bounding box center [207, 270] width 17 height 17
checkbox input "true"
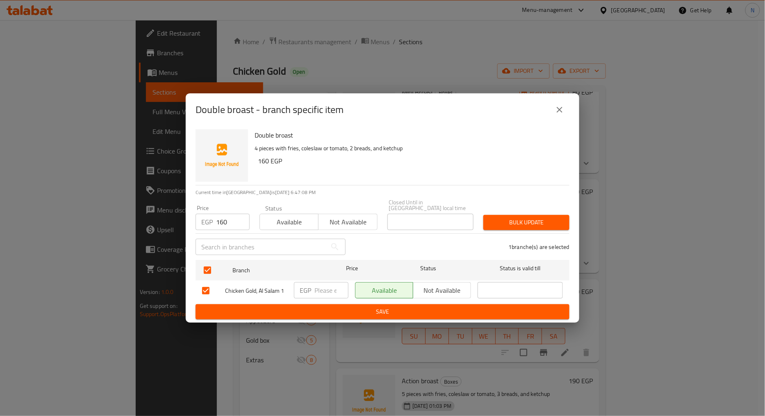
click at [559, 220] on span "Bulk update" at bounding box center [526, 223] width 73 height 10
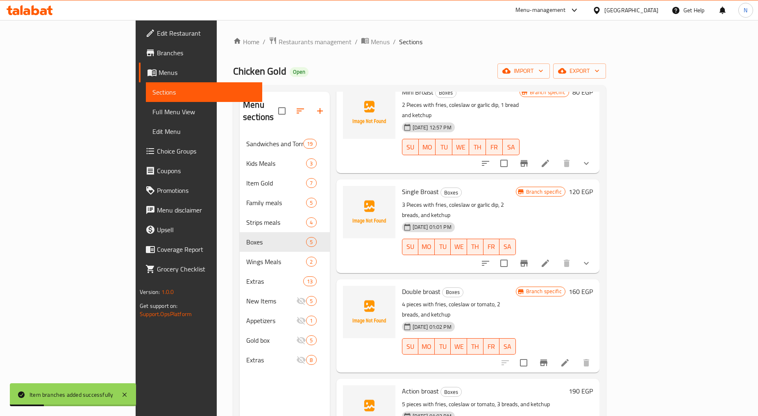
click at [577, 356] on li at bounding box center [565, 363] width 23 height 15
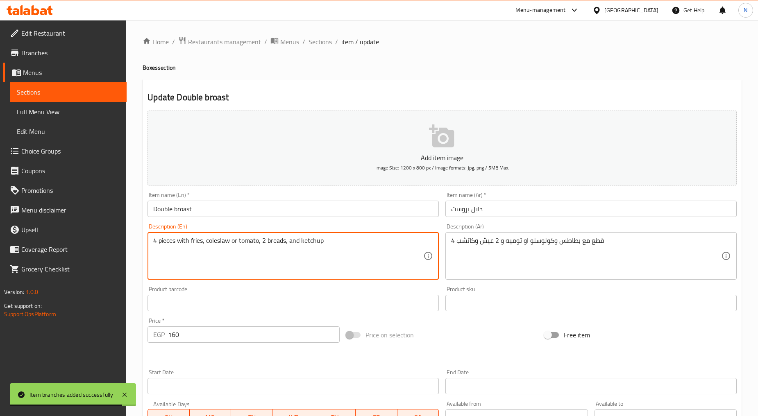
click at [250, 242] on textarea "4 pieces with fries, coleslaw or tomato, 2 breads, and ketchup" at bounding box center [288, 256] width 270 height 39
click at [248, 242] on textarea "4 pieces with fries, coleslaw or tomato, 2 breads, and ketchup" at bounding box center [288, 256] width 270 height 39
paste textarea "garlic sauce"
click at [263, 243] on textarea "4 pieces with fries, coleslaw or garlic sauce, 2 breads, and ketchup" at bounding box center [288, 256] width 270 height 39
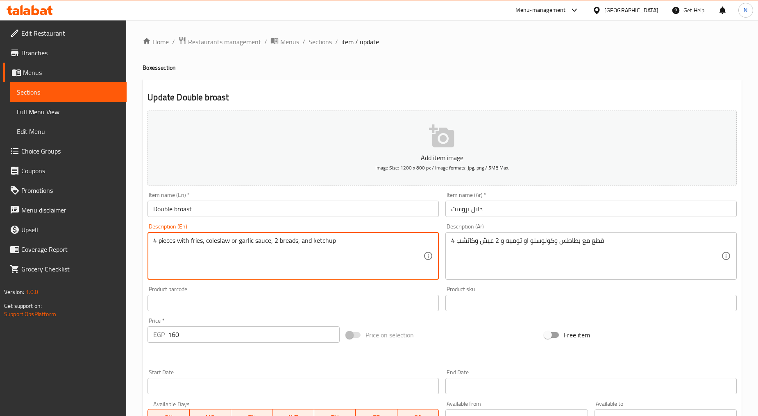
click at [263, 243] on textarea "4 pieces with fries, coleslaw or garlic sauce, 2 breads, and ketchup" at bounding box center [288, 256] width 270 height 39
click at [161, 241] on textarea "4 pieces with fries, coleslaw or garlic dip, 2 breads, and ketchup" at bounding box center [288, 256] width 270 height 39
type textarea "4 Pieces with fries, coleslaw or garlic dip, 2 breads, and ketchup"
click at [461, 340] on div "Price on selection" at bounding box center [442, 335] width 199 height 22
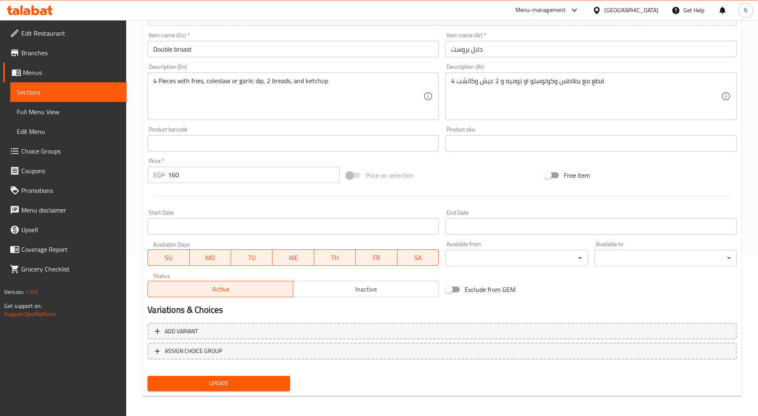
scroll to position [161, 0]
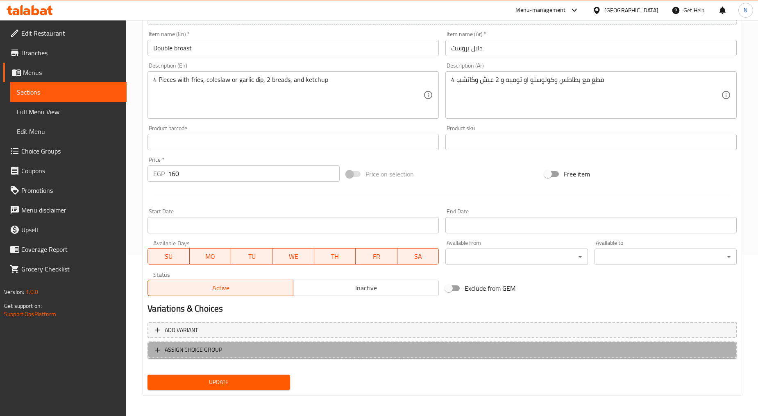
click at [202, 347] on span "ASSIGN CHOICE GROUP" at bounding box center [193, 350] width 57 height 10
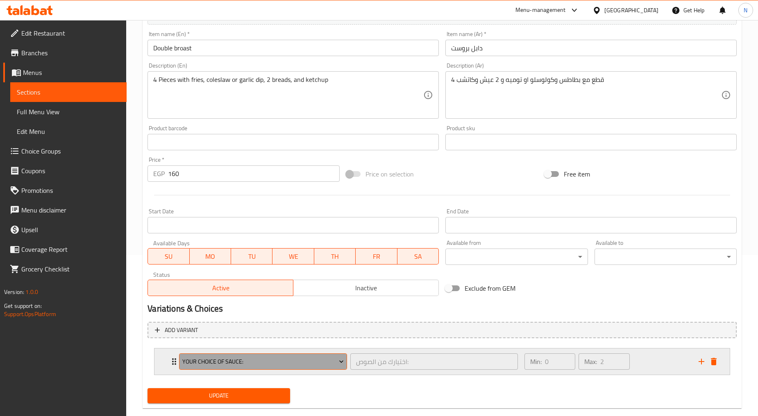
click at [213, 358] on span "Your Choice Of Sauce:" at bounding box center [262, 362] width 161 height 10
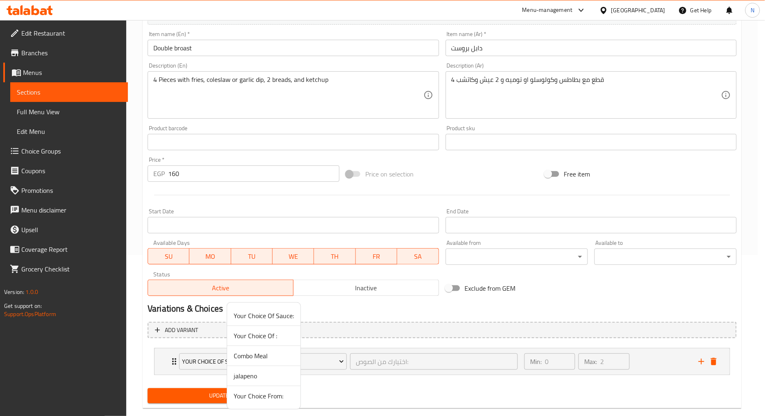
click at [261, 398] on span "Your Choice From:" at bounding box center [264, 396] width 60 height 10
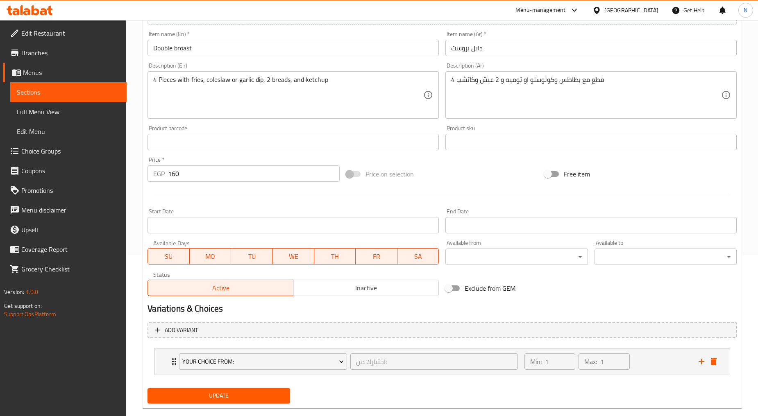
click at [239, 396] on span "Update" at bounding box center [218, 396] width 129 height 10
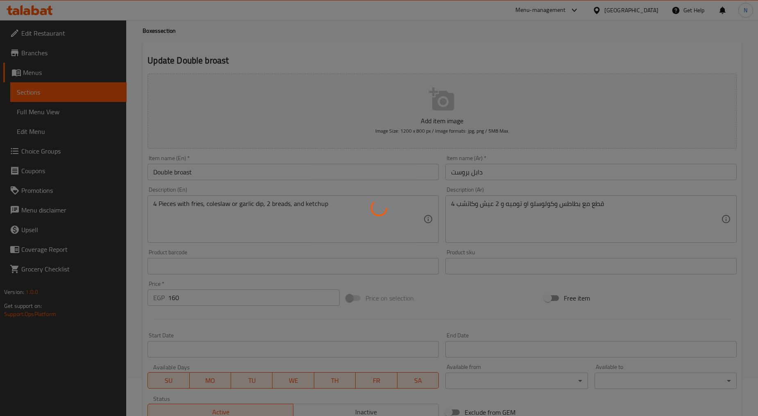
scroll to position [0, 0]
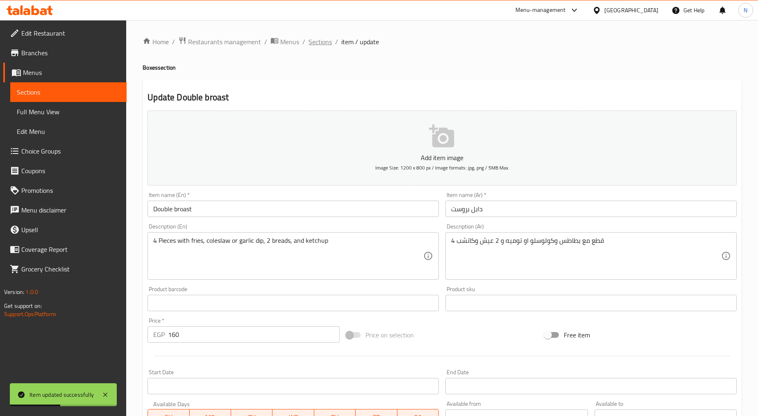
click at [320, 39] on span "Sections" at bounding box center [320, 42] width 23 height 10
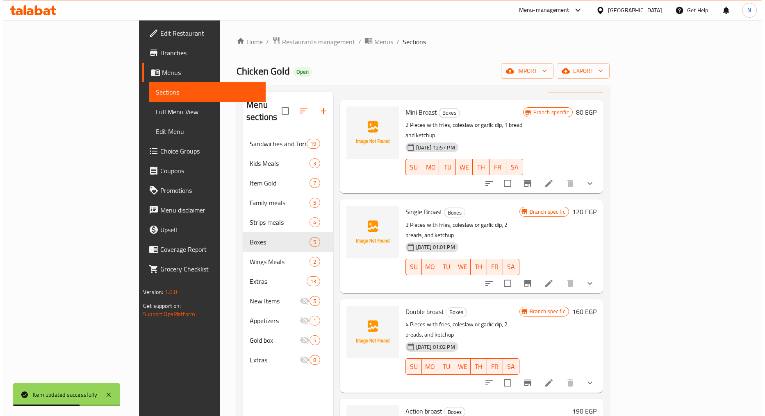
scroll to position [45, 0]
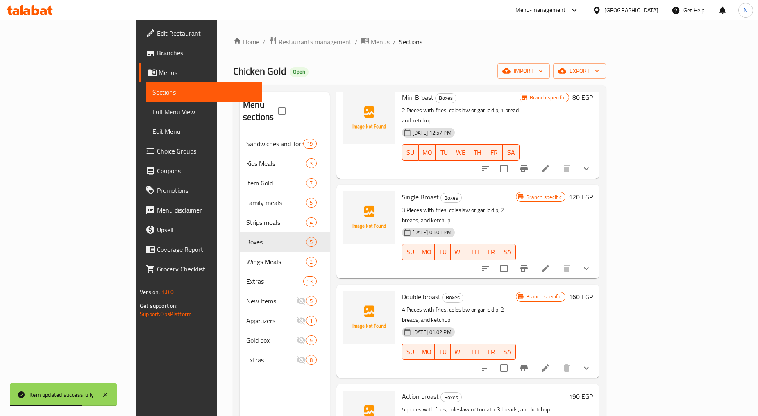
click at [557, 361] on li at bounding box center [545, 368] width 23 height 15
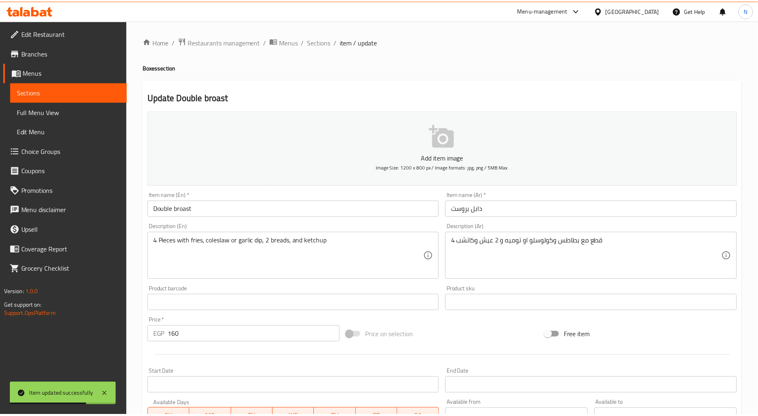
scroll to position [136, 0]
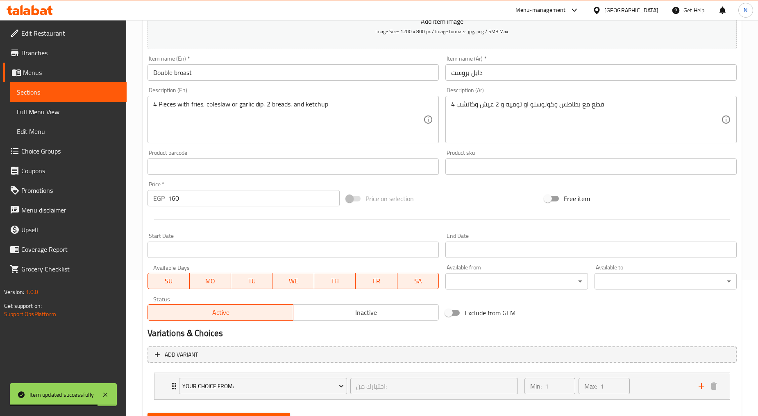
click at [177, 70] on input "Double broast" at bounding box center [293, 72] width 291 height 16
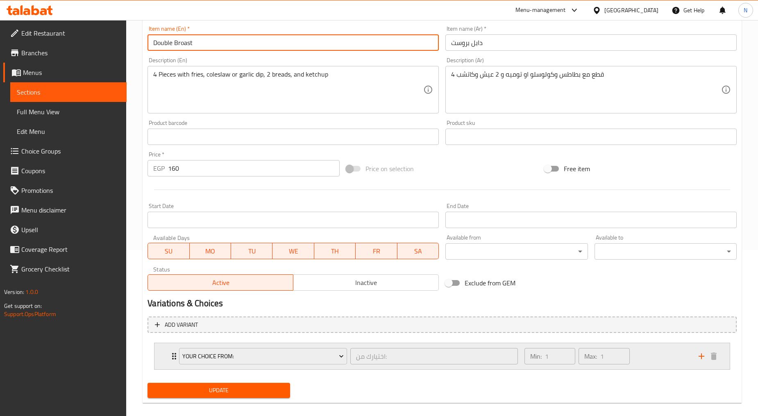
scroll to position [175, 0]
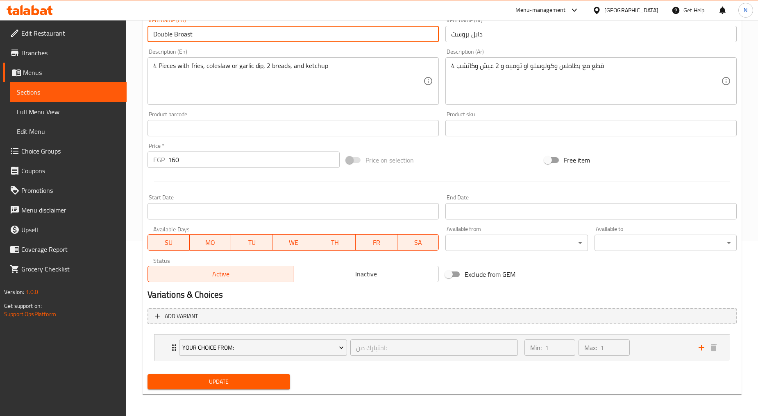
type input "Double Broast"
click at [236, 378] on span "Update" at bounding box center [218, 382] width 129 height 10
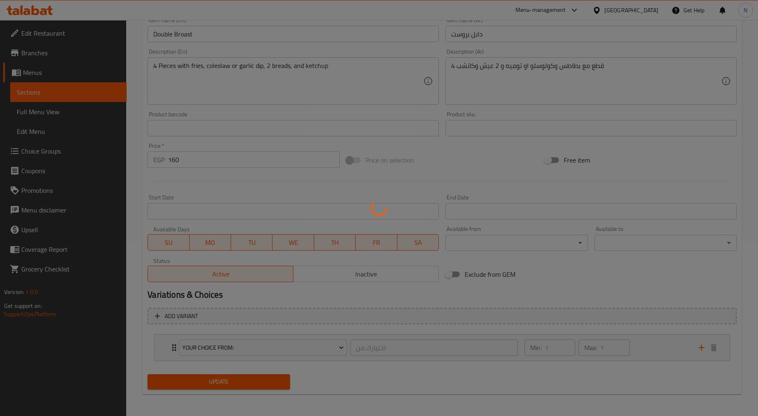
scroll to position [0, 0]
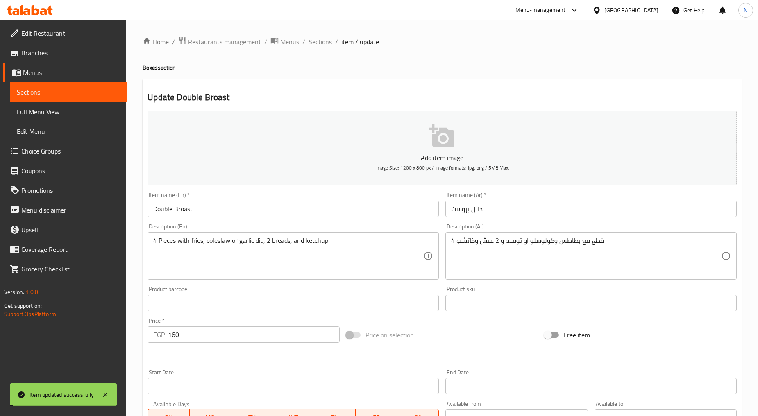
click at [313, 44] on span "Sections" at bounding box center [320, 42] width 23 height 10
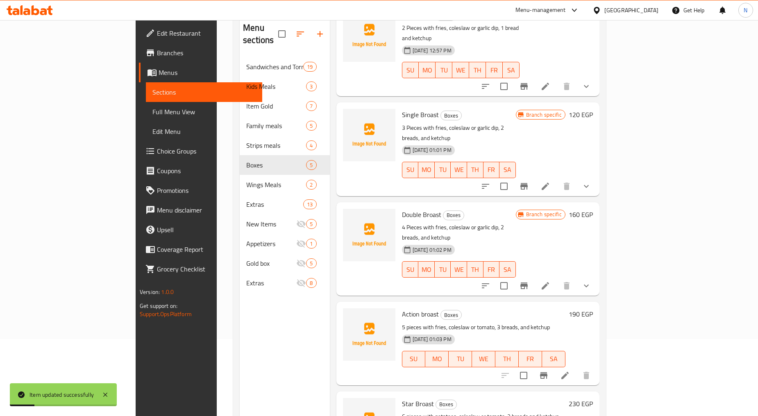
scroll to position [115, 0]
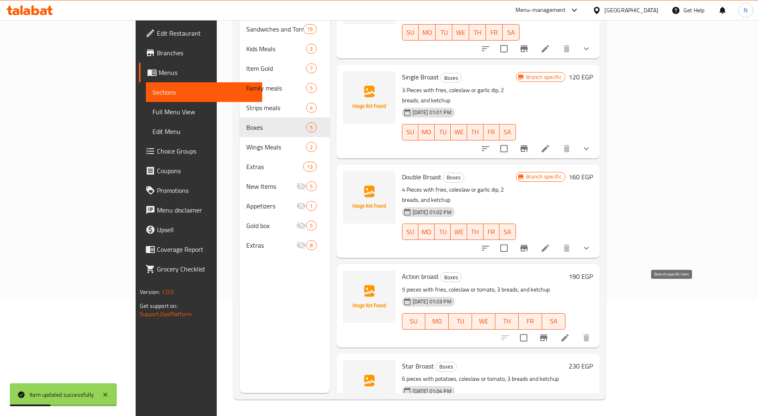
click at [549, 333] on icon "Branch-specific-item" at bounding box center [544, 338] width 10 height 10
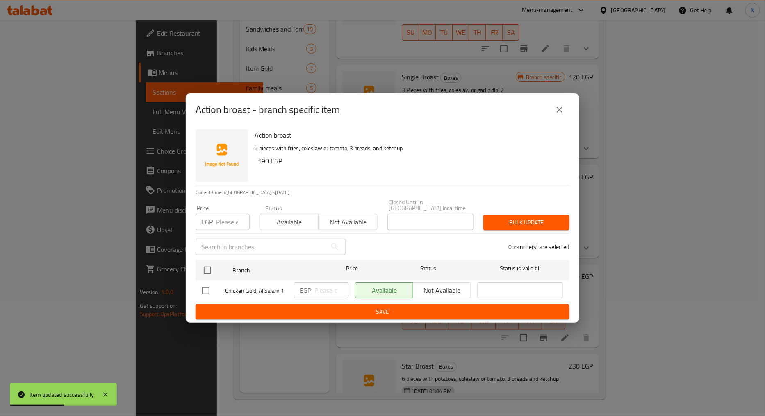
click at [223, 220] on input "number" at bounding box center [233, 222] width 34 height 16
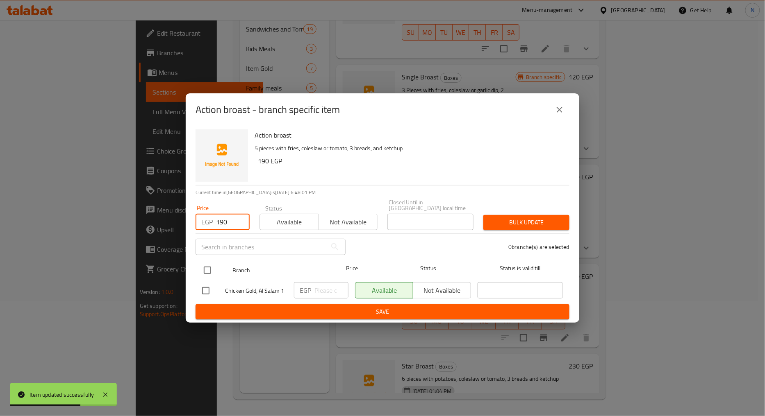
type input "190"
click at [207, 266] on input "checkbox" at bounding box center [207, 270] width 17 height 17
checkbox input "true"
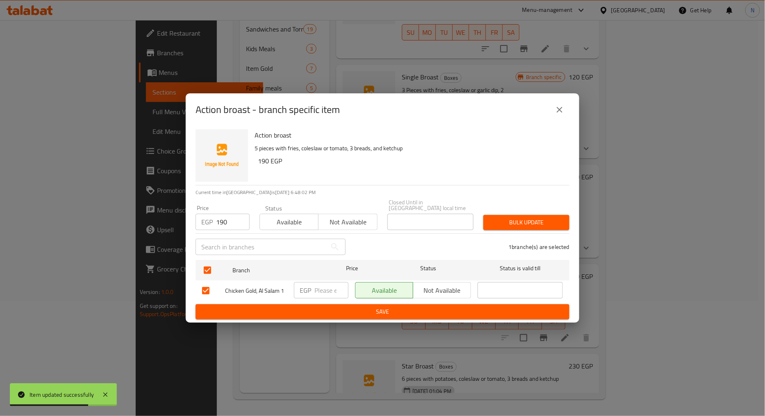
click at [539, 221] on span "Bulk update" at bounding box center [526, 223] width 73 height 10
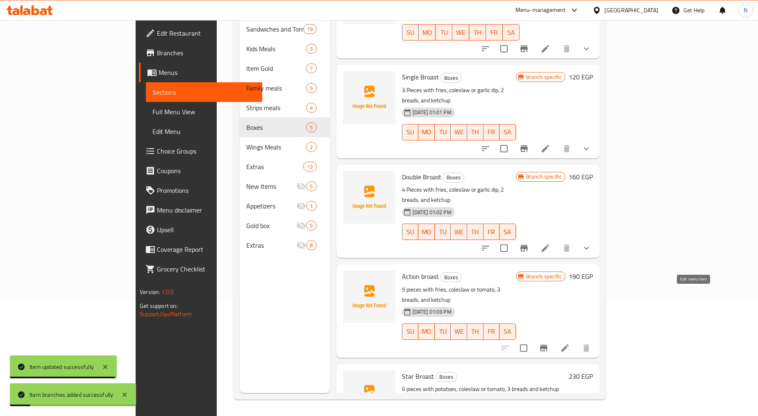
click at [570, 343] on icon at bounding box center [565, 348] width 10 height 10
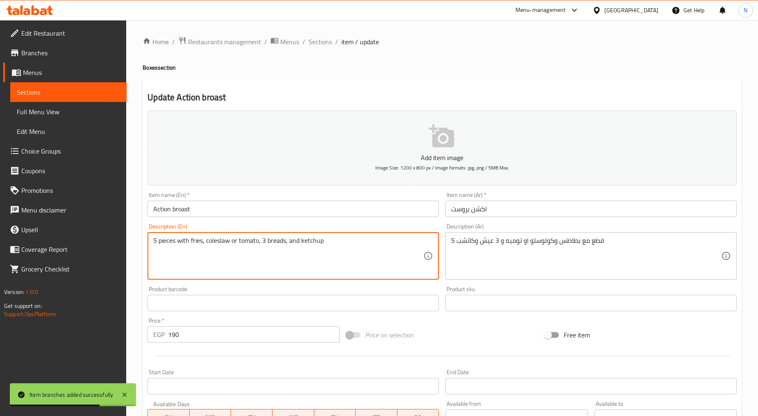
click at [247, 240] on textarea "5 pieces with fries, coleslaw or tomato, 3 breads, and ketchup" at bounding box center [288, 256] width 270 height 39
paste textarea "garlic sauce"
click at [266, 245] on textarea "5 pieces with fries, coleslaw or garlic sauce, 3 breads, and ketchup" at bounding box center [288, 256] width 270 height 39
click at [161, 244] on textarea "5 pieces with fries, coleslaw or garlic dip, 3 breads, and ketchup" at bounding box center [288, 256] width 270 height 39
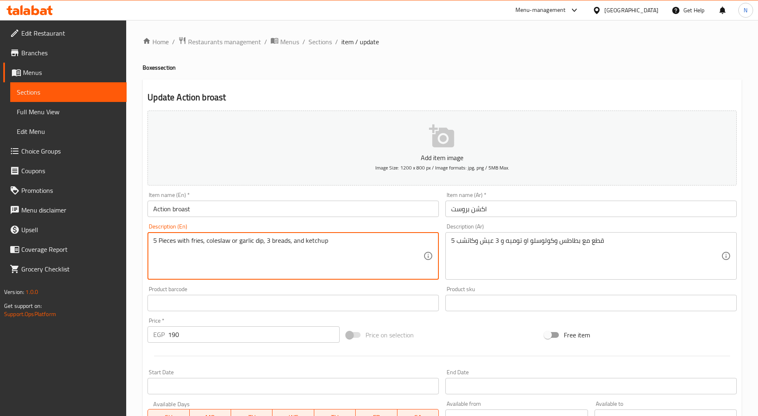
type textarea "5 Pieces with fries, coleslaw or garlic dip, 3 breads, and ketchup"
click at [477, 343] on div "Price on selection" at bounding box center [442, 335] width 199 height 22
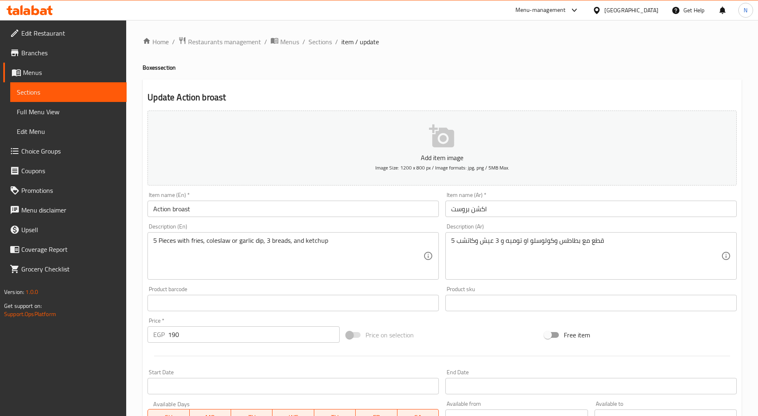
click at [175, 207] on input "Action broast" at bounding box center [293, 209] width 291 height 16
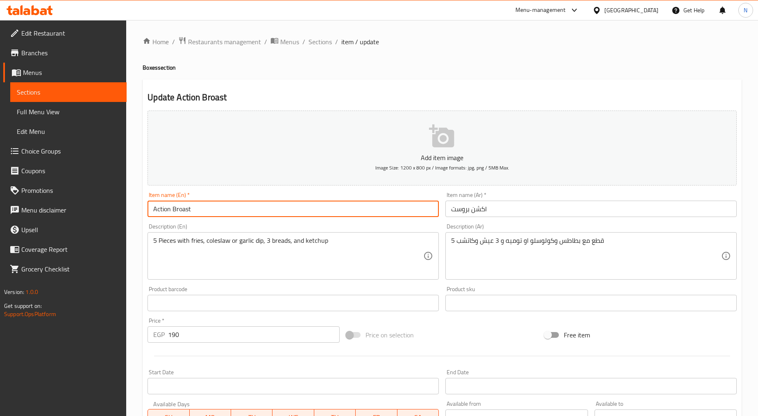
type input "Action Broast"
click at [476, 325] on div "Price on selection" at bounding box center [442, 335] width 199 height 22
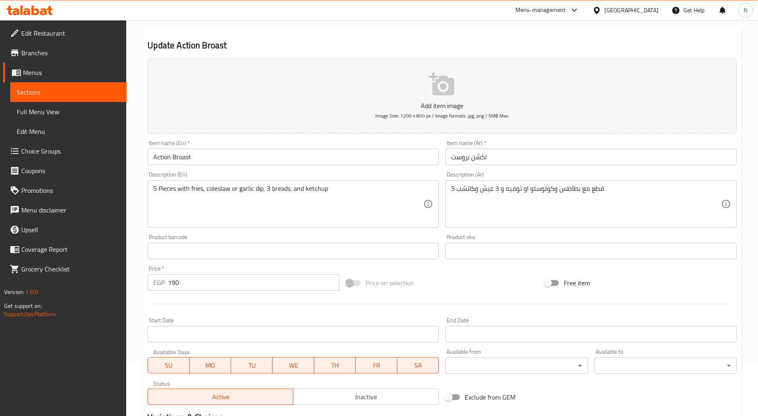
scroll to position [161, 0]
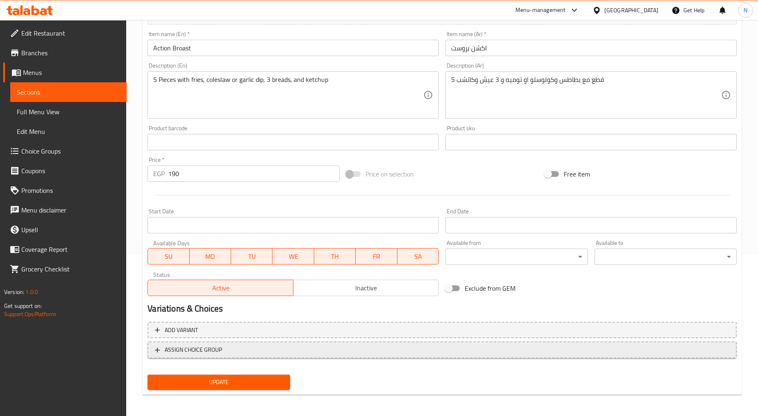
click at [195, 350] on span "ASSIGN CHOICE GROUP" at bounding box center [193, 350] width 57 height 10
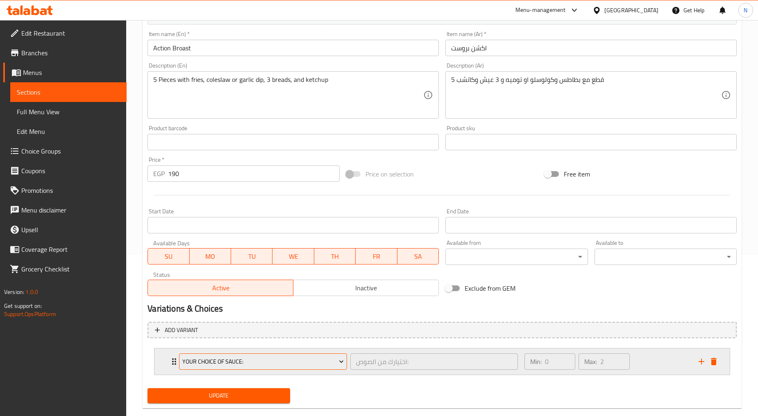
click at [204, 357] on span "Your Choice Of Sauce:" at bounding box center [262, 362] width 161 height 10
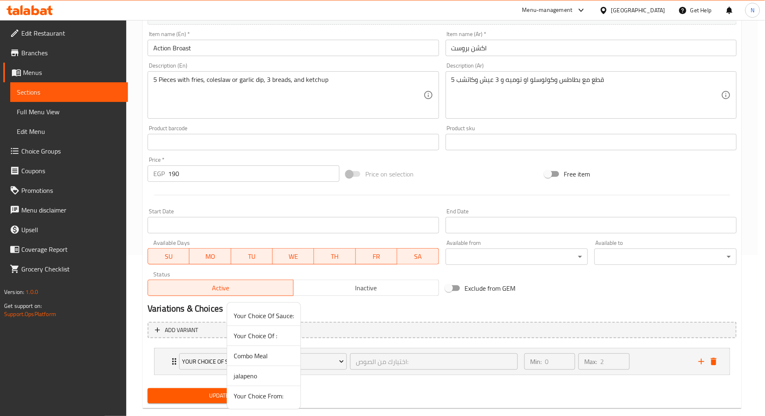
click at [277, 399] on span "Your Choice From:" at bounding box center [264, 396] width 60 height 10
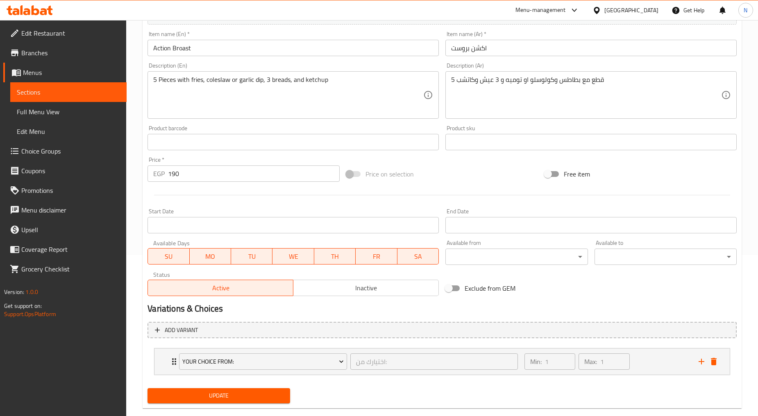
click at [228, 395] on span "Update" at bounding box center [218, 396] width 129 height 10
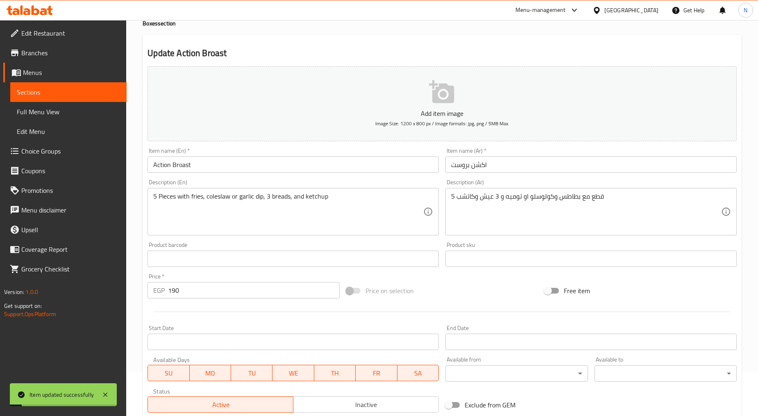
scroll to position [0, 0]
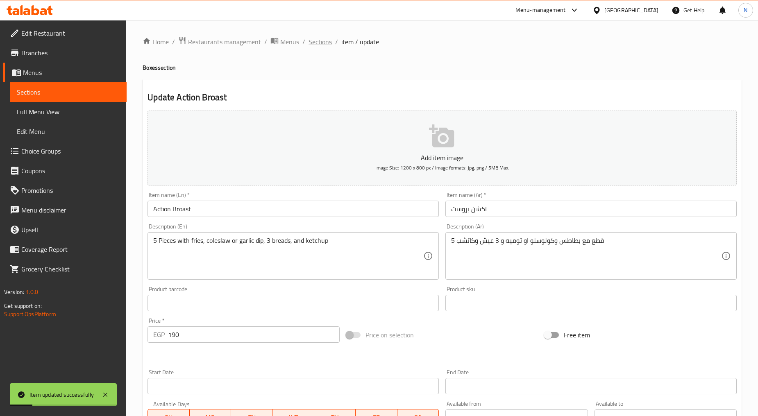
click at [320, 43] on span "Sections" at bounding box center [320, 42] width 23 height 10
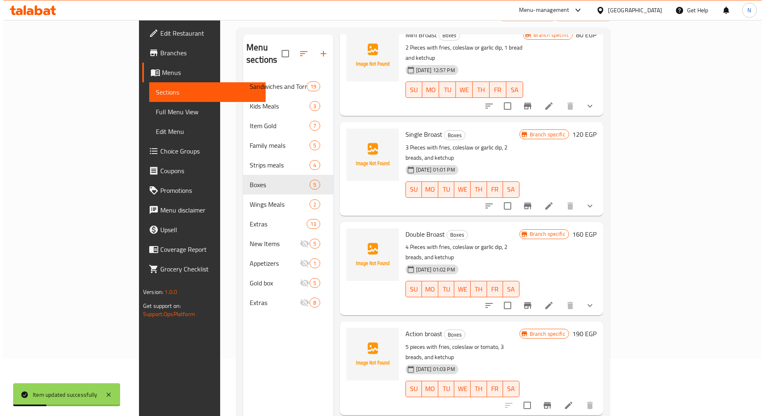
scroll to position [115, 0]
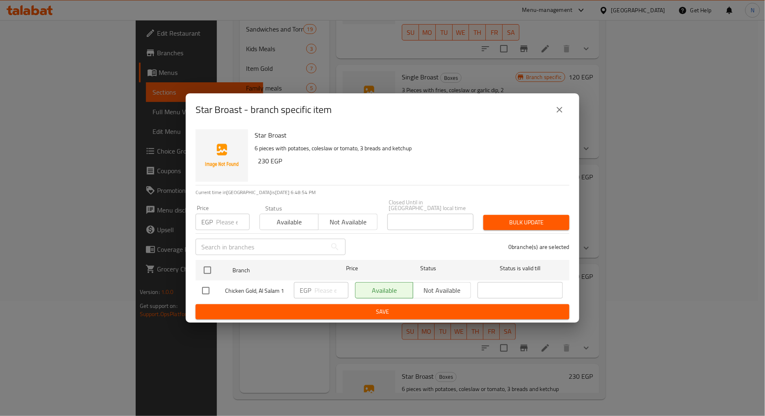
click at [227, 214] on input "number" at bounding box center [233, 222] width 34 height 16
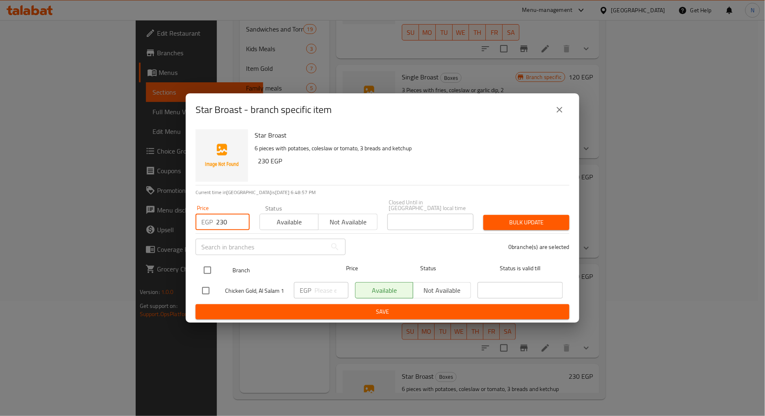
type input "230"
click at [206, 267] on input "checkbox" at bounding box center [207, 270] width 17 height 17
checkbox input "true"
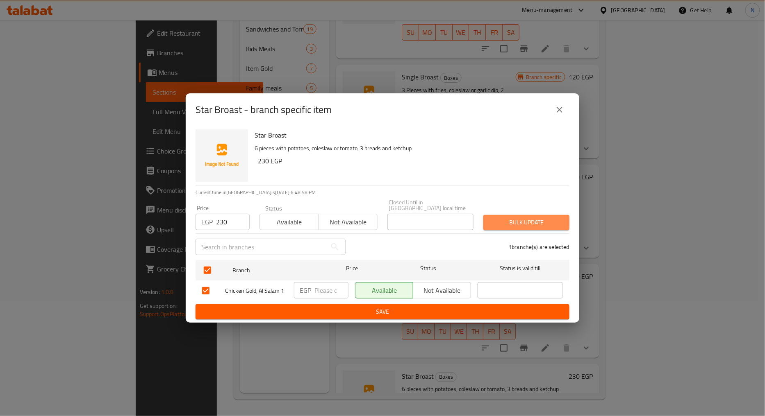
click at [500, 224] on span "Bulk update" at bounding box center [526, 223] width 73 height 10
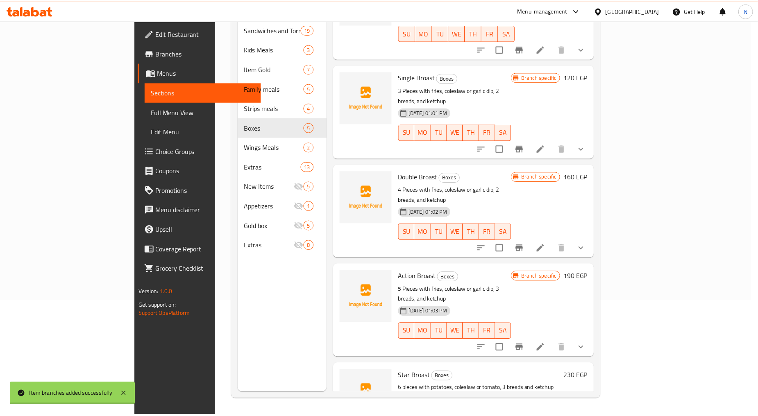
scroll to position [51, 0]
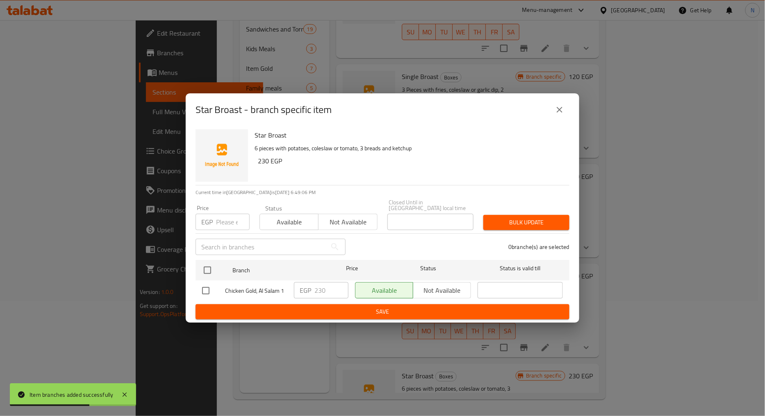
click at [554, 114] on button "close" at bounding box center [560, 110] width 20 height 20
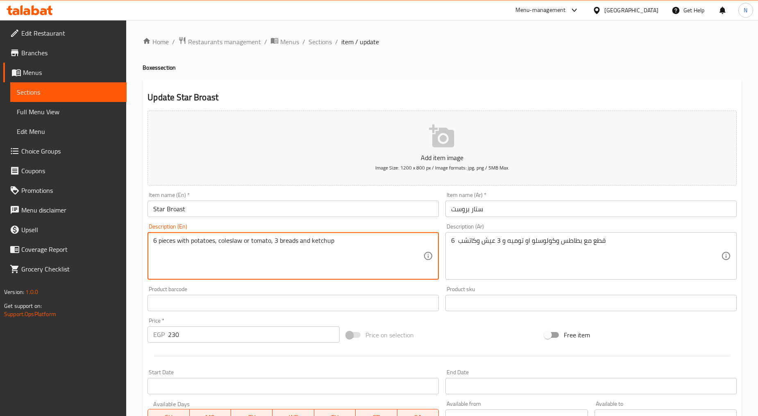
click at [253, 243] on textarea "6 pieces with potatoes, coleslaw or tomato, 3 breads and ketchup" at bounding box center [288, 256] width 270 height 39
paste textarea "Garlic Dip"
click at [269, 243] on textarea "6 pieces with potatoes, coleslaw or Garlic Dip, 3 breads and ketchup" at bounding box center [288, 256] width 270 height 39
click at [272, 243] on textarea "6 pieces with potatoes, coleslaw or Garlic Dip, 3 breads and ketchup" at bounding box center [288, 256] width 270 height 39
click at [161, 240] on textarea "6 pieces with potatoes, coleslaw or Garlic dip, 3 breads and ketchup" at bounding box center [288, 256] width 270 height 39
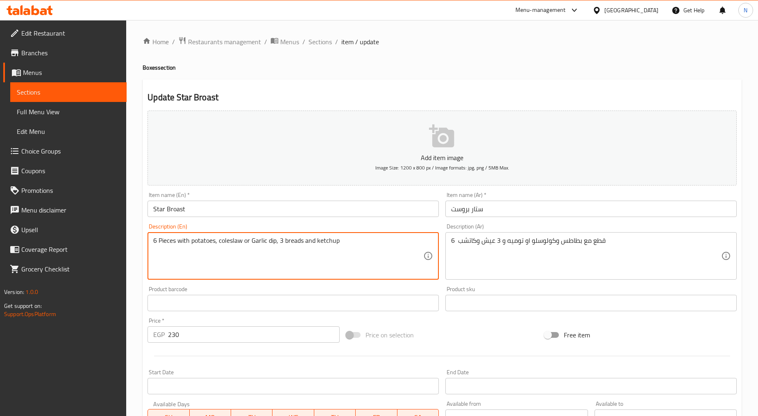
type textarea "6 Pieces with potatoes, coleslaw or Garlic dip, 3 breads and ketchup"
click at [475, 328] on div "Price on selection" at bounding box center [442, 335] width 199 height 22
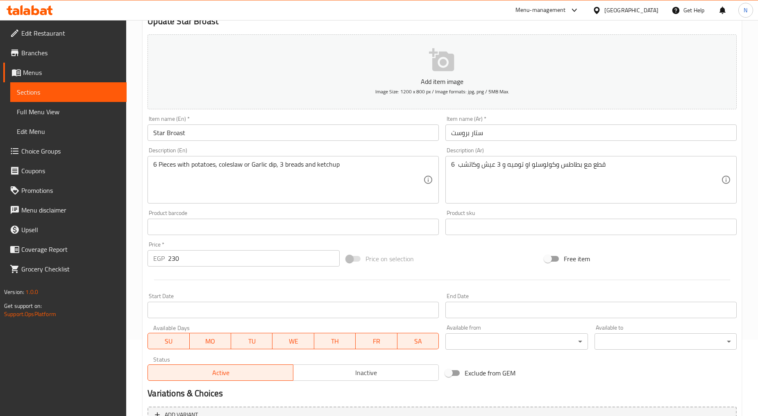
scroll to position [161, 0]
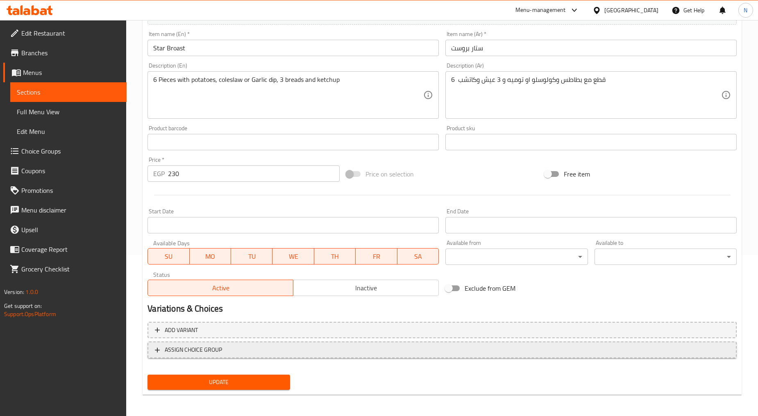
click at [216, 351] on span "ASSIGN CHOICE GROUP" at bounding box center [193, 350] width 57 height 10
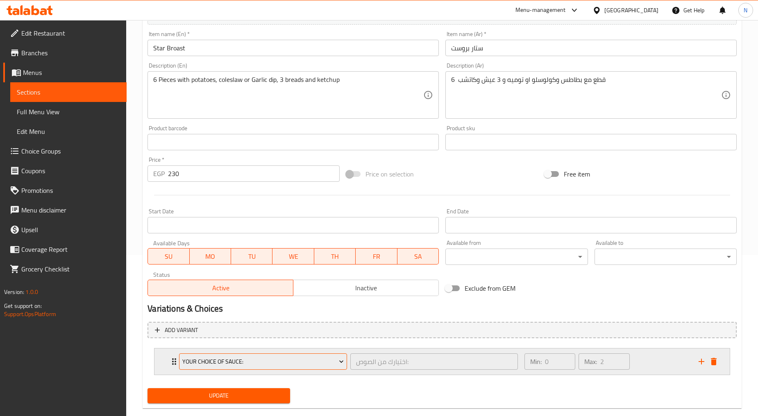
click at [215, 358] on span "Your Choice Of Sauce:" at bounding box center [262, 362] width 161 height 10
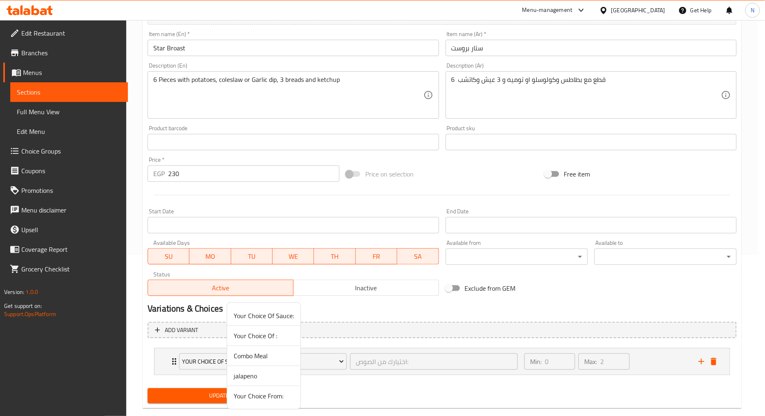
click at [252, 394] on span "Your Choice From:" at bounding box center [264, 396] width 60 height 10
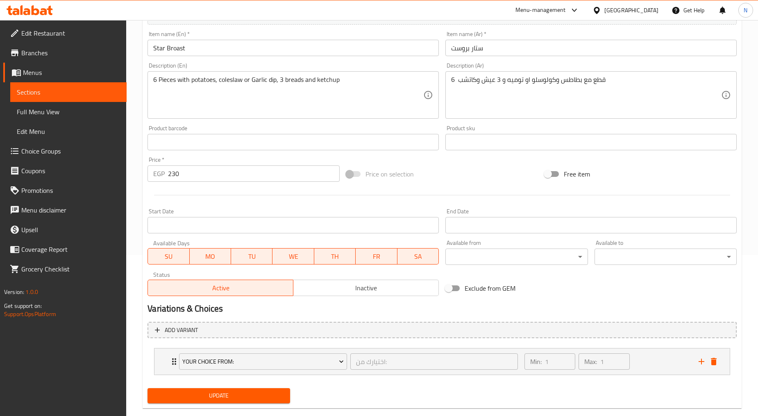
click at [238, 391] on span "Update" at bounding box center [218, 396] width 129 height 10
click at [248, 394] on span "Update" at bounding box center [218, 396] width 129 height 10
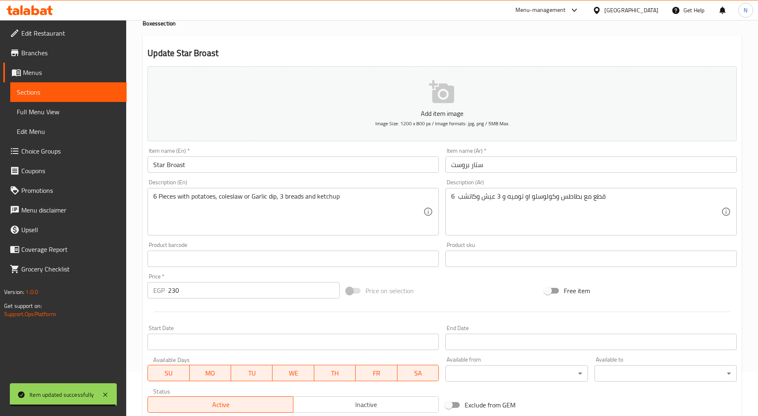
scroll to position [0, 0]
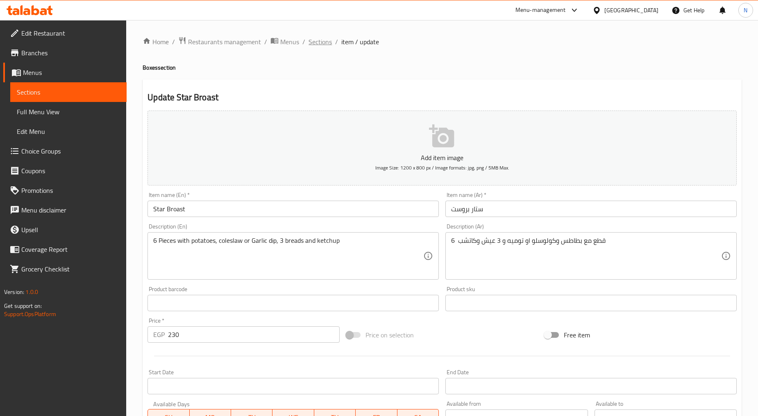
click at [326, 43] on span "Sections" at bounding box center [320, 42] width 23 height 10
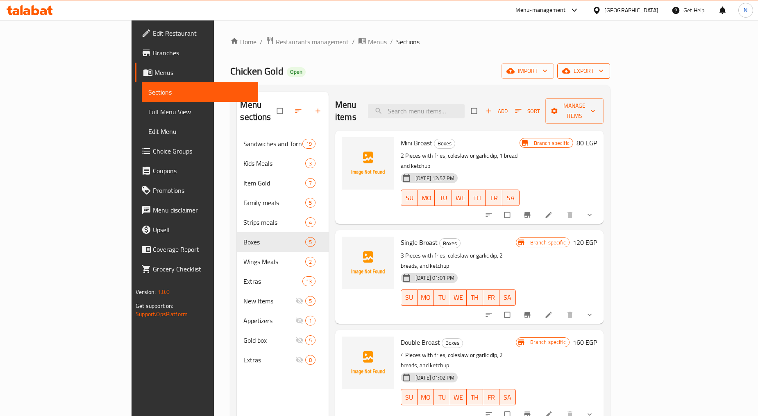
click at [570, 75] on icon "button" at bounding box center [566, 71] width 8 height 8
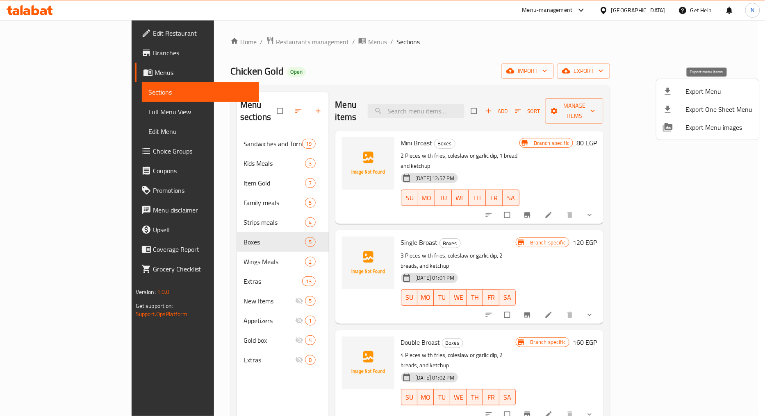
click at [700, 98] on li "Export Menu" at bounding box center [707, 91] width 103 height 18
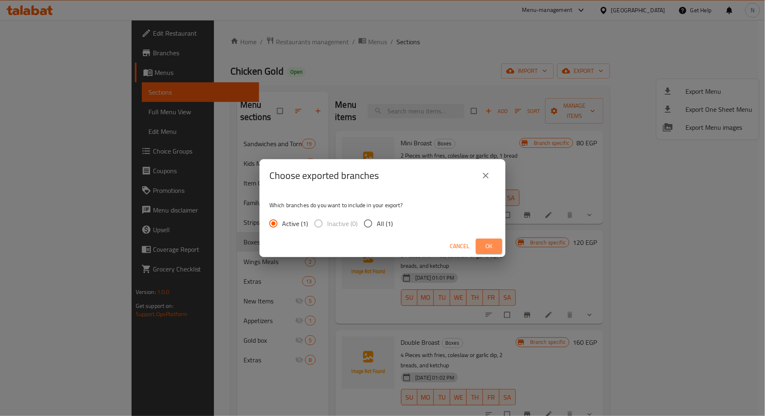
click at [490, 245] on span "Ok" at bounding box center [488, 246] width 13 height 10
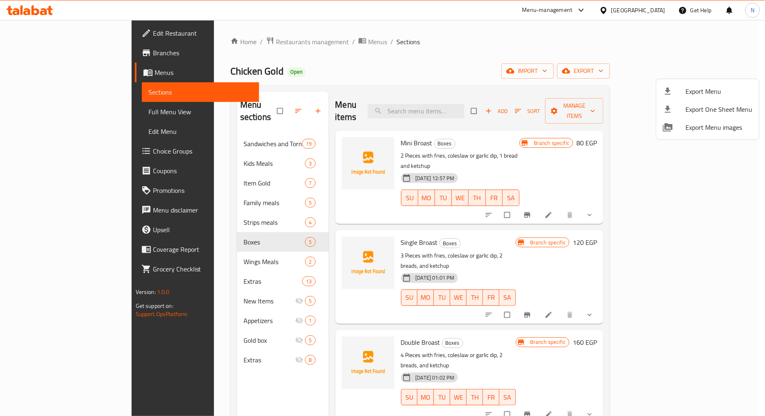
click at [51, 56] on div at bounding box center [382, 208] width 765 height 416
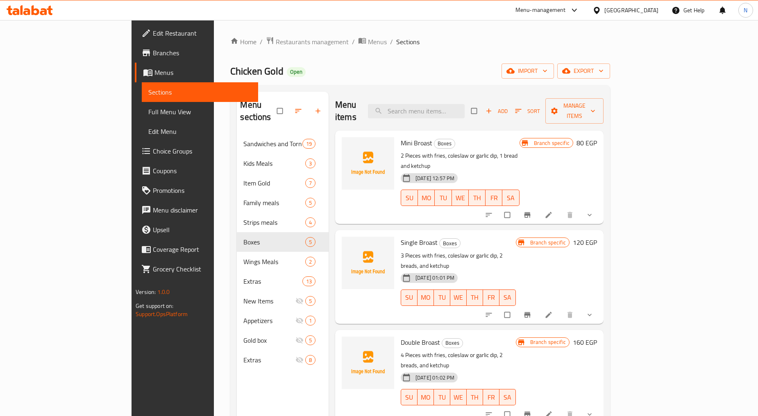
click at [153, 56] on span "Branches" at bounding box center [202, 53] width 99 height 10
